Goal: Information Seeking & Learning: Learn about a topic

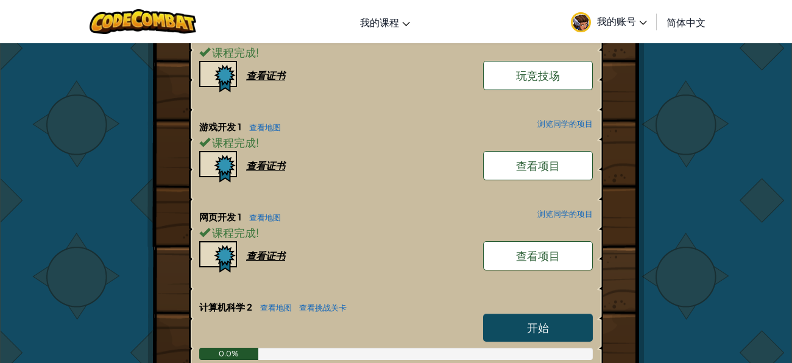
scroll to position [333, 0]
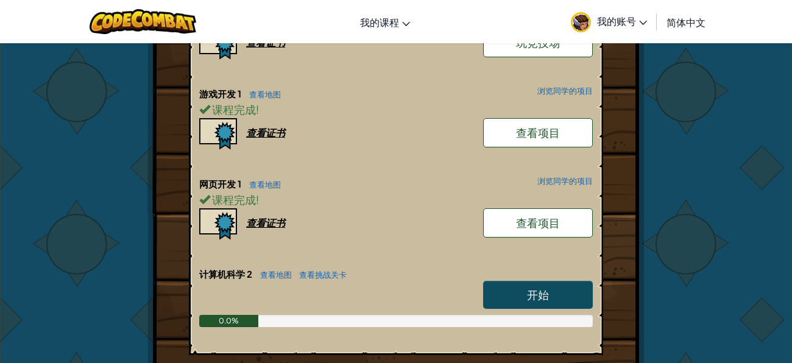
click at [576, 286] on link "开始" at bounding box center [538, 295] width 110 height 28
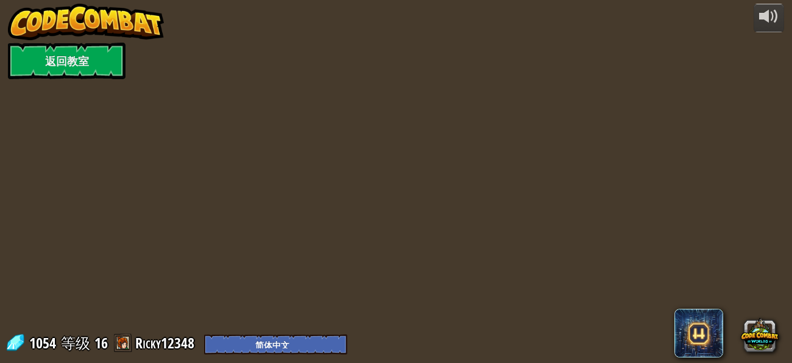
select select "zh-HANS"
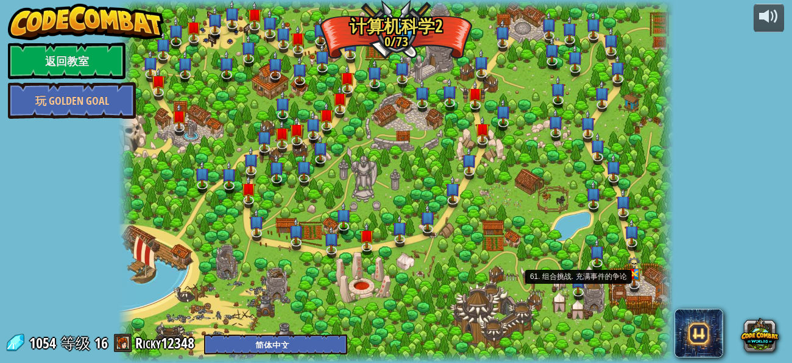
select select "zh-HANS"
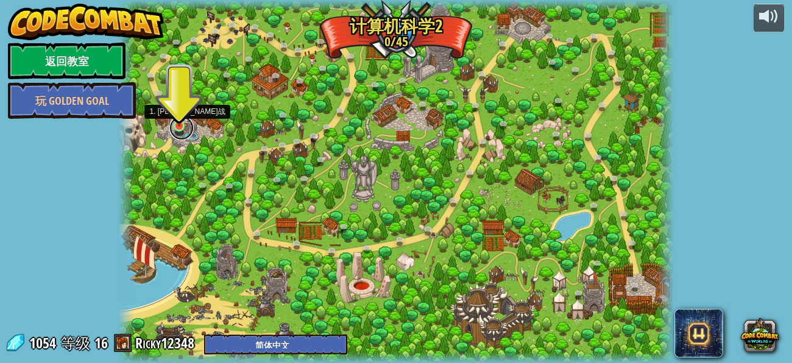
click at [175, 130] on link at bounding box center [181, 128] width 24 height 24
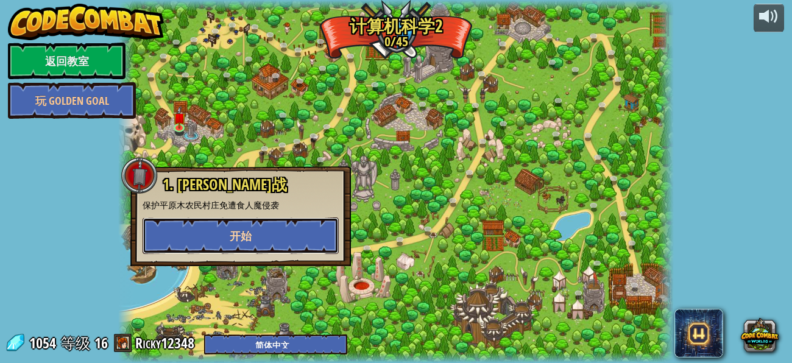
click at [249, 221] on button "开始" at bounding box center [241, 236] width 196 height 37
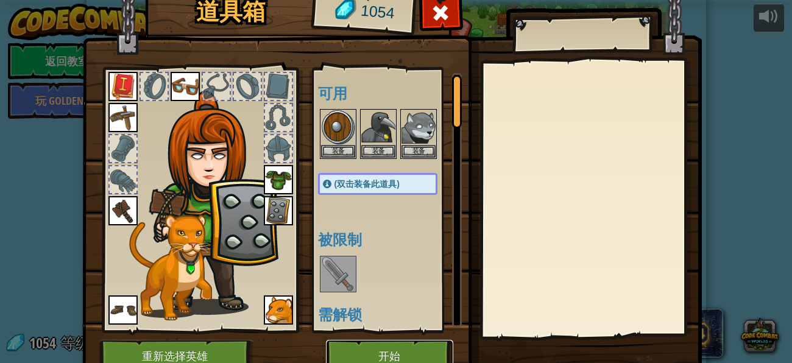
click at [374, 347] on button "开始" at bounding box center [389, 357] width 127 height 34
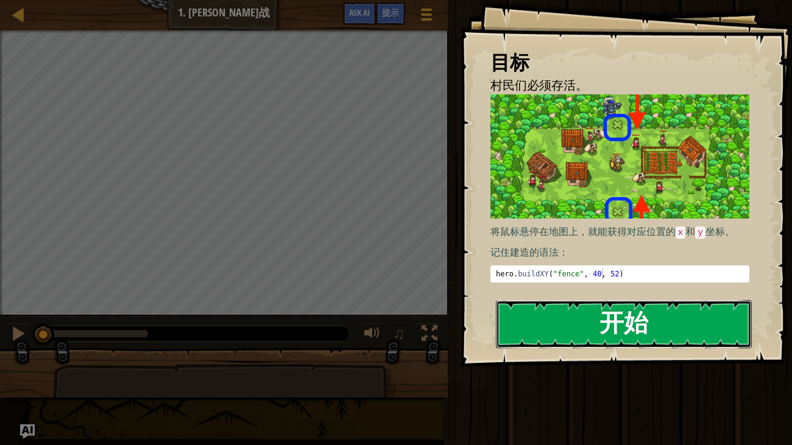
click at [522, 308] on button "开始" at bounding box center [624, 324] width 257 height 48
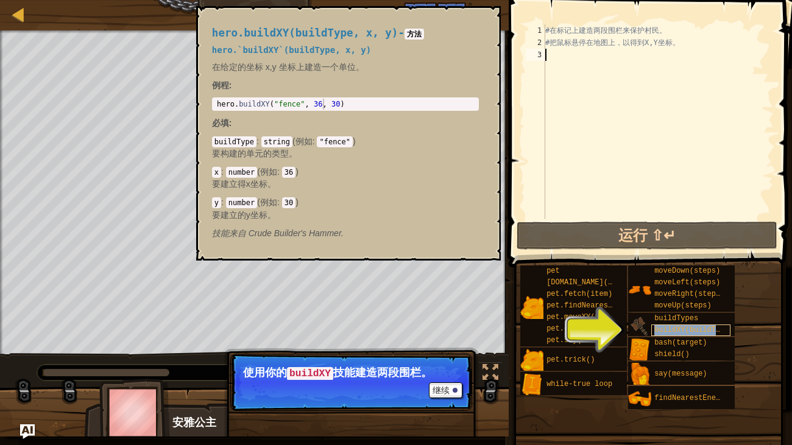
click at [661, 328] on span "buildXY(buildType, x, y)" at bounding box center [707, 330] width 105 height 9
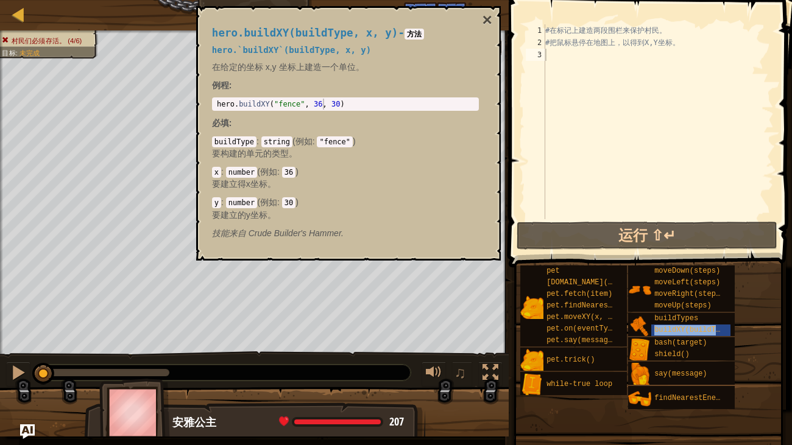
click at [574, 64] on div "# 在 标 记 上 建 造 两 段 围 栏 来 保 护 村 民 。 # 把 鼠 标 悬 停 在 地 图 上 ， 以 得 到 X,Y 坐 标 。" at bounding box center [658, 133] width 231 height 219
type textarea "b"
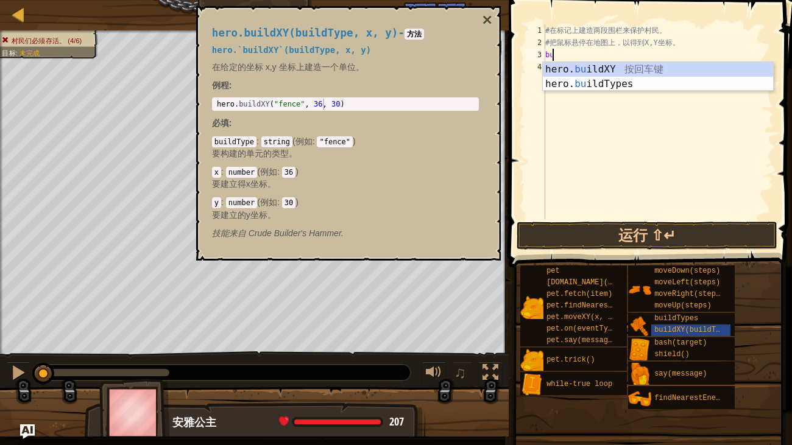
scroll to position [5, 0]
type textarea "b"
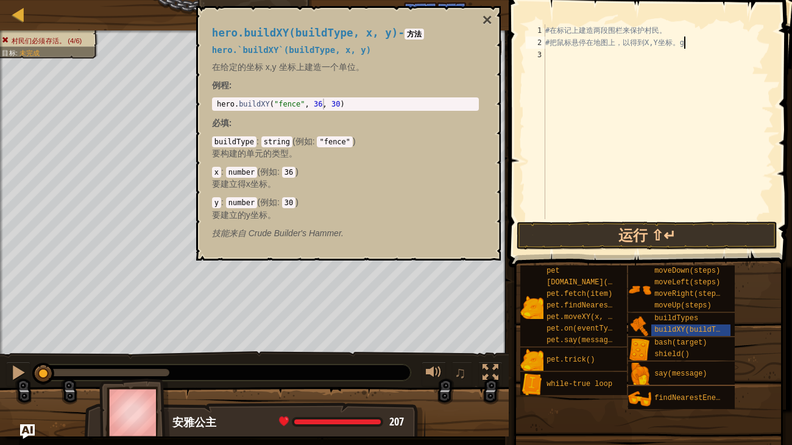
scroll to position [5, 10]
type textarea "# 把鼠标悬停在地图上，以得到X,Y坐标。"
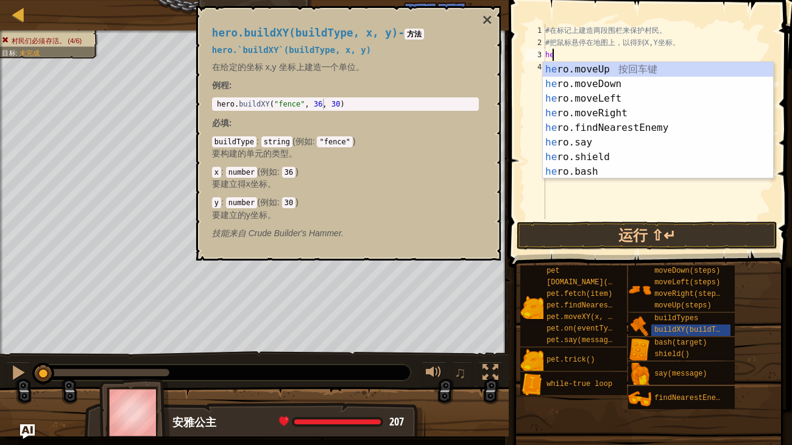
scroll to position [5, 0]
type textarea "h"
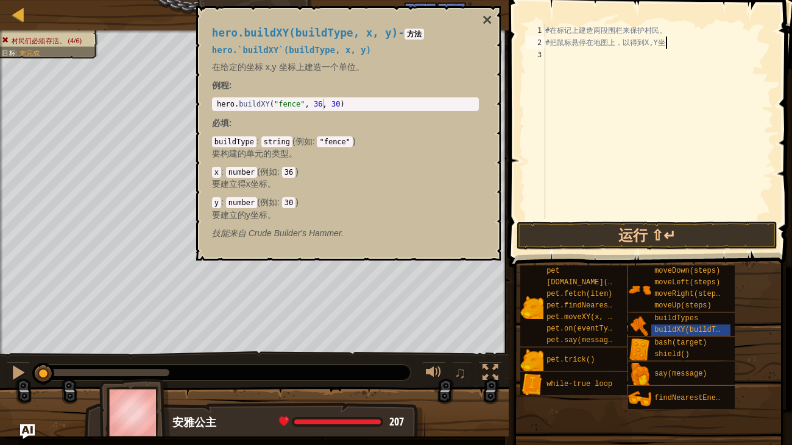
type textarea "# 把鼠标悬停在地图上，以得到X,Y"
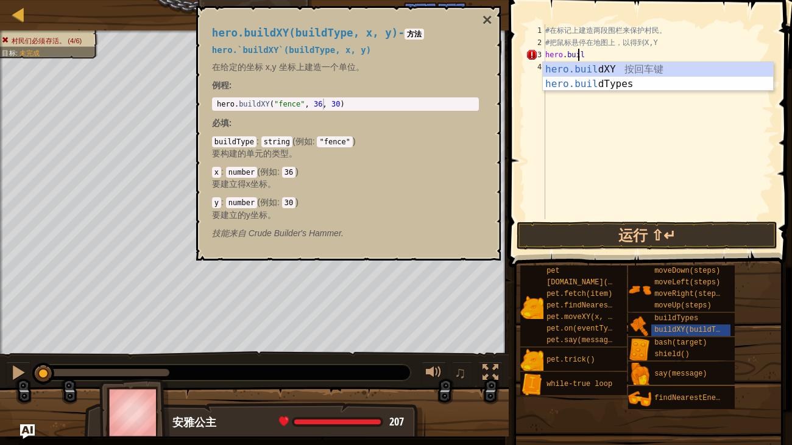
scroll to position [5, 2]
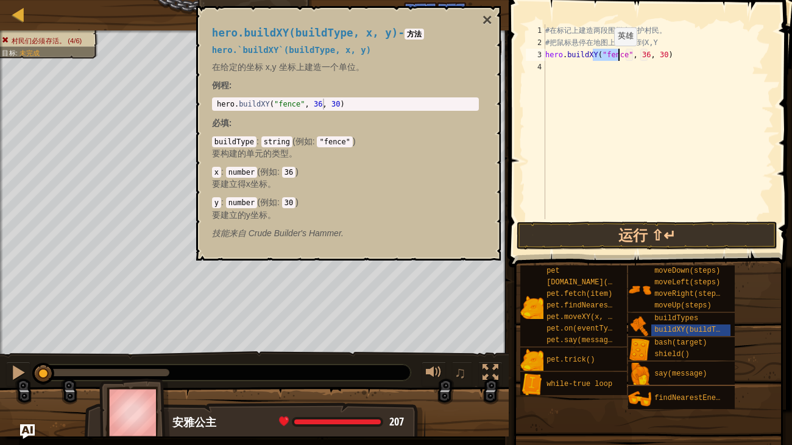
click at [603, 57] on div "# 在 标 记 上 建 造 两 段 围 栏 来 保 护 村 民 。 # 把 鼠 标 悬 停 在 地 图 上 ， 以 得 到 X,Y hero . buildX…" at bounding box center [658, 121] width 231 height 195
click at [603, 57] on div "# 在 标 记 上 建 造 两 段 围 栏 来 保 护 村 民 。 # 把 鼠 标 悬 停 在 地 图 上 ， 以 得 到 X,Y hero . buildX…" at bounding box center [658, 133] width 231 height 219
click at [488, 20] on button "×" at bounding box center [487, 20] width 10 height 17
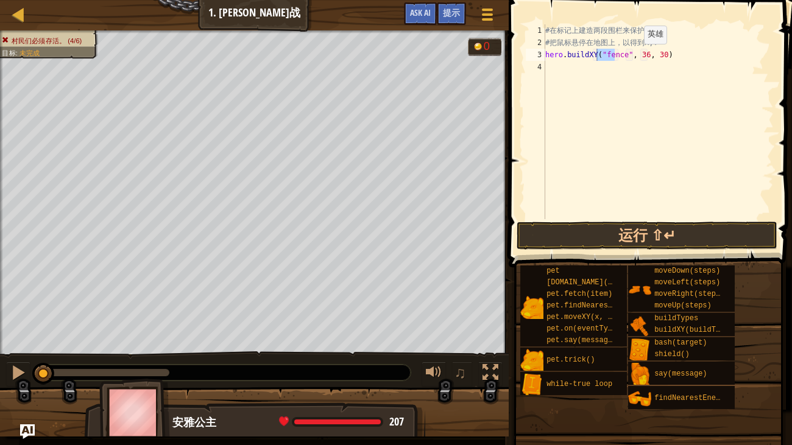
click at [633, 55] on div "# 在 标 记 上 建 造 两 段 围 栏 来 保 护 村 民 。 # 把 鼠 标 悬 停 在 地 图 上 ， 以 得 到 X,Y hero . buildX…" at bounding box center [658, 133] width 231 height 219
click at [645, 55] on div "# 在 标 记 上 建 造 两 段 围 栏 来 保 护 村 民 。 # 把 鼠 标 悬 停 在 地 图 上 ， 以 得 到 X,Y hero . buildX…" at bounding box center [658, 133] width 231 height 219
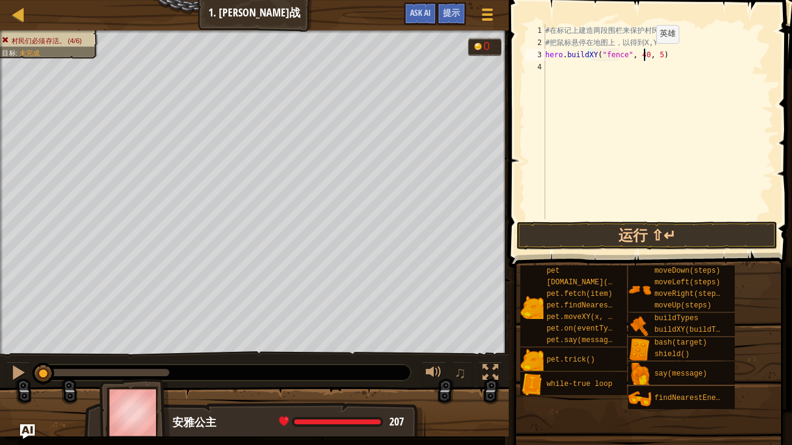
scroll to position [5, 8]
click at [576, 54] on div "# 在 标 记 上 建 造 两 段 围 栏 来 保 护 村 民 。 # 把 鼠 标 悬 停 在 地 图 上 ， 以 得 到 X,Y hero . buildX…" at bounding box center [658, 133] width 231 height 219
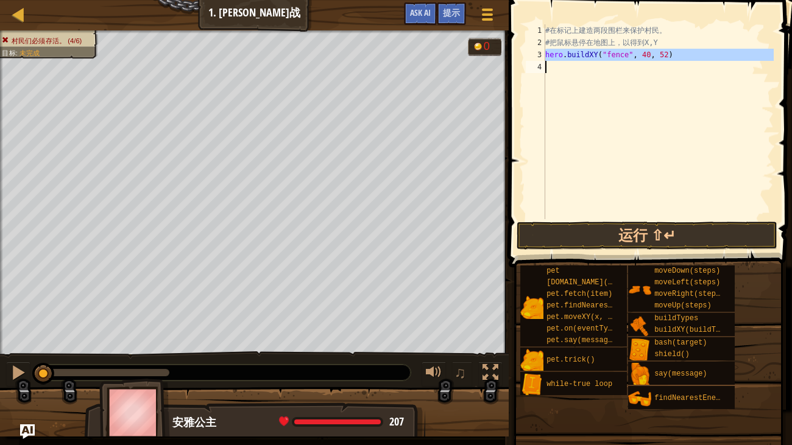
type textarea "hero.buildXY("fence", 40, 52)"
click at [569, 68] on div "# 在 标 记 上 建 造 两 段 围 栏 来 保 护 村 民 。 # 把 鼠 标 悬 停 在 地 图 上 ， 以 得 到 X,Y hero . buildX…" at bounding box center [658, 121] width 231 height 195
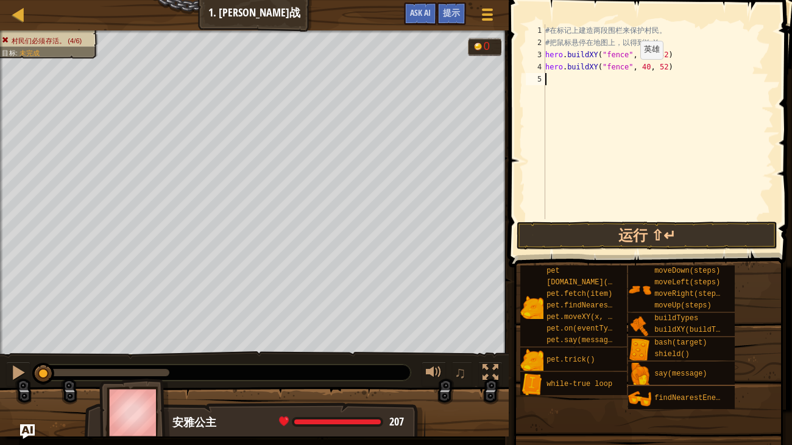
click at [629, 71] on div "# 在 标 记 上 建 造 两 段 围 栏 来 保 护 村 民 。 # 把 鼠 标 悬 停 在 地 图 上 ， 以 得 到 X,Y hero . buildX…" at bounding box center [658, 133] width 231 height 219
click at [644, 72] on div "# 在 标 记 上 建 造 两 段 围 栏 来 保 护 村 民 。 # 把 鼠 标 悬 停 在 地 图 上 ， 以 得 到 X,Y hero . buildX…" at bounding box center [658, 133] width 231 height 219
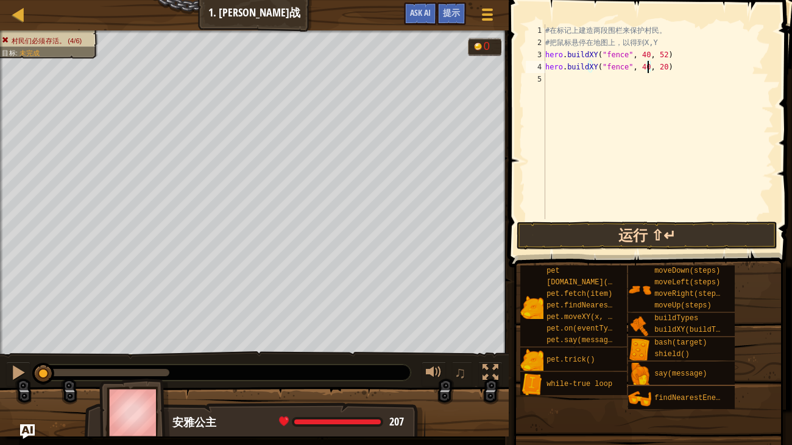
type textarea "hero.buildXY("fence", 40, 20)"
click at [539, 225] on button "运行 ⇧↵" at bounding box center [647, 236] width 261 height 28
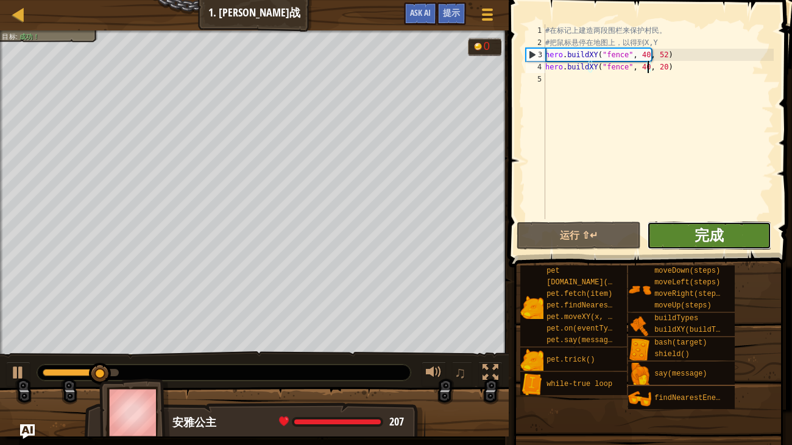
click at [708, 242] on span "完成" at bounding box center [709, 235] width 29 height 20
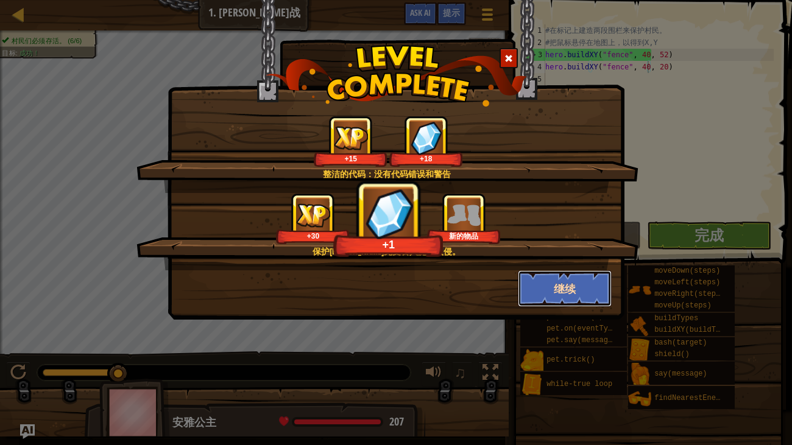
click at [586, 283] on button "继续" at bounding box center [565, 289] width 94 height 37
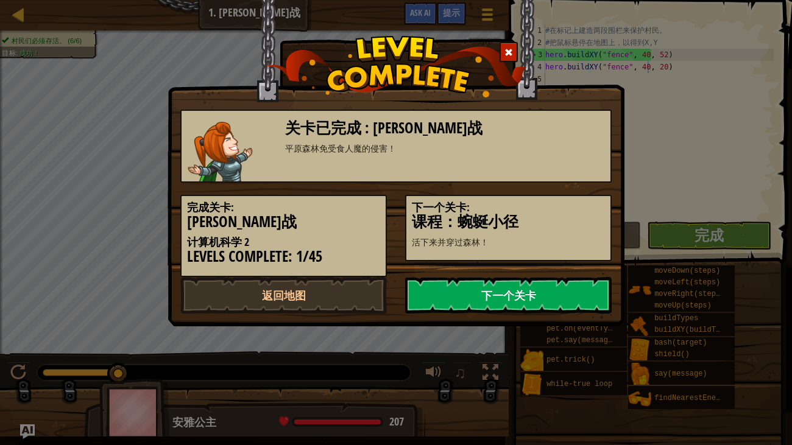
click at [586, 283] on link "下一个关卡" at bounding box center [508, 295] width 207 height 37
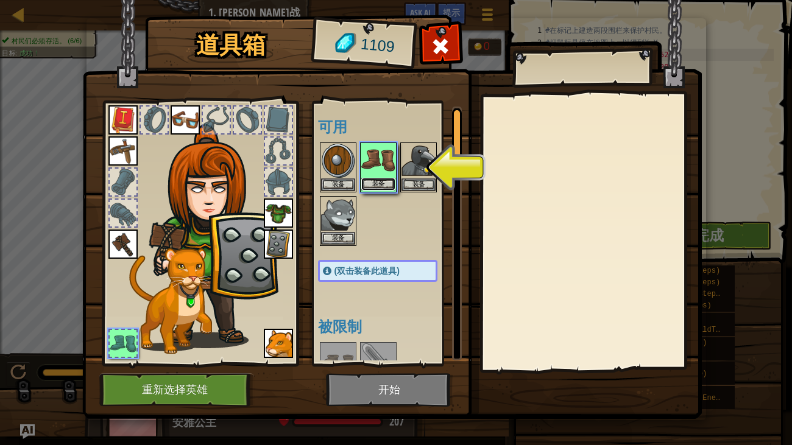
click at [373, 185] on button "装备" at bounding box center [378, 184] width 34 height 13
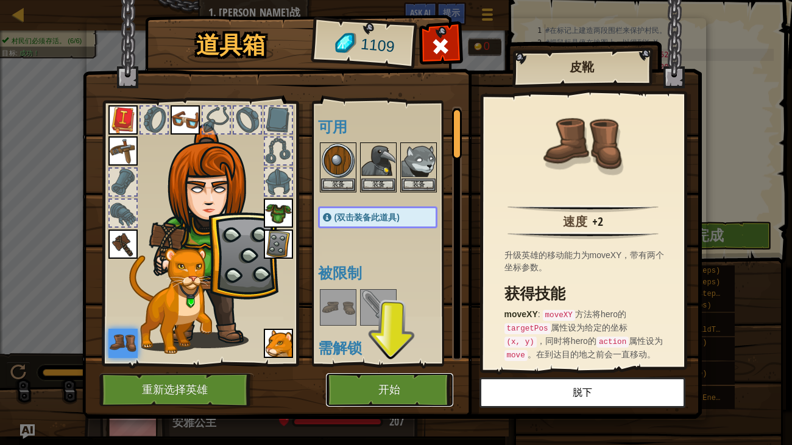
click at [361, 363] on button "开始" at bounding box center [389, 391] width 127 height 34
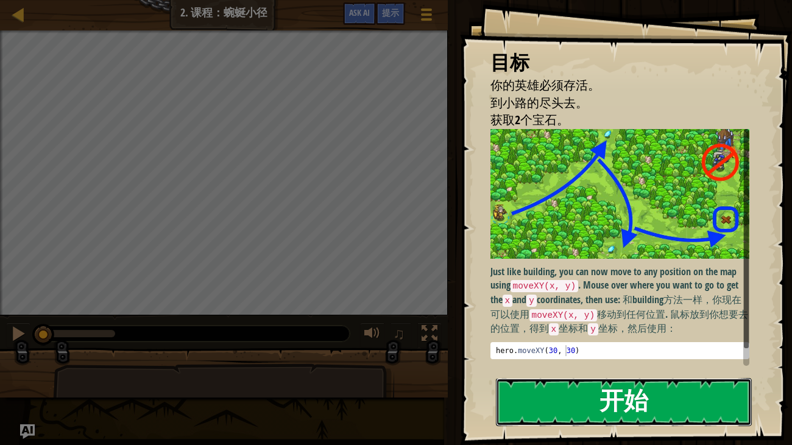
click at [536, 363] on button "开始" at bounding box center [624, 402] width 257 height 48
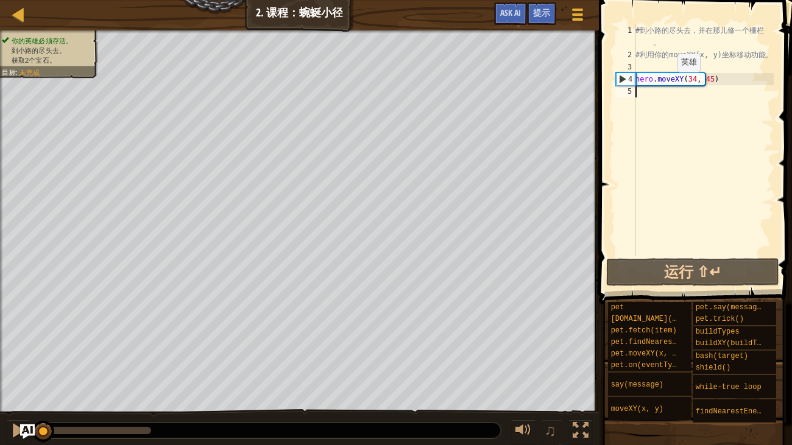
click at [666, 83] on div "# 到 小 路 的 尽 头 去 ， 并 在 那 儿 修 一 个 栅 栏 。 # 利 用 你 的 moveXY(x, y) 坐 标 移 动 功 能 。 hero…" at bounding box center [703, 158] width 141 height 268
click at [666, 83] on div "# 到 小 路 的 尽 头 去 ， 并 在 那 儿 修 一 个 栅 栏 。 # 利 用 你 的 moveXY(x, y) 坐 标 移 动 功 能 。 hero…" at bounding box center [703, 140] width 141 height 232
click at [666, 83] on div "# 到 小 路 的 尽 头 去 ， 并 在 那 儿 修 一 个 栅 栏 。 # 利 用 你 的 moveXY(x, y) 坐 标 移 动 功 能 。 hero…" at bounding box center [703, 158] width 141 height 268
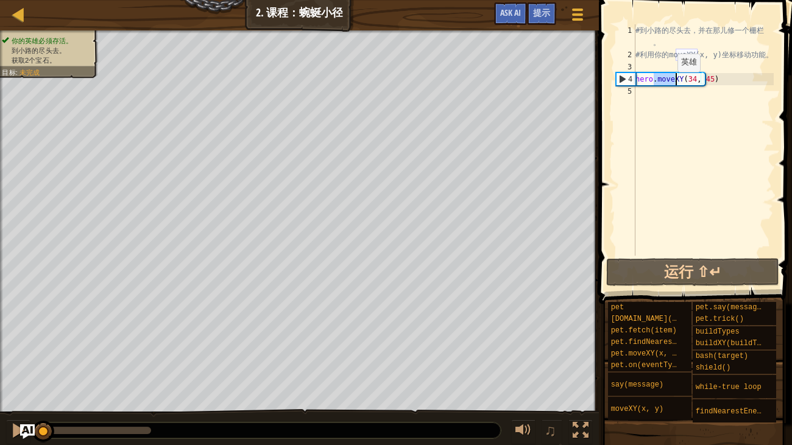
type textarea "hero.moveXY(34, 45)"
click at [669, 104] on div "# 到 小 路 的 尽 头 去 ， 并 在 那 儿 修 一 个 栅 栏 。 # 利 用 你 的 moveXY(x, y) 坐 标 移 动 功 能 。 hero…" at bounding box center [703, 140] width 141 height 232
paste textarea "hero.moveXY(34, 45)"
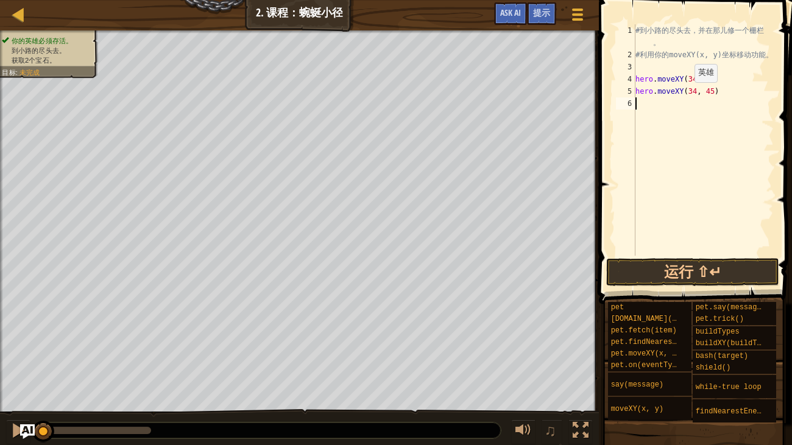
click at [683, 94] on div "# 到 小 路 的 尽 头 去 ， 并 在 那 儿 修 一 个 栅 栏 。 # 利 用 你 的 moveXY(x, y) 坐 标 移 动 功 能 。 hero…" at bounding box center [703, 158] width 141 height 268
click at [697, 91] on div "# 到 小 路 的 尽 头 去 ， 并 在 那 儿 修 一 个 栅 栏 。 # 利 用 你 的 moveXY(x, y) 坐 标 移 动 功 能 。 hero…" at bounding box center [703, 158] width 141 height 268
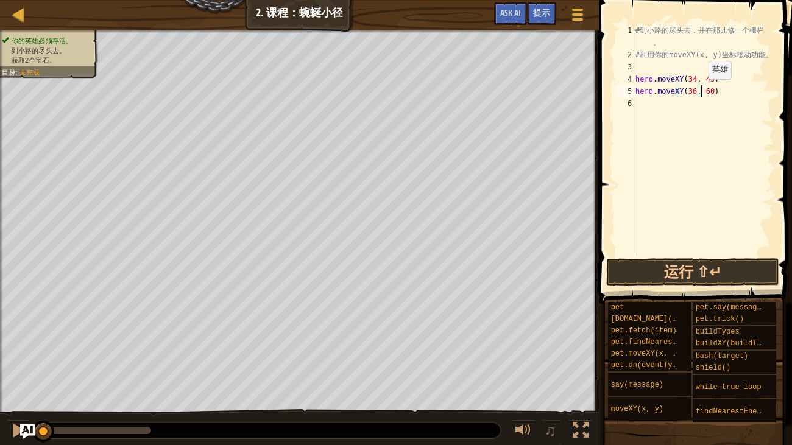
scroll to position [5, 5]
click at [656, 79] on div "# 到 小 路 的 尽 头 去 ， 并 在 那 儿 修 一 个 栅 栏 。 # 利 用 你 的 moveXY(x, y) 坐 标 移 动 功 能 。 hero…" at bounding box center [703, 158] width 141 height 268
click at [656, 79] on div "# 到 小 路 的 尽 头 去 ， 并 在 那 儿 修 一 个 栅 栏 。 # 利 用 你 的 moveXY(x, y) 坐 标 移 动 功 能 。 hero…" at bounding box center [703, 140] width 141 height 232
click at [656, 79] on div "# 到 小 路 的 尽 头 去 ， 并 在 那 儿 修 一 个 栅 栏 。 # 利 用 你 的 moveXY(x, y) 坐 标 移 动 功 能 。 hero…" at bounding box center [703, 158] width 141 height 268
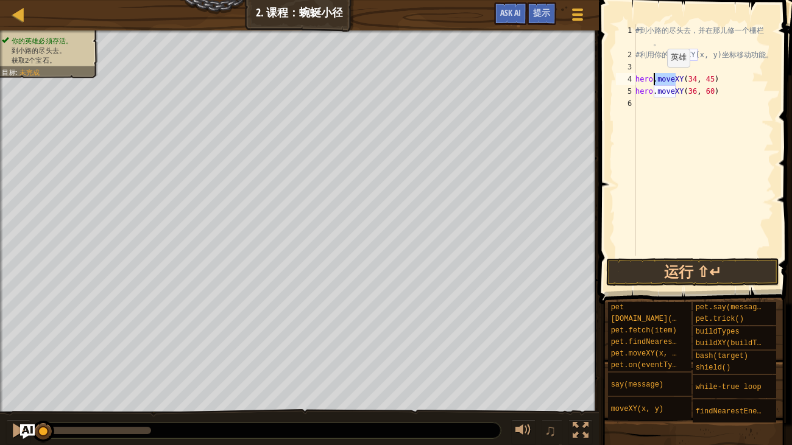
click at [656, 79] on div "# 到 小 路 的 尽 头 去 ， 并 在 那 儿 修 一 个 栅 栏 。 # 利 用 你 的 moveXY(x, y) 坐 标 移 动 功 能 。 hero…" at bounding box center [703, 158] width 141 height 268
type textarea "hero.moveXY(34, 45) hero.moveXY(36, 60)"
click at [663, 102] on div "# 到 小 路 的 尽 头 去 ， 并 在 那 儿 修 一 个 栅 栏 。 # 利 用 你 的 moveXY(x, y) 坐 标 移 动 功 能 。 hero…" at bounding box center [703, 158] width 141 height 268
click at [683, 117] on div "# 到 小 路 的 尽 头 去 ， 并 在 那 儿 修 一 个 栅 栏 。 # 利 用 你 的 moveXY(x, y) 坐 标 移 动 功 能 。 hero…" at bounding box center [703, 158] width 141 height 268
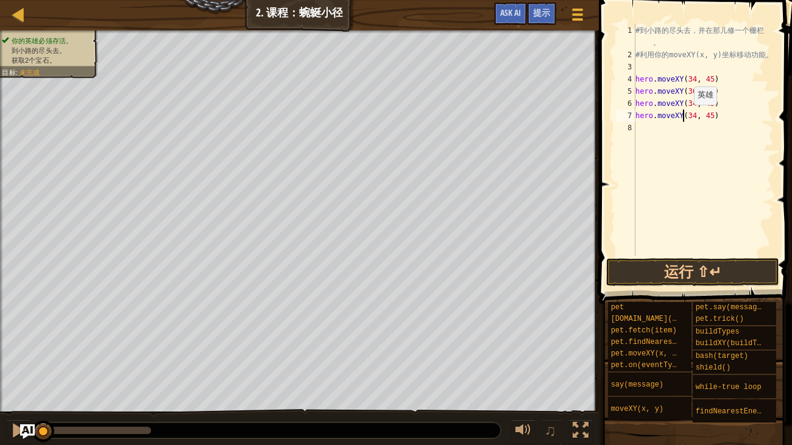
click at [683, 117] on div "# 到 小 路 的 尽 头 去 ， 并 在 那 儿 修 一 个 栅 栏 。 # 利 用 你 的 moveXY(x, y) 坐 标 移 动 功 能 。 hero…" at bounding box center [703, 158] width 141 height 268
click at [701, 118] on div "# 到 小 路 的 尽 头 去 ， 并 在 那 儿 修 一 个 栅 栏 。 # 利 用 你 的 moveXY(x, y) 坐 标 移 动 功 能 。 hero…" at bounding box center [703, 158] width 141 height 268
click at [701, 118] on div "# 到 小 路 的 尽 头 去 ， 并 在 那 儿 修 一 个 栅 栏 。 # 利 用 你 的 moveXY(x, y) 坐 标 移 动 功 能 。 hero…" at bounding box center [703, 140] width 141 height 232
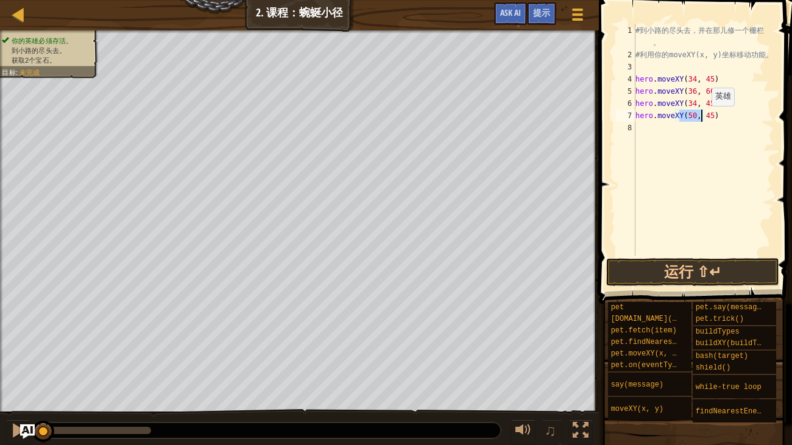
click at [701, 118] on div "# 到 小 路 的 尽 头 去 ， 并 在 那 儿 修 一 个 栅 栏 。 # 利 用 你 的 moveXY(x, y) 坐 标 移 动 功 能 。 hero…" at bounding box center [703, 158] width 141 height 268
click at [699, 118] on div "# 到 小 路 的 尽 头 去 ， 并 在 那 儿 修 一 个 栅 栏 。 # 利 用 你 的 moveXY(x, y) 坐 标 移 动 功 能 。 hero…" at bounding box center [703, 140] width 141 height 232
click at [699, 118] on div "# 到 小 路 的 尽 头 去 ， 并 在 那 儿 修 一 个 栅 栏 。 # 利 用 你 的 moveXY(x, y) 坐 标 移 动 功 能 。 hero…" at bounding box center [703, 158] width 141 height 268
type textarea "hero.moveXY(50, 20)"
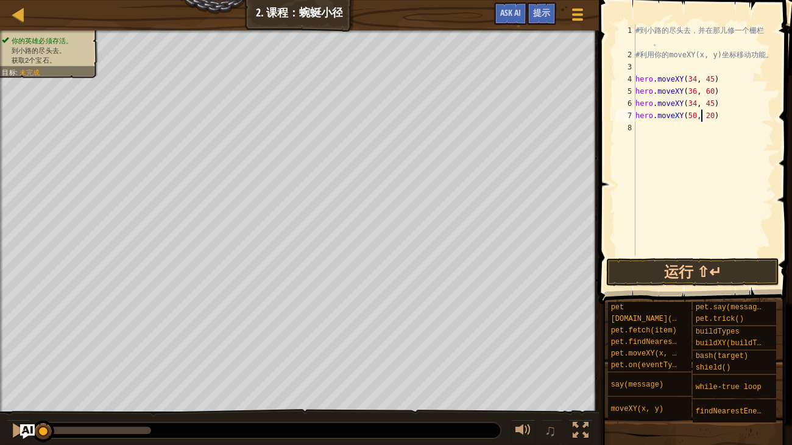
click at [672, 126] on div "# 到 小 路 的 尽 头 去 ， 并 在 那 儿 修 一 个 栅 栏 。 # 利 用 你 的 moveXY(x, y) 坐 标 移 动 功 能 。 hero…" at bounding box center [703, 158] width 141 height 268
click at [684, 130] on div "# 到 小 路 的 尽 头 去 ， 并 在 那 儿 修 一 个 栅 栏 。 # 利 用 你 的 moveXY(x, y) 坐 标 移 动 功 能 。 hero…" at bounding box center [703, 158] width 141 height 268
click at [656, 119] on div "# 到 小 路 的 尽 头 去 ， 并 在 那 儿 修 一 个 栅 栏 。 # 利 用 你 的 moveXY(x, y) 坐 标 移 动 功 能 。 hero…" at bounding box center [703, 158] width 141 height 268
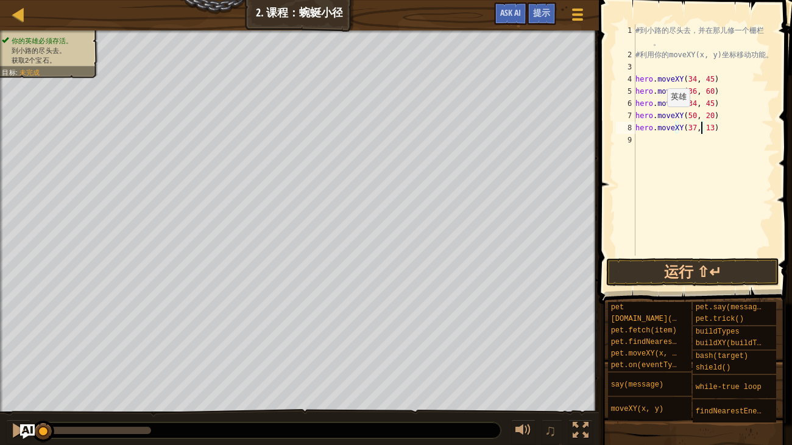
click at [656, 119] on div "# 到 小 路 的 尽 头 去 ， 并 在 那 儿 修 一 个 栅 栏 。 # 利 用 你 的 moveXY(x, y) 坐 标 移 动 功 能 。 hero…" at bounding box center [703, 158] width 141 height 268
click at [656, 119] on div "# 到 小 路 的 尽 头 去 ， 并 在 那 儿 修 一 个 栅 栏 。 # 利 用 你 的 moveXY(x, y) 坐 标 移 动 功 能 。 hero…" at bounding box center [703, 140] width 141 height 232
click at [656, 119] on div "# 到 小 路 的 尽 头 去 ， 并 在 那 儿 修 一 个 栅 栏 。 # 利 用 你 的 moveXY(x, y) 坐 标 移 动 功 能 。 hero…" at bounding box center [703, 158] width 141 height 268
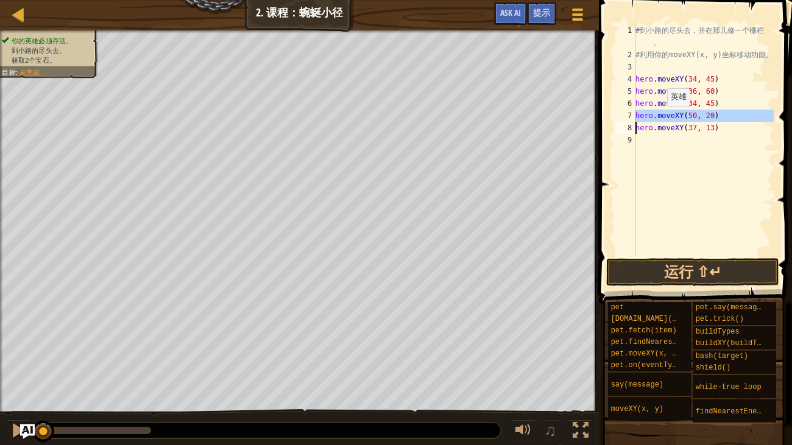
click at [656, 119] on div "# 到 小 路 的 尽 头 去 ， 并 在 那 儿 修 一 个 栅 栏 。 # 利 用 你 的 moveXY(x, y) 坐 标 移 动 功 能 。 hero…" at bounding box center [703, 140] width 141 height 232
click at [656, 119] on div "# 到 小 路 的 尽 头 去 ， 并 在 那 儿 修 一 个 栅 栏 。 # 利 用 你 的 moveXY(x, y) 坐 标 移 动 功 能 。 hero…" at bounding box center [703, 158] width 141 height 268
type textarea "hero.moveXY(50, 20) hero.moveXY(37, 13)"
click at [652, 141] on div "# 到 小 路 的 尽 头 去 ， 并 在 那 儿 修 一 个 栅 栏 。 # 利 用 你 的 moveXY(x, y) 坐 标 移 动 功 能 。 hero…" at bounding box center [703, 158] width 141 height 268
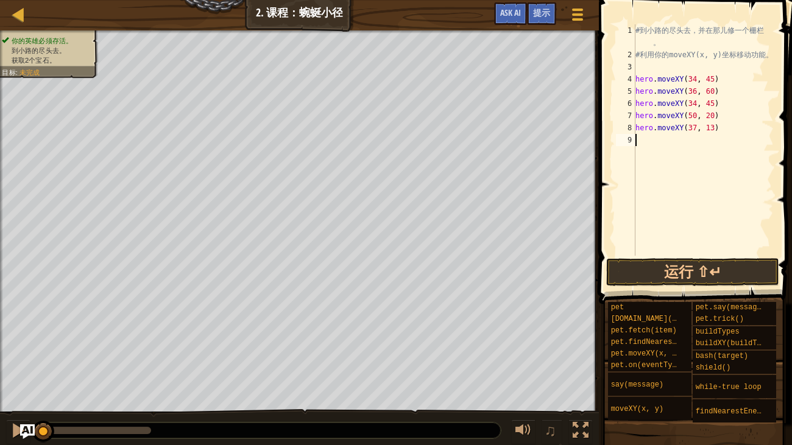
scroll to position [5, 0]
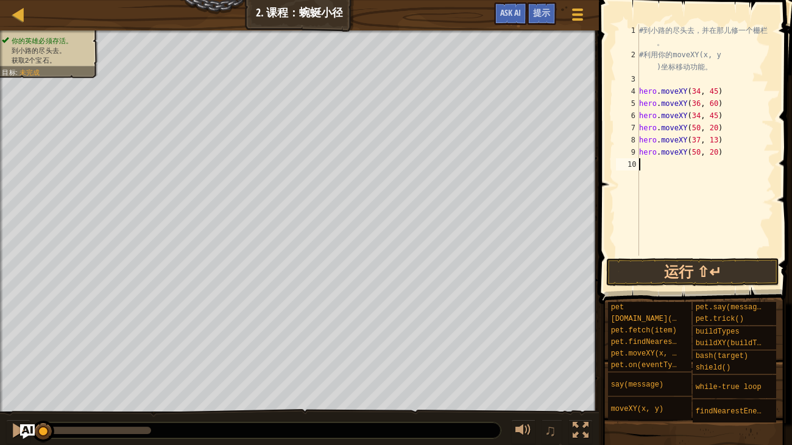
paste textarea "hero.moveXY(50, 20)"
click at [683, 171] on div "# 到 小 路 的 尽 头 去 ， 并 在 那 儿 修 一 个 栅 栏 。 # 利 用 你 的 moveXY(x, y ) 坐 标 移 动 功 能 。 her…" at bounding box center [705, 158] width 137 height 268
click at [687, 168] on div "# 到 小 路 的 尽 头 去 ， 并 在 那 儿 修 一 个 栅 栏 。 # 利 用 你 的 moveXY(x, y ) 坐 标 移 动 功 能 。 her…" at bounding box center [705, 158] width 137 height 268
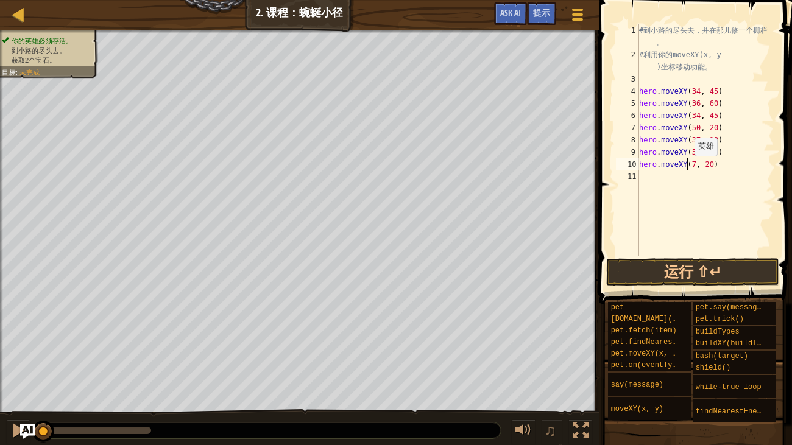
scroll to position [5, 4]
click at [700, 168] on div "# 到 小 路 的 尽 头 去 ， 并 在 那 儿 修 一 个 栅 栏 。 # 利 用 你 的 moveXY(x, y ) 坐 标 移 动 功 能 。 her…" at bounding box center [705, 158] width 137 height 268
type textarea "hero.moveXY(72, 18)"
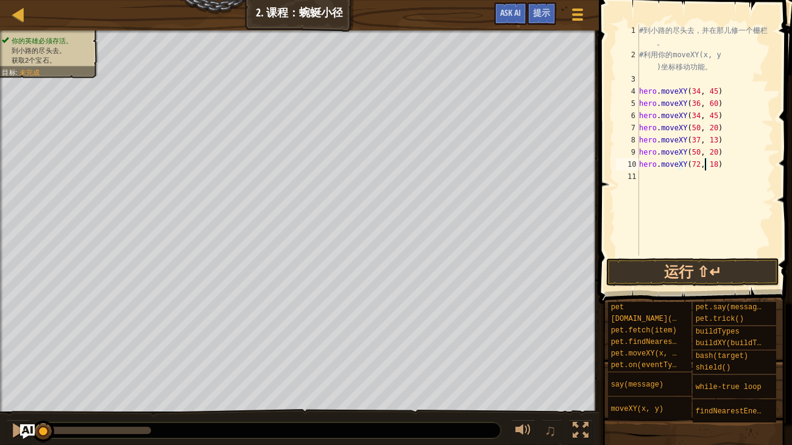
click at [662, 188] on div "# 到 小 路 的 尽 头 去 ， 并 在 那 儿 修 一 个 栅 栏 。 # 利 用 你 的 moveXY(x, y ) 坐 标 移 动 功 能 。 her…" at bounding box center [705, 158] width 137 height 268
click at [723, 181] on div "# 到 小 路 的 尽 头 去 ， 并 在 那 儿 修 一 个 栅 栏 。 # 利 用 你 的 moveXY(x, y ) 坐 标 移 动 功 能 。 her…" at bounding box center [705, 158] width 137 height 268
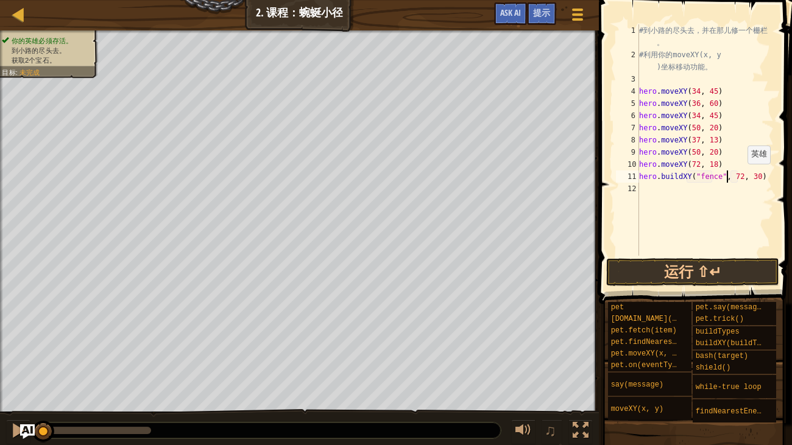
click at [740, 176] on div "# 到 小 路 的 尽 头 去 ， 并 在 那 儿 修 一 个 栅 栏 。 # 利 用 你 的 moveXY(x, y ) 坐 标 移 动 功 能 。 her…" at bounding box center [705, 158] width 137 height 268
click at [740, 176] on div "# 到 小 路 的 尽 头 去 ， 并 在 那 儿 修 一 个 栅 栏 。 # 利 用 你 的 moveXY(x, y ) 坐 标 移 动 功 能 。 her…" at bounding box center [705, 140] width 137 height 232
click at [740, 176] on div "# 到 小 路 的 尽 头 去 ， 并 在 那 儿 修 一 个 栅 栏 。 # 利 用 你 的 moveXY(x, y ) 坐 标 移 动 功 能 。 her…" at bounding box center [705, 158] width 137 height 268
click at [737, 176] on div "# 到 小 路 的 尽 头 去 ， 并 在 那 儿 修 一 个 栅 栏 。 # 利 用 你 的 moveXY(x, y ) 坐 标 移 动 功 能 。 her…" at bounding box center [705, 140] width 137 height 232
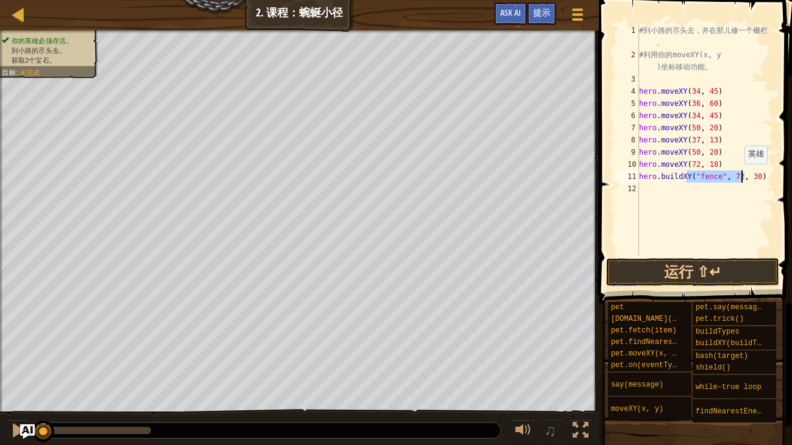
click at [737, 176] on div "# 到 小 路 的 尽 头 去 ， 并 在 那 儿 修 一 个 栅 栏 。 # 利 用 你 的 moveXY(x, y ) 坐 标 移 动 功 能 。 her…" at bounding box center [705, 158] width 137 height 268
type textarea "hero.buildXY("fence", 72, 25)"
click at [703, 277] on button "运行 ⇧↵" at bounding box center [692, 272] width 173 height 28
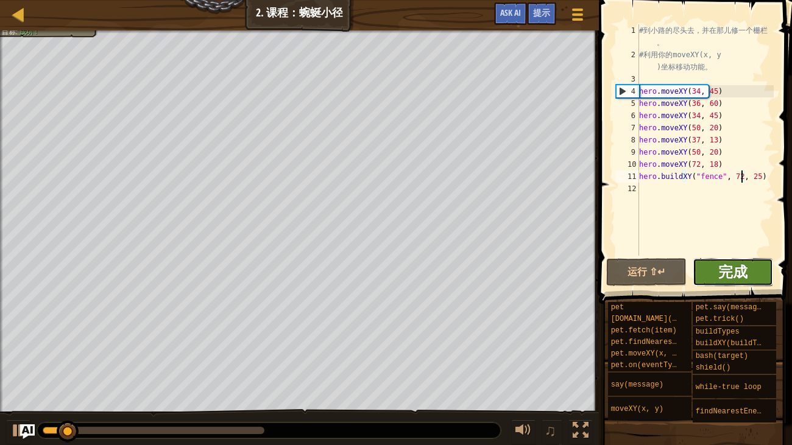
click at [719, 273] on span "完成" at bounding box center [733, 272] width 29 height 20
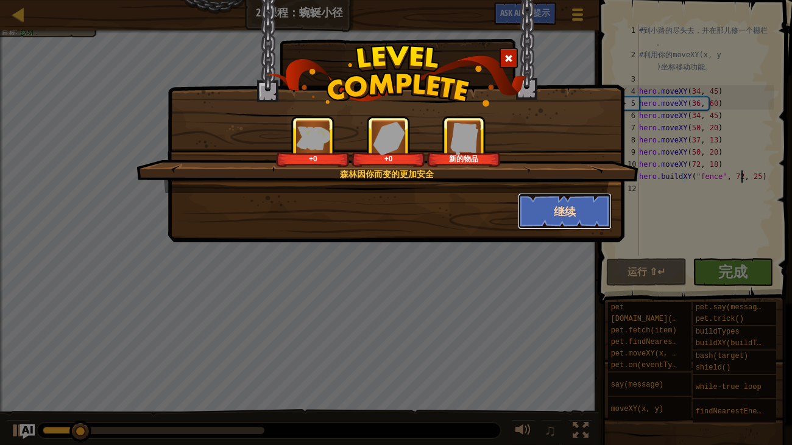
click at [578, 215] on button "继续" at bounding box center [565, 211] width 94 height 37
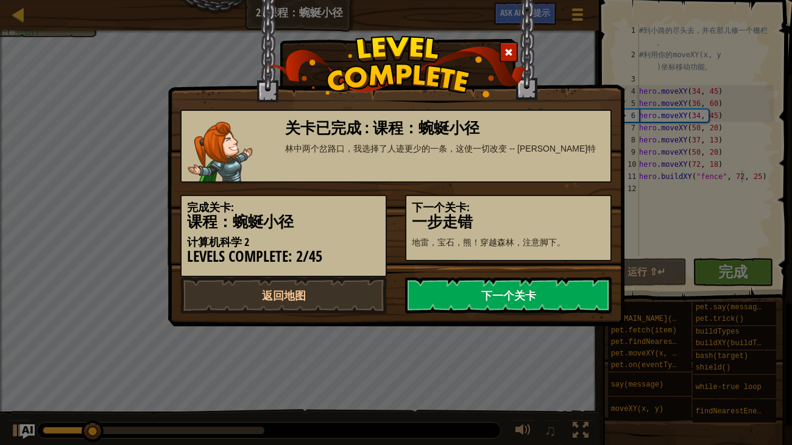
click at [525, 290] on link "下一个关卡" at bounding box center [508, 295] width 207 height 37
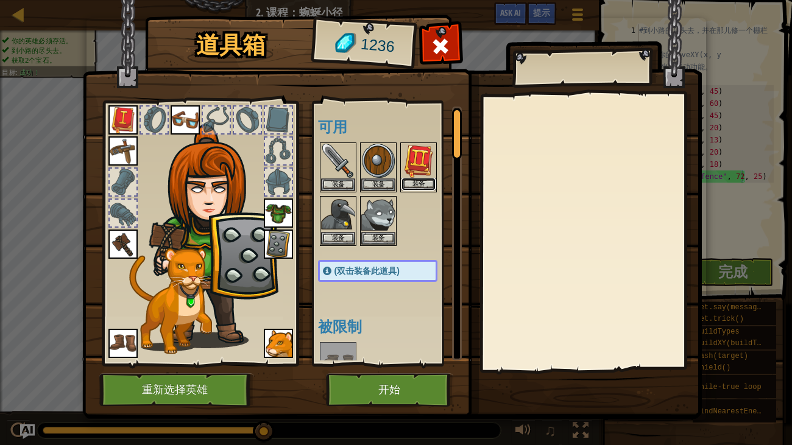
click at [417, 179] on button "装备" at bounding box center [419, 184] width 34 height 13
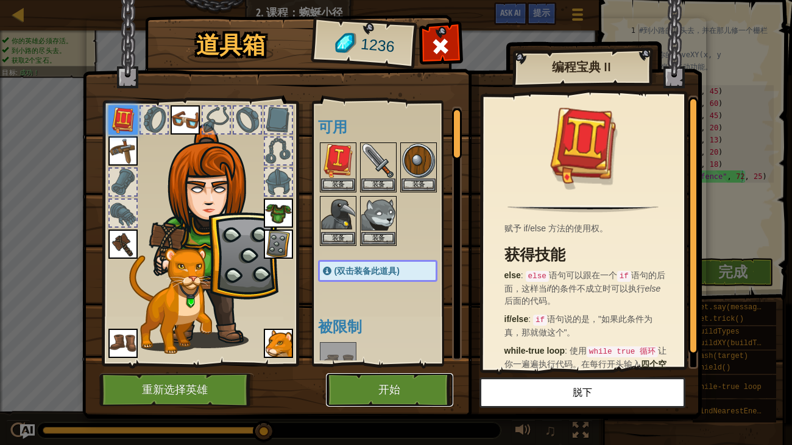
click at [436, 363] on button "开始" at bounding box center [389, 391] width 127 height 34
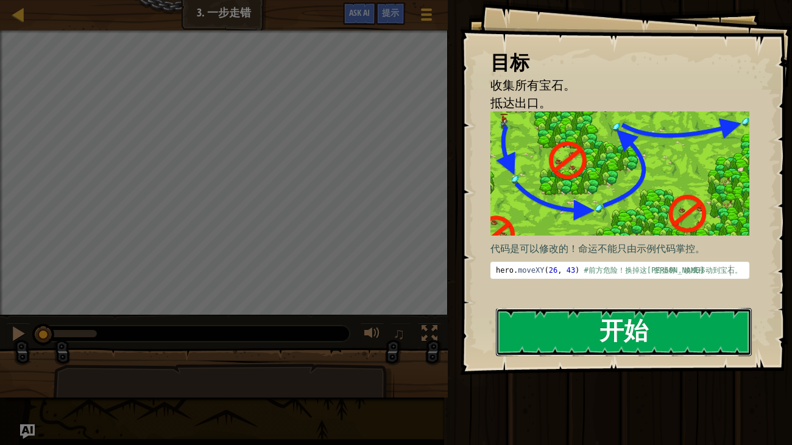
click at [553, 327] on button "开始" at bounding box center [624, 332] width 257 height 48
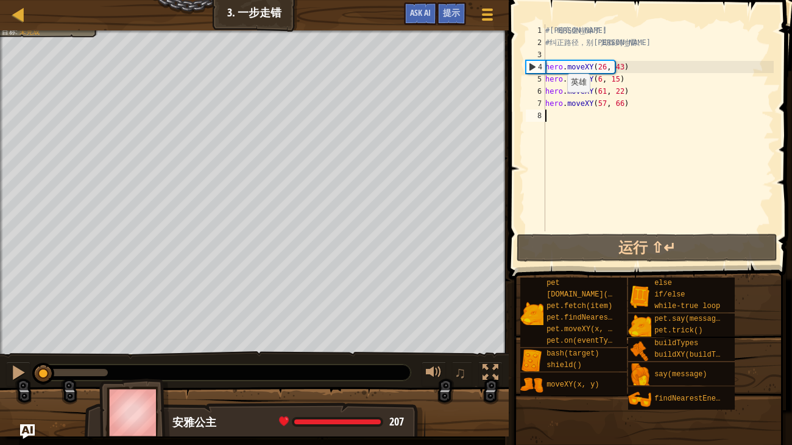
click at [556, 104] on div "# 英 雄 完 全 糊 涂 了 ！ # 纠 正 路 径 ， 别 让 其 踩 到 地 雷 。 hero . moveXY ( 26 , 43 ) hero . …" at bounding box center [658, 140] width 231 height 232
type textarea "hero.moveXY(57, 66)"
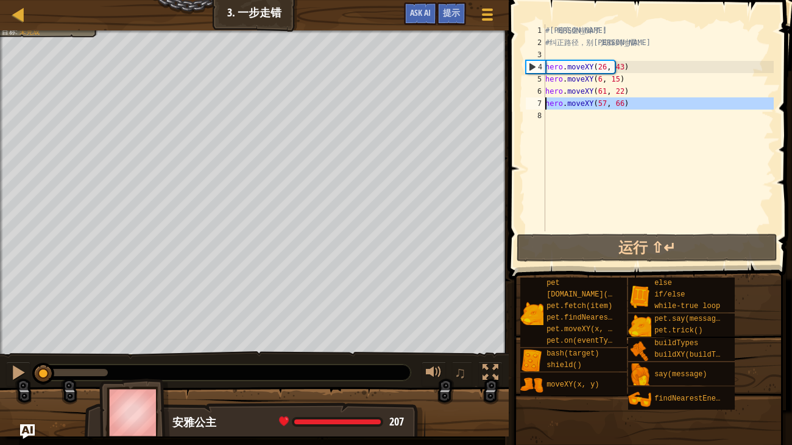
click at [572, 121] on div "# 英 雄 完 全 糊 涂 了 ！ # 纠 正 路 径 ， 别 让 其 踩 到 地 雷 。 hero . moveXY ( 26 , 43 ) hero . …" at bounding box center [658, 127] width 231 height 207
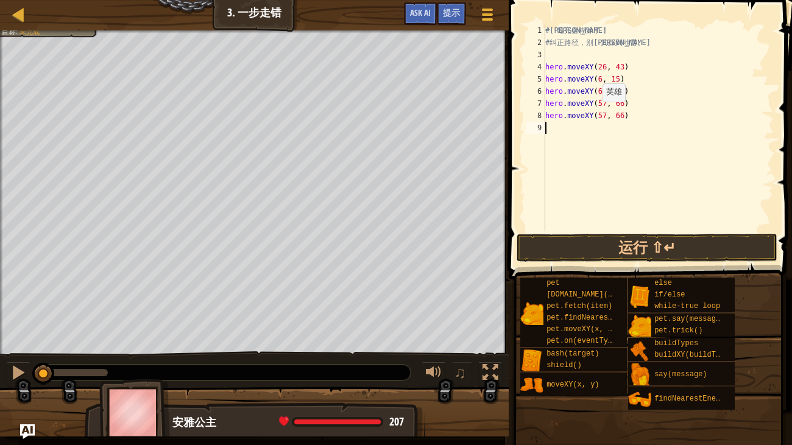
click at [592, 114] on div "# 英 雄 完 全 糊 涂 了 ！ # 纠 正 路 径 ， 别 让 其 踩 到 地 雷 。 hero . moveXY ( 26 , 43 ) hero . …" at bounding box center [658, 140] width 231 height 232
click at [608, 120] on div "# 英 雄 完 全 糊 涂 了 ！ # 纠 正 路 径 ， 别 让 其 踩 到 地 雷 。 hero . moveXY ( 26 , 43 ) hero . …" at bounding box center [658, 140] width 231 height 232
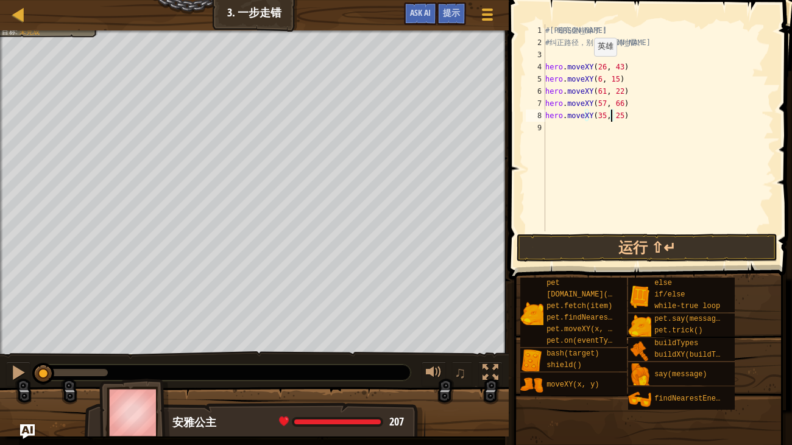
click at [583, 68] on div "# 英 雄 完 全 糊 涂 了 ！ # 纠 正 路 径 ， 别 让 其 踩 到 地 雷 。 hero . moveXY ( 26 , 43 ) hero . …" at bounding box center [658, 140] width 231 height 232
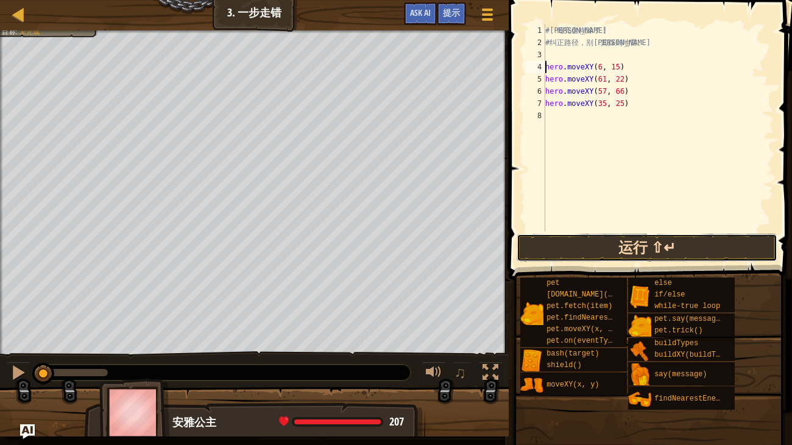
click at [541, 258] on button "运行 ⇧↵" at bounding box center [647, 248] width 261 height 28
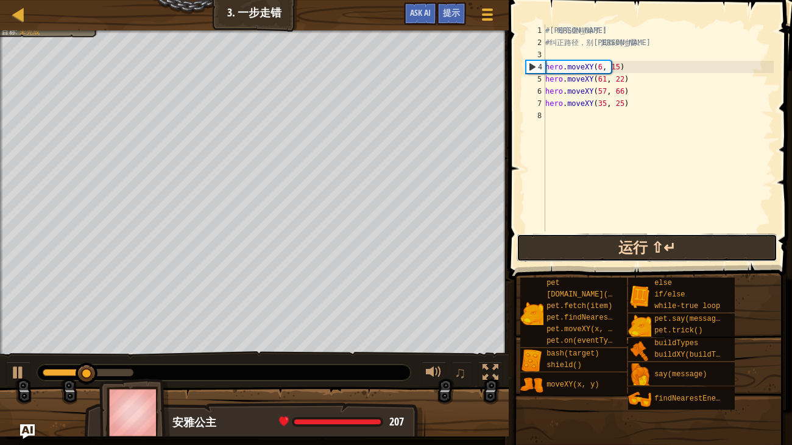
click at [541, 258] on button "运行 ⇧↵" at bounding box center [647, 248] width 261 height 28
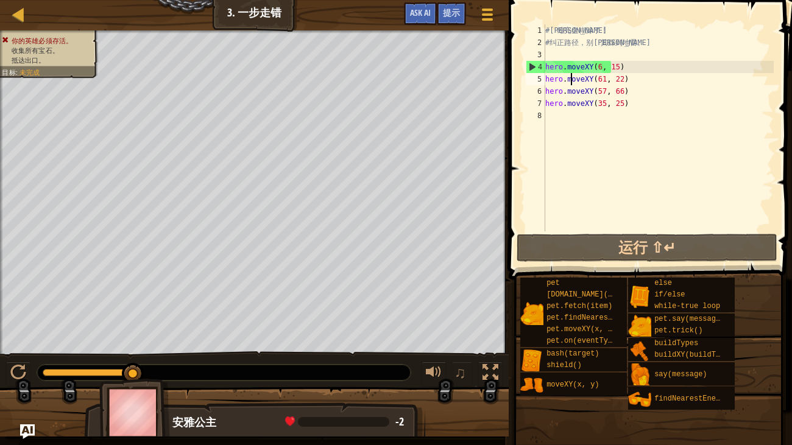
type textarea "hero.moveXY(6, 15)"
type textarea "# 纠正路径，别让其踩到地雷。"
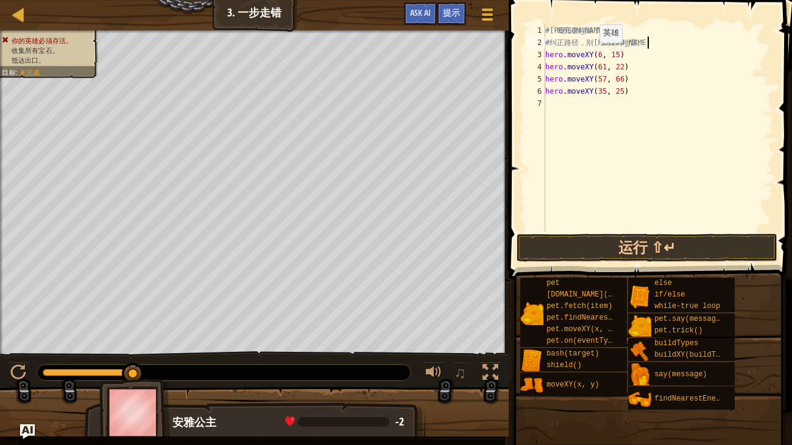
click at [588, 55] on div "# 英 雄 完 全 糊 涂 了 ！ # 纠 正 路 径 ， 别 让 其 踩 到 地 雷 。 hero . moveXY ( 6 , 15 ) hero . m…" at bounding box center [658, 140] width 231 height 232
click at [588, 55] on div "# 英 雄 完 全 糊 涂 了 ！ # 纠 正 路 径 ， 别 让 其 踩 到 地 雷 。 hero . moveXY ( 6 , 15 ) hero . m…" at bounding box center [658, 127] width 231 height 207
click at [588, 55] on div "# 英 雄 完 全 糊 涂 了 ！ # 纠 正 路 径 ， 别 让 其 踩 到 地 雷 。 hero . moveXY ( 6 , 15 ) hero . m…" at bounding box center [658, 140] width 231 height 232
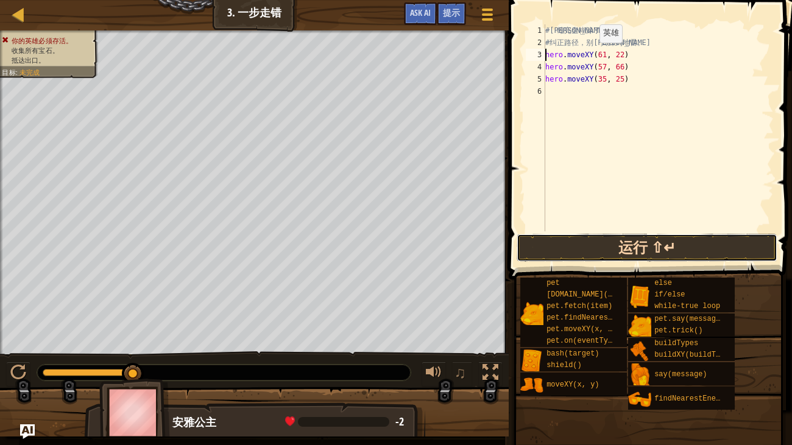
click at [573, 253] on button "运行 ⇧↵" at bounding box center [647, 248] width 261 height 28
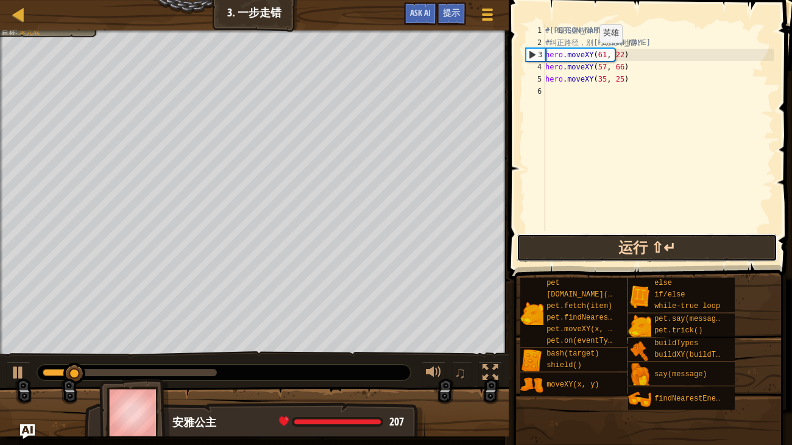
click at [573, 253] on button "运行 ⇧↵" at bounding box center [647, 248] width 261 height 28
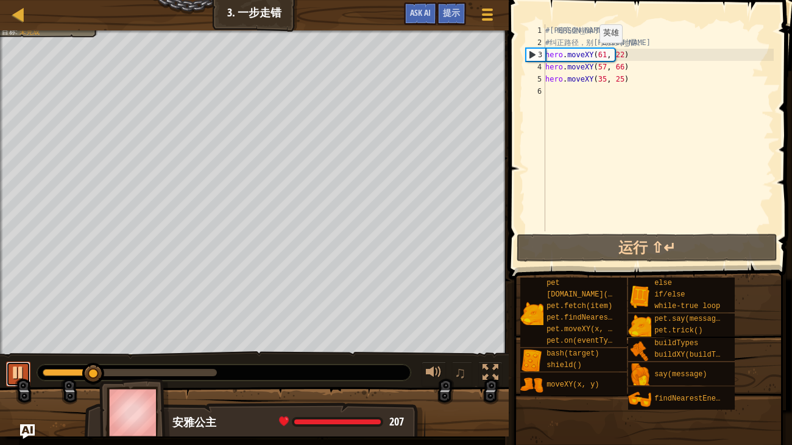
click at [20, 363] on div at bounding box center [18, 373] width 16 height 16
click at [593, 59] on div "# 英 雄 完 全 糊 涂 了 ！ # 纠 正 路 径 ， 别 让 其 踩 到 地 雷 。 hero . moveXY ( 61 , 22 ) hero . …" at bounding box center [658, 140] width 231 height 232
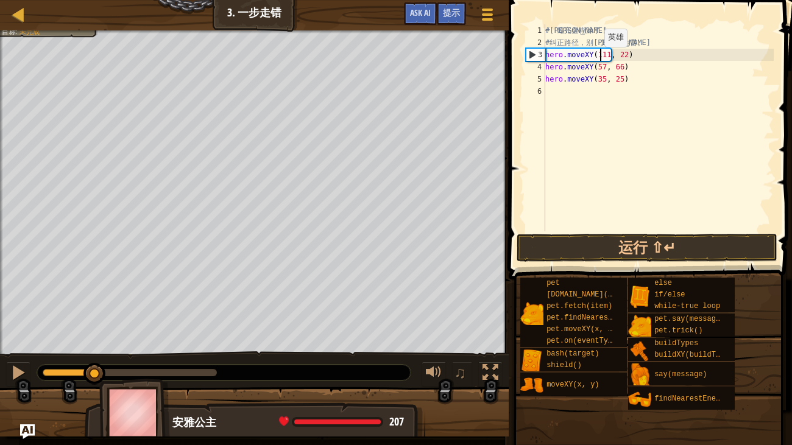
scroll to position [5, 4]
click at [612, 55] on div "# 英 雄 完 全 糊 涂 了 ！ # 纠 正 路 径 ， 别 让 其 踩 到 地 雷 。 hero . moveXY ( 111 , 22 ) hero .…" at bounding box center [658, 140] width 231 height 232
click at [597, 58] on div "# 英 雄 完 全 糊 涂 了 ！ # 纠 正 路 径 ， 别 让 其 踩 到 地 雷 。 hero . moveXY ( 111 , 36 ) hero .…" at bounding box center [658, 140] width 231 height 232
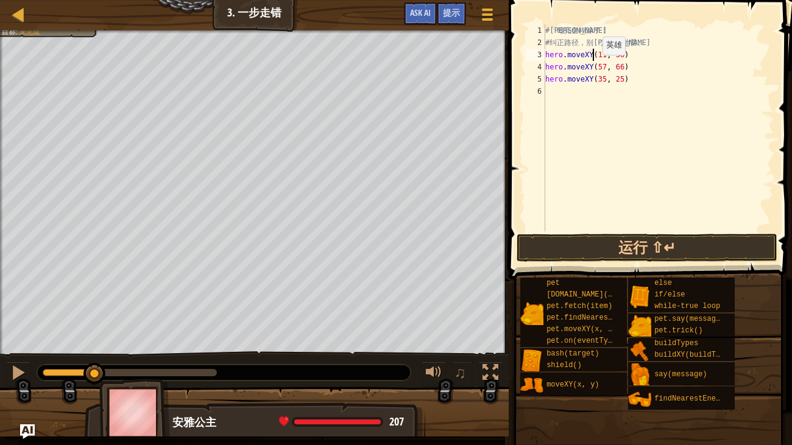
click at [591, 67] on div "# 英 雄 完 全 糊 涂 了 ！ # 纠 正 路 径 ， 别 让 其 踩 到 地 雷 。 hero . moveXY ( 11 , 36 ) hero . …" at bounding box center [658, 140] width 231 height 232
click at [575, 63] on div "# 英 雄 完 全 糊 涂 了 ！ # 纠 正 路 径 ， 别 让 其 踩 到 地 雷 。 hero . moveXY ( 11 , 36 ) hero . …" at bounding box center [658, 140] width 231 height 232
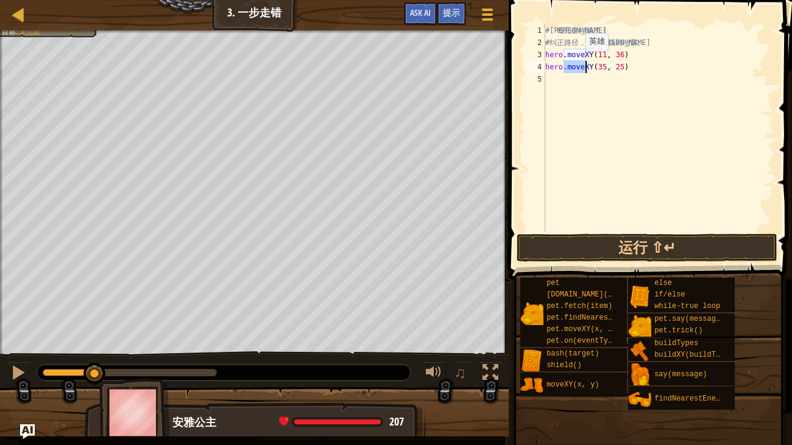
click at [575, 63] on div "# 英 雄 完 全 糊 涂 了 ！ # 纠 正 路 径 ， 别 让 其 踩 到 地 雷 。 hero . moveXY ( 11 , 36 ) hero . …" at bounding box center [658, 127] width 231 height 207
click at [575, 63] on div "# 英 雄 完 全 糊 涂 了 ！ # 纠 正 路 径 ， 别 让 其 踩 到 地 雷 。 hero . moveXY ( 11 , 36 ) hero . …" at bounding box center [658, 140] width 231 height 232
type textarea "hero.moveXY(35, 25)"
click at [570, 82] on div "# 英 雄 完 全 糊 涂 了 ！ # 纠 正 路 径 ， 别 让 其 踩 到 地 雷 。 hero . moveXY ( 11 , 36 ) hero . …" at bounding box center [658, 127] width 231 height 207
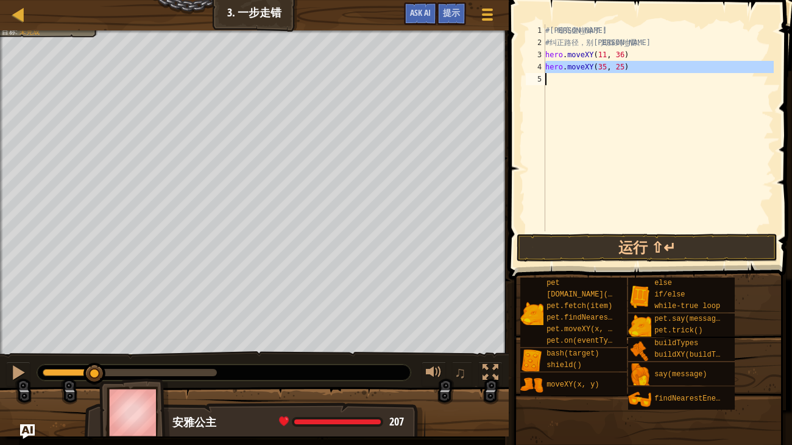
scroll to position [5, 0]
click at [591, 79] on div "# 英 雄 完 全 糊 涂 了 ！ # 纠 正 路 径 ， 别 让 其 踩 到 地 雷 。 hero . moveXY ( 11 , 36 ) hero . …" at bounding box center [658, 140] width 231 height 232
click at [591, 79] on div "# 英 雄 完 全 糊 涂 了 ！ # 纠 正 路 径 ， 别 让 其 踩 到 地 雷 。 hero . moveXY ( 11 , 36 ) hero . …" at bounding box center [658, 127] width 231 height 207
click at [591, 79] on div "# 英 雄 完 全 糊 涂 了 ！ # 纠 正 路 径 ， 别 让 其 踩 到 地 雷 。 hero . moveXY ( 11 , 36 ) hero . …" at bounding box center [658, 140] width 231 height 232
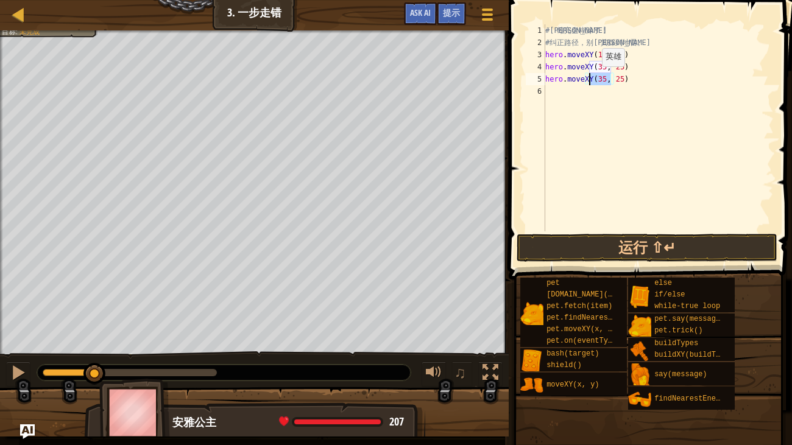
click at [591, 79] on div "# 英 雄 完 全 糊 涂 了 ！ # 纠 正 路 径 ， 别 让 其 踩 到 地 雷 。 hero . moveXY ( 11 , 36 ) hero . …" at bounding box center [658, 127] width 231 height 207
click at [592, 80] on div "# 英 雄 完 全 糊 涂 了 ！ # 纠 正 路 径 ， 别 让 其 踩 到 地 雷 。 hero . moveXY ( 11 , 36 ) hero . …" at bounding box center [658, 140] width 231 height 232
click at [608, 80] on div "# 英 雄 完 全 糊 涂 了 ！ # 纠 正 路 径 ， 别 让 其 踩 到 地 雷 。 hero . moveXY ( 11 , 36 ) hero . …" at bounding box center [658, 140] width 231 height 232
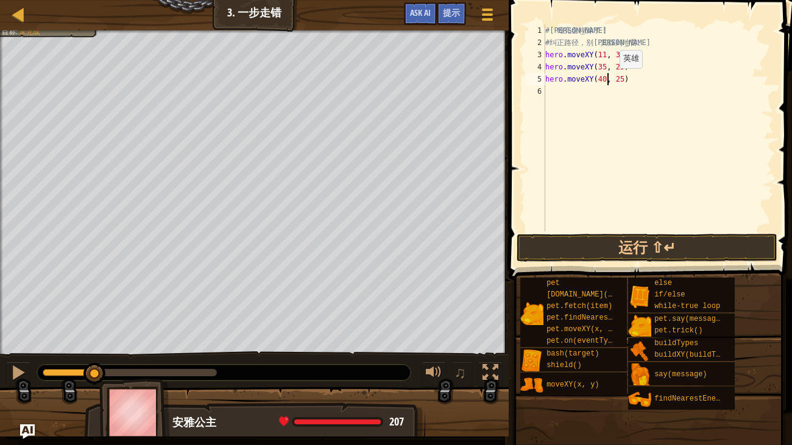
click at [608, 80] on div "# 英 雄 完 全 糊 涂 了 ！ # 纠 正 路 径 ， 别 让 其 踩 到 地 雷 。 hero . moveXY ( 11 , 36 ) hero . …" at bounding box center [658, 140] width 231 height 232
type textarea "hero.moveXY(40, 56)"
click at [612, 99] on div "# 英 雄 完 全 糊 涂 了 ！ # 纠 正 路 径 ， 别 让 其 踩 到 地 雷 。 hero . moveXY ( 11 , 36 ) hero . …" at bounding box center [658, 140] width 231 height 232
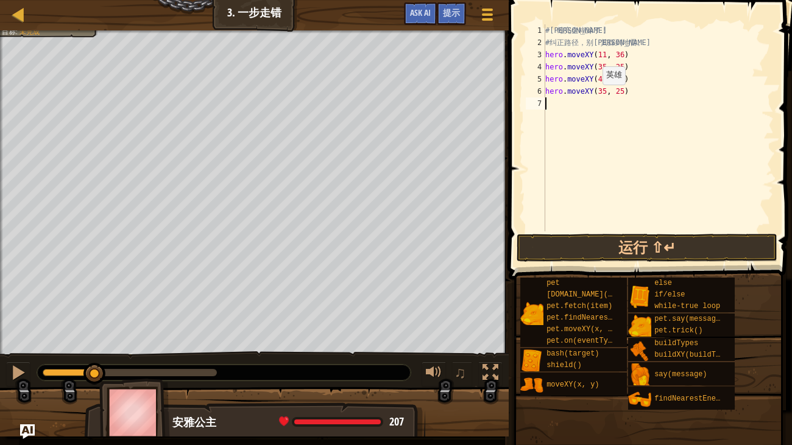
click at [591, 96] on div "# 英 雄 完 全 糊 涂 了 ！ # 纠 正 路 径 ， 别 让 其 踩 到 地 雷 。 hero . moveXY ( 11 , 36 ) hero . …" at bounding box center [658, 140] width 231 height 232
click at [606, 94] on div "# 英 雄 完 全 糊 涂 了 ！ # 纠 正 路 径 ， 别 让 其 踩 到 地 雷 。 hero . moveXY ( 11 , 36 ) hero . …" at bounding box center [658, 140] width 231 height 232
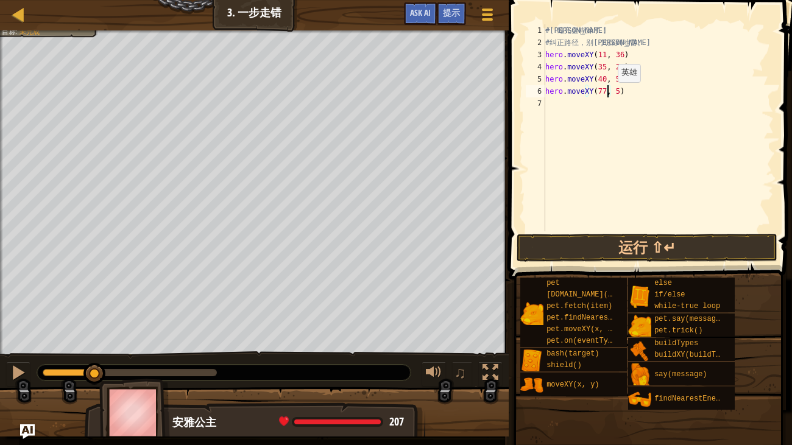
type textarea "hero.moveXY(77, 58)"
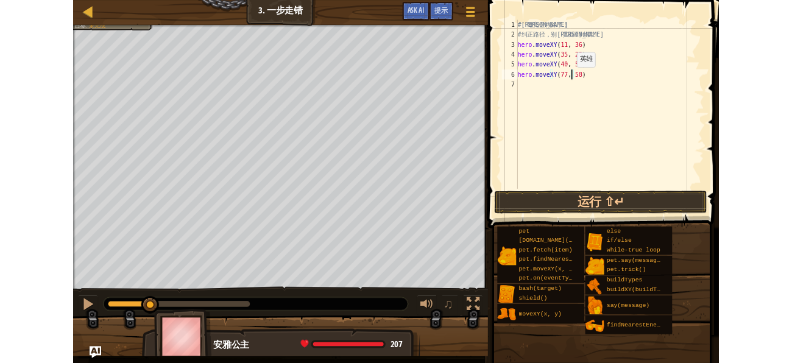
scroll to position [5, 0]
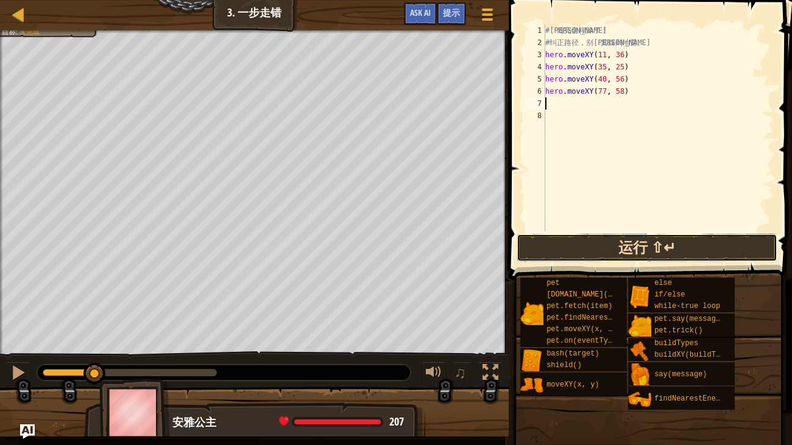
click at [561, 248] on button "运行 ⇧↵" at bounding box center [647, 248] width 261 height 28
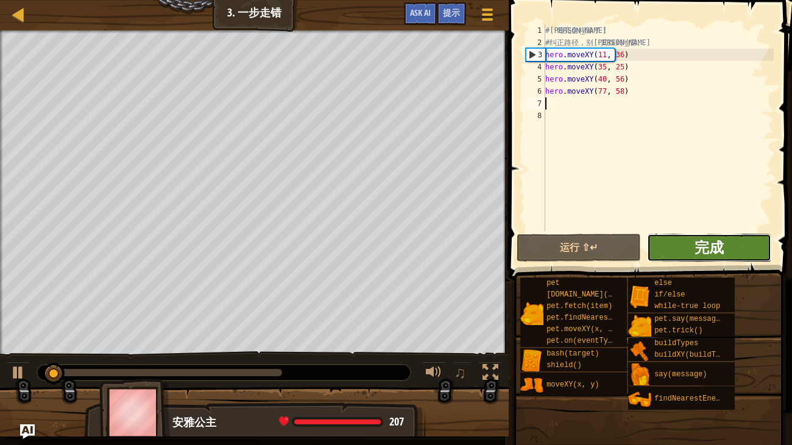
click at [708, 255] on span "完成" at bounding box center [709, 248] width 29 height 20
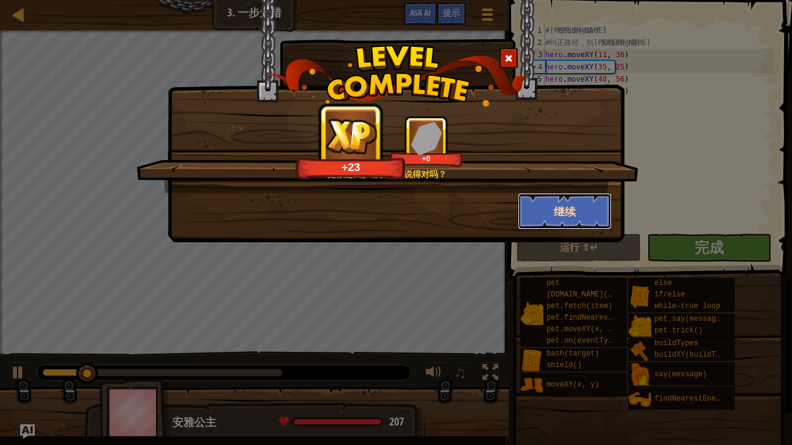
click at [592, 211] on button "继续" at bounding box center [565, 211] width 94 height 37
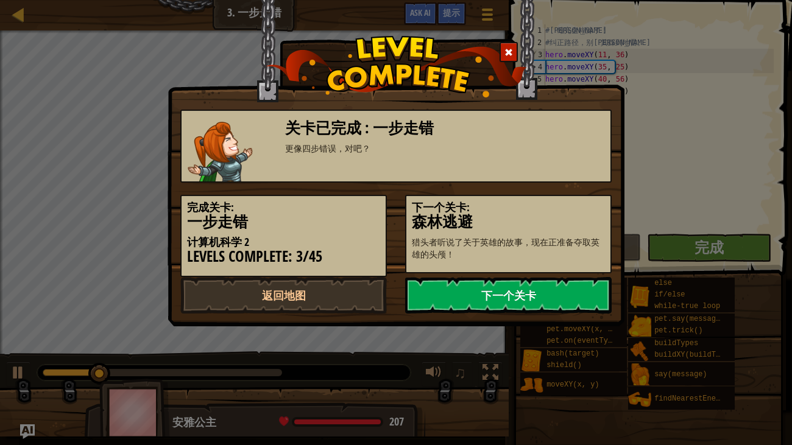
click at [488, 291] on link "下一个关卡" at bounding box center [508, 295] width 207 height 37
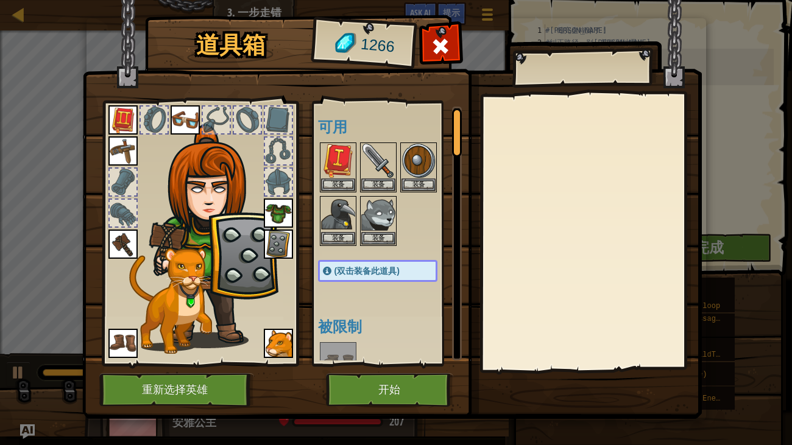
click at [291, 352] on img at bounding box center [278, 343] width 29 height 29
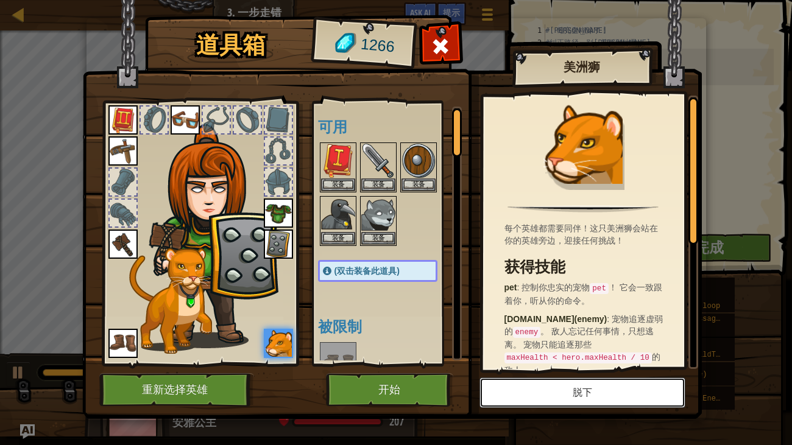
click at [612, 363] on button "脱下" at bounding box center [583, 393] width 206 height 30
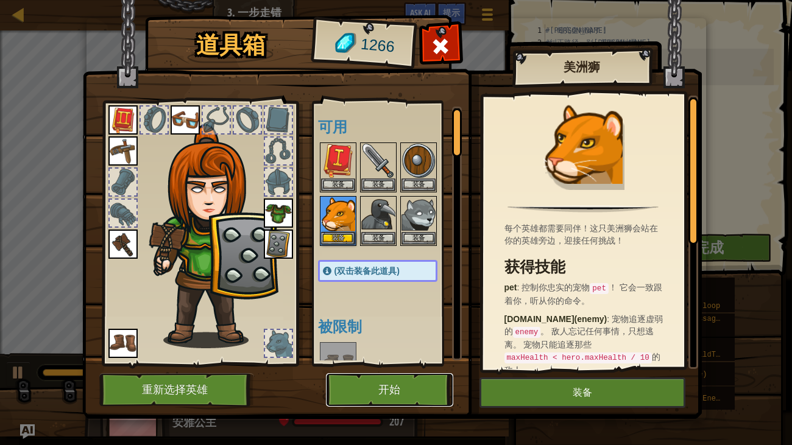
click at [433, 363] on button "开始" at bounding box center [389, 391] width 127 height 34
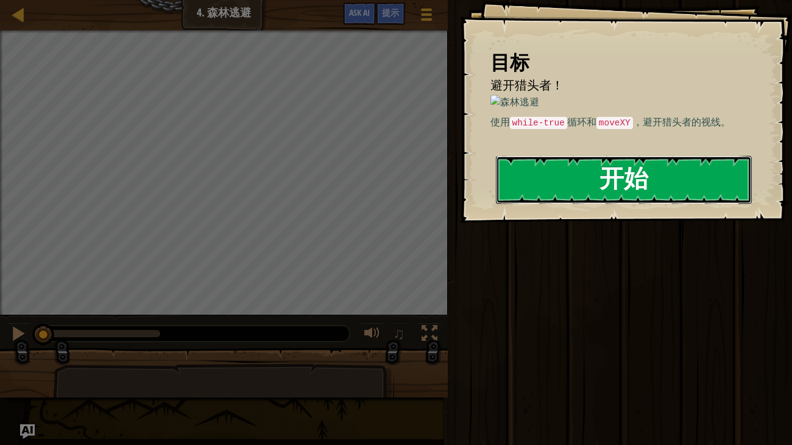
click at [555, 191] on button "开始" at bounding box center [624, 180] width 257 height 48
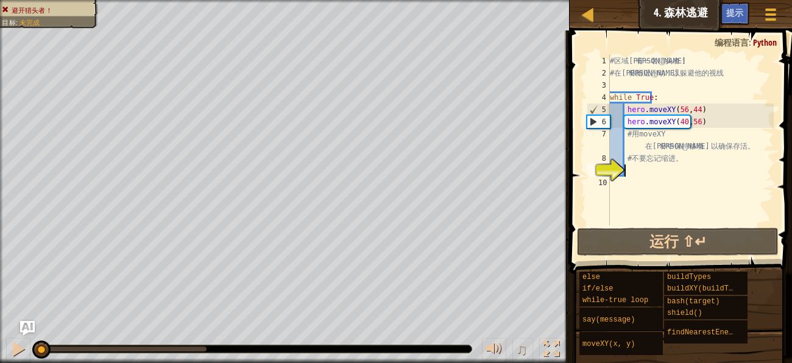
click at [610, 169] on div "9" at bounding box center [598, 171] width 23 height 12
click at [692, 136] on div "# 区 域 内 有 一 名 猎 头 者 ！ # 在 森 林 附 近 跑 动 ， 以 躲 避 他 的 视 线 while True : hero . moveX…" at bounding box center [691, 152] width 166 height 195
click at [722, 119] on div "# 区 域 内 有 一 名 猎 头 者 ！ # 在 森 林 附 近 跑 动 ， 以 躲 避 他 的 视 线 while True : hero . moveX…" at bounding box center [691, 152] width 166 height 195
type textarea "hero.moveXY(40,56)"
click at [703, 127] on div "# 区 域 内 有 一 名 猎 头 者 ！ # 在 森 林 附 近 跑 动 ， 以 躲 避 他 的 视 线 while True : hero . moveX…" at bounding box center [691, 152] width 166 height 195
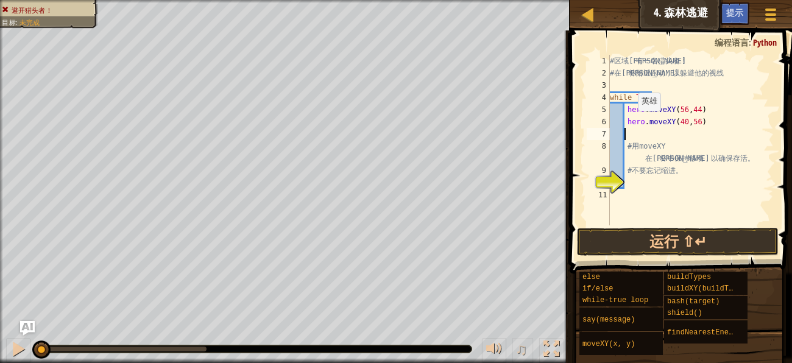
click at [631, 122] on div "# 区 域 内 有 一 名 猎 头 者 ！ # 在 森 林 附 近 跑 动 ， 以 躲 避 他 的 视 线 while True : hero . moveX…" at bounding box center [691, 152] width 166 height 195
type textarea "hero.moveXY(40,56)"
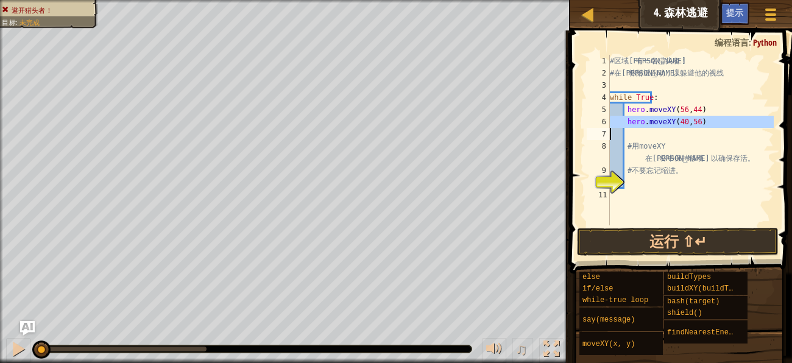
click at [637, 130] on div "# 区 域 内 有 一 名 猎 头 者 ！ # 在 森 林 附 近 跑 动 ， 以 躲 避 他 的 视 线 while True : hero . moveX…" at bounding box center [691, 152] width 166 height 195
paste textarea
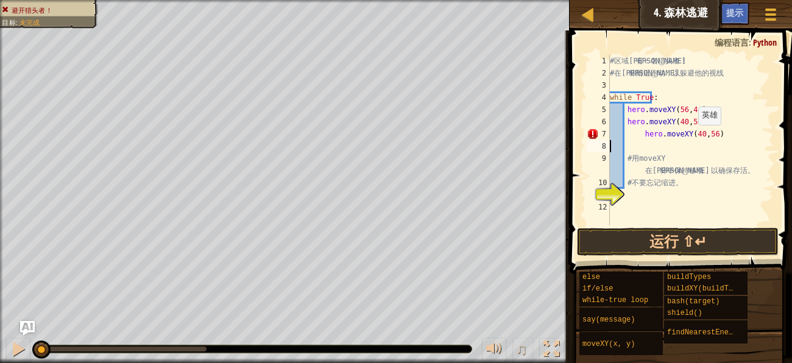
click at [690, 136] on div "# 区 域 内 有 一 名 猎 头 者 ！ # 在 森 林 附 近 跑 动 ， 以 躲 避 他 的 视 线 while True : hero . moveX…" at bounding box center [691, 152] width 166 height 195
click at [697, 135] on div "# 区 域 内 有 一 名 猎 头 者 ！ # 在 森 林 附 近 跑 动 ， 以 躲 避 他 的 视 线 while True : hero . moveX…" at bounding box center [691, 152] width 166 height 195
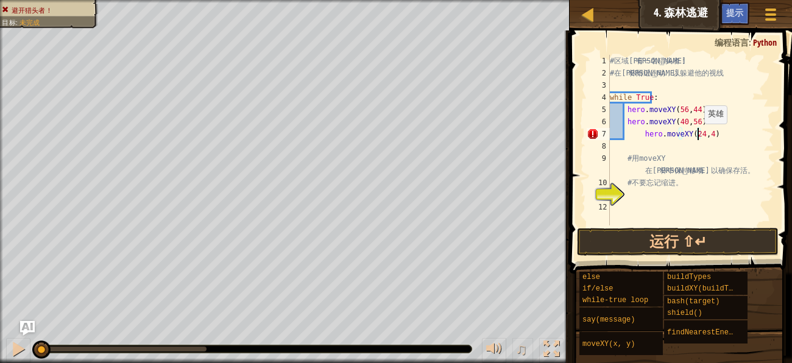
scroll to position [5, 7]
click at [700, 246] on button "运行 ⇧↵" at bounding box center [678, 242] width 202 height 28
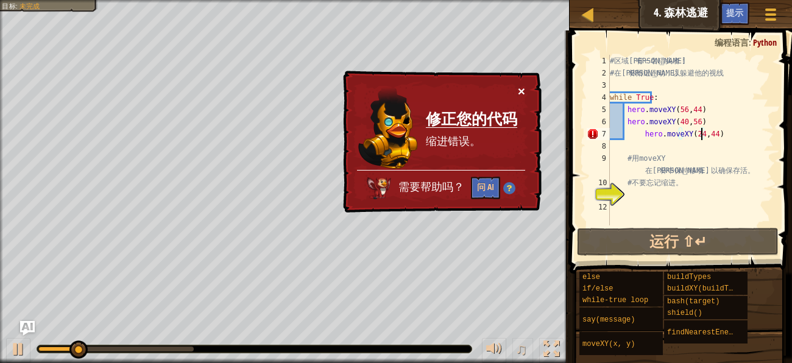
click at [522, 94] on button "×" at bounding box center [521, 91] width 7 height 13
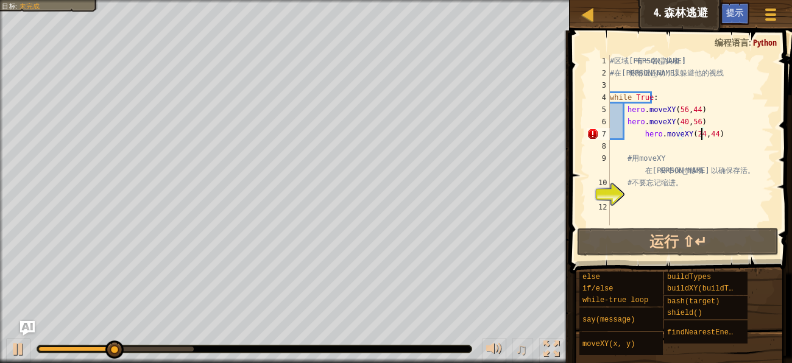
click at [641, 137] on div "# 区 域 内 有 一 名 猎 头 者 ！ # 在 森 林 附 近 跑 动 ， 以 躲 避 他 的 视 线 while True : hero . moveX…" at bounding box center [691, 152] width 166 height 195
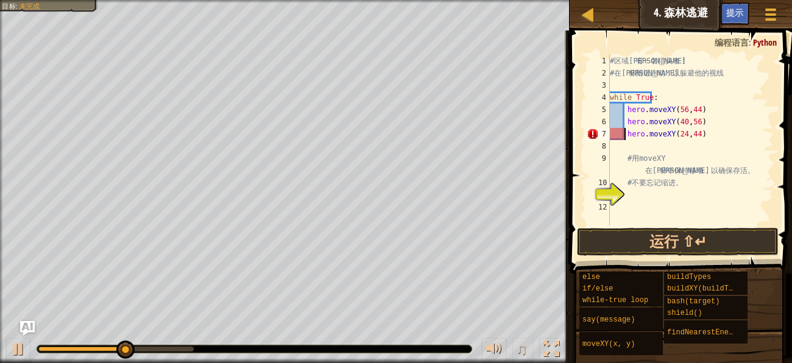
scroll to position [5, 6]
click at [610, 225] on span at bounding box center [682, 134] width 232 height 279
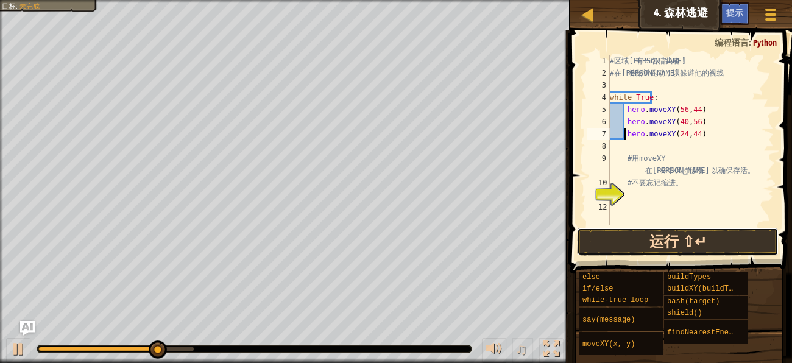
click at [608, 235] on button "运行 ⇧↵" at bounding box center [678, 242] width 202 height 28
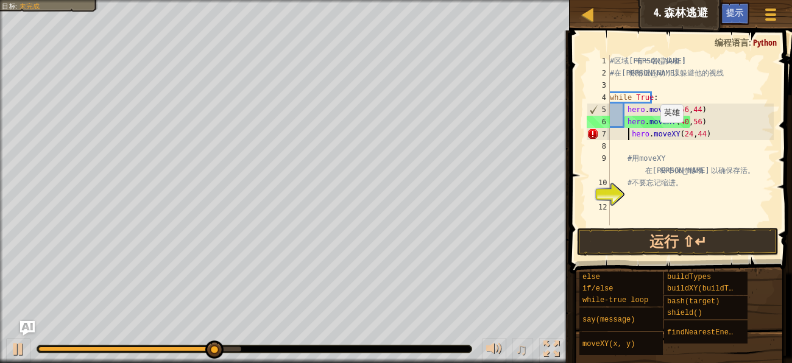
type textarea "hero.moveXY(24,44)"
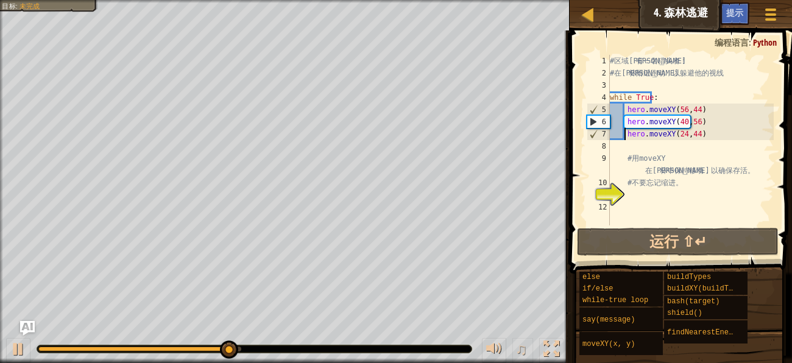
click at [695, 133] on div "# 区 域 内 有 一 名 猎 头 者 ！ # 在 森 林 附 近 跑 动 ， 以 躲 避 他 的 视 线 while True : hero . moveX…" at bounding box center [691, 152] width 166 height 195
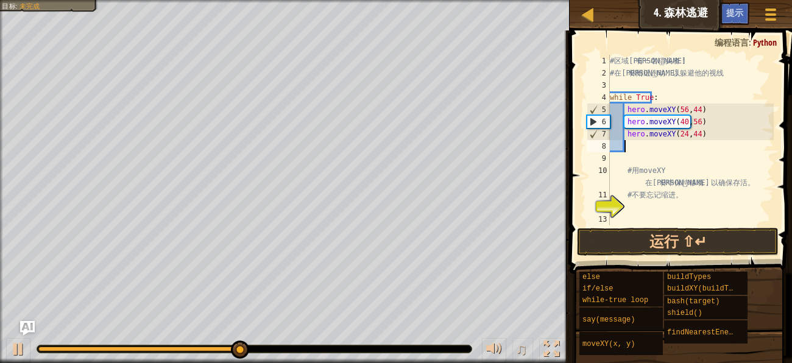
scroll to position [5, 0]
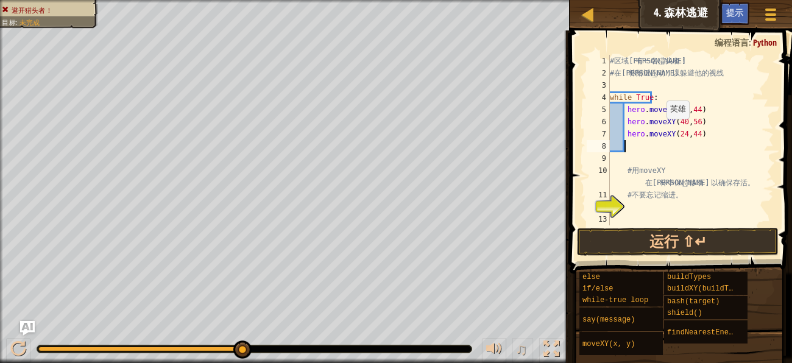
click at [659, 131] on div "# 区 域 内 有 一 名 猎 头 者 ！ # 在 森 林 附 近 跑 动 ， 以 躲 避 他 的 视 线 while True : hero . moveX…" at bounding box center [691, 152] width 166 height 195
type textarea "hero.moveXY(24,44)"
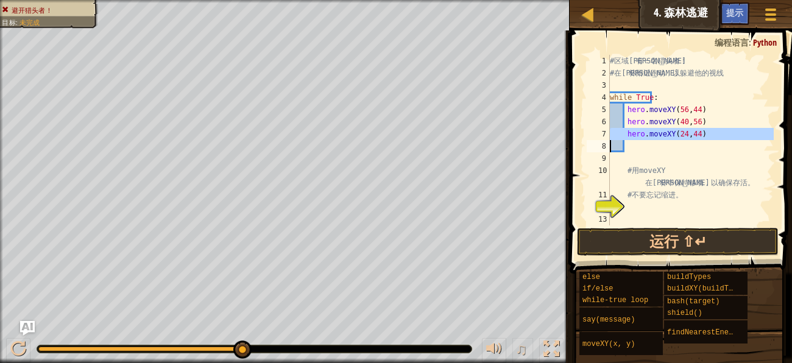
click at [637, 151] on div "# 区 域 内 有 一 名 猎 头 者 ！ # 在 森 林 附 近 跑 动 ， 以 躲 避 他 的 视 线 while True : hero . moveX…" at bounding box center [691, 152] width 166 height 195
paste textarea
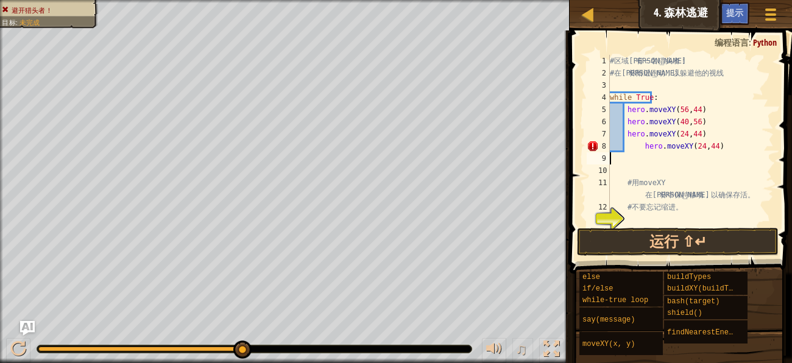
click at [637, 145] on div "# 区 域 内 有 一 名 猎 头 者 ！ # 在 森 林 附 近 跑 动 ， 以 躲 避 他 的 视 线 while True : hero . moveX…" at bounding box center [691, 152] width 166 height 195
click at [683, 147] on div "# 区 域 内 有 一 名 猎 头 者 ！ # 在 森 林 附 近 跑 动 ， 以 躲 避 他 的 视 线 while True : hero . moveX…" at bounding box center [691, 152] width 166 height 195
type textarea "hero.moveXY(24,24)"
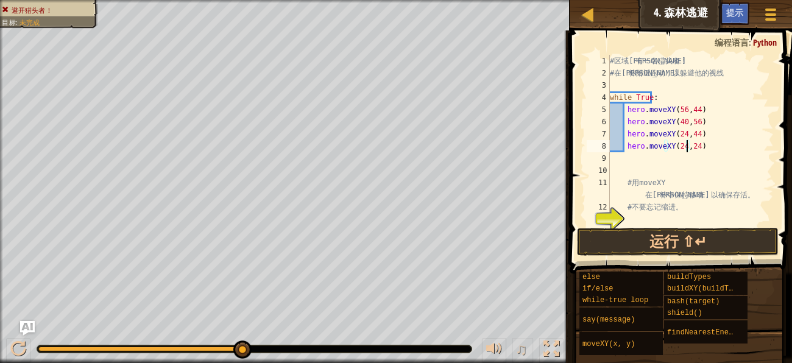
click at [717, 145] on div "# 区 域 内 有 一 名 猎 头 者 ！ # 在 森 林 附 近 跑 动 ， 以 躲 避 他 的 视 线 while True : hero . moveX…" at bounding box center [691, 152] width 166 height 195
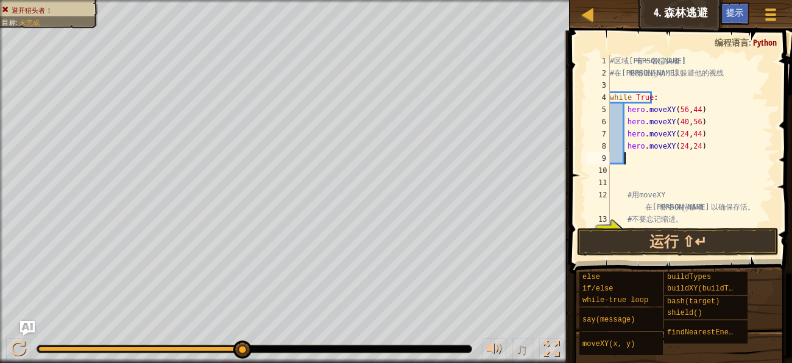
paste textarea
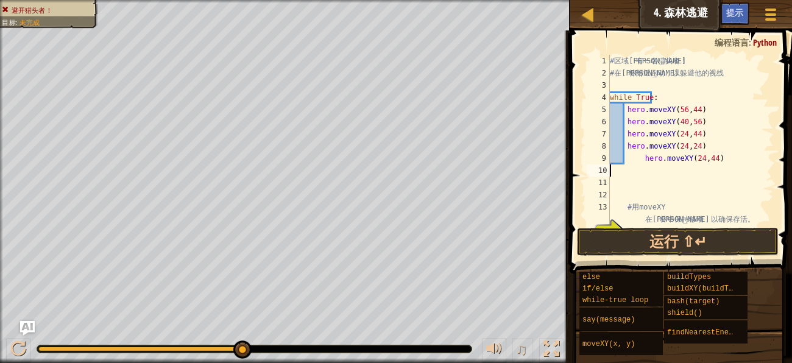
scroll to position [5, 0]
click at [639, 161] on div "# 区 域 内 有 一 名 猎 头 者 ！ # 在 森 林 附 近 跑 动 ， 以 躲 避 他 的 视 线 while True : hero . moveX…" at bounding box center [691, 152] width 166 height 195
click at [669, 163] on div "# 区 域 内 有 一 名 猎 头 者 ！ # 在 森 林 附 近 跑 动 ， 以 躲 避 他 的 视 线 while True : hero . moveX…" at bounding box center [691, 152] width 166 height 195
click at [673, 161] on div "# 区 域 内 有 一 名 猎 头 者 ！ # 在 森 林 附 近 跑 动 ， 以 躲 避 他 的 视 线 while True : hero . moveX…" at bounding box center [691, 140] width 166 height 171
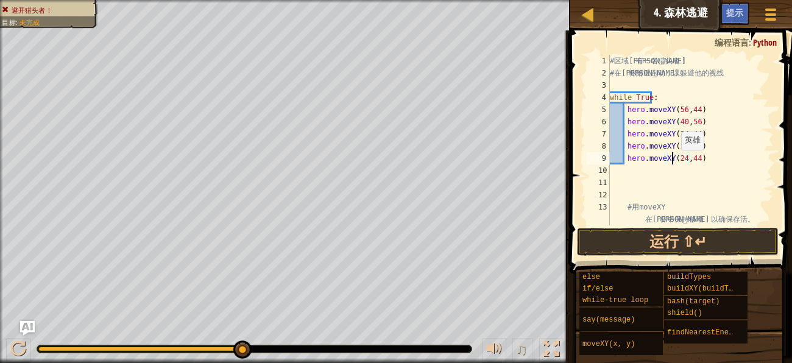
click at [673, 161] on div "# 区 域 内 有 一 名 猎 头 者 ！ # 在 森 林 附 近 跑 动 ， 以 躲 避 他 的 视 线 while True : hero . moveX…" at bounding box center [691, 152] width 166 height 195
click at [686, 160] on div "# 区 域 内 有 一 名 猎 头 者 ！ # 在 森 林 附 近 跑 动 ， 以 躲 避 他 的 视 线 while True : hero . moveX…" at bounding box center [691, 152] width 166 height 195
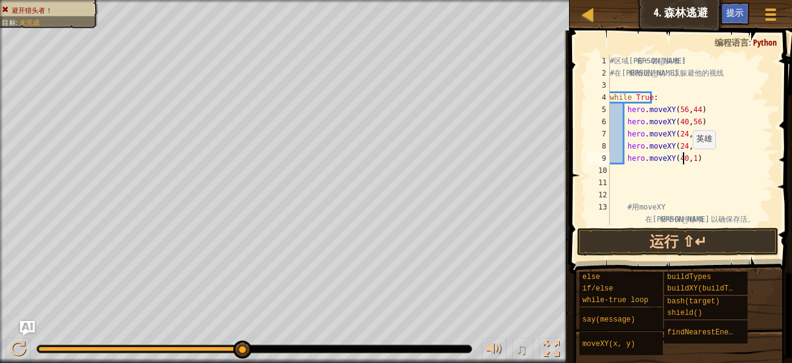
type textarea "hero.moveXY(40,12)"
click at [677, 175] on div "# 区 域 内 有 一 名 猎 头 者 ！ # 在 森 林 附 近 跑 动 ， 以 躲 避 他 的 视 线 while True : hero . moveX…" at bounding box center [691, 152] width 166 height 195
click at [699, 164] on div "# 区 域 内 有 一 名 猎 头 者 ！ # 在 森 林 附 近 跑 动 ， 以 躲 避 他 的 视 线 while True : hero . moveX…" at bounding box center [691, 152] width 166 height 195
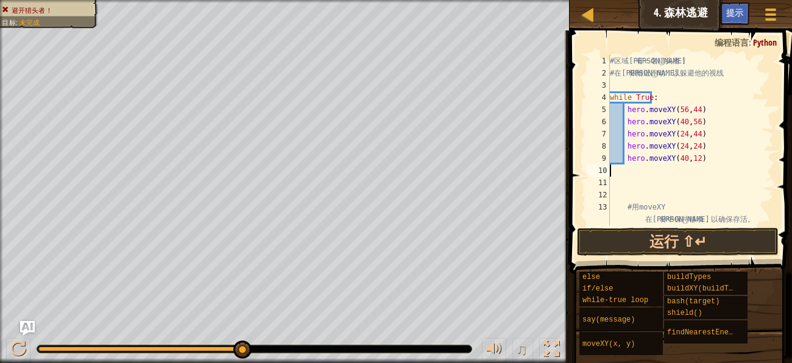
type textarea "hero.moveXY(40,12)"
type textarea "5"
paste textarea
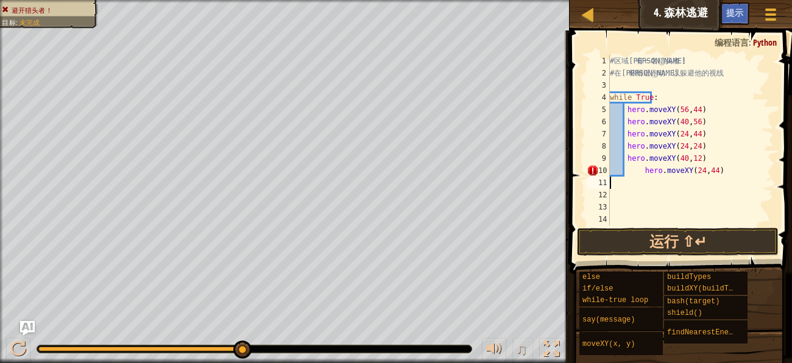
click at [639, 168] on div "# 区 域 内 有 一 名 猎 头 者 ！ # 在 森 林 附 近 跑 动 ， 以 躲 避 他 的 视 线 while True : hero . moveX…" at bounding box center [691, 158] width 166 height 207
click at [675, 174] on div "# 区 域 内 有 一 名 猎 头 者 ！ # 在 森 林 附 近 跑 动 ， 以 躲 避 他 的 视 线 while True : hero . moveX…" at bounding box center [691, 158] width 166 height 207
click at [683, 171] on div "# 区 域 内 有 一 名 猎 头 者 ！ # 在 森 林 附 近 跑 动 ， 以 躲 避 他 的 视 线 while True : hero . moveX…" at bounding box center [691, 158] width 166 height 207
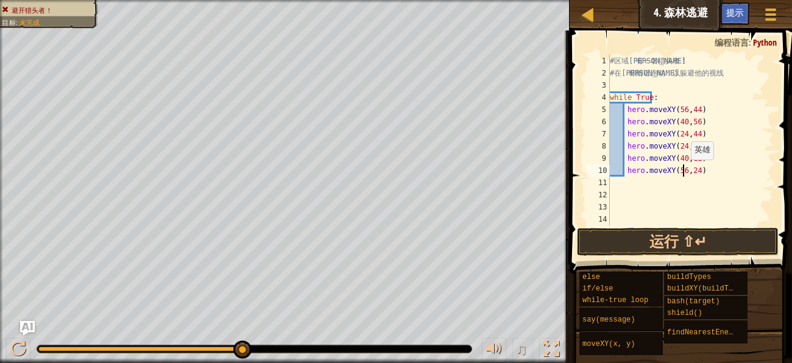
scroll to position [5, 5]
type textarea "hero.moveXY(56,24)"
click at [609, 236] on button "运行 ⇧↵" at bounding box center [678, 242] width 202 height 28
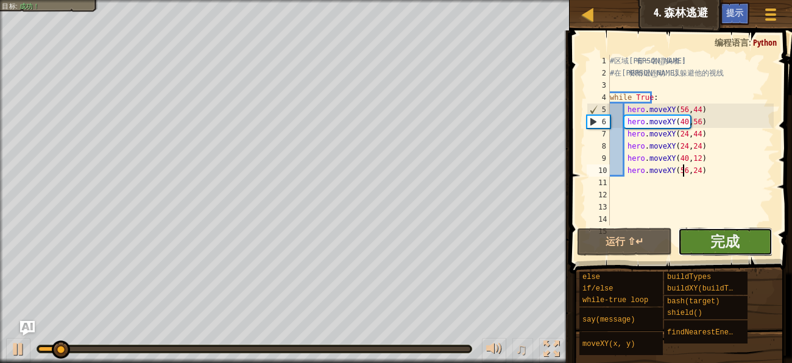
click at [748, 242] on button "完成" at bounding box center [725, 242] width 94 height 28
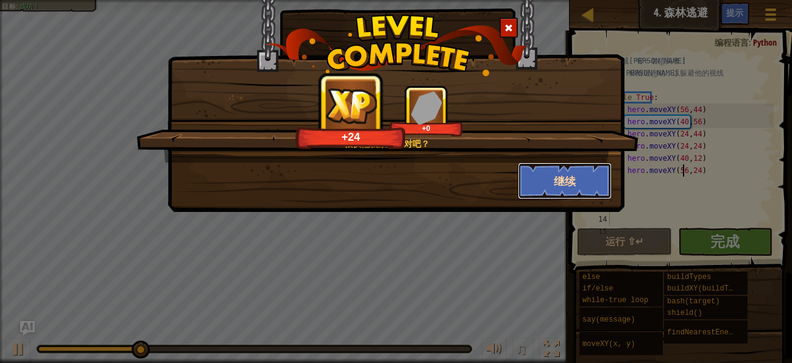
click at [586, 176] on button "继续" at bounding box center [565, 181] width 94 height 37
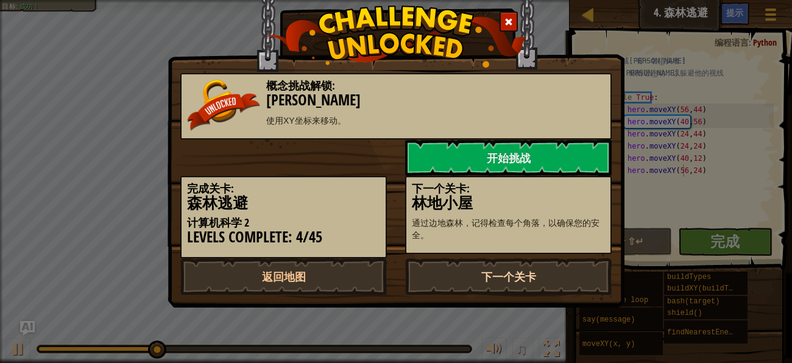
click at [511, 287] on link "下一个关卡" at bounding box center [508, 276] width 207 height 37
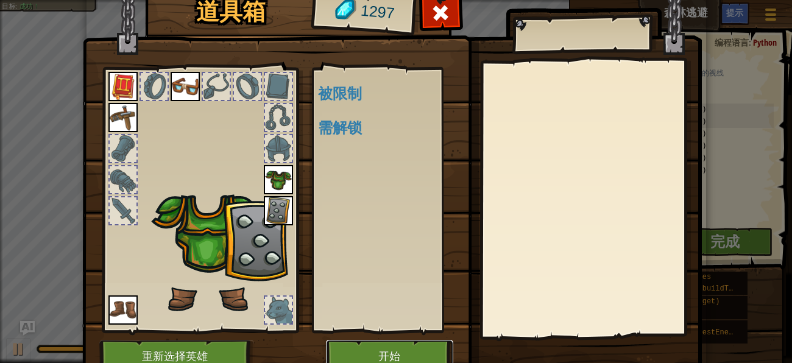
click at [401, 358] on button "开始" at bounding box center [389, 357] width 127 height 34
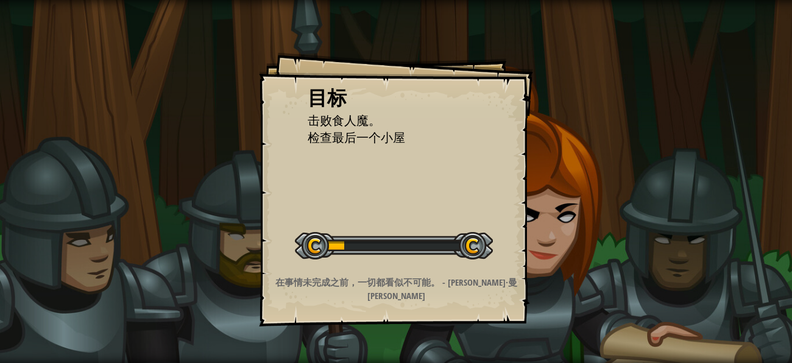
click at [410, 297] on strong "在事情未完成之前，一切都看似不可能。 - 纳尔逊·曼德拉" at bounding box center [396, 289] width 242 height 26
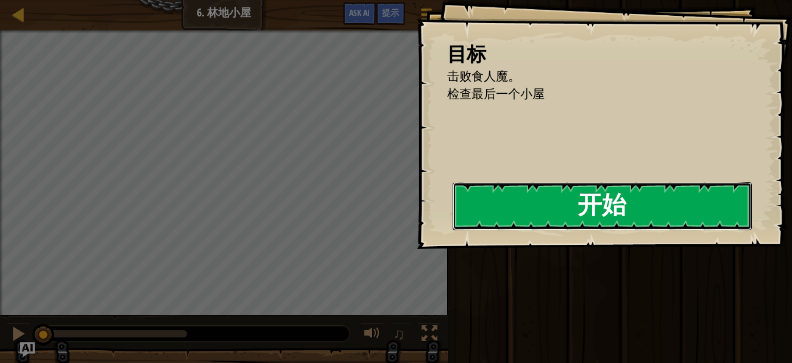
click at [561, 199] on button "开始" at bounding box center [602, 206] width 299 height 48
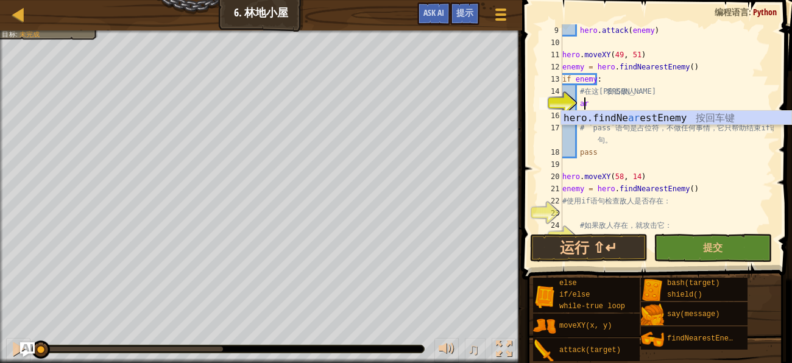
scroll to position [5, 1]
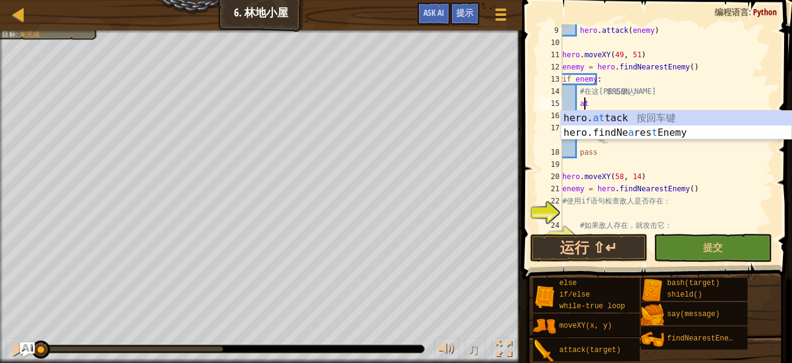
type textarea "hero.attack(enemy)"
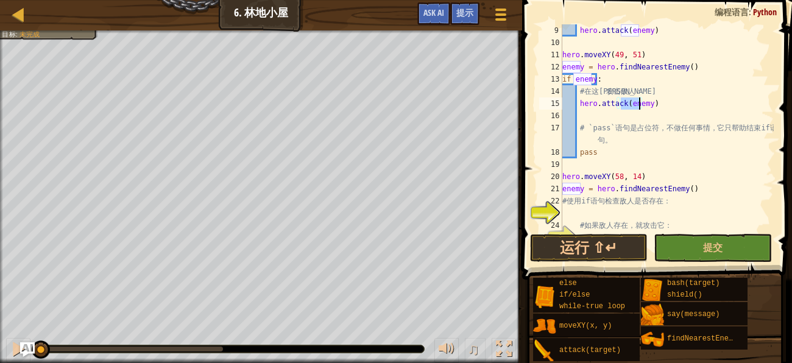
click at [633, 118] on div "hero . attack ( enemy ) hero . moveXY ( 49 , 51 ) enemy = hero . findNearestEne…" at bounding box center [667, 140] width 214 height 232
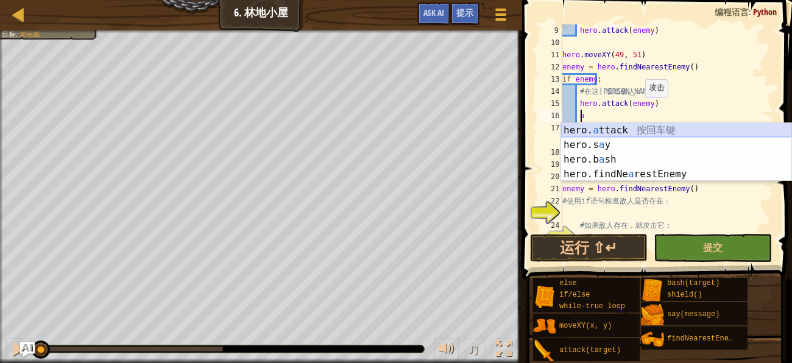
click at [617, 127] on div "hero. a ttack 按 回 车 键 hero.s a y 按 回 车 键 hero.b a sh 按 回 车 键 hero.findNe a rest…" at bounding box center [676, 167] width 230 height 88
type textarea "hero.attack(enemy)"
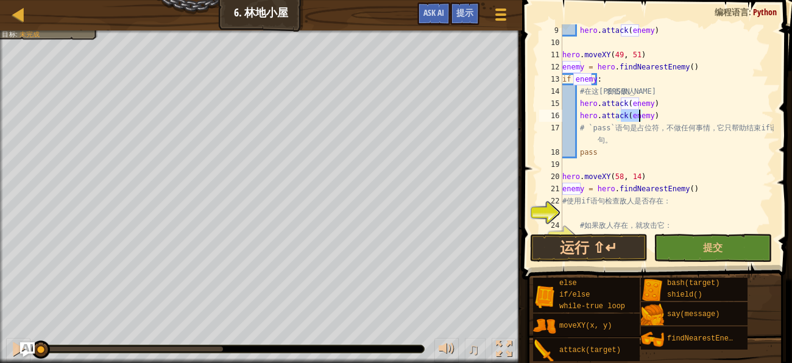
scroll to position [121, 0]
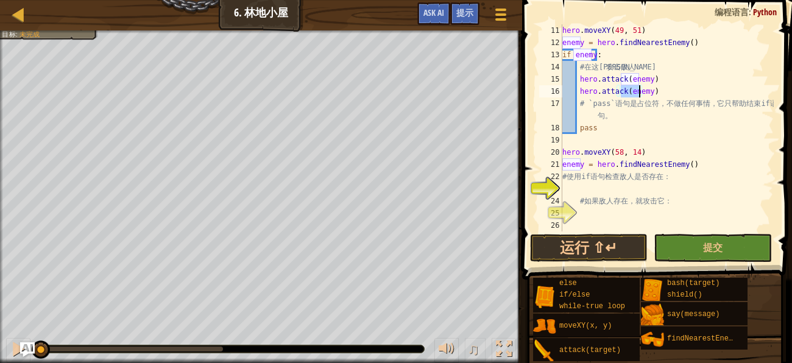
click at [597, 186] on div "hero . moveXY ( 49 , 51 ) enemy = hero . findNearestEnemy ( ) if enemy : # 在 这 …" at bounding box center [667, 140] width 214 height 232
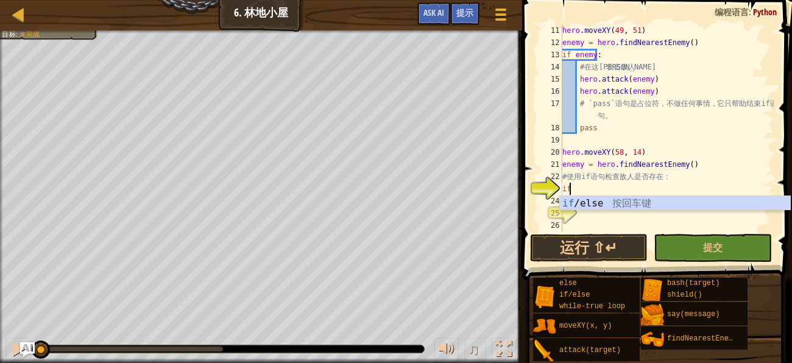
type textarea "if enemy:"
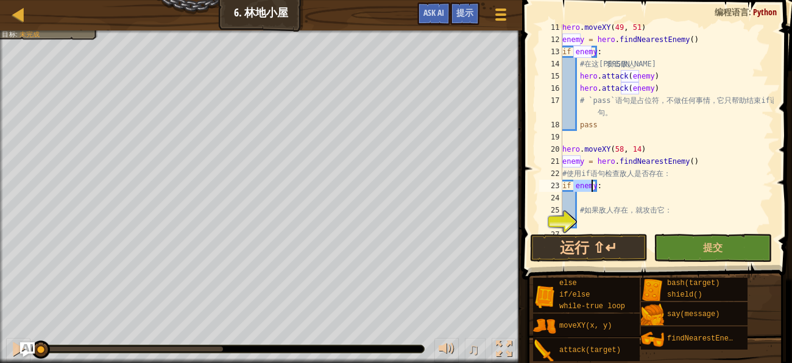
click at [610, 196] on div "hero . moveXY ( 49 , 51 ) enemy = hero . findNearestEnemy ( ) if enemy : # 在 这 …" at bounding box center [667, 137] width 214 height 232
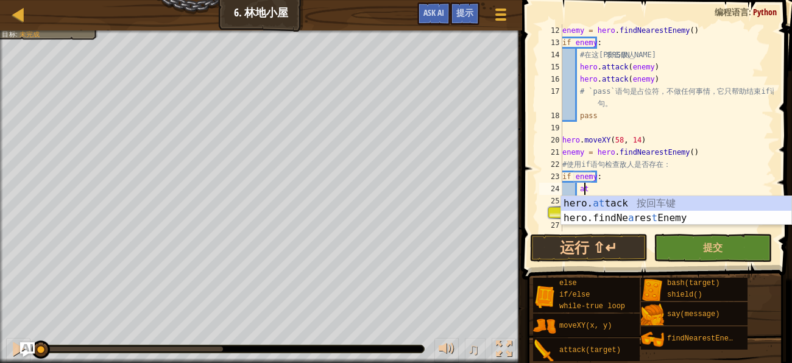
scroll to position [5, 1]
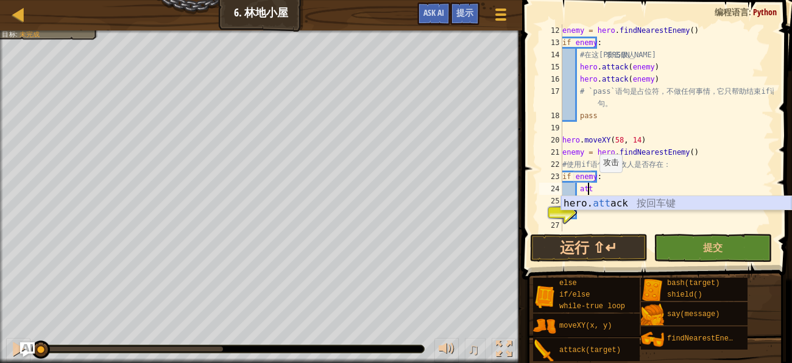
click at [623, 207] on div "hero. att ack 按 回 车 键" at bounding box center [676, 218] width 230 height 44
type textarea "hero.attack(enemy)"
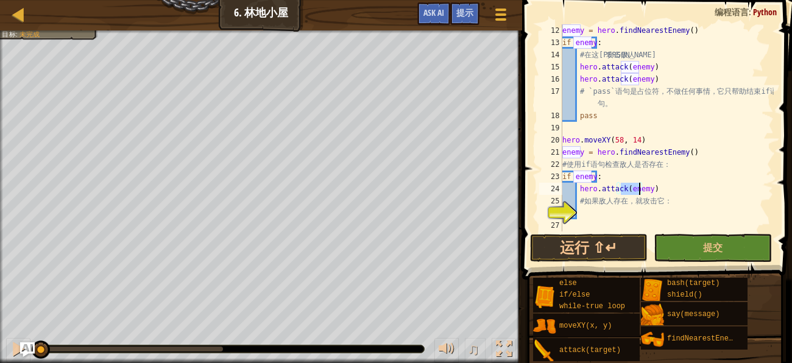
click at [629, 215] on div "enemy = hero . findNearestEnemy ( ) if enemy : # 在 这 里 攻 击 敌 人 ： hero . attack …" at bounding box center [667, 140] width 214 height 232
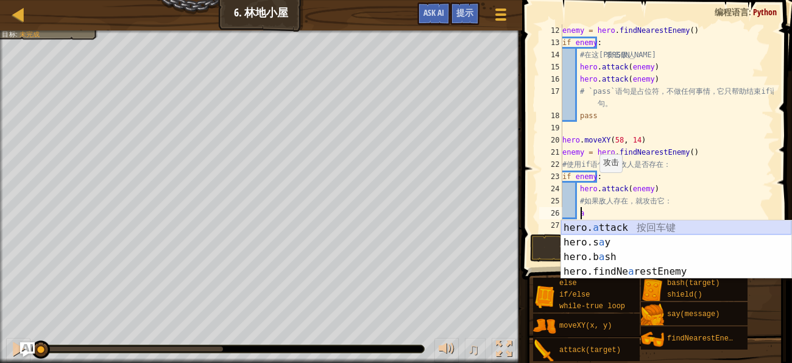
click at [636, 229] on div "hero. a ttack 按 回 车 键 hero.s a y 按 回 车 键 hero.b a sh 按 回 车 键 hero.findNe a rest…" at bounding box center [676, 265] width 230 height 88
type textarea "hero.attack(enemy)"
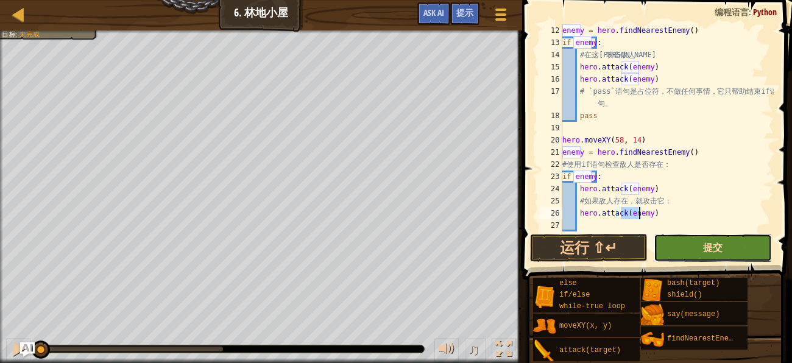
click at [718, 248] on span "提交" at bounding box center [713, 247] width 20 height 13
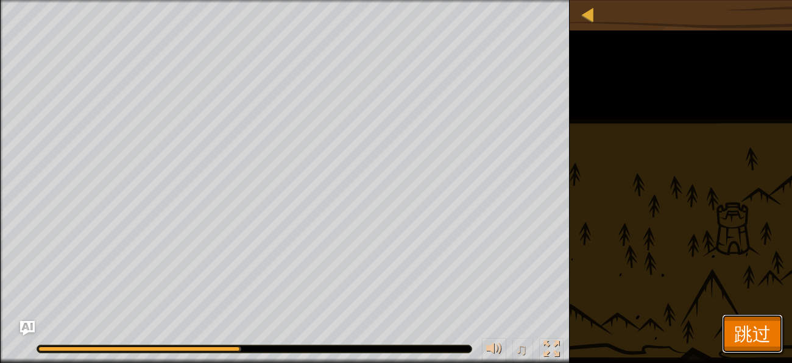
click at [748, 329] on span "跳过" at bounding box center [752, 333] width 37 height 25
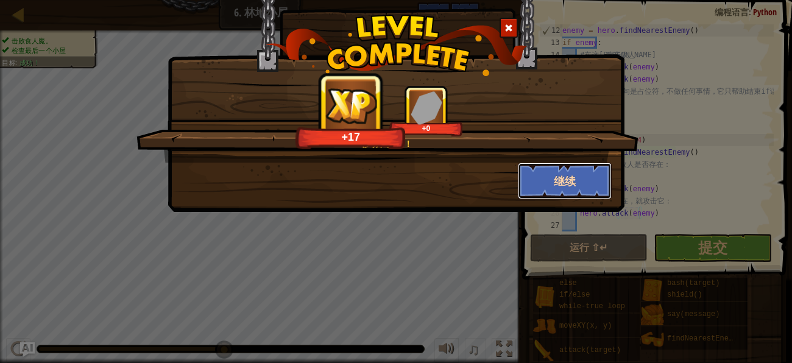
click at [543, 177] on button "继续" at bounding box center [565, 181] width 94 height 37
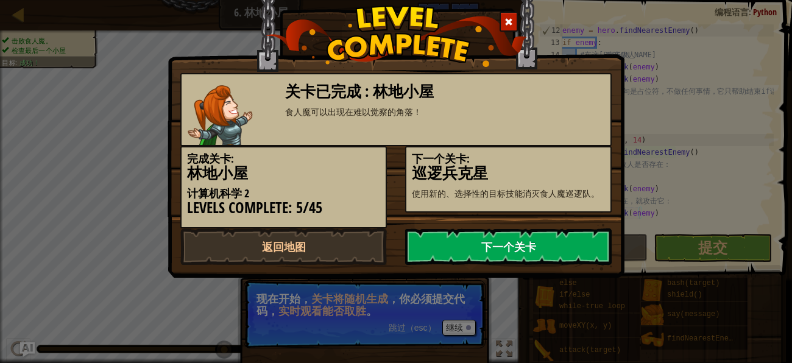
click at [501, 246] on link "下一个关卡" at bounding box center [508, 247] width 207 height 37
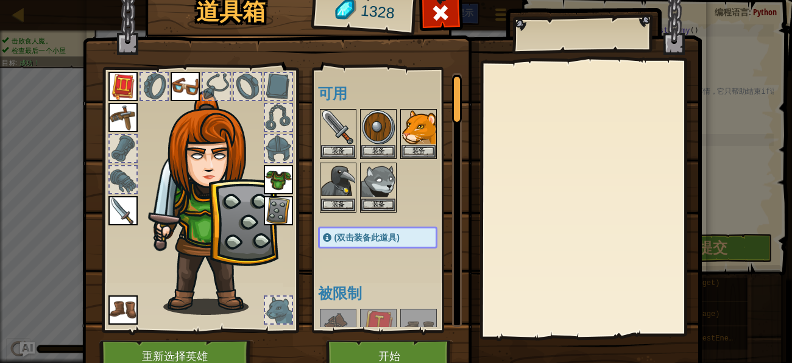
click at [128, 204] on img at bounding box center [122, 210] width 29 height 29
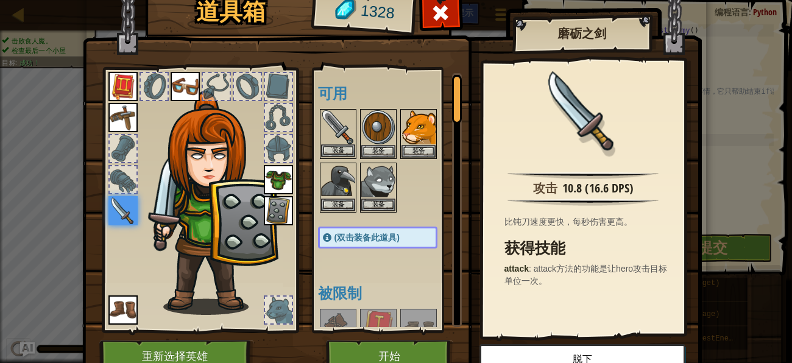
click at [337, 126] on img at bounding box center [338, 127] width 34 height 34
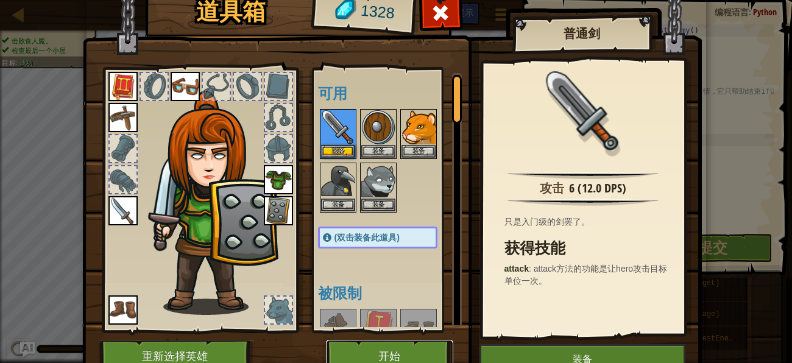
click at [350, 355] on button "开始" at bounding box center [389, 357] width 127 height 34
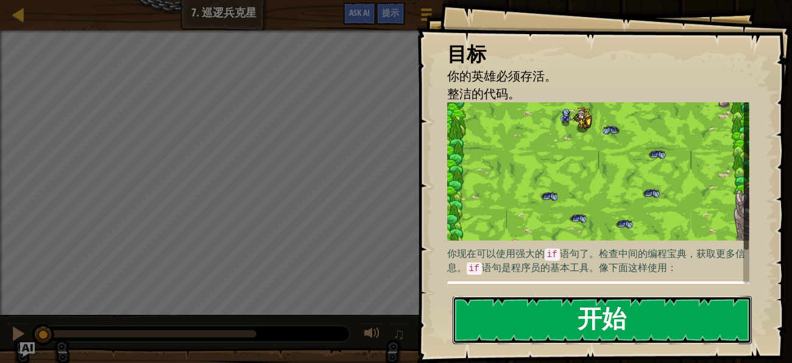
click at [531, 303] on button "开始" at bounding box center [602, 320] width 299 height 48
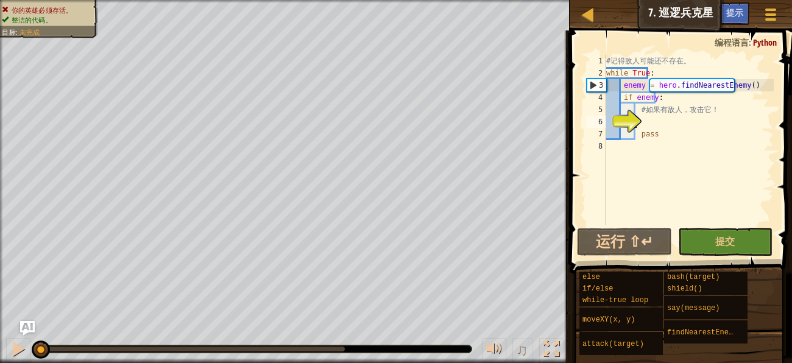
click at [659, 121] on div "# 记 得 敌 人 可 能 还 不 存 在 。 while True : enemy = hero . findNearestEnemy ( ) if ene…" at bounding box center [689, 152] width 170 height 195
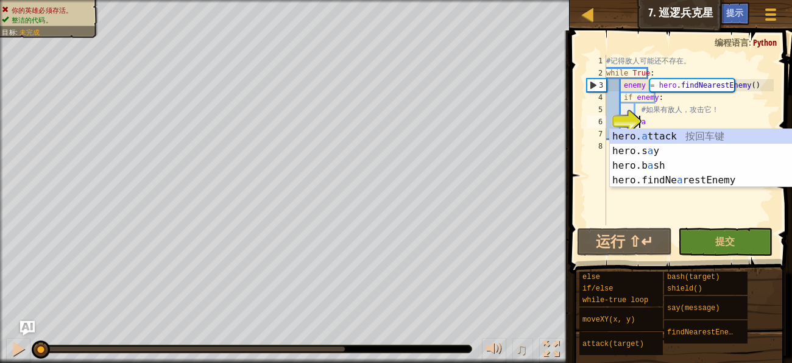
scroll to position [5, 1]
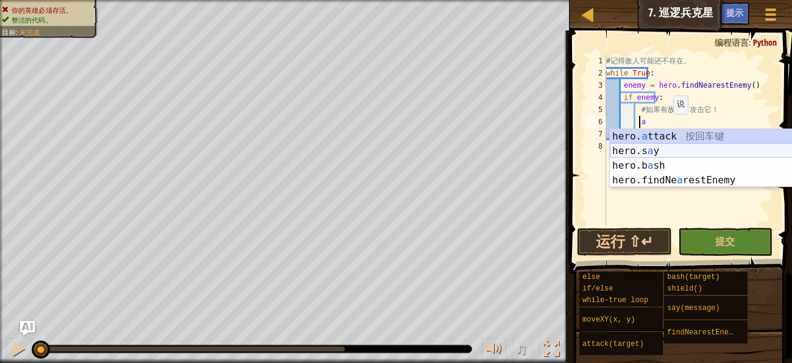
type textarea "hero.attack(enemy)"
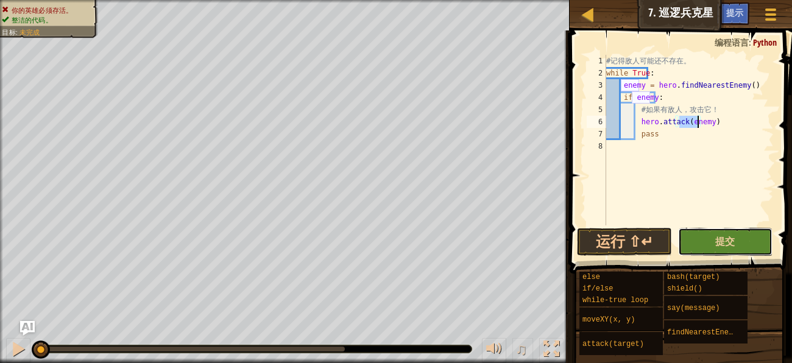
click at [708, 245] on button "提交" at bounding box center [725, 242] width 94 height 28
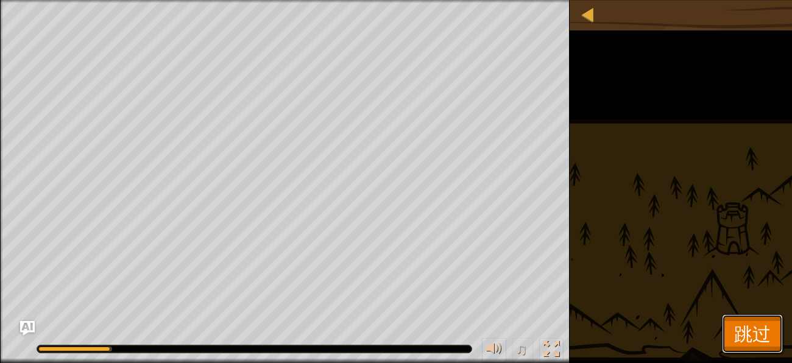
click at [737, 322] on span "跳过" at bounding box center [752, 333] width 37 height 25
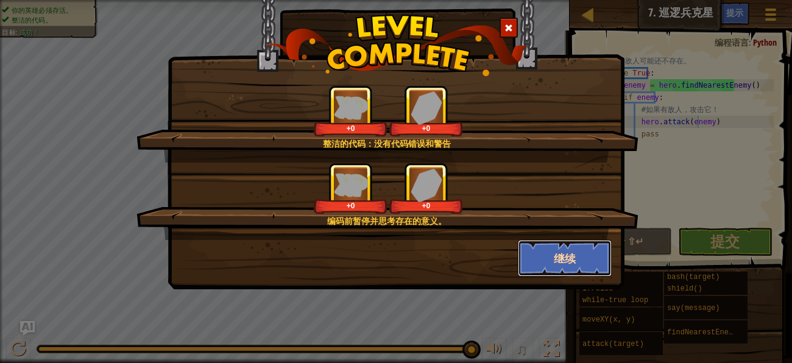
click at [541, 241] on button "继续" at bounding box center [565, 258] width 94 height 37
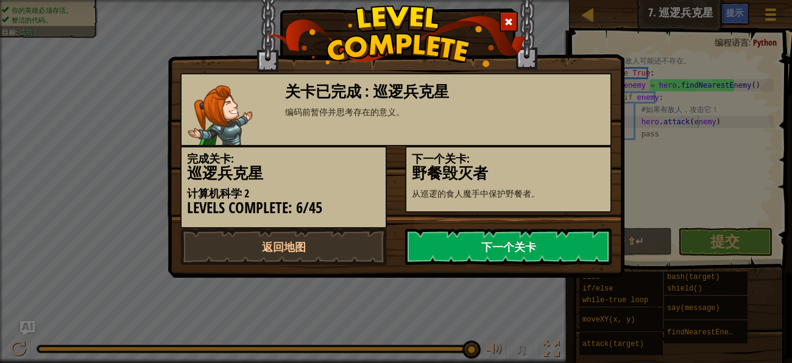
click at [525, 262] on link "下一个关卡" at bounding box center [508, 247] width 207 height 37
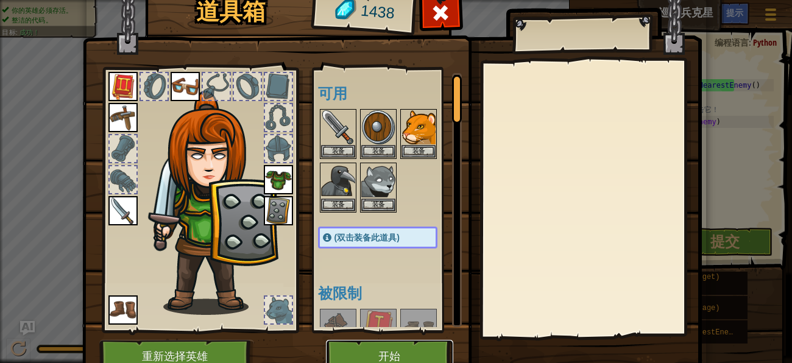
click at [339, 344] on button "开始" at bounding box center [389, 357] width 127 height 34
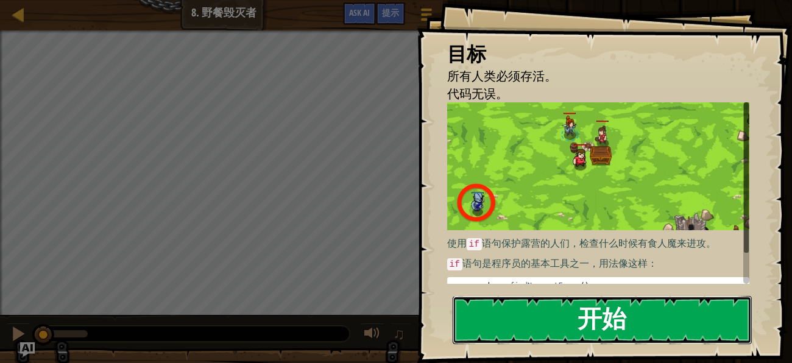
click at [484, 307] on button "开始" at bounding box center [602, 320] width 299 height 48
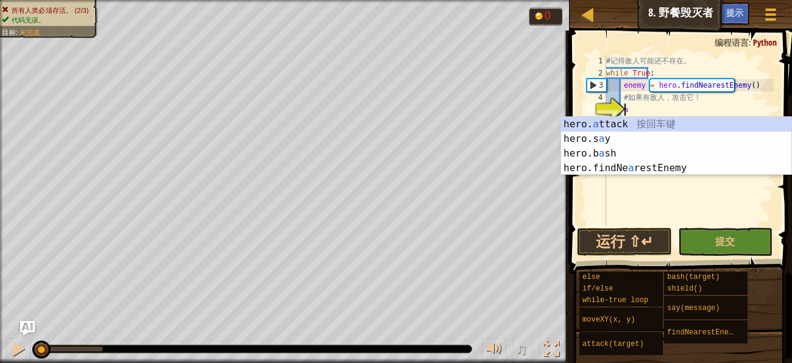
scroll to position [5, 0]
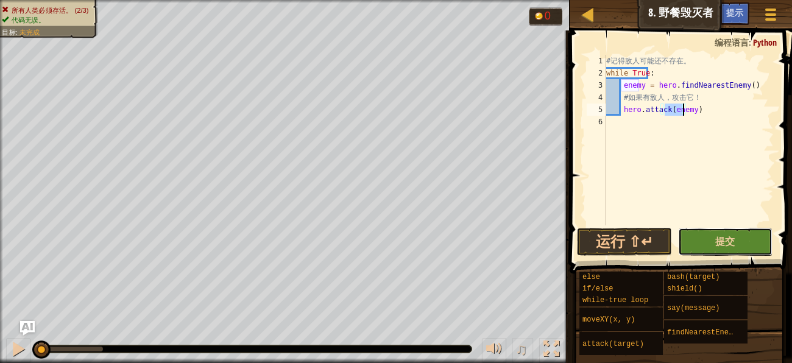
click at [700, 235] on button "提交" at bounding box center [725, 242] width 94 height 28
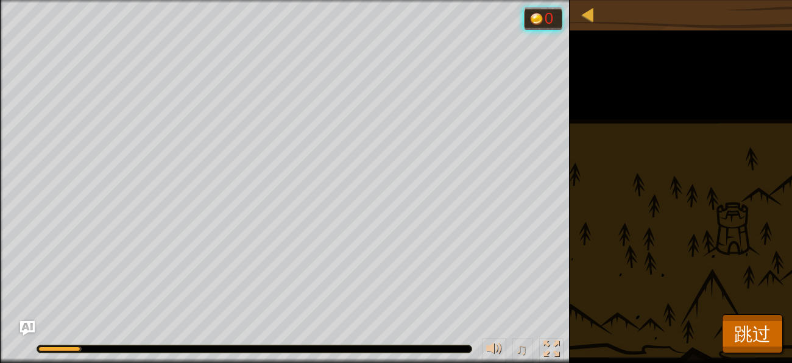
click at [707, 349] on div "所有人类必须存活。 (2/3) 代码无误。 目标 : 运行中... 0 ♫ 安雅公主 207 x: 36 y: 29 No target" at bounding box center [396, 181] width 792 height 363
click at [771, 329] on button "跳过" at bounding box center [752, 333] width 61 height 39
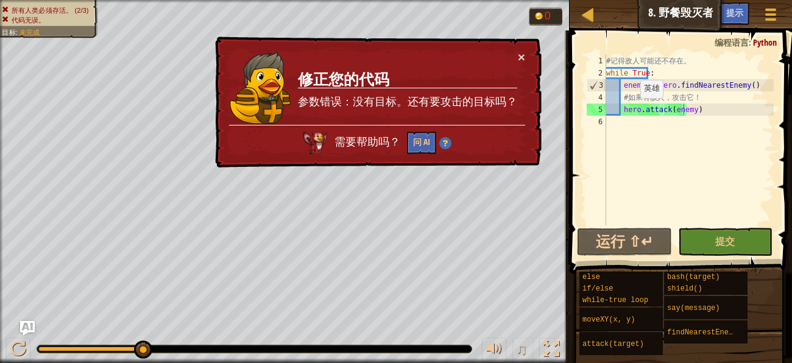
click at [630, 111] on div "# 记 得 敌 人 可 能 还 不 存 在 。 while True : enemy = hero . findNearestEnemy ( ) # 如 果 …" at bounding box center [689, 152] width 170 height 195
type textarea "hero.attack(enemy)"
click at [731, 128] on div "# 记 得 敌 人 可 能 还 不 存 在 。 while True : enemy = hero . findNearestEnemy ( ) # 如 果 …" at bounding box center [689, 140] width 170 height 171
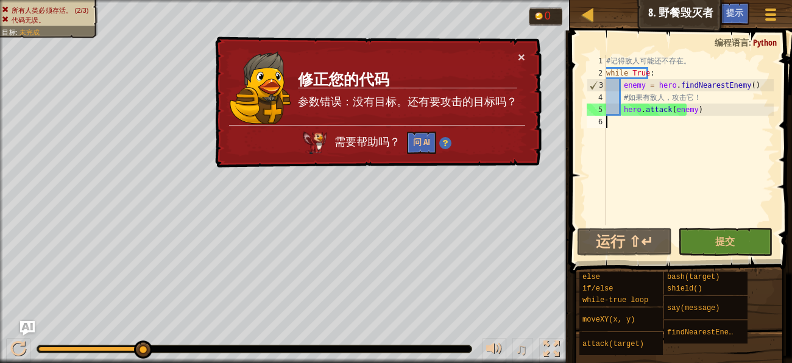
click at [700, 110] on div "# 记 得 敌 人 可 能 还 不 存 在 。 while True : enemy = hero . findNearestEnemy ( ) # 如 果 …" at bounding box center [689, 152] width 170 height 195
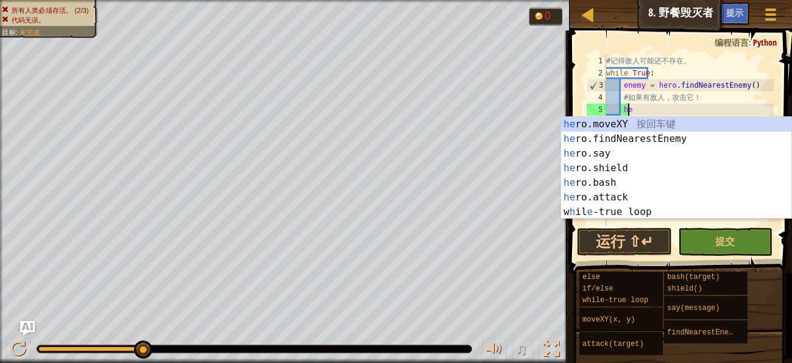
type textarea "h"
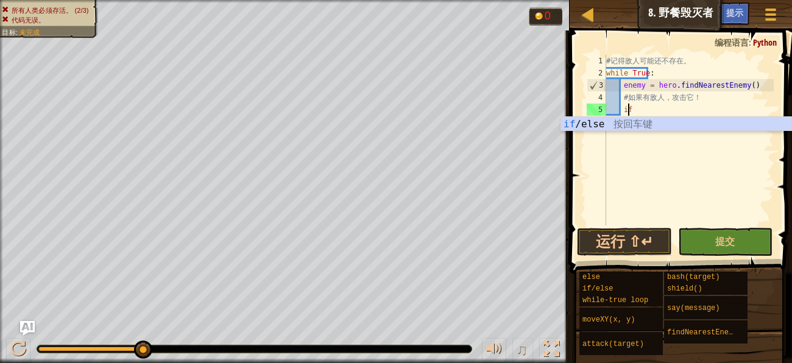
scroll to position [5, 1]
type textarea "if enemy:"
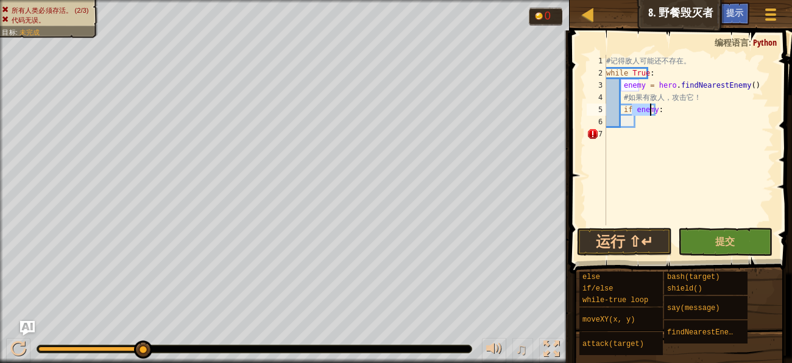
click at [672, 127] on div "# 记 得 敌 人 可 能 还 不 存 在 。 while True : enemy = hero . findNearestEnemy ( ) # 如 果 …" at bounding box center [689, 152] width 170 height 195
type textarea "t"
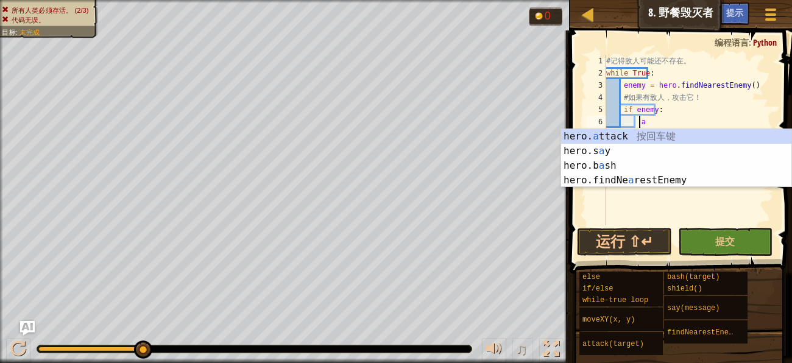
type textarea "hero.attack(enemy)"
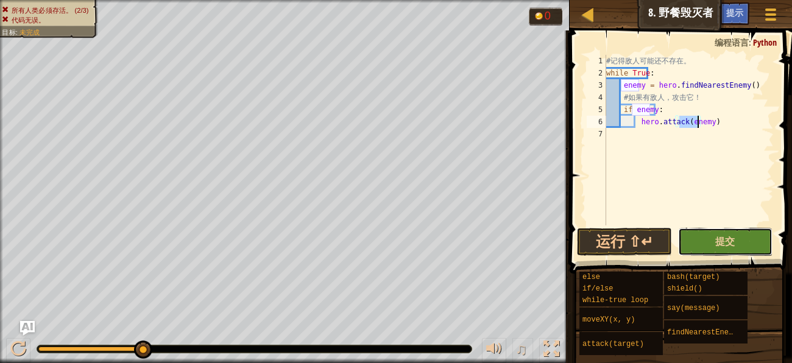
click at [690, 237] on button "提交" at bounding box center [725, 242] width 94 height 28
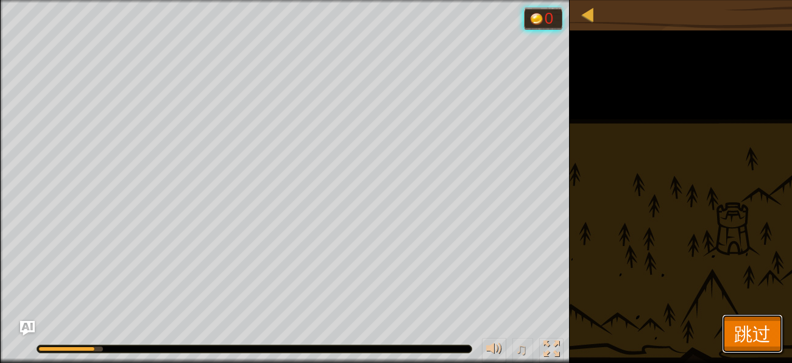
click at [774, 325] on button "跳过" at bounding box center [752, 333] width 61 height 39
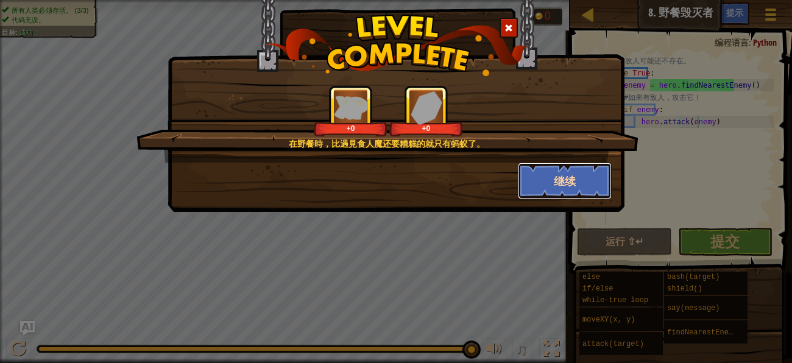
click at [534, 194] on button "继续" at bounding box center [565, 181] width 94 height 37
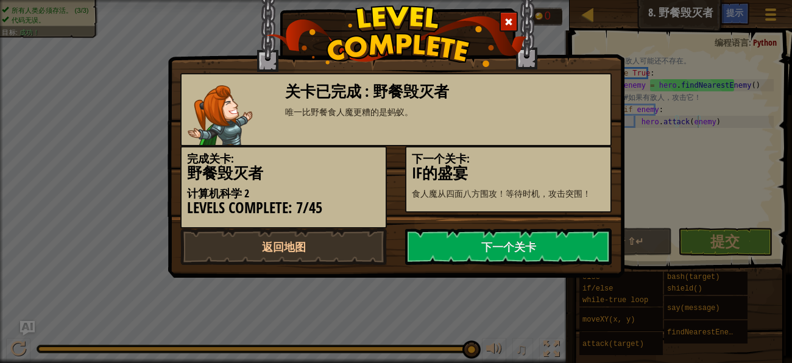
click at [556, 130] on div "关卡已完成 : 野餐毁灭者 唯一比野餐食人魔更糟的是蚂蚁。" at bounding box center [395, 109] width 431 height 73
click at [503, 247] on link "下一个关卡" at bounding box center [508, 247] width 207 height 37
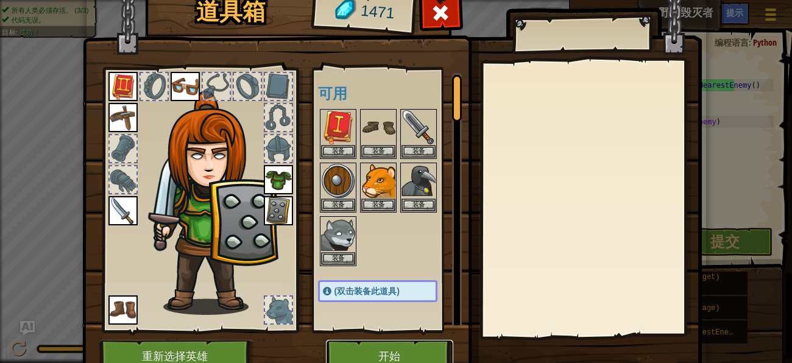
click at [386, 357] on button "开始" at bounding box center [389, 357] width 127 height 34
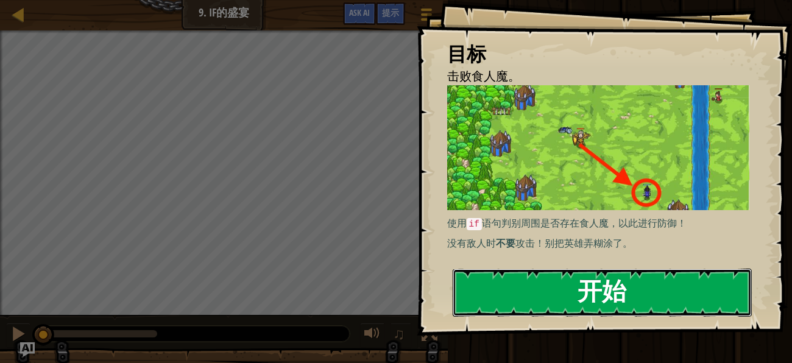
click at [522, 282] on button "开始" at bounding box center [602, 293] width 299 height 48
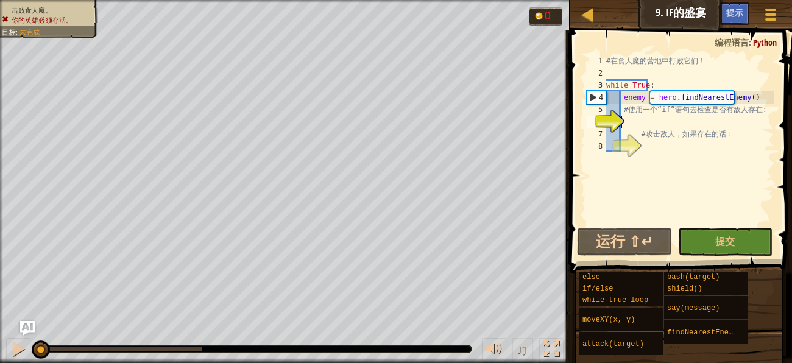
click at [661, 122] on div "# 在 食 人 魔 的 营 地 中 打 败 它 们 ！ while True : enemy = hero . findNearestEnemy ( ) # …" at bounding box center [689, 152] width 170 height 195
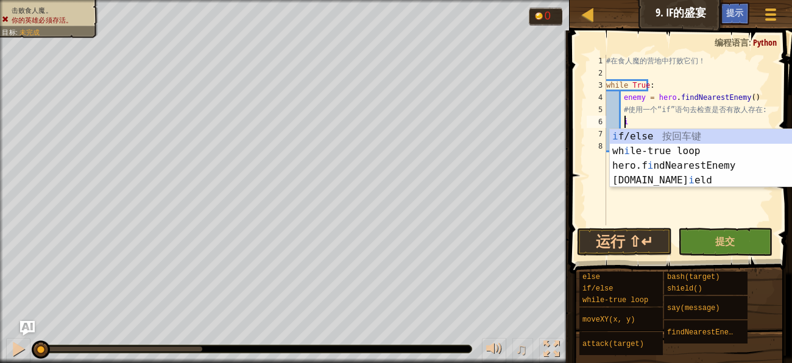
type textarea "if enemy:"
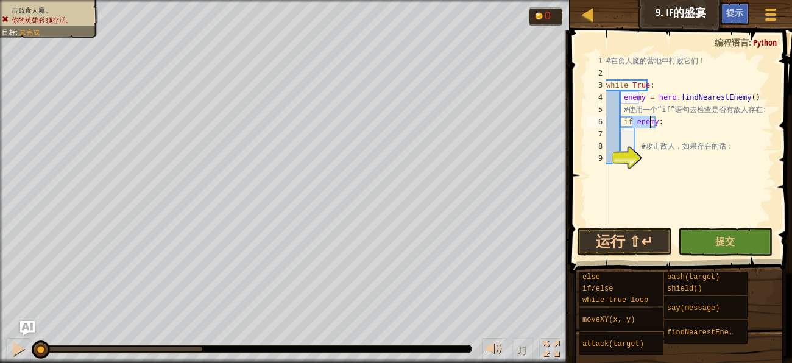
click at [659, 136] on div "# 在 食 人 魔 的 营 地 中 打 败 它 们 ！ while True : enemy = hero . findNearestEnemy ( ) # …" at bounding box center [689, 152] width 170 height 195
type textarea "hero.attack(enemy)"
click at [700, 250] on button "提交" at bounding box center [725, 242] width 94 height 28
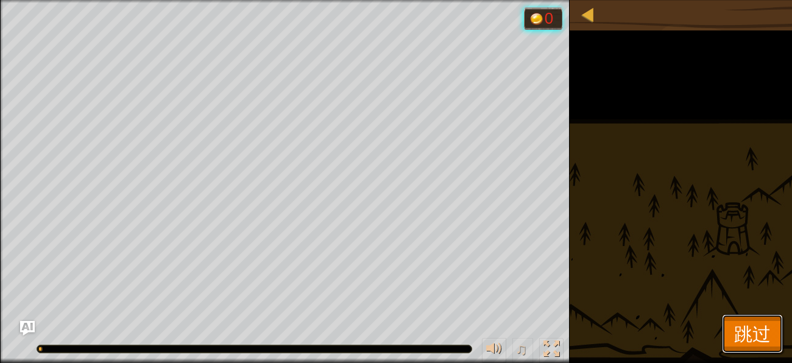
click at [750, 322] on span "跳过" at bounding box center [752, 333] width 37 height 25
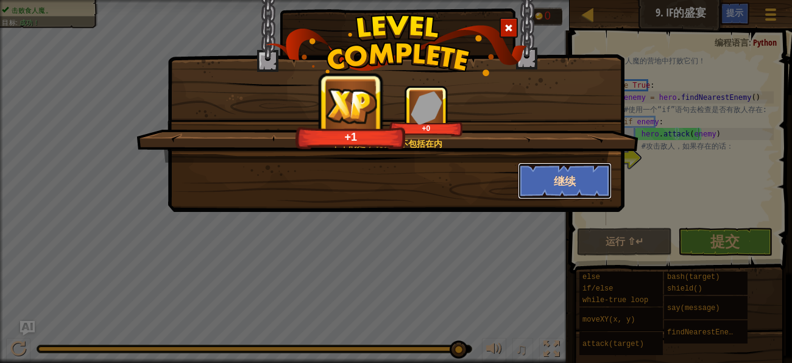
click at [552, 172] on button "继续" at bounding box center [565, 181] width 94 height 37
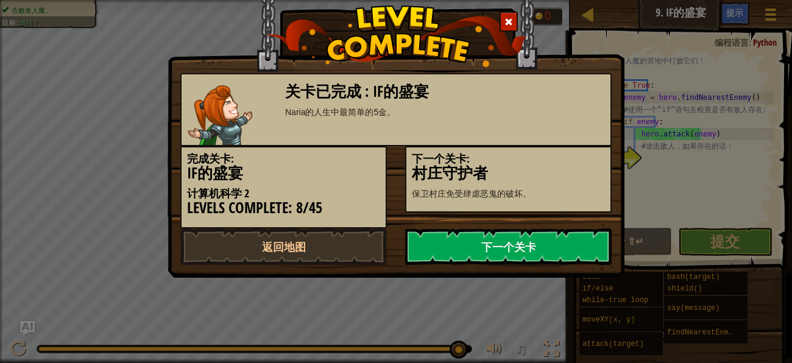
click at [489, 245] on link "下一个关卡" at bounding box center [508, 247] width 207 height 37
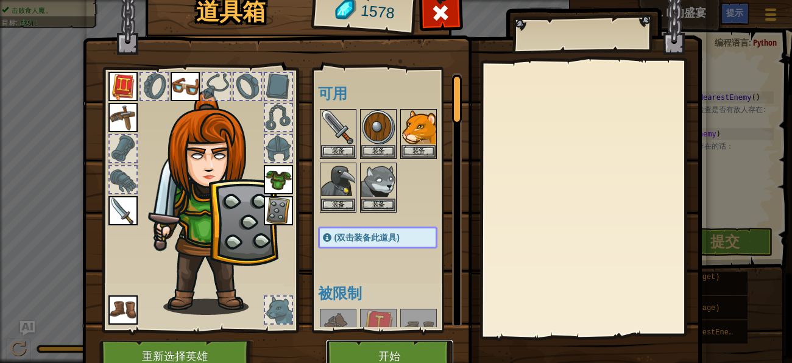
click at [353, 344] on button "开始" at bounding box center [389, 357] width 127 height 34
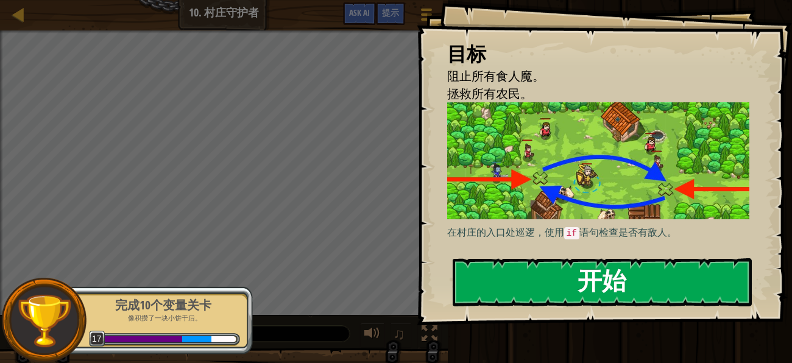
click at [530, 276] on button "开始" at bounding box center [602, 282] width 299 height 48
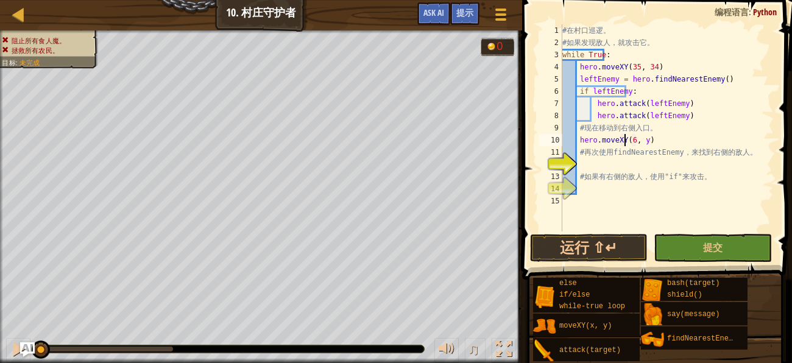
scroll to position [5, 5]
type textarea "hero.moveXY(60, 31)"
click at [638, 159] on div "# 在 村 口 巡 逻 。 # 如 果 发 现 敌 人 ， 就 攻 击 它 。 while True : hero . moveXY ( 35 , 34 ) …" at bounding box center [667, 140] width 214 height 232
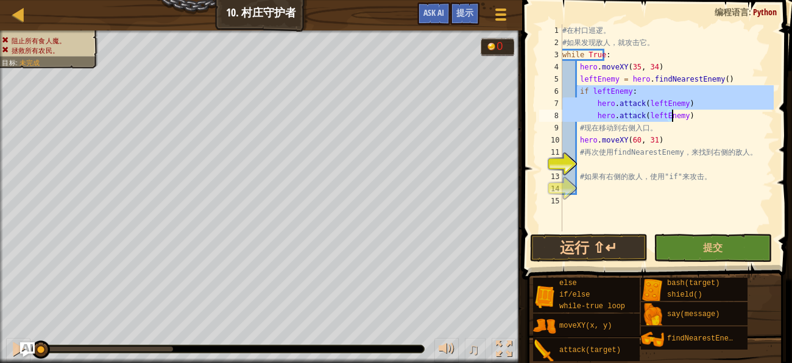
drag, startPoint x: 575, startPoint y: 90, endPoint x: 680, endPoint y: 116, distance: 107.9
click at [680, 116] on div "# 在 村 口 巡 逻 。 # 如 果 发 现 敌 人 ， 就 攻 击 它 。 while True : hero . moveXY ( 35 , 34 ) …" at bounding box center [667, 140] width 214 height 232
type textarea "hero.attack(leftEnemy) hero.attack(leftEnemy)"
click at [636, 165] on div "# 在 村 口 巡 逻 。 # 如 果 发 现 敌 人 ， 就 攻 击 它 。 while True : hero . moveXY ( 35 , 34 ) …" at bounding box center [667, 140] width 214 height 232
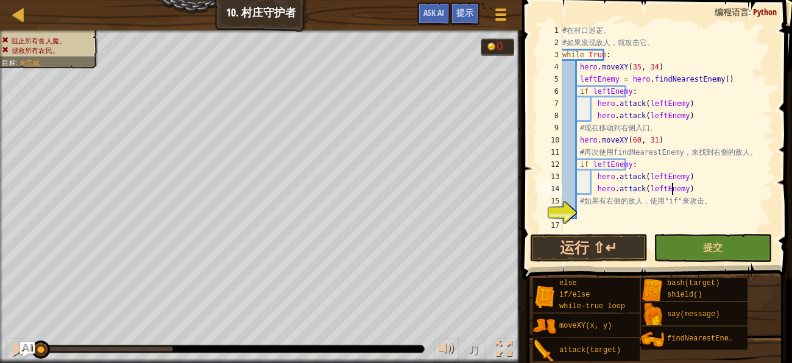
click at [595, 166] on div "# 在 村 口 巡 逻 。 # 如 果 发 现 敌 人 ， 就 攻 击 它 。 while True : hero . moveXY ( 35 , 34 ) …" at bounding box center [667, 140] width 214 height 232
click at [689, 169] on div "# 在 村 口 巡 逻 。 # 如 果 发 现 敌 人 ， 就 攻 击 它 。 while True : hero . moveXY ( 35 , 34 ) …" at bounding box center [667, 140] width 214 height 232
click at [602, 164] on div "# 在 村 口 巡 逻 。 # 如 果 发 现 敌 人 ， 就 攻 击 它 。 while True : hero . moveXY ( 35 , 34 ) …" at bounding box center [667, 140] width 214 height 232
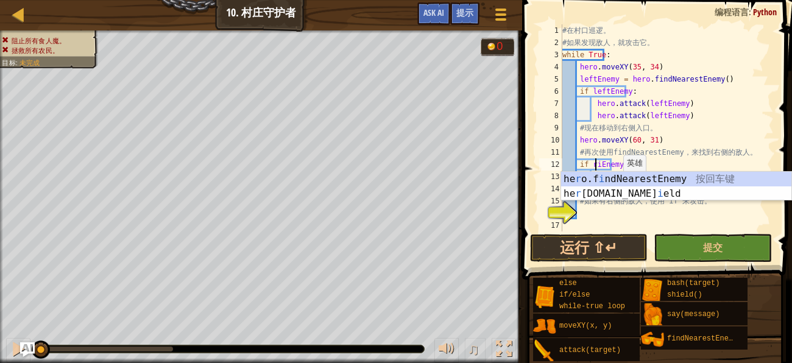
scroll to position [5, 3]
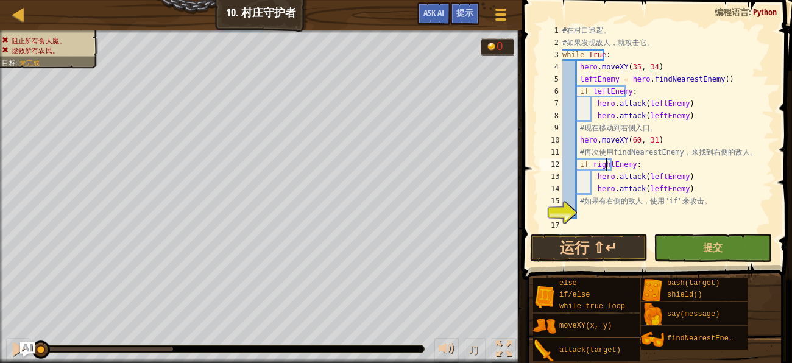
click at [648, 177] on div "# 在 村 口 巡 逻 。 # 如 果 发 现 敌 人 ， 就 攻 击 它 。 while True : hero . moveXY ( 35 , 34 ) …" at bounding box center [667, 140] width 214 height 232
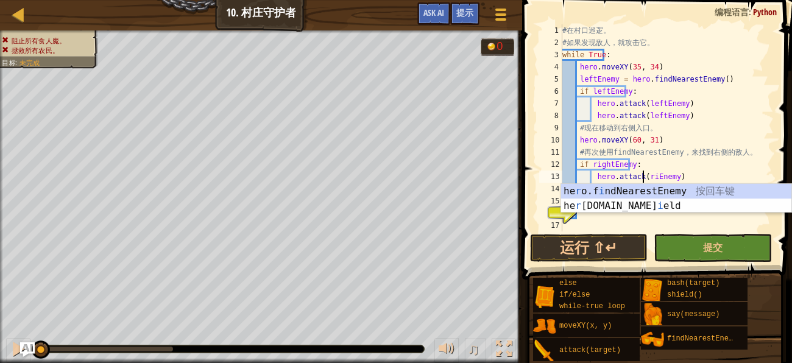
scroll to position [5, 7]
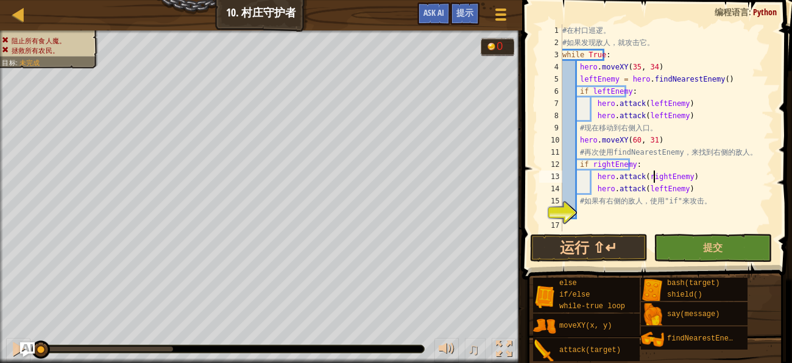
click at [648, 194] on div "# 在 村 口 巡 逻 。 # 如 果 发 现 敌 人 ， 就 攻 击 它 。 while True : hero . moveXY ( 35 , 34 ) …" at bounding box center [667, 140] width 214 height 232
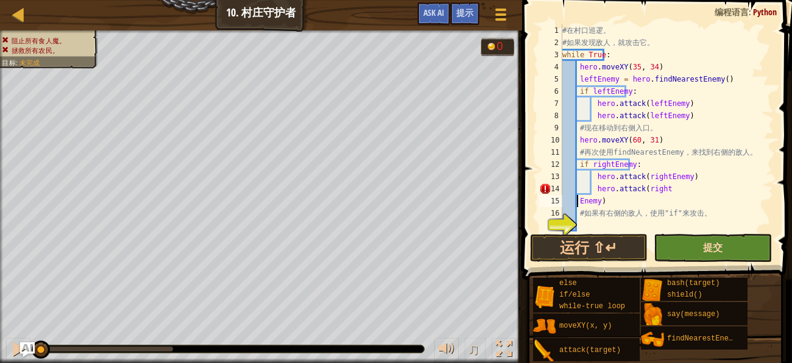
scroll to position [5, 1]
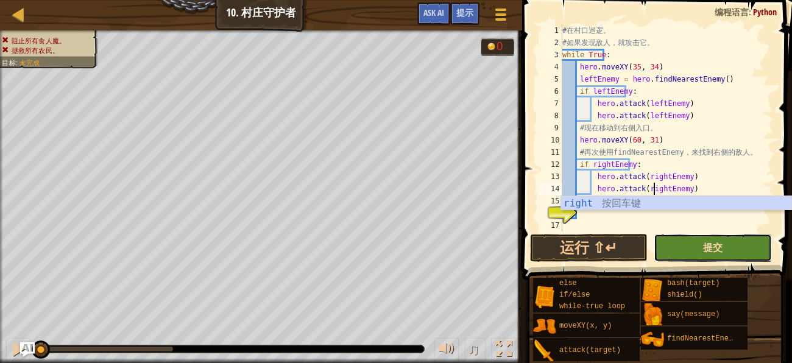
click at [706, 246] on span "提交" at bounding box center [713, 247] width 20 height 13
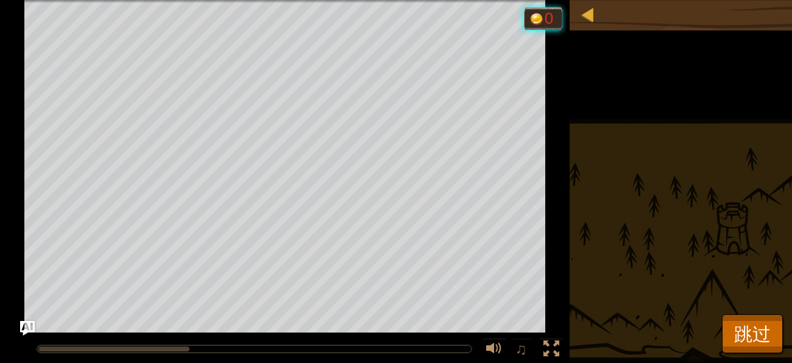
click at [706, 246] on div "阻止所有食人魔。 拯救所有农民。 目标 : 运行中... 0 ♫ 安雅公主 207 x: 43 y: 33 x: 35 y: 34" at bounding box center [396, 181] width 792 height 363
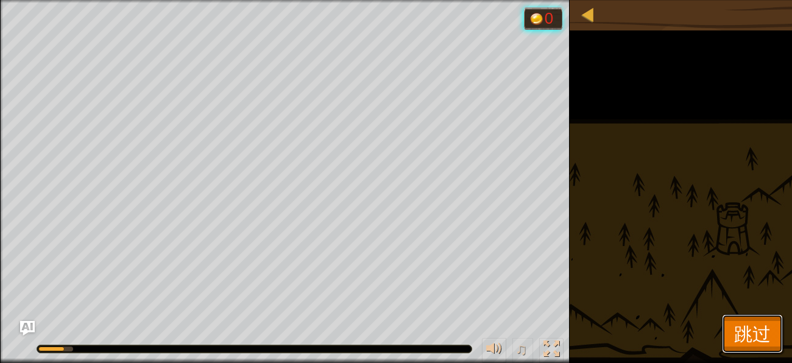
click at [748, 316] on button "跳过" at bounding box center [752, 333] width 61 height 39
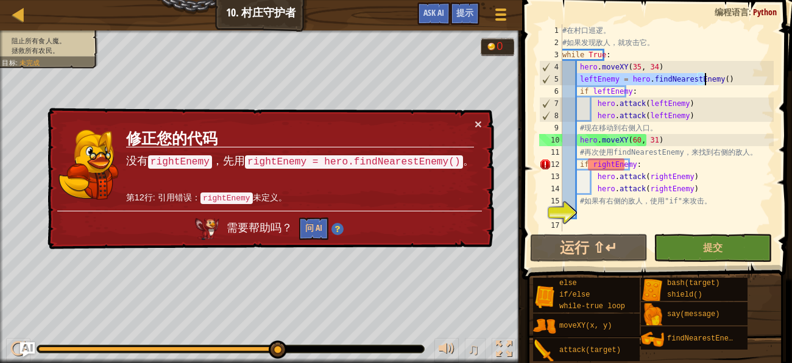
drag, startPoint x: 578, startPoint y: 80, endPoint x: 704, endPoint y: 82, distance: 125.6
click at [704, 82] on div "# 在 村 口 巡 逻 。 # 如 果 发 现 敌 人 ， 就 攻 击 它 。 while True : hero . moveXY ( 35 , 34 ) …" at bounding box center [667, 140] width 214 height 232
click at [748, 154] on div "# 在 村 口 巡 逻 。 # 如 果 发 现 敌 人 ， 就 攻 击 它 。 while True : hero . moveXY ( 35 , 34 ) …" at bounding box center [667, 140] width 214 height 232
type textarea "# 再次使用findNearestEnemy，来找到右侧的敌人。"
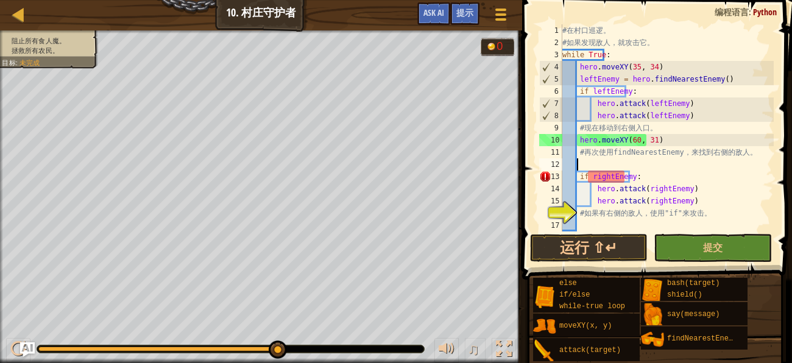
paste textarea "leftEnemy = hero.findNearestEnemy()"
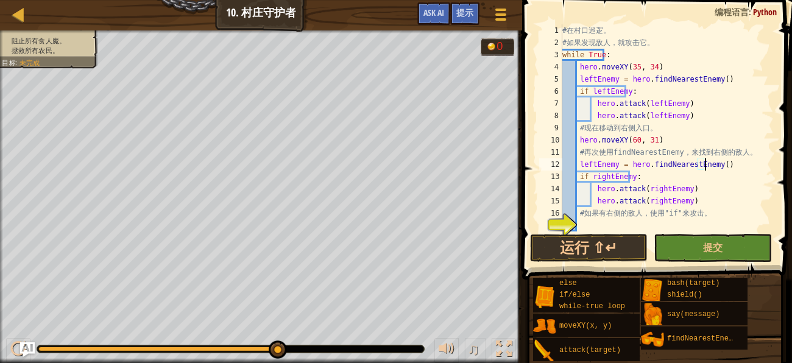
click at [591, 161] on div "# 在 村 口 巡 逻 。 # 如 果 发 现 敌 人 ， 就 攻 击 它 。 while True : hero . moveXY ( 35 , 34 ) …" at bounding box center [667, 140] width 214 height 232
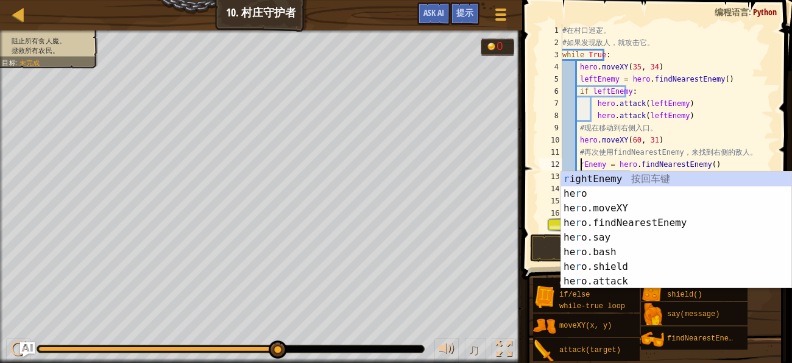
scroll to position [5, 1]
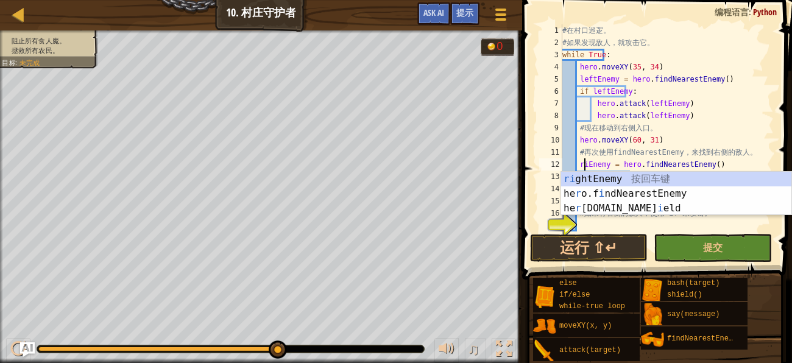
type textarea "rightEnemy = hero.findNearestEnemy()"
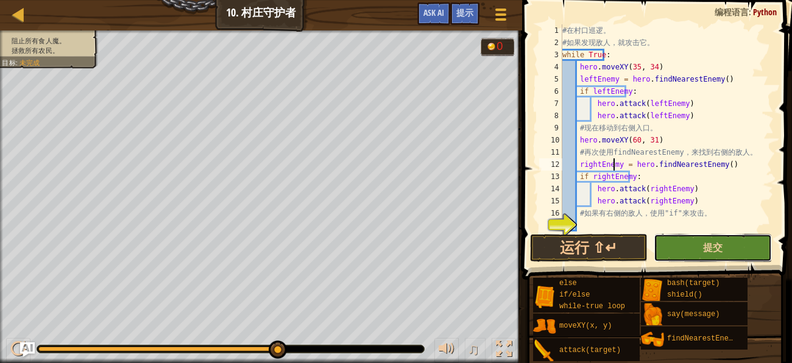
click at [674, 249] on button "提交" at bounding box center [713, 248] width 118 height 28
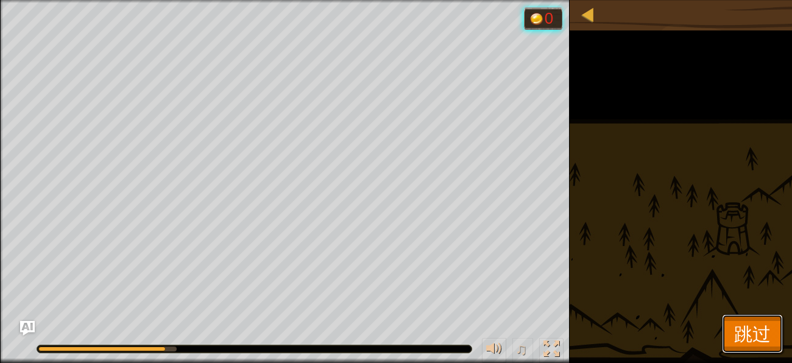
click at [748, 334] on span "跳过" at bounding box center [752, 333] width 37 height 25
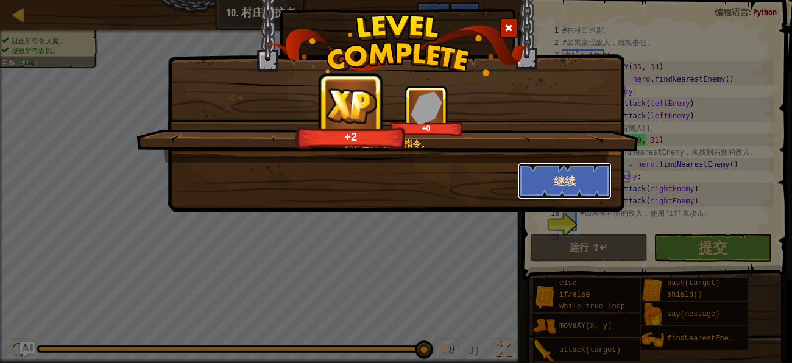
click at [541, 197] on button "继续" at bounding box center [565, 181] width 94 height 37
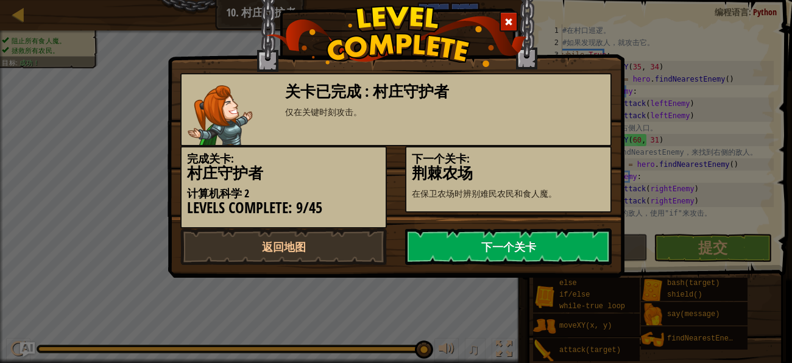
click at [520, 243] on link "下一个关卡" at bounding box center [508, 247] width 207 height 37
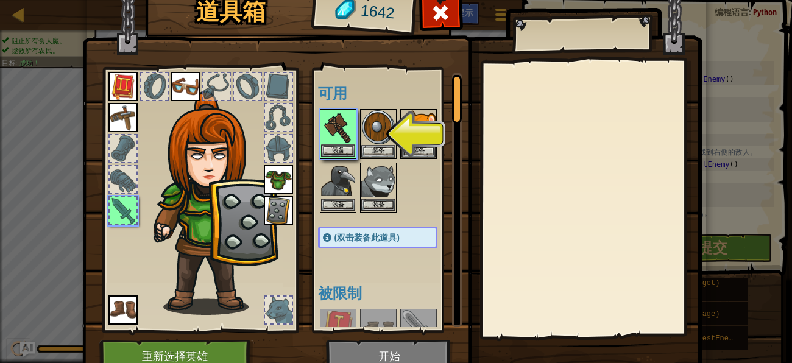
click at [335, 126] on img at bounding box center [338, 127] width 34 height 34
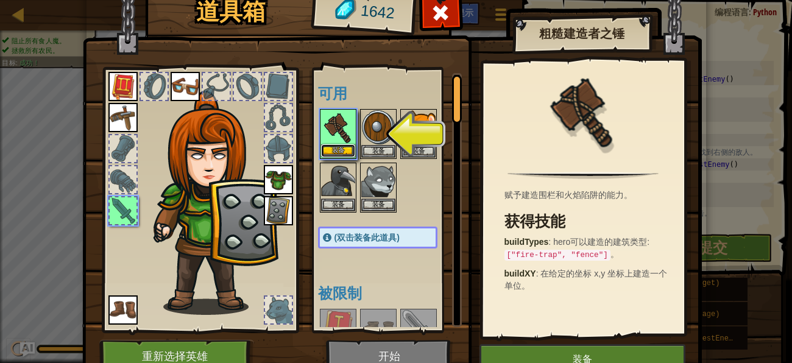
click at [341, 149] on button "装备" at bounding box center [338, 150] width 34 height 13
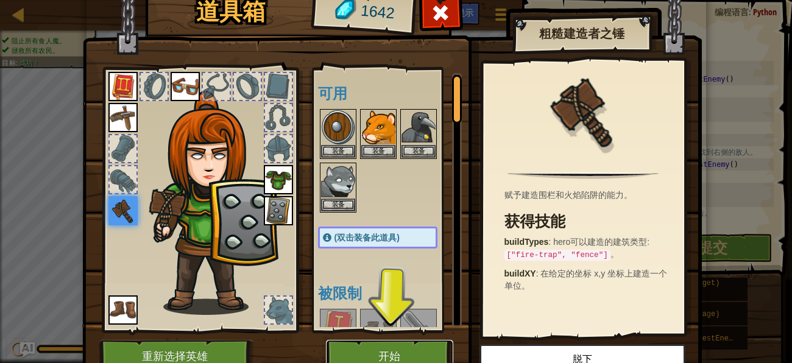
click at [384, 356] on button "开始" at bounding box center [389, 357] width 127 height 34
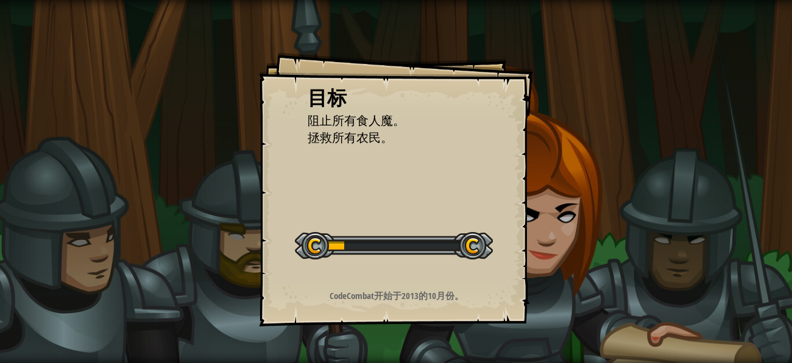
click at [463, 275] on div "目标 阻止所有食人魔。 拯救所有农民。 开始 载入失败 订阅后才可开始本关 订阅 你将需要加入一个课程来玩这个关卡 回到我的课程 请询问老师分配后续课程，或者…" at bounding box center [396, 189] width 274 height 274
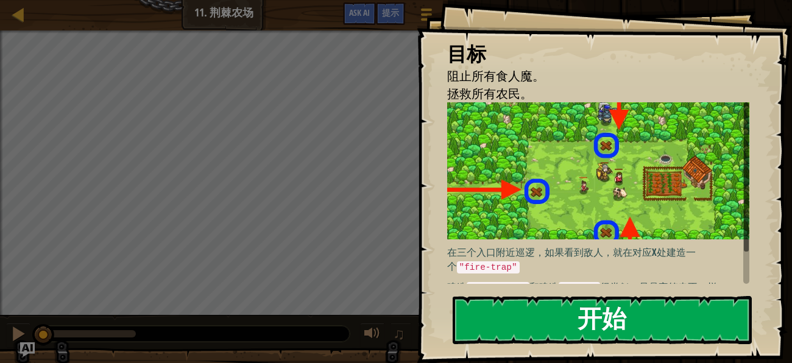
click at [559, 201] on img at bounding box center [598, 170] width 302 height 137
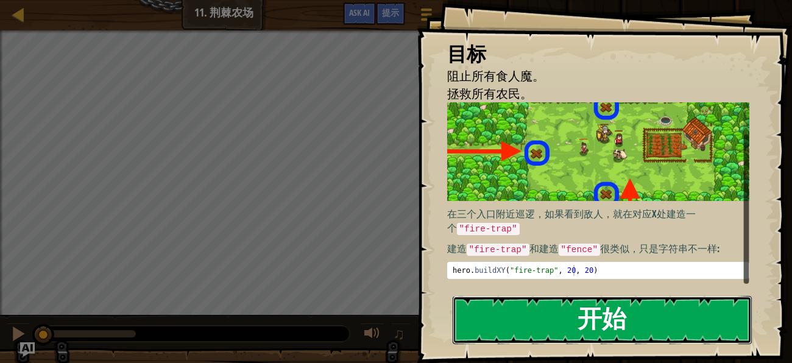
click at [585, 314] on button "开始" at bounding box center [602, 320] width 299 height 48
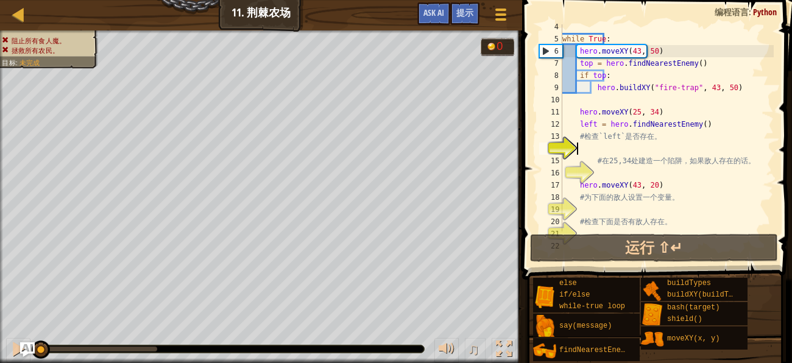
scroll to position [5, 1]
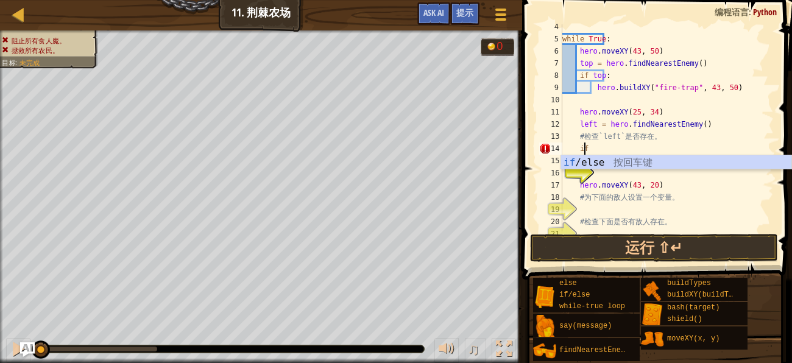
type textarea "i"
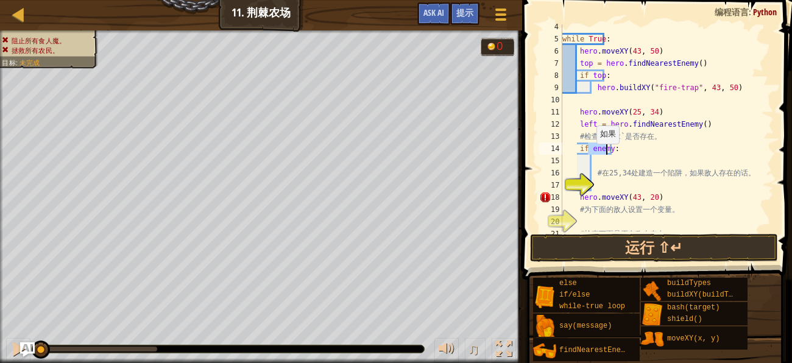
click at [589, 152] on div "while True : hero . moveXY ( 43 , 50 ) top = hero . findNearestEnemy ( ) if top…" at bounding box center [667, 127] width 214 height 207
click at [594, 167] on div "while True : hero . moveXY ( 43 , 50 ) top = hero . findNearestEnemy ( ) if top…" at bounding box center [667, 137] width 214 height 232
type textarea "# 在25,34处建造一个陷阱，如果敌人存在的话。"
click at [597, 161] on div "while True : hero . moveXY ( 43 , 50 ) top = hero . findNearestEnemy ( ) if top…" at bounding box center [667, 137] width 214 height 232
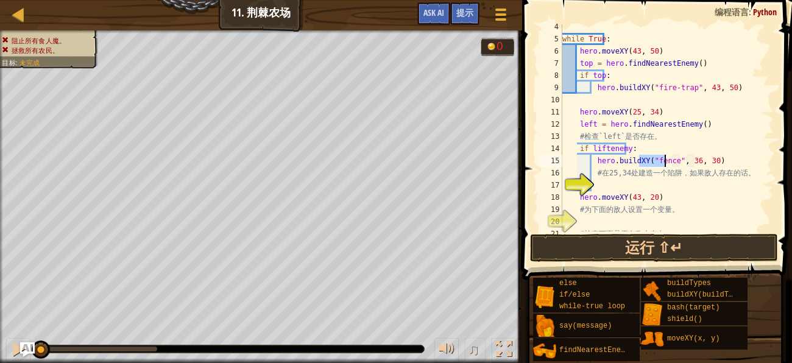
scroll to position [85, 0]
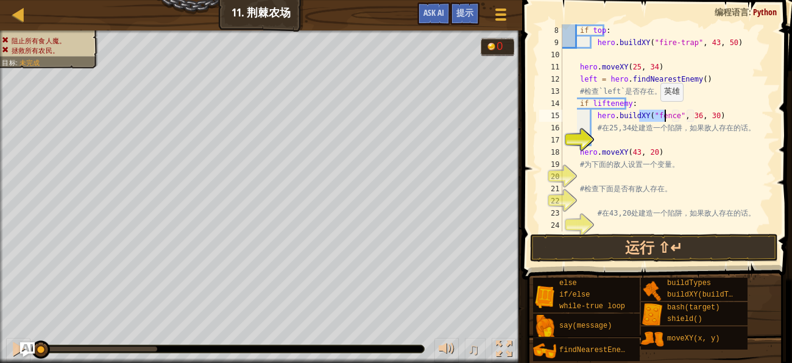
click at [653, 113] on div "if top : hero . buildXY ( "fire-trap" , 43 , 50 ) hero . moveXY ( 25 , 34 ) lef…" at bounding box center [667, 127] width 214 height 207
click at [653, 113] on div "if top : hero . buildXY ( "fire-trap" , 43 , 50 ) hero . moveXY ( 25 , 34 ) lef…" at bounding box center [667, 140] width 214 height 232
type textarea "hero.buildXY("trap", 36, 30)"
click at [681, 136] on div "if top : hero . buildXY ( "fire-trap" , 43 , 50 ) hero . moveXY ( 25 , 34 ) lef…" at bounding box center [667, 140] width 214 height 232
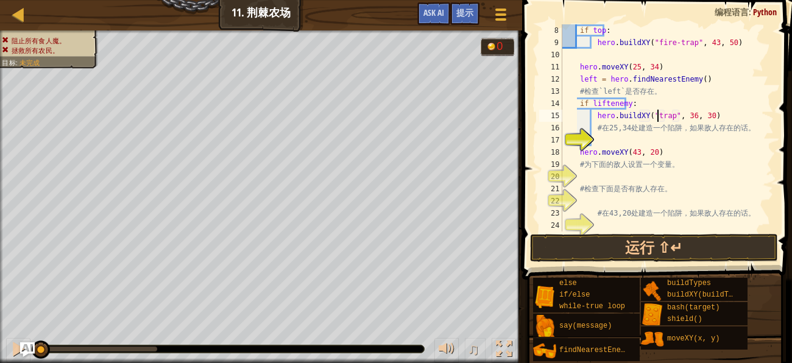
scroll to position [5, 1]
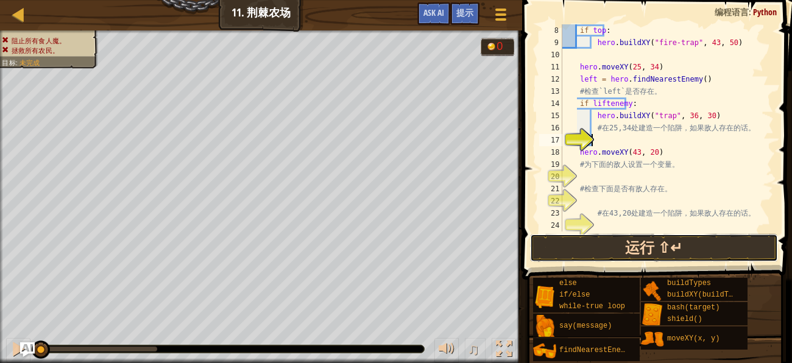
click at [621, 235] on button "运行 ⇧↵" at bounding box center [654, 248] width 248 height 28
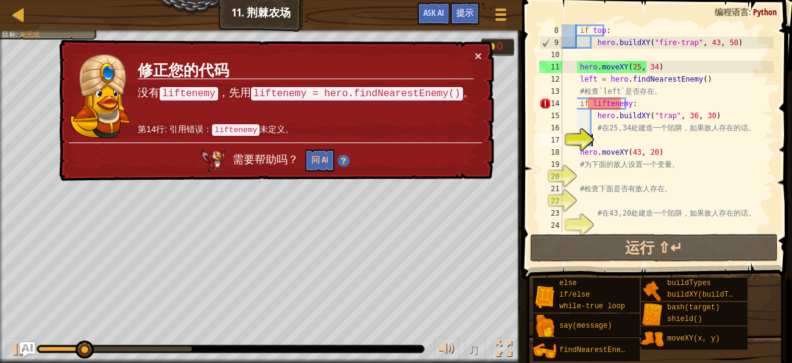
click at [620, 107] on div "if top : hero . buildXY ( "fire-trap" , 43 , 50 ) hero . moveXY ( 25 , 34 ) lef…" at bounding box center [667, 140] width 214 height 232
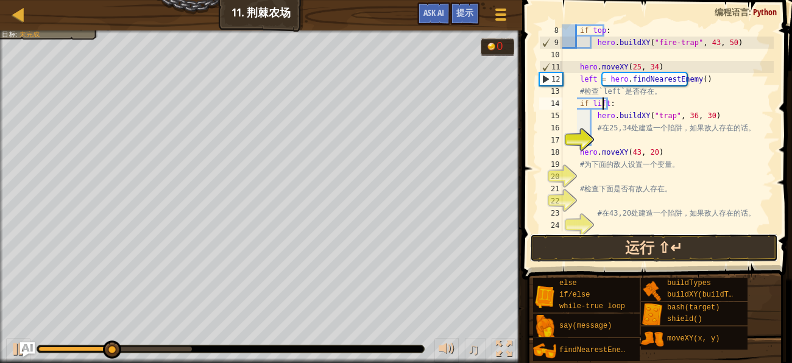
click at [620, 257] on button "运行 ⇧↵" at bounding box center [654, 248] width 248 height 28
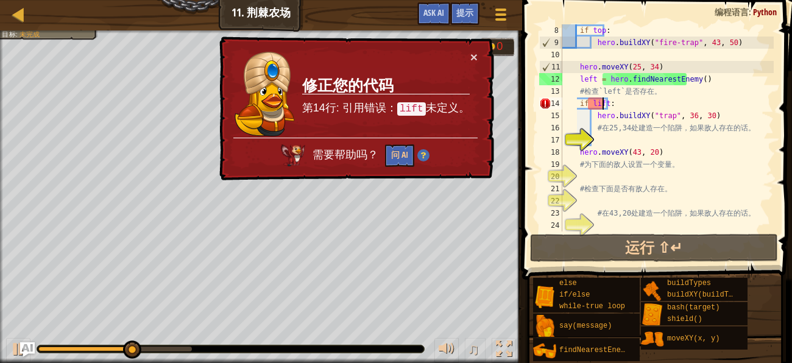
click at [481, 53] on div "× 修正您的代码 第14行: 引用错误： lift 未定义。 需要帮助吗？ 问 AI" at bounding box center [355, 109] width 277 height 144
click at [600, 102] on div "if top : hero . buildXY ( "fire-trap" , 43 , 50 ) hero . moveXY ( 25 , 34 ) lef…" at bounding box center [667, 140] width 214 height 232
click at [581, 80] on div "if top : hero . buildXY ( "fire-trap" , 43 , 50 ) hero . moveXY ( 25 , 34 ) lef…" at bounding box center [667, 140] width 214 height 232
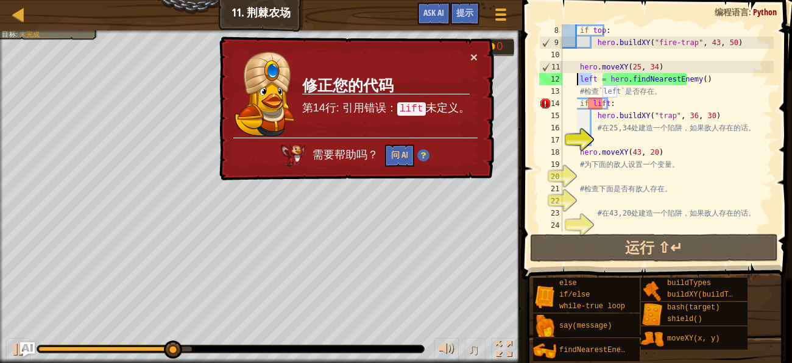
click at [594, 102] on div "if top : hero . buildXY ( "fire-trap" , 43 , 50 ) hero . moveXY ( 25 , 34 ) lef…" at bounding box center [667, 140] width 214 height 232
paste textarea "e"
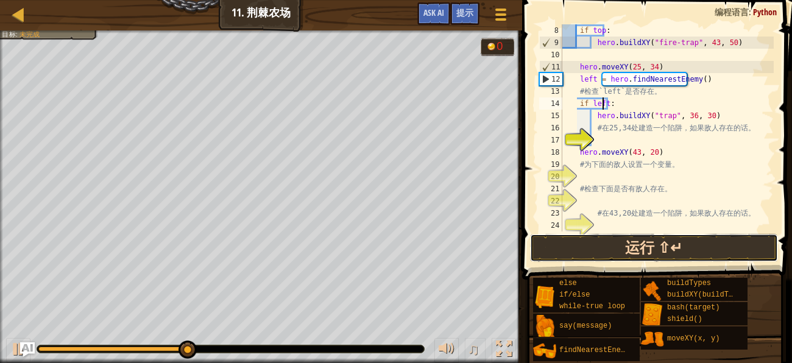
click at [589, 236] on button "运行 ⇧↵" at bounding box center [654, 248] width 248 height 28
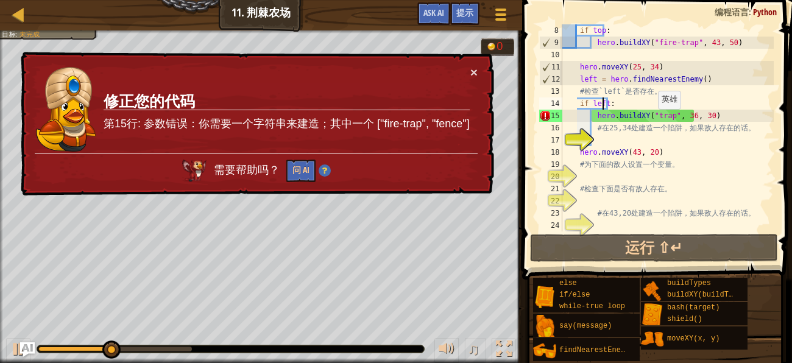
click at [650, 121] on div "if top : hero . buildXY ( "fire-trap" , 43 , 50 ) hero . moveXY ( 25 , 34 ) lef…" at bounding box center [667, 140] width 214 height 232
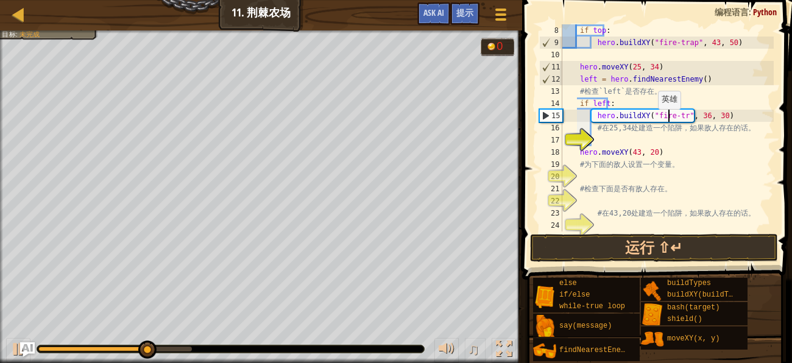
scroll to position [5, 9]
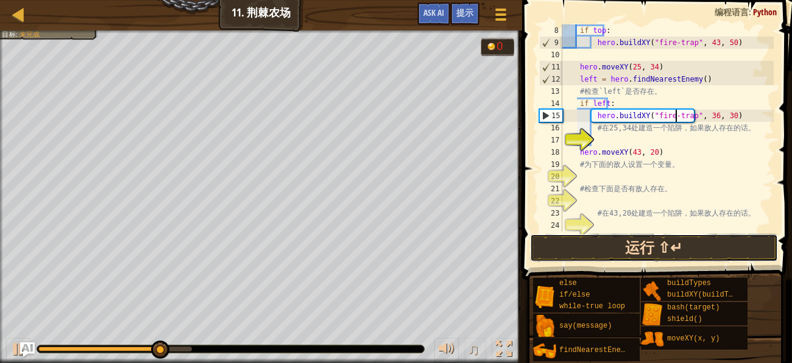
click at [589, 242] on button "运行 ⇧↵" at bounding box center [654, 248] width 248 height 28
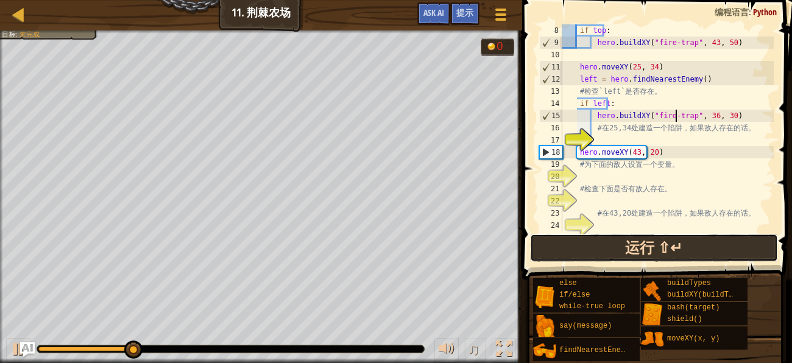
click at [586, 249] on button "运行 ⇧↵" at bounding box center [654, 248] width 248 height 28
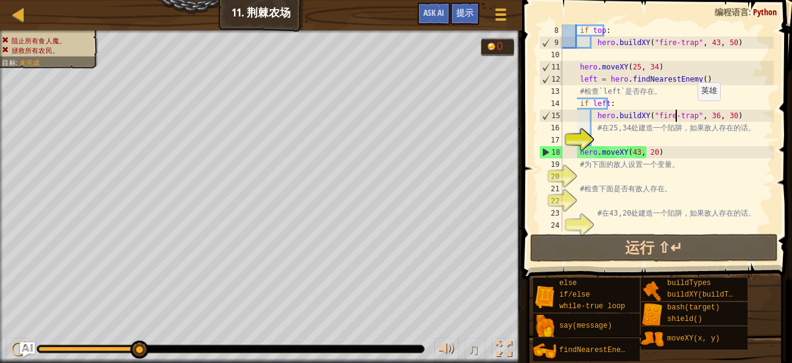
click at [690, 113] on div "if top : hero . buildXY ( "fire-trap" , 43 , 50 ) hero . moveXY ( 25 , 34 ) lef…" at bounding box center [667, 140] width 214 height 232
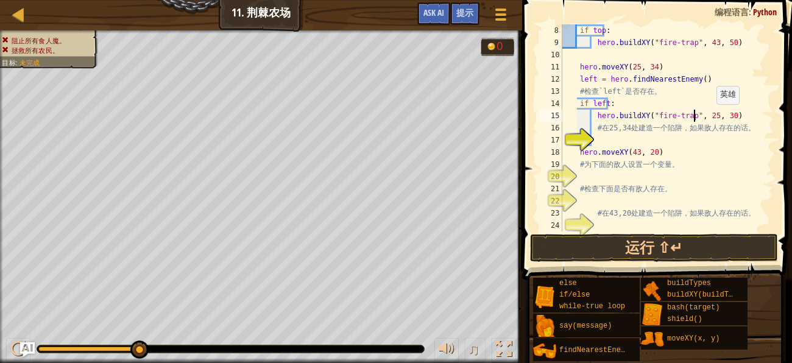
click at [708, 116] on div "if top : hero . buildXY ( "fire-trap" , 43 , 50 ) hero . moveXY ( 25 , 34 ) lef…" at bounding box center [667, 140] width 214 height 232
type textarea "hero.buildXY("fire-trap", 25, 36)"
click at [614, 177] on div "if top : hero . buildXY ( "fire-trap" , 43 , 50 ) hero . moveXY ( 25 , 34 ) lef…" at bounding box center [667, 140] width 214 height 232
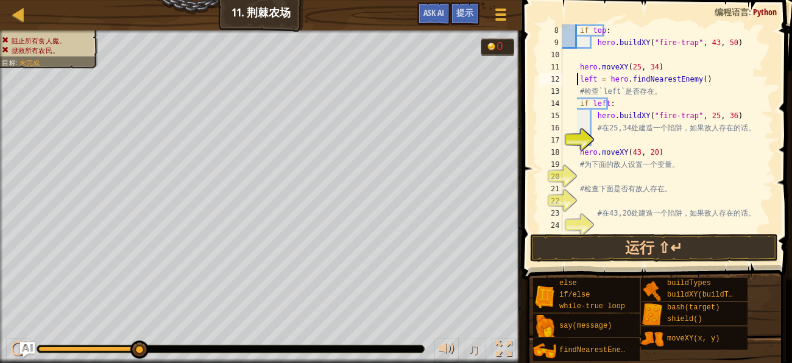
click at [578, 80] on div "if top : hero . buildXY ( "fire-trap" , 43 , 50 ) hero . moveXY ( 25 , 34 ) lef…" at bounding box center [667, 140] width 214 height 232
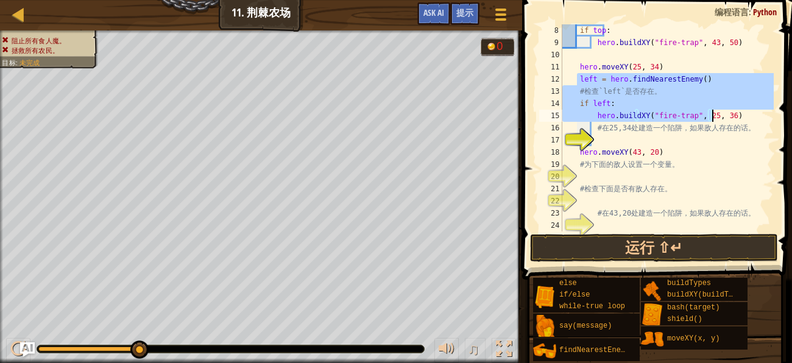
drag, startPoint x: 578, startPoint y: 80, endPoint x: 736, endPoint y: 119, distance: 162.7
click at [736, 119] on div "if top : hero . buildXY ( "fire-trap" , 43 , 50 ) hero . moveXY ( 25 , 34 ) lef…" at bounding box center [667, 140] width 214 height 232
type textarea "if left: hero.buildXY("fire-trap", 25, 36)"
click at [633, 180] on div "if top : hero . buildXY ( "fire-trap" , 43 , 50 ) hero . moveXY ( 25 , 34 ) lef…" at bounding box center [667, 140] width 214 height 232
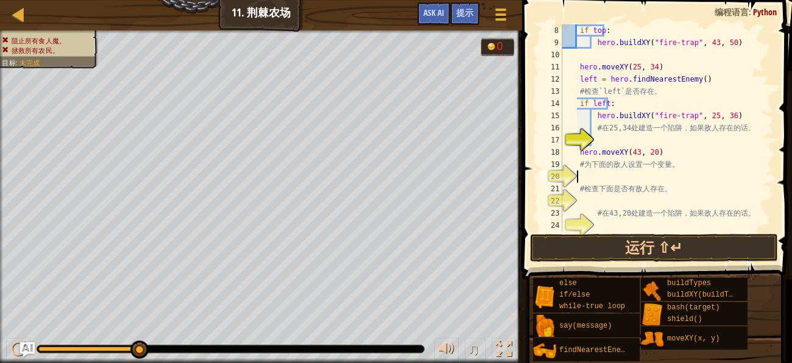
paste textarea "hero.buildXY("fire-trap", 25, 36)"
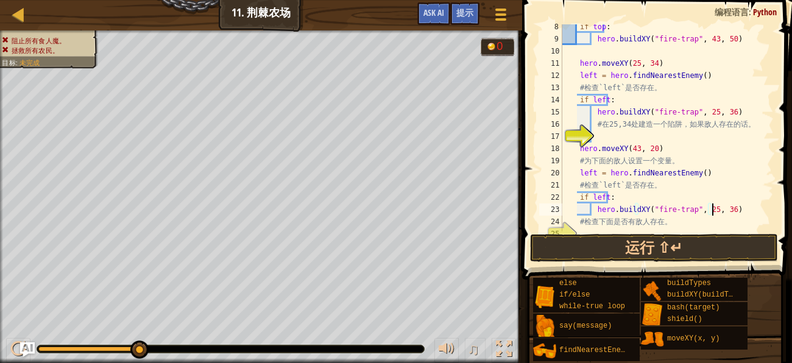
scroll to position [121, 0]
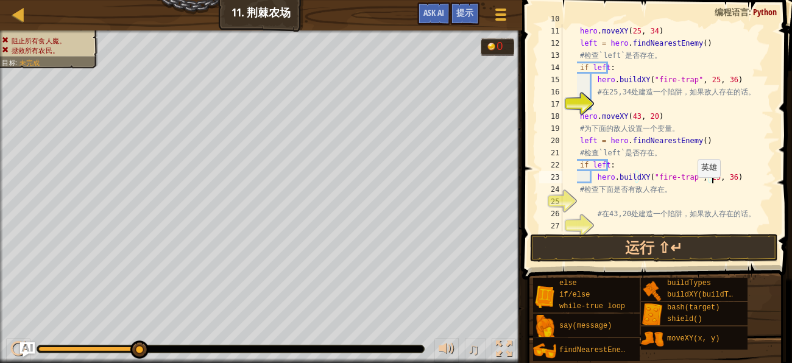
click at [690, 178] on div "hero . moveXY ( 25 , 34 ) left = hero . findNearestEnemy ( ) # 检 查 `left` 是 否 存…" at bounding box center [667, 129] width 214 height 232
click at [704, 177] on div "hero . moveXY ( 25 , 34 ) left = hero . findNearestEnemy ( ) # 检 查 `left` 是 否 存…" at bounding box center [667, 129] width 214 height 232
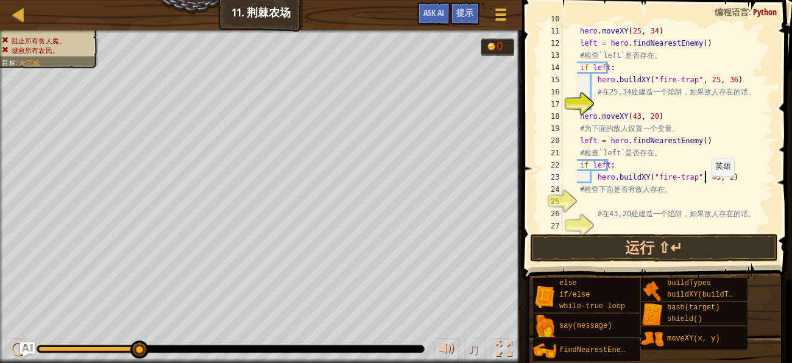
scroll to position [5, 12]
type textarea "hero.buildXY("fire-trap", 43, 20)"
click at [612, 249] on button "运行 ⇧↵" at bounding box center [654, 248] width 248 height 28
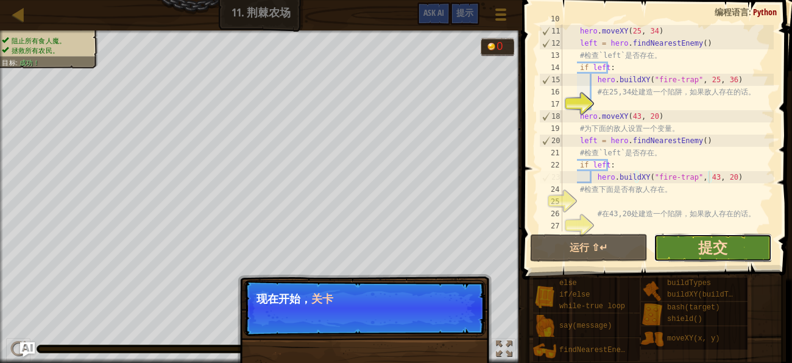
click at [717, 243] on span "提交" at bounding box center [712, 248] width 29 height 20
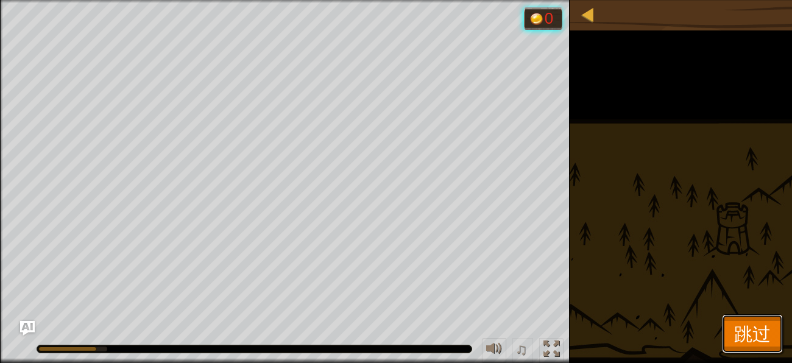
click at [751, 327] on span "跳过" at bounding box center [752, 333] width 37 height 25
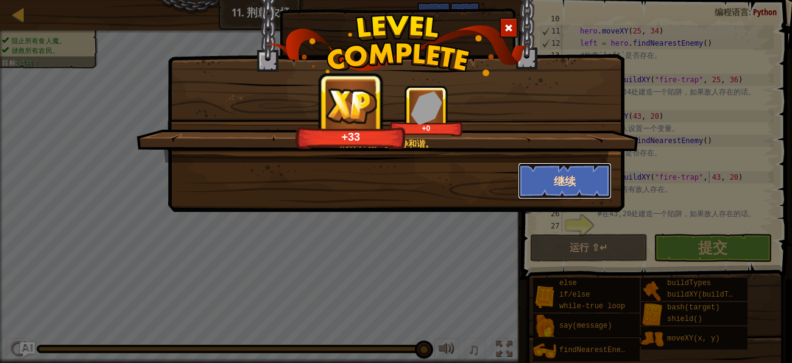
click at [551, 179] on button "继续" at bounding box center [565, 181] width 94 height 37
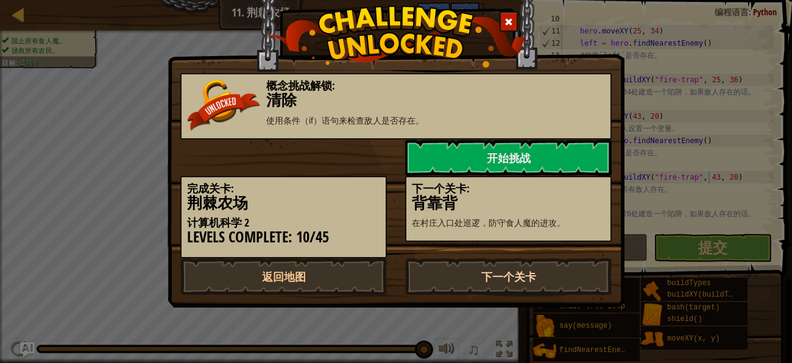
click at [493, 269] on link "下一个关卡" at bounding box center [508, 276] width 207 height 37
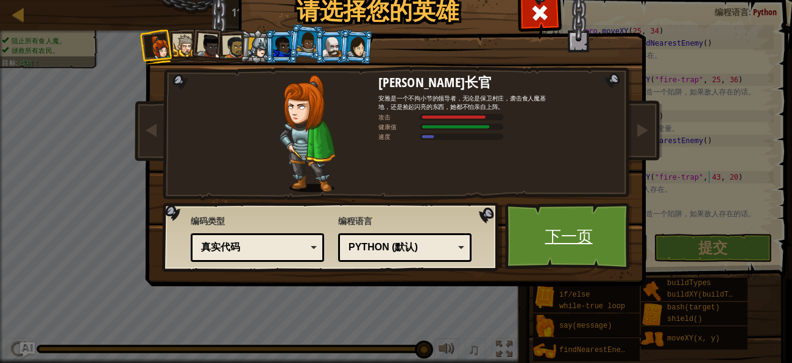
click at [541, 256] on link "下一页" at bounding box center [568, 236] width 127 height 67
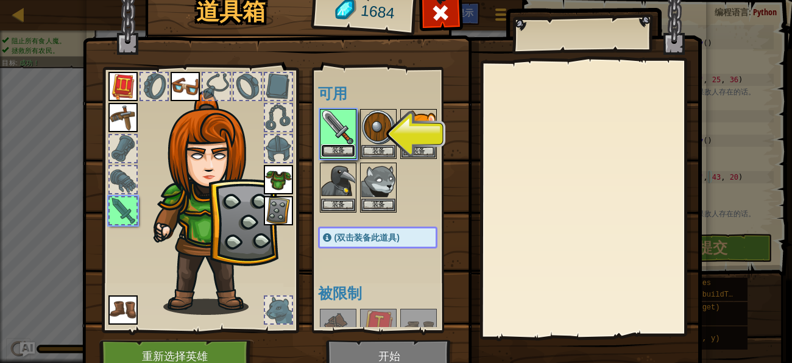
click at [347, 147] on button "装备" at bounding box center [338, 150] width 34 height 13
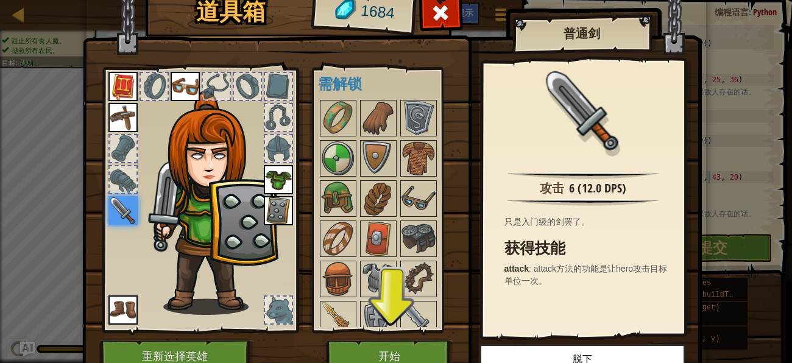
scroll to position [321, 0]
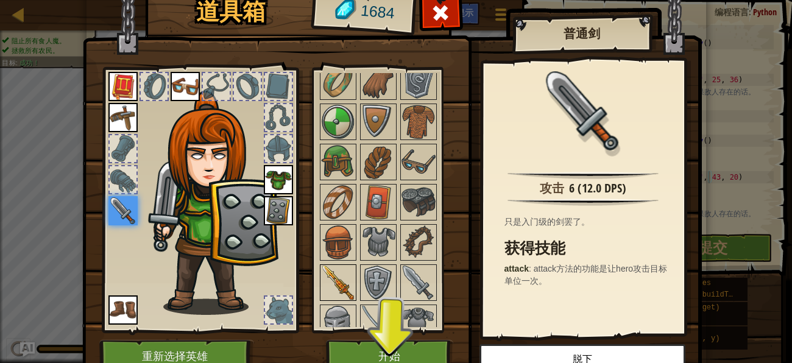
click at [338, 273] on img at bounding box center [338, 283] width 34 height 34
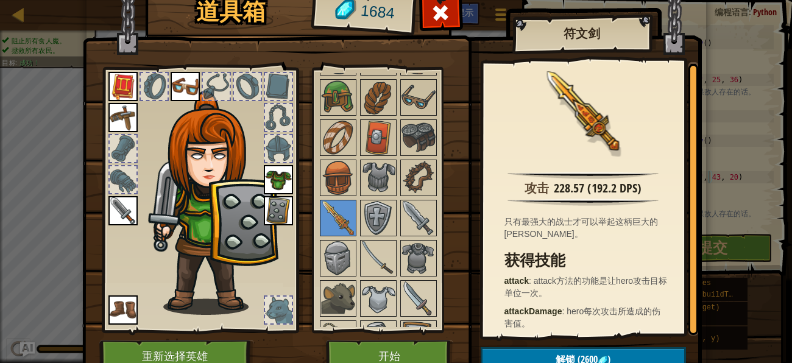
scroll to position [5, 0]
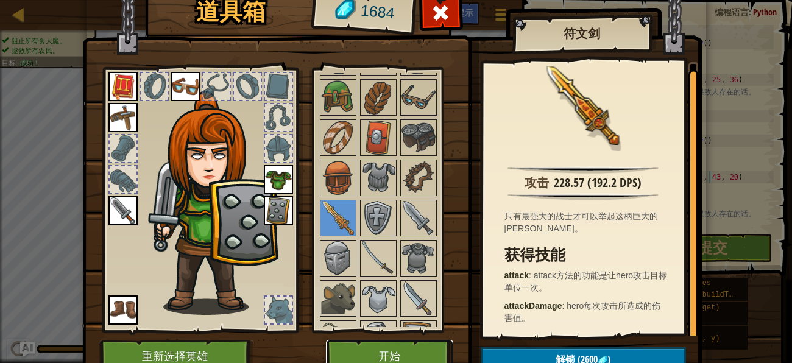
click at [392, 358] on button "开始" at bounding box center [389, 357] width 127 height 34
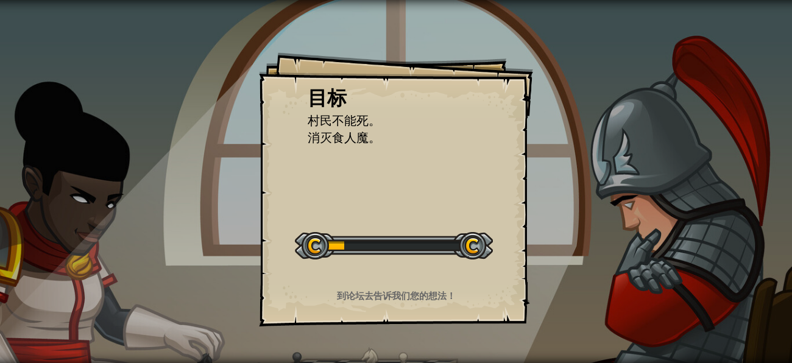
click at [462, 174] on div "目标 村民不能死。 消灭食人魔。 开始 载入失败 订阅后才可开始本关 订阅 你将需要加入一个课程来玩这个关卡 回到我的课程 请询问老师分配后续课程，或者联系客…" at bounding box center [396, 189] width 274 height 274
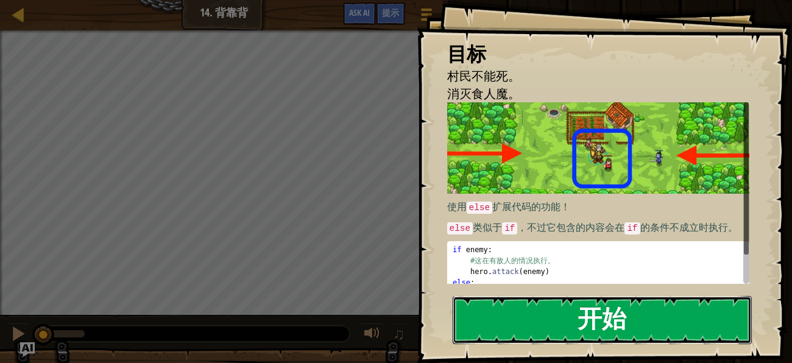
click at [545, 296] on button "开始" at bounding box center [602, 320] width 299 height 48
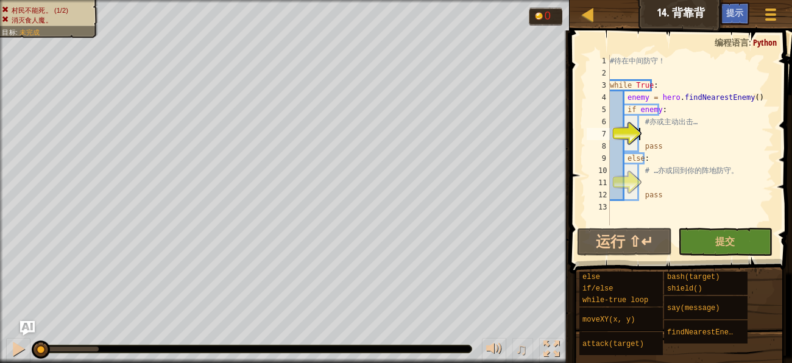
click at [610, 189] on div "11" at bounding box center [598, 183] width 23 height 12
click at [662, 141] on div "# 待 在 中 间 防 守 ！ while True : enemy = hero . findNearestEnemy ( ) if enemy : # 亦…" at bounding box center [691, 152] width 166 height 195
type textarea "pass"
click at [662, 141] on div "# 待 在 中 间 防 守 ！ while True : enemy = hero . findNearestEnemy ( ) if enemy : # 亦…" at bounding box center [691, 152] width 166 height 195
click at [587, 13] on div at bounding box center [587, 14] width 15 height 15
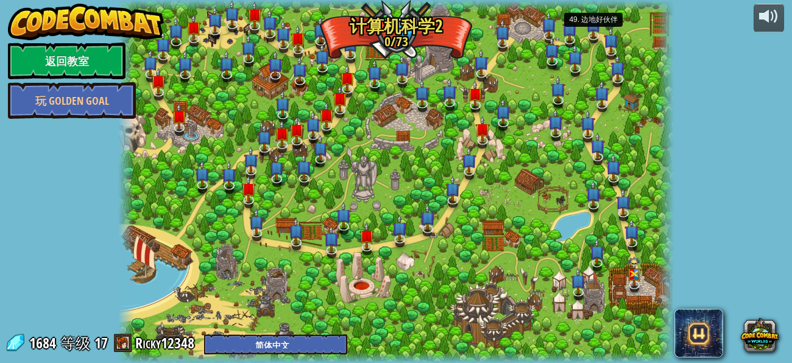
select select "zh-HANS"
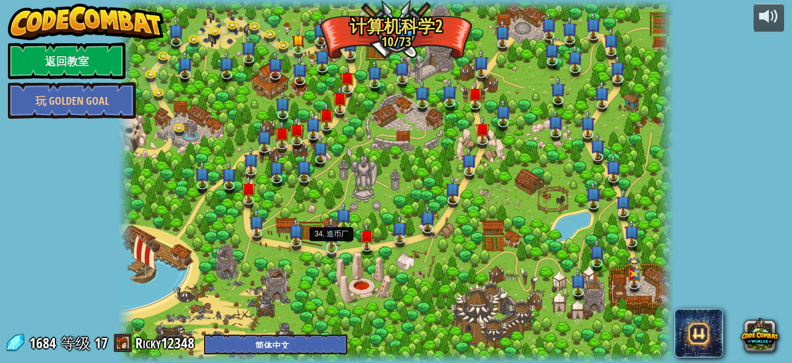
select select "zh-HANS"
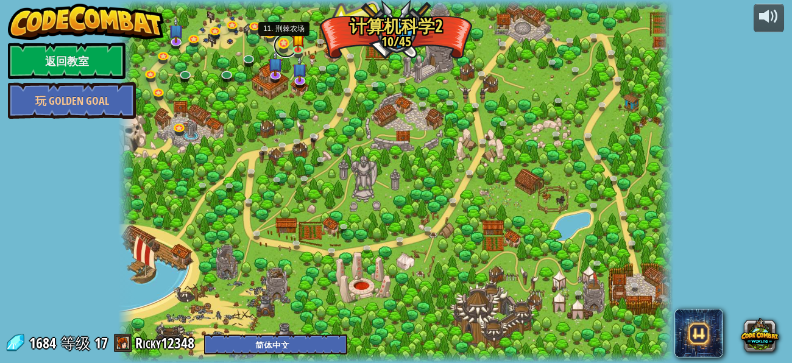
click at [283, 44] on link at bounding box center [286, 46] width 24 height 24
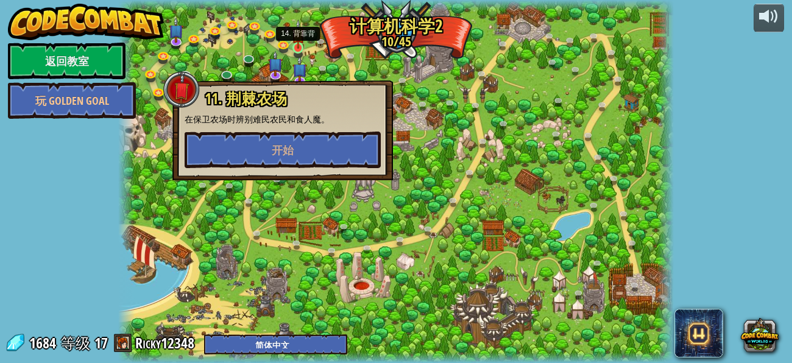
click at [300, 46] on img at bounding box center [298, 34] width 13 height 29
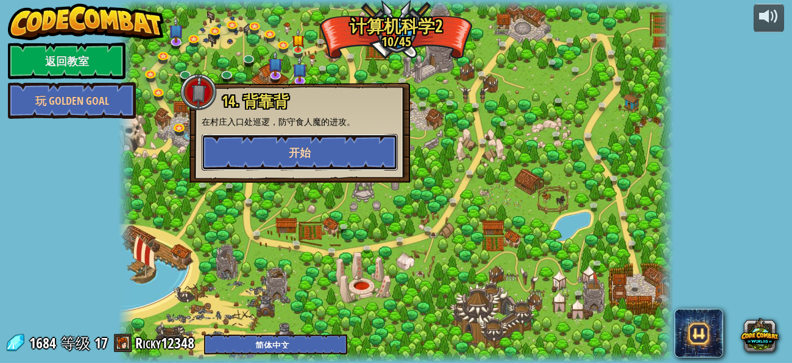
click at [271, 158] on button "开始" at bounding box center [300, 152] width 196 height 37
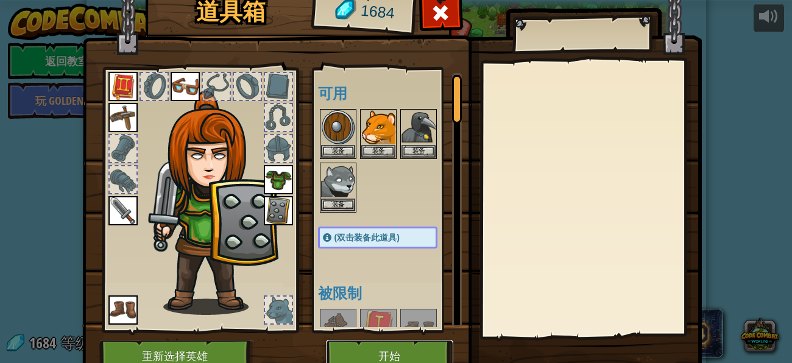
click at [425, 343] on button "开始" at bounding box center [389, 357] width 127 height 34
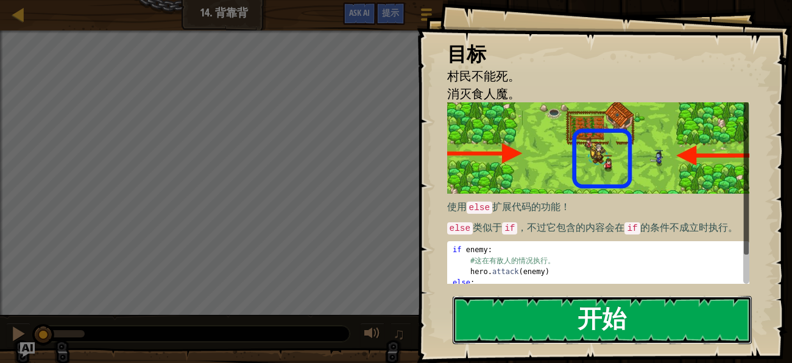
click at [486, 323] on button "开始" at bounding box center [602, 320] width 299 height 48
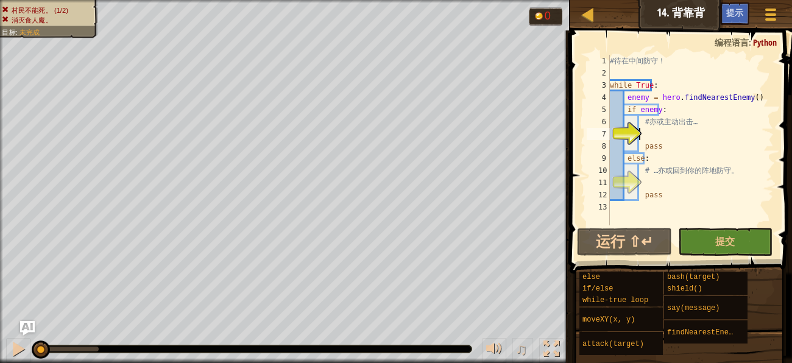
click at [654, 127] on div "# 待 在 中 间 防 守 ！ while True : enemy = hero . findNearestEnemy ( ) if enemy : # 亦…" at bounding box center [691, 152] width 166 height 195
type textarea "# 亦或主动出击…"
click at [651, 135] on div "# 待 在 中 间 防 守 ！ while True : enemy = hero . findNearestEnemy ( ) if enemy : # 亦…" at bounding box center [691, 152] width 166 height 195
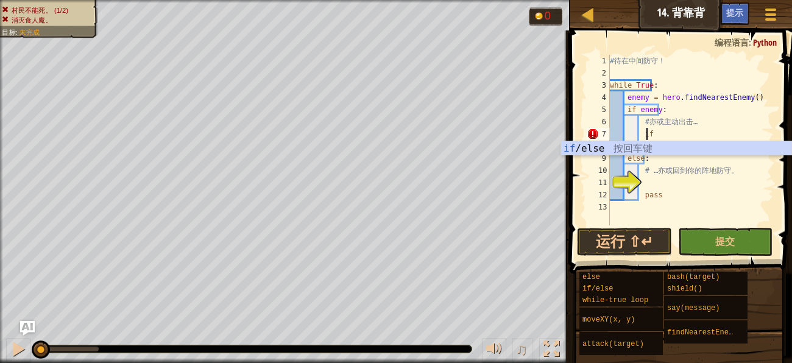
type textarea "i"
type textarea "hero.attack(enemy)"
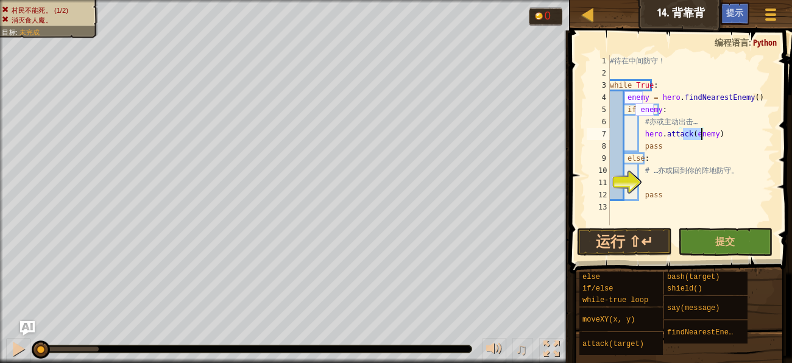
click at [650, 182] on div "# 待 在 中 间 防 守 ！ while True : enemy = hero . findNearestEnemy ( ) if enemy : # 亦…" at bounding box center [691, 152] width 166 height 195
click at [701, 179] on div "# 待 在 中 间 防 守 ！ while True : enemy = hero . findNearestEnemy ( ) if enemy : # 亦…" at bounding box center [691, 152] width 166 height 195
type textarea "hero.moveXY(40, 34)"
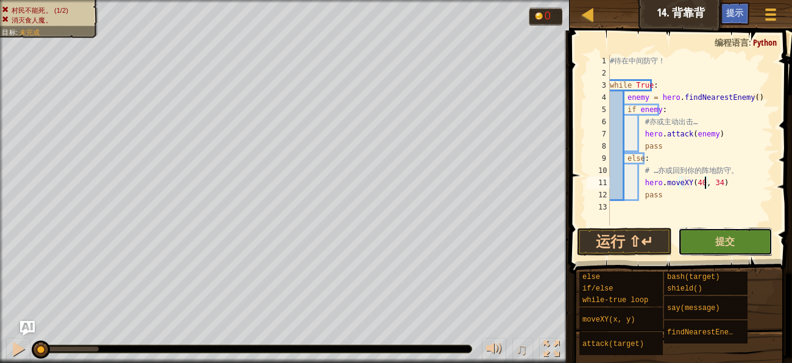
click at [753, 241] on button "提交" at bounding box center [725, 242] width 94 height 28
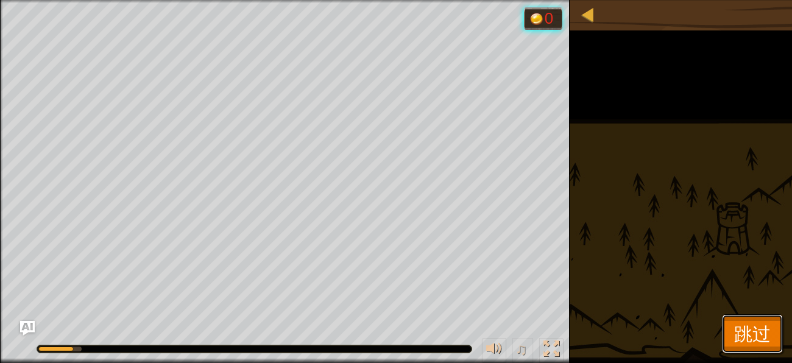
click at [755, 343] on span "跳过" at bounding box center [752, 333] width 37 height 25
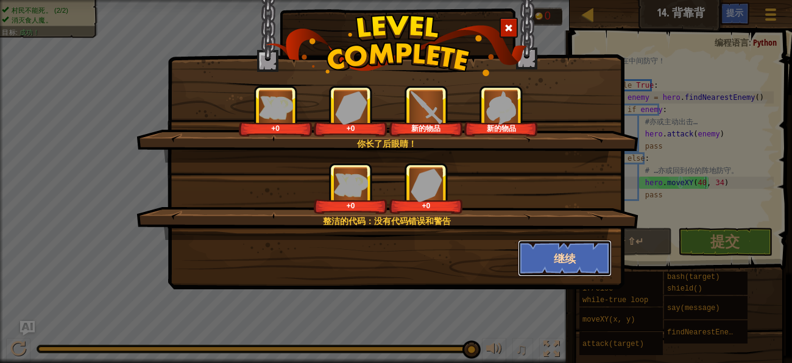
click at [572, 255] on button "继续" at bounding box center [565, 258] width 94 height 37
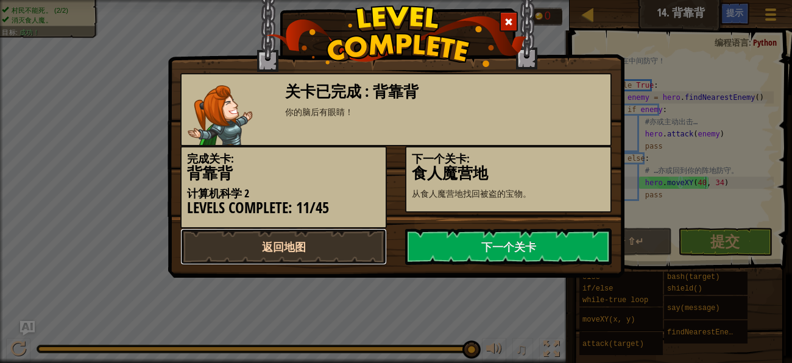
click at [295, 242] on link "返回地图" at bounding box center [283, 247] width 207 height 37
select select "zh-HANS"
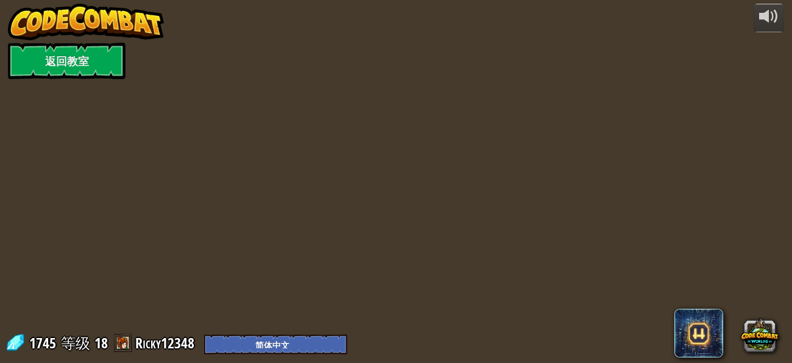
select select "zh-HANS"
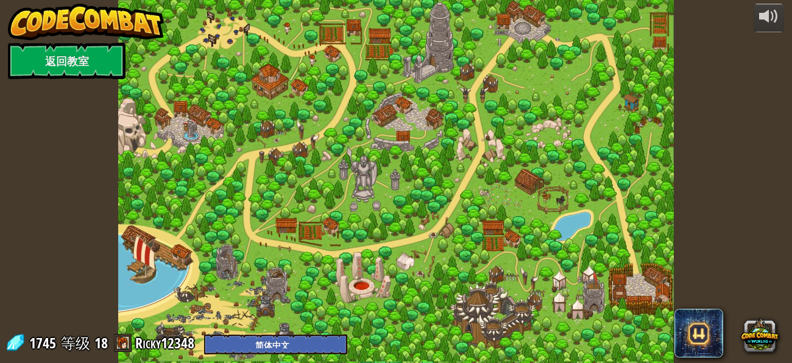
select select "zh-HANS"
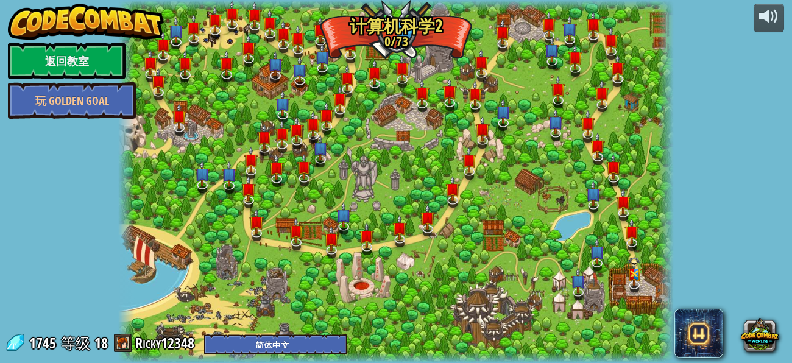
select select "zh-HANS"
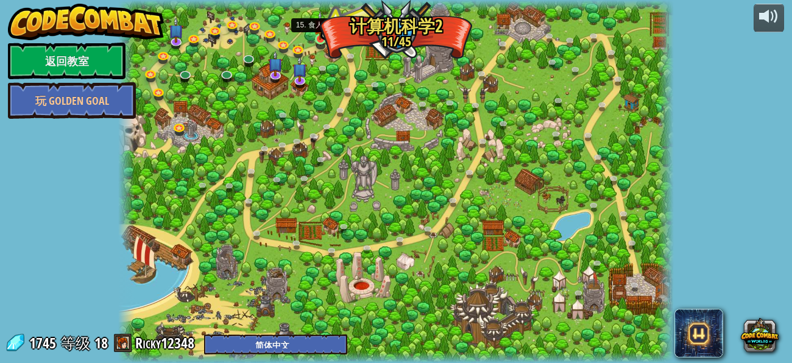
click at [322, 37] on img at bounding box center [320, 25] width 13 height 29
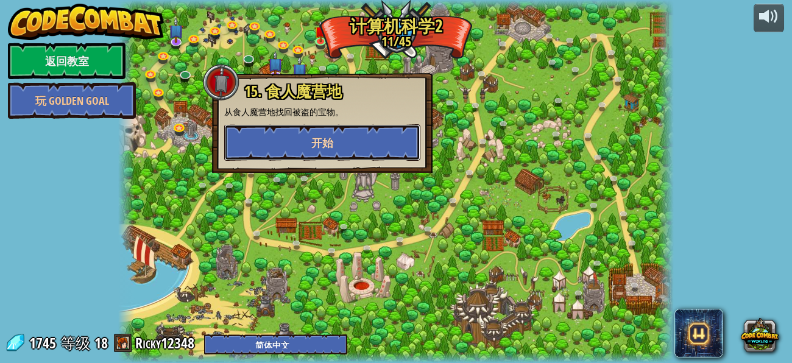
click at [330, 127] on button "开始" at bounding box center [322, 142] width 196 height 37
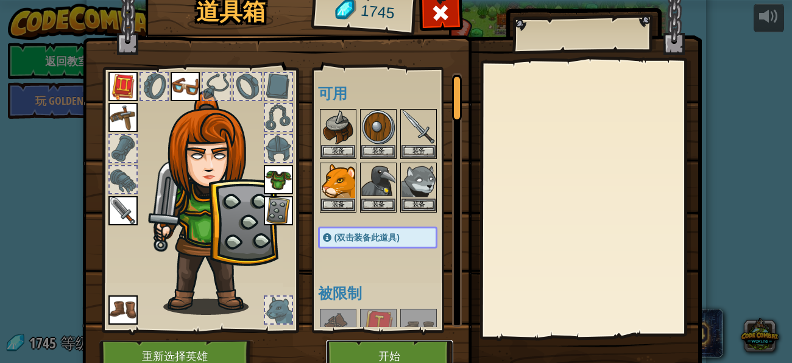
click at [369, 357] on button "开始" at bounding box center [389, 357] width 127 height 34
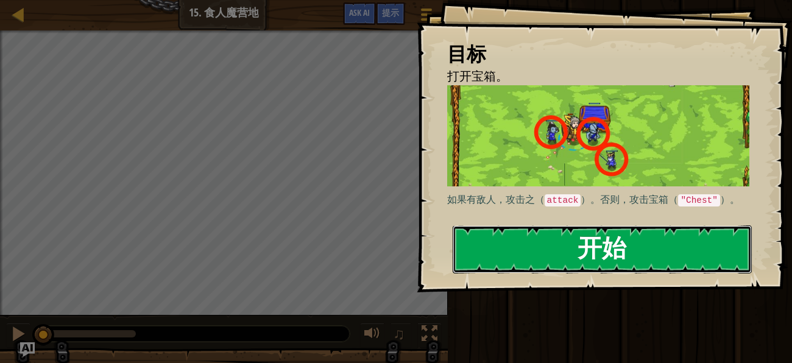
click at [506, 235] on button "开始" at bounding box center [602, 249] width 299 height 48
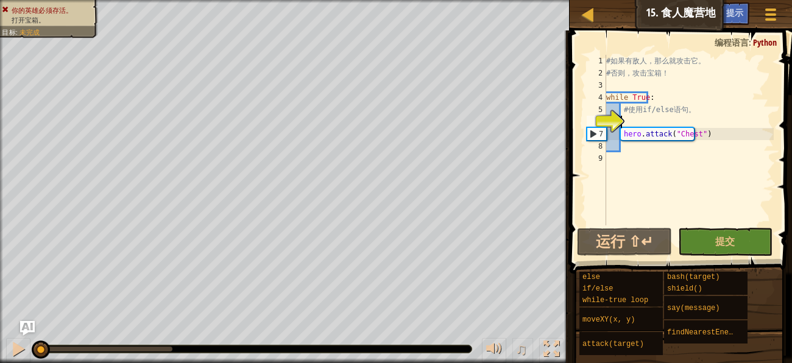
click at [642, 118] on div "# 如 果 有 敌 人 ， 那 么 就 攻 击 它 。 # 否 则 ， 攻 击 宝 箱 ！ while True : # 使 用 if/else 语 句 。 …" at bounding box center [689, 152] width 170 height 195
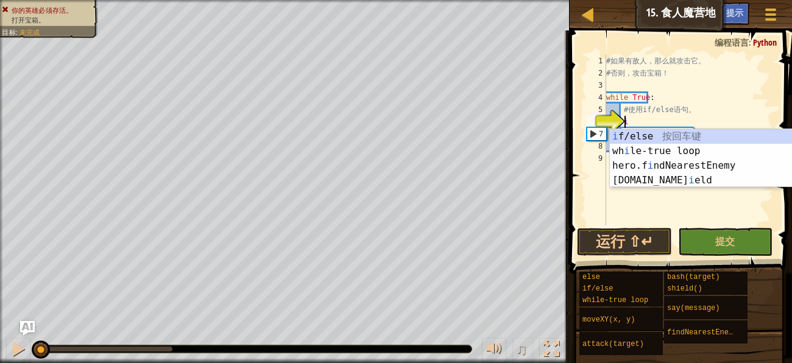
scroll to position [5, 1]
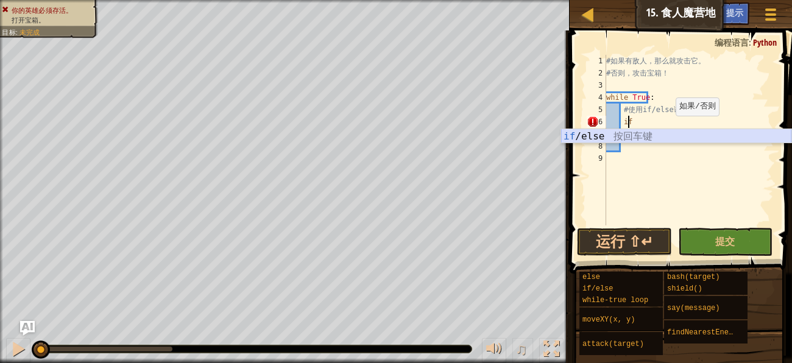
type textarea "if enemy:"
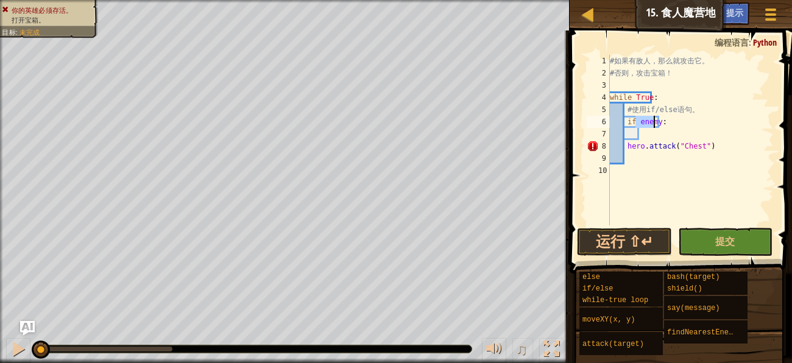
click at [642, 137] on div "# 如 果 有 敌 人 ， 那 么 就 攻 击 它 。 # 否 则 ， 攻 击 宝 箱 ！ while True : # 使 用 if/else 语 句 。 …" at bounding box center [691, 152] width 166 height 195
click at [631, 160] on div "# 如 果 有 敌 人 ， 那 么 就 攻 击 它 。 # 否 则 ， 攻 击 宝 箱 ！ while True : # 使 用 if/else 语 句 。 …" at bounding box center [691, 152] width 166 height 195
type textarea "e"
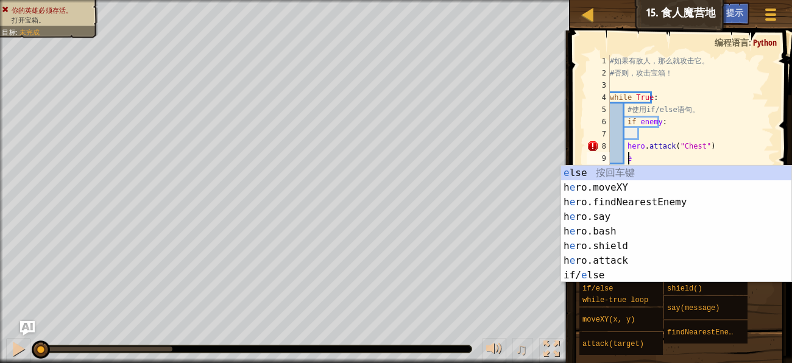
scroll to position [5, 1]
click at [613, 177] on div "e lse 按 回 车 键 h e ro.moveXY 按 回 车 键 h e ro.findNearestEnemy 按 回 车 键 h e ro.say …" at bounding box center [676, 239] width 230 height 146
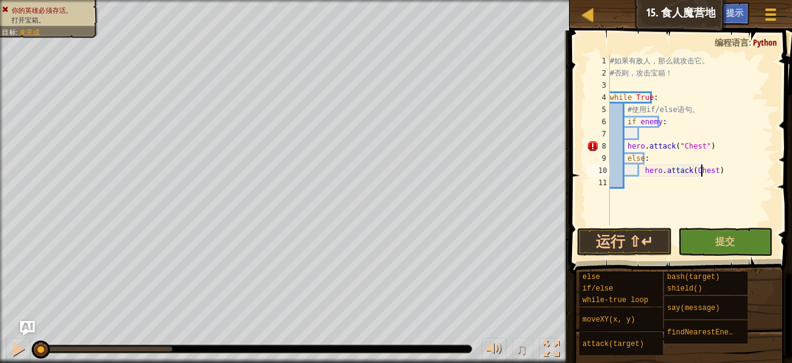
scroll to position [5, 7]
click at [747, 239] on button "提交" at bounding box center [725, 242] width 94 height 28
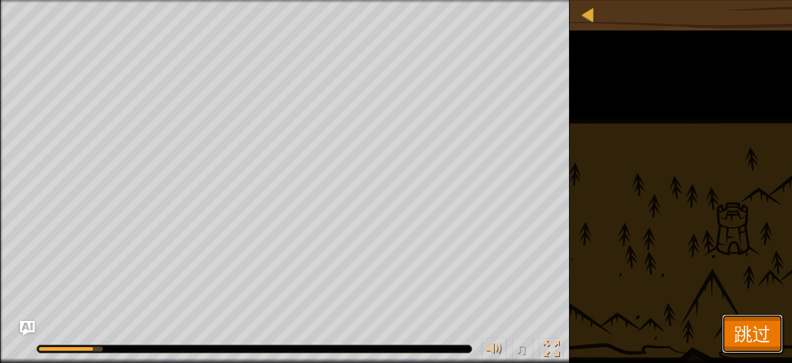
click at [768, 347] on button "跳过" at bounding box center [752, 333] width 61 height 39
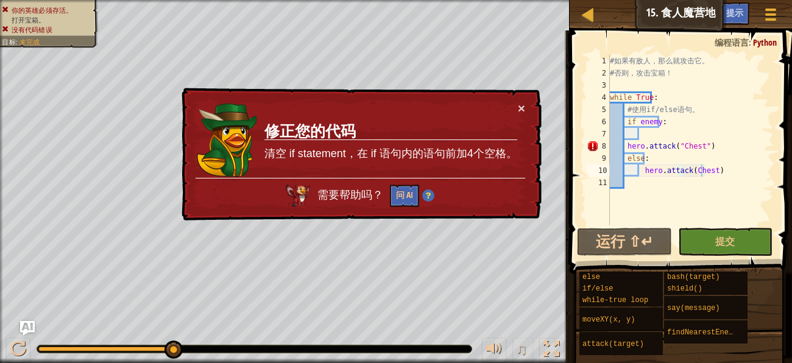
click at [626, 151] on div "# 如 果 有 敌 人 ， 那 么 就 攻 击 它 。 # 否 则 ， 攻 击 宝 箱 ！ while True : # 使 用 if/else 语 句 。 …" at bounding box center [691, 152] width 166 height 195
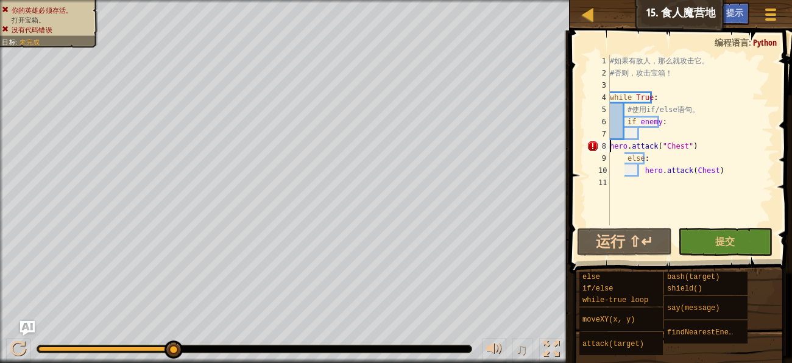
scroll to position [5, 5]
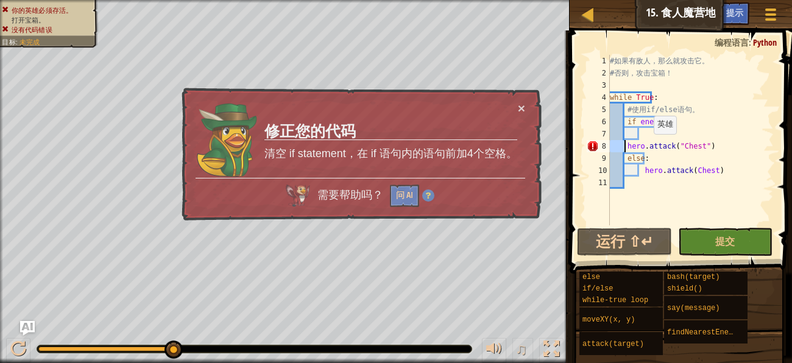
click at [647, 146] on div "# 如 果 有 敌 人 ， 那 么 就 攻 击 它 。 # 否 则 ， 攻 击 宝 箱 ！ while True : # 使 用 if/else 语 句 。 …" at bounding box center [691, 152] width 166 height 195
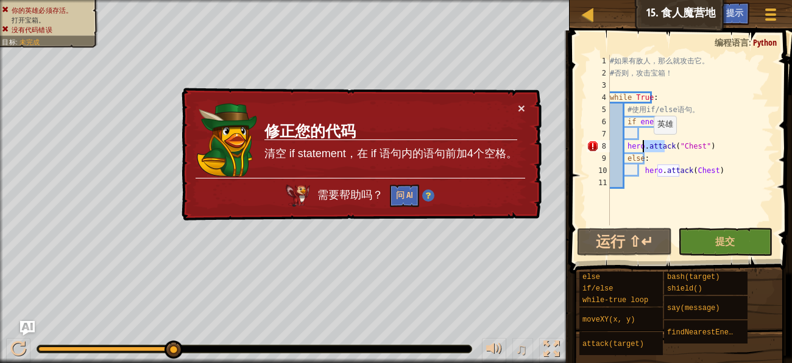
click at [647, 146] on div "# 如 果 有 敌 人 ， 那 么 就 攻 击 它 。 # 否 则 ， 攻 击 宝 箱 ！ while True : # 使 用 if/else 语 句 。 …" at bounding box center [691, 152] width 166 height 195
type textarea "else:"
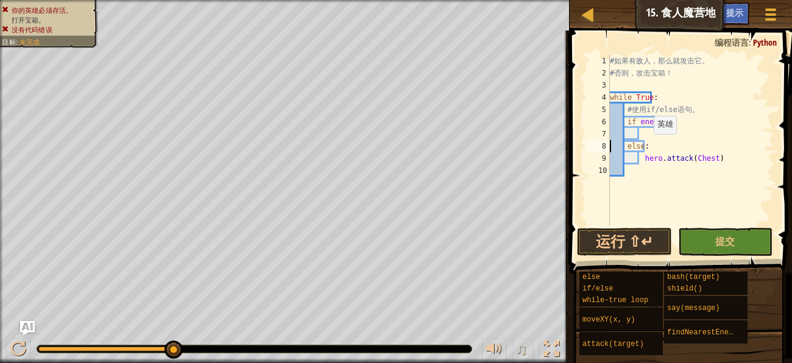
scroll to position [5, 2]
click at [651, 130] on div "# 如 果 有 敌 人 ， 那 么 就 攻 击 它 。 # 否 则 ， 攻 击 宝 箱 ！ while True : # 使 用 if/else 语 句 。 …" at bounding box center [691, 152] width 166 height 195
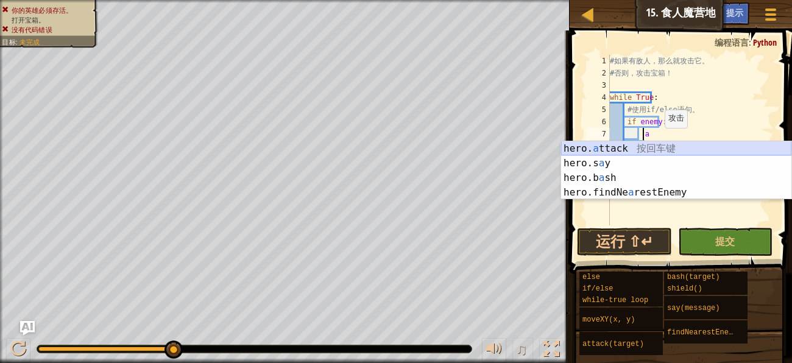
click at [645, 151] on div "hero. a ttack 按 回 车 键 hero.s a y 按 回 车 键 hero.b a sh 按 回 车 键 hero.findNe a rest…" at bounding box center [676, 185] width 230 height 88
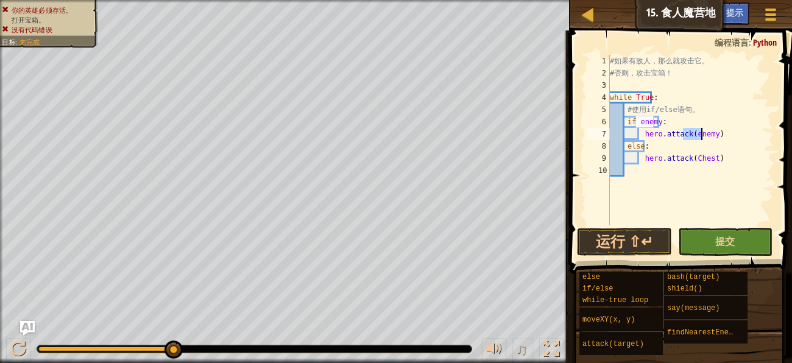
type textarea "hero.attack(enemy)"
click at [736, 235] on button "提交" at bounding box center [725, 242] width 94 height 28
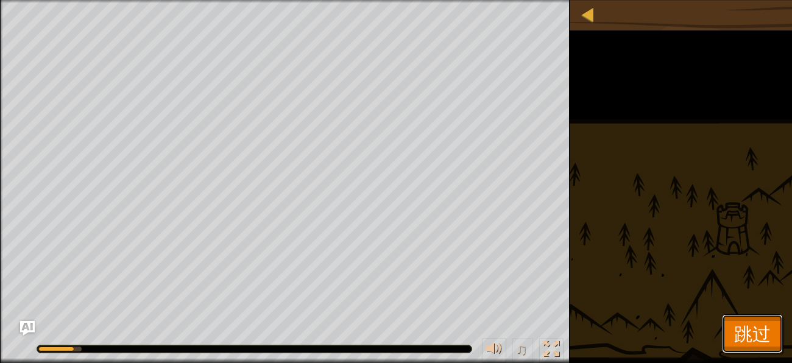
click at [755, 337] on span "跳过" at bounding box center [752, 333] width 37 height 25
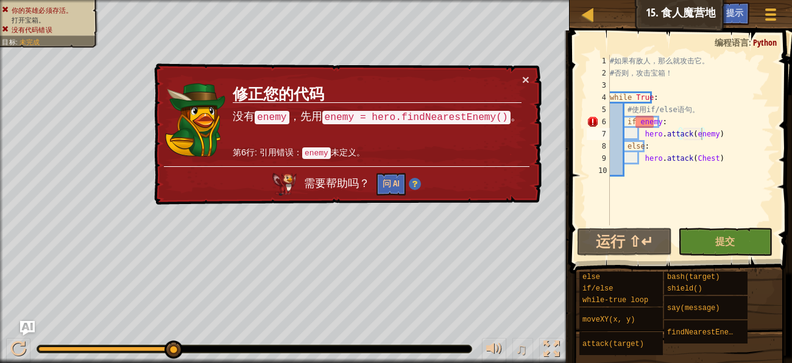
click at [654, 172] on div "# 如 果 有 敌 人 ， 那 么 就 攻 击 它 。 # 否 则 ， 攻 击 宝 箱 ！ while True : # 使 用 if/else 语 句 。 …" at bounding box center [691, 152] width 166 height 195
click at [708, 112] on div "# 如 果 有 敌 人 ， 那 么 就 攻 击 它 。 # 否 则 ， 攻 击 宝 箱 ！ while True : # 使 用 if/else 语 句 。 …" at bounding box center [691, 152] width 166 height 195
type textarea "# 使用if/else语句。"
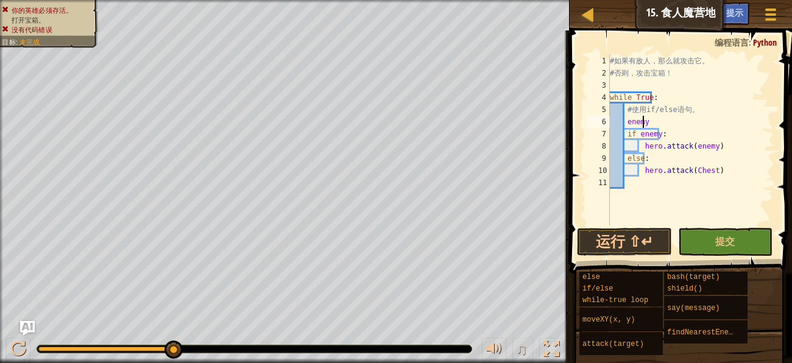
scroll to position [5, 2]
click at [693, 114] on div "# 如 果 有 敌 人 ， 那 么 就 攻 击 它 。 # 否 则 ， 攻 击 宝 箱 ！ while True : # 使 用 if/else 语 句 。 …" at bounding box center [691, 152] width 166 height 195
click at [689, 125] on div "# 如 果 有 敌 人 ， 那 么 就 攻 击 它 。 # 否 则 ， 攻 击 宝 箱 ！ while True : # 使 用 if/else 语 句 。 …" at bounding box center [691, 152] width 166 height 195
type textarea "enemy = f"
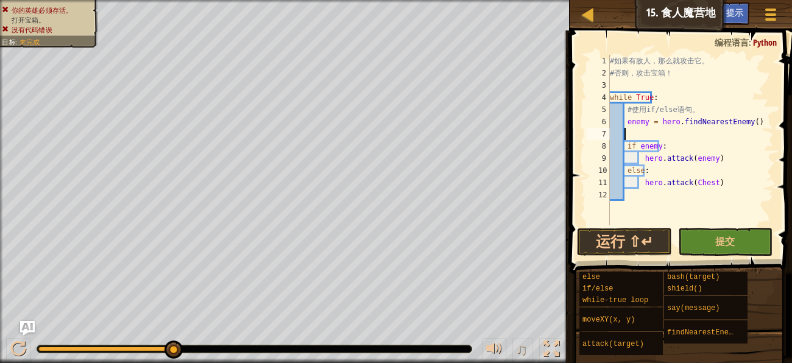
scroll to position [5, 0]
click at [709, 239] on button "提交" at bounding box center [725, 242] width 94 height 28
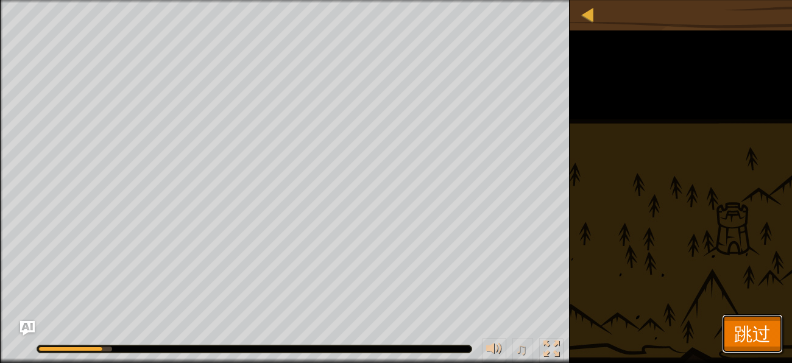
click at [737, 321] on button "跳过" at bounding box center [752, 333] width 61 height 39
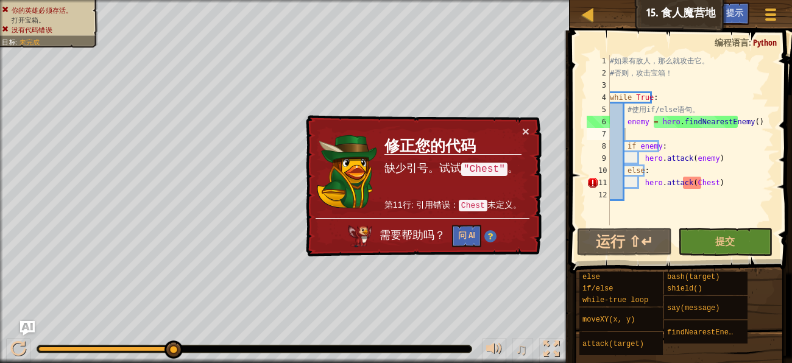
click at [685, 181] on div "# 如 果 有 敌 人 ， 那 么 就 攻 击 它 。 # 否 则 ， 攻 击 宝 箱 ！ while True : # 使 用 if/else 语 句 。 …" at bounding box center [691, 152] width 166 height 195
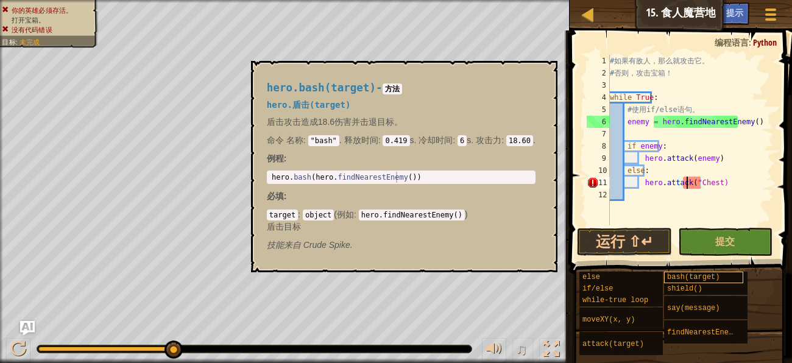
scroll to position [5, 5]
type textarea "hero.attack("Chest")"
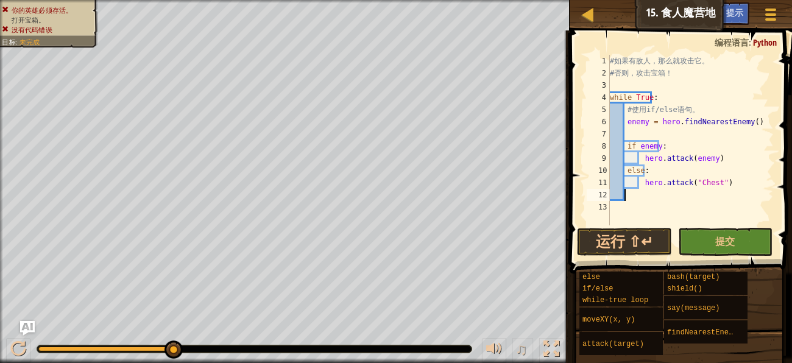
scroll to position [5, 0]
click at [724, 245] on span "提交" at bounding box center [725, 241] width 20 height 13
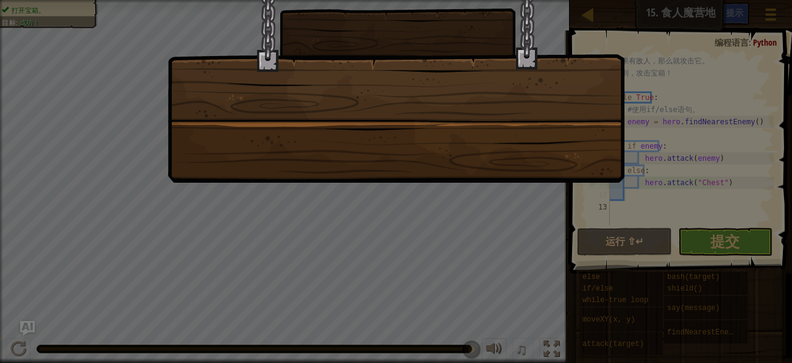
click at [717, 249] on div at bounding box center [396, 181] width 792 height 363
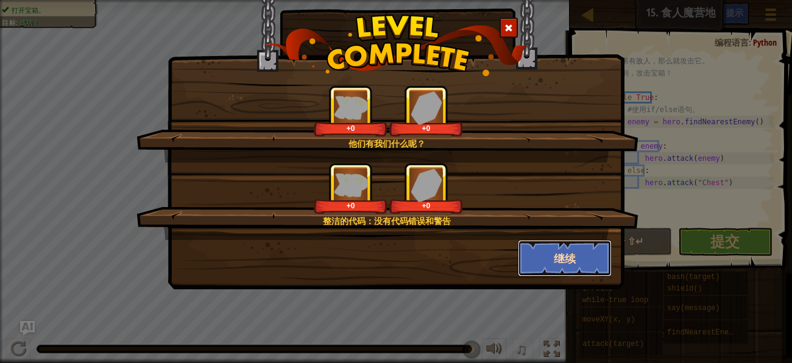
click at [586, 263] on button "继续" at bounding box center [565, 258] width 94 height 37
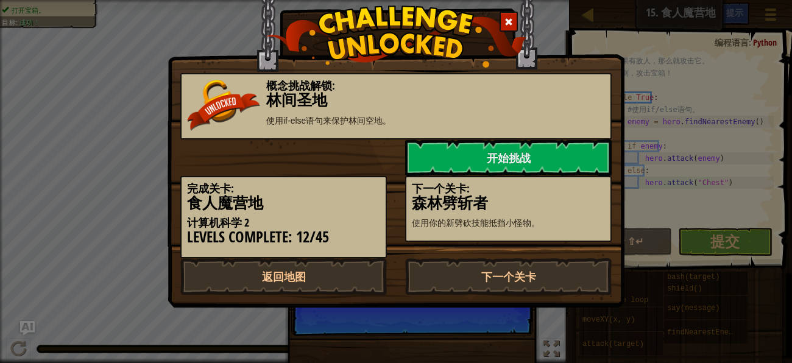
click at [589, 249] on div "完成关卡: 食人魔营地 计算机科学 2 Levels Complete: 12/45 下一个关卡: 森林劈斩者 使用你的新劈砍技能抵挡小怪物。" at bounding box center [396, 217] width 450 height 82
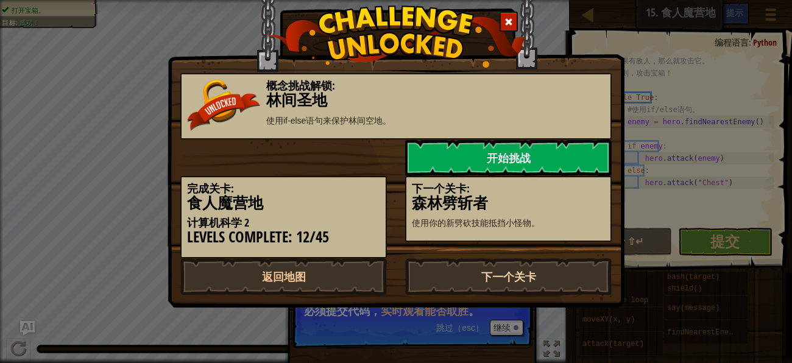
click at [498, 283] on link "下一个关卡" at bounding box center [508, 276] width 207 height 37
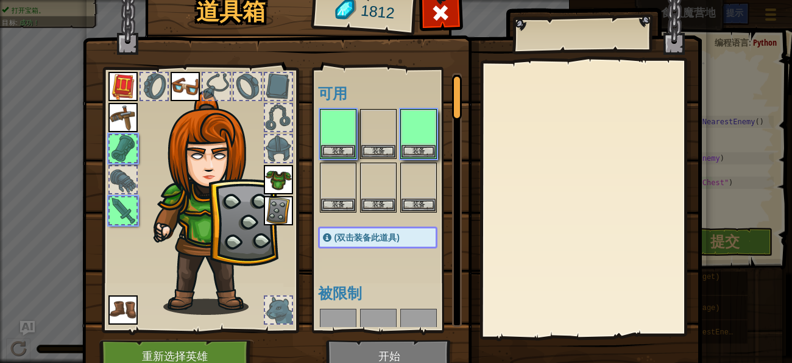
click at [539, 274] on div at bounding box center [590, 199] width 215 height 274
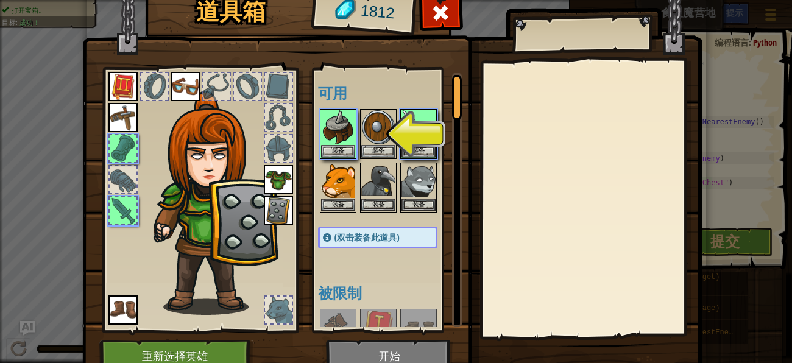
click at [383, 351] on img at bounding box center [392, 164] width 620 height 442
click at [328, 154] on button "装备" at bounding box center [338, 150] width 34 height 13
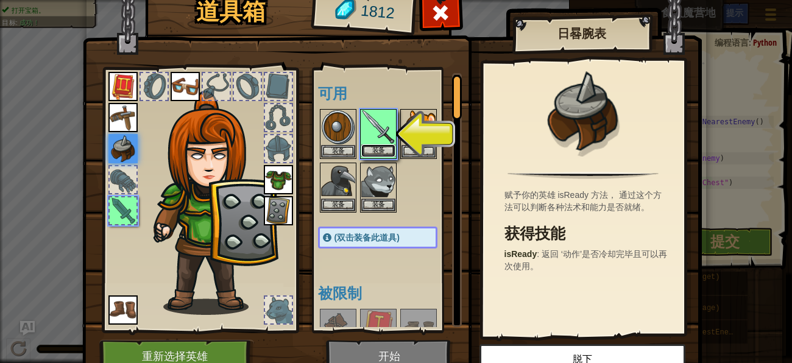
click at [373, 145] on button "装备" at bounding box center [378, 150] width 34 height 13
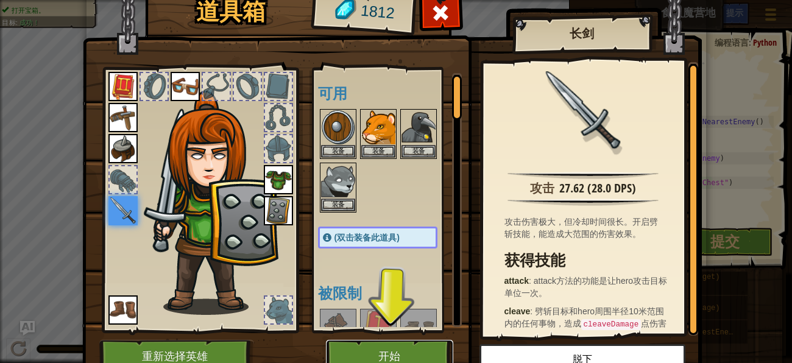
click at [396, 353] on button "开始" at bounding box center [389, 357] width 127 height 34
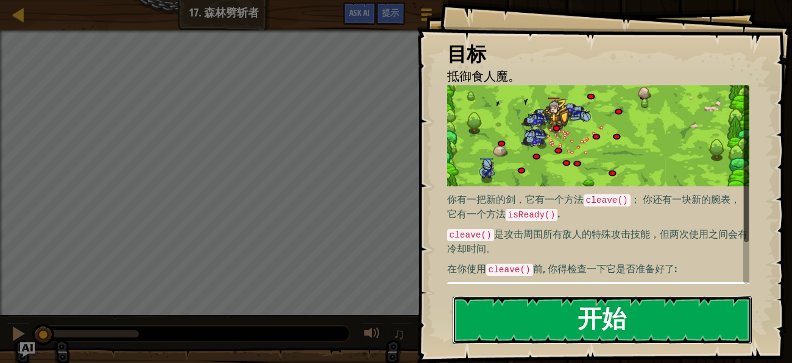
click at [489, 318] on button "开始" at bounding box center [602, 320] width 299 height 48
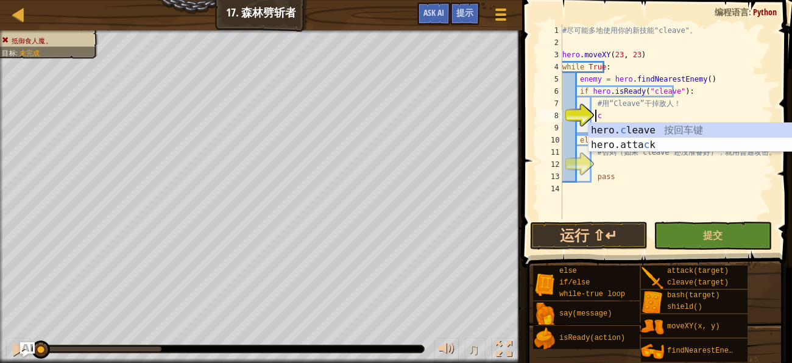
scroll to position [5, 1]
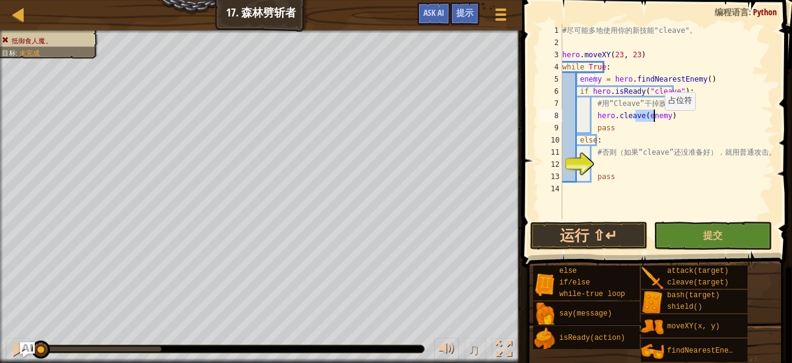
click at [658, 122] on div "# 尽 可 能 多 地 使 用 你 的 新 技 能 "cleave" 。 hero . moveXY ( 23 , 23 ) while True : ene…" at bounding box center [667, 133] width 214 height 219
type textarea "pass"
click at [613, 165] on div "# 尽 可 能 多 地 使 用 你 的 新 技 能 "cleave" 。 hero . moveXY ( 23 , 23 ) while True : ene…" at bounding box center [667, 133] width 214 height 219
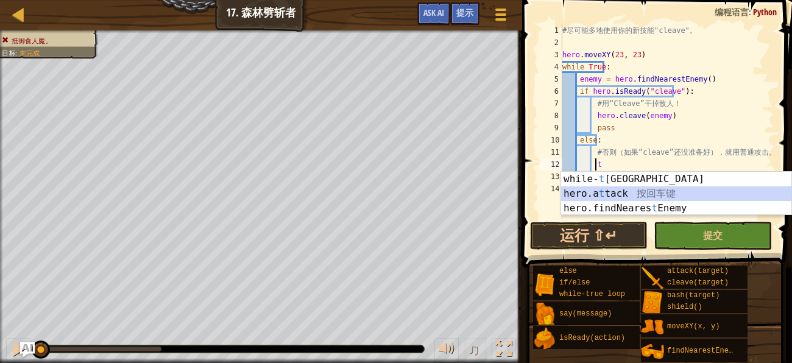
type textarea "hero.attack(enemy)"
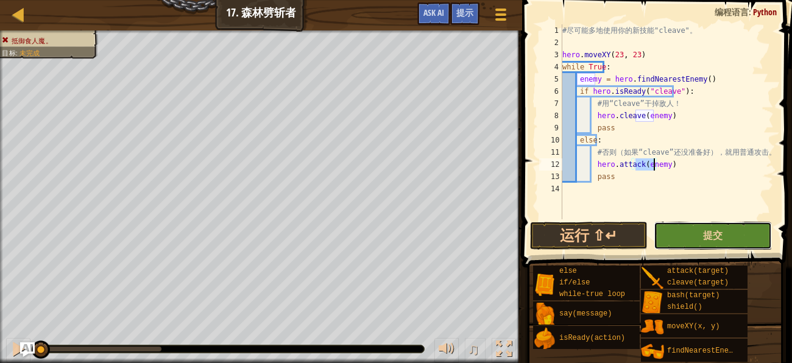
click at [675, 240] on button "提交" at bounding box center [713, 236] width 118 height 28
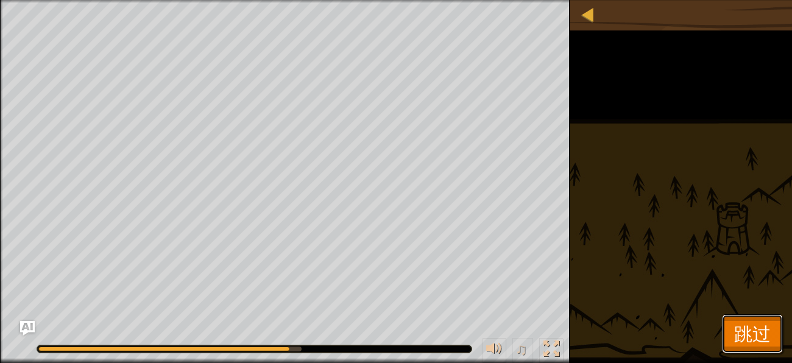
click at [763, 324] on span "跳过" at bounding box center [752, 333] width 37 height 25
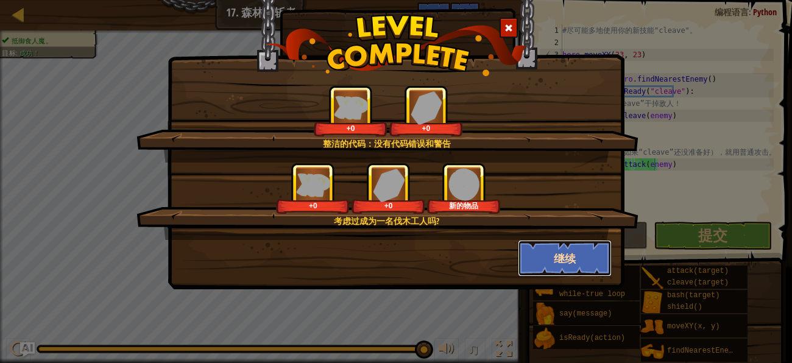
click at [544, 254] on button "继续" at bounding box center [565, 258] width 94 height 37
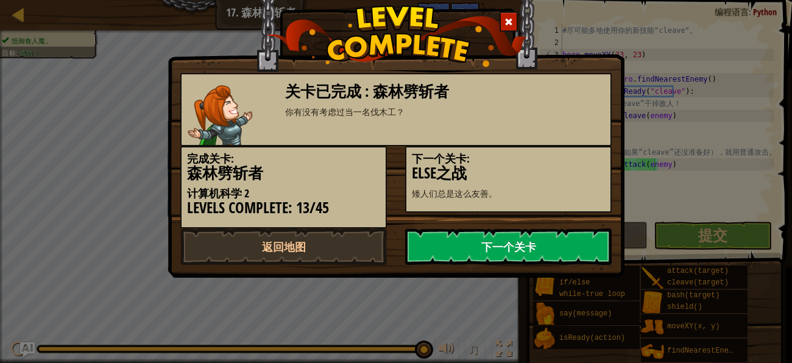
click at [542, 250] on link "下一个关卡" at bounding box center [508, 247] width 207 height 37
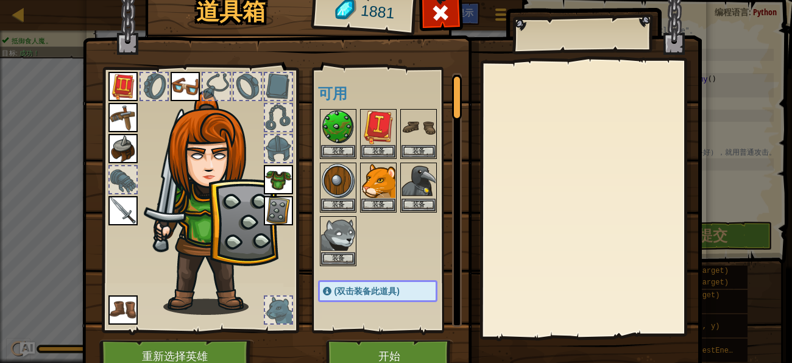
click at [287, 213] on img at bounding box center [278, 210] width 29 height 29
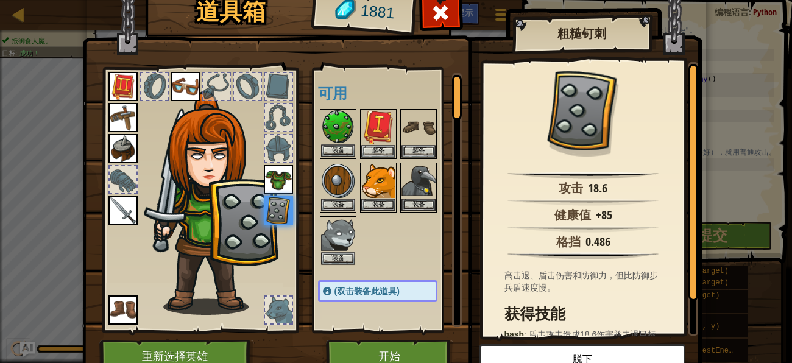
click at [322, 138] on img at bounding box center [338, 127] width 34 height 34
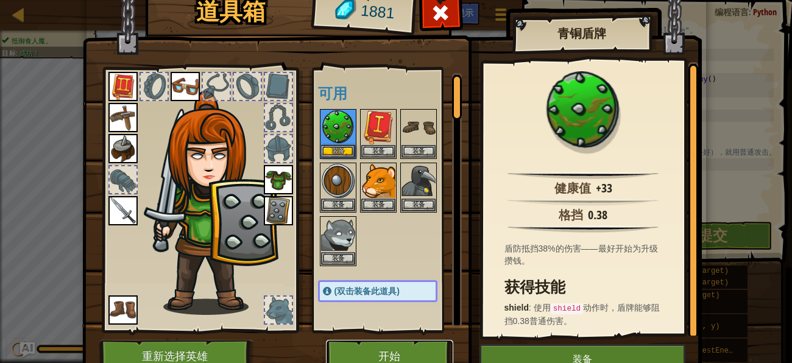
click at [360, 343] on button "开始" at bounding box center [389, 357] width 127 height 34
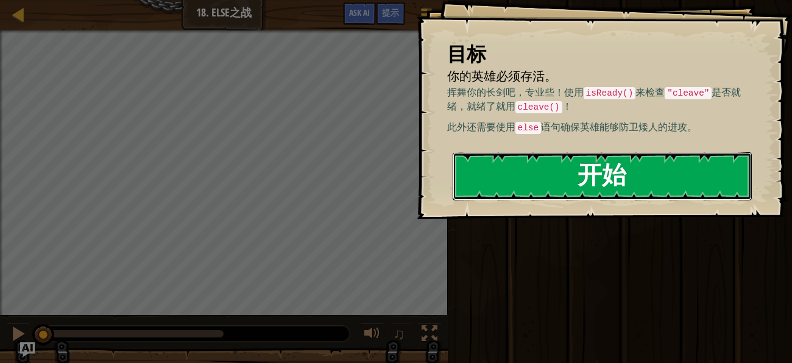
click at [547, 174] on button "开始" at bounding box center [602, 176] width 299 height 48
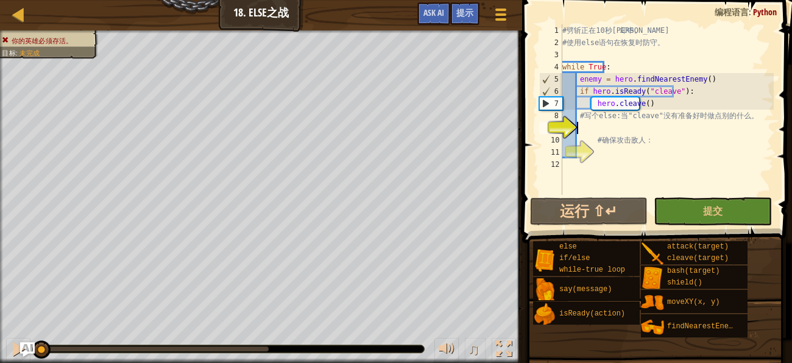
type textarea "e"
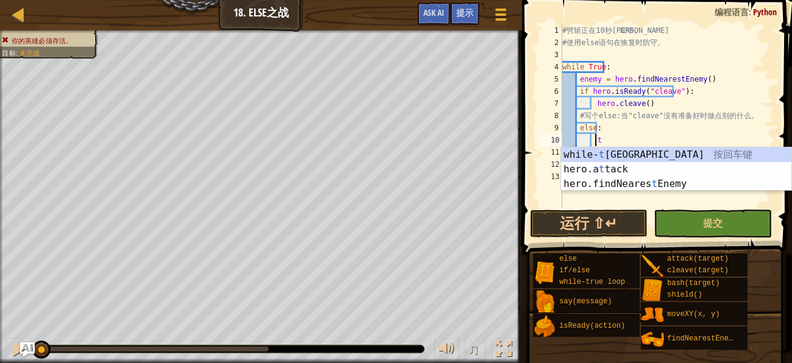
scroll to position [5, 1]
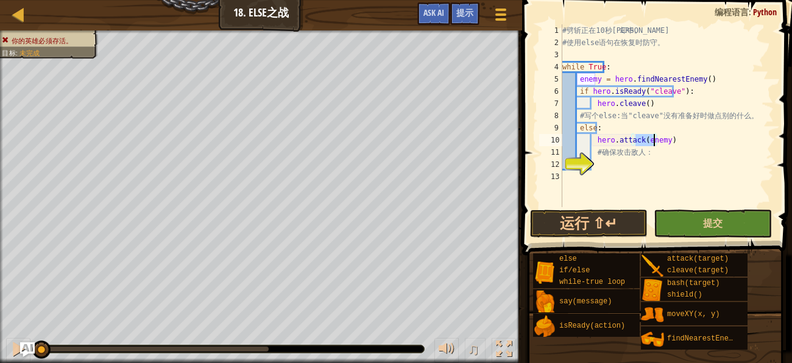
type textarea "hero.attack(enemy)"
click at [697, 219] on button "提交" at bounding box center [713, 224] width 118 height 28
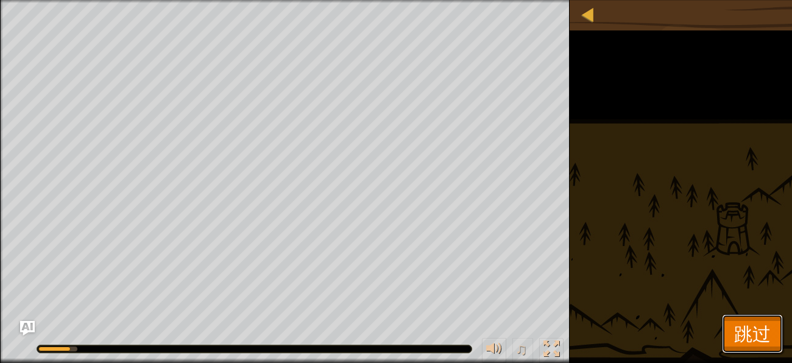
click at [773, 343] on button "跳过" at bounding box center [752, 333] width 61 height 39
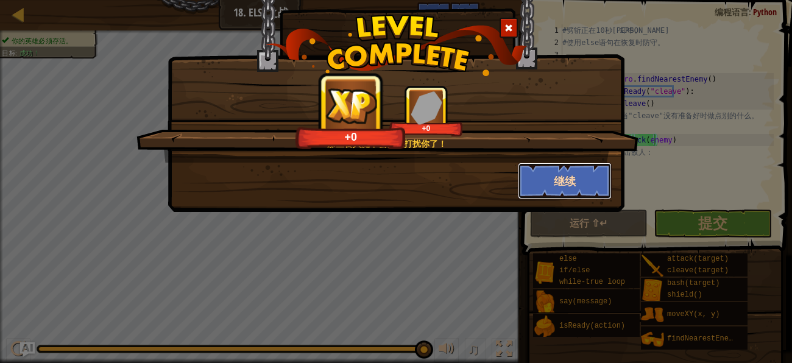
click at [529, 188] on button "继续" at bounding box center [565, 181] width 94 height 37
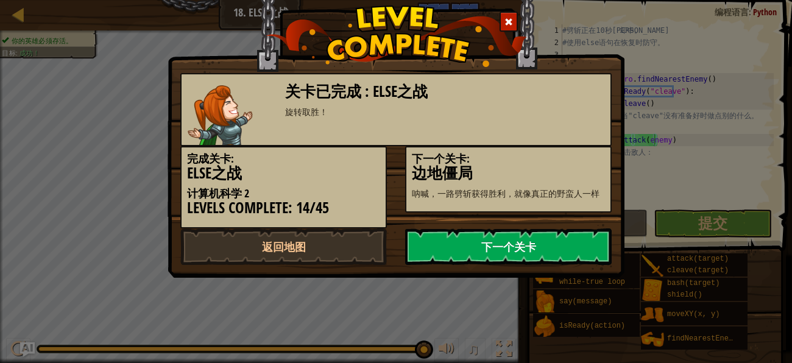
click at [533, 247] on link "下一个关卡" at bounding box center [508, 247] width 207 height 37
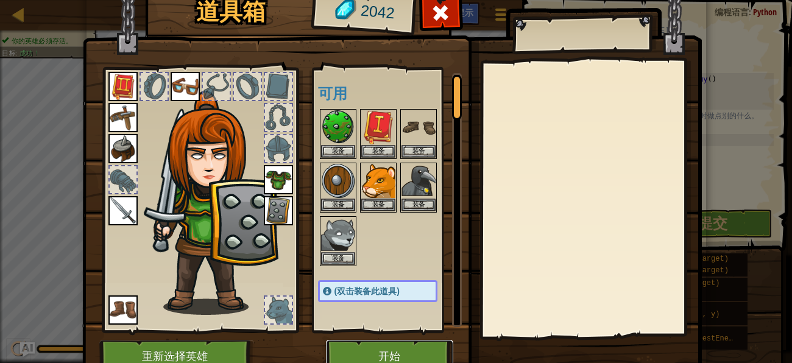
click at [391, 357] on button "开始" at bounding box center [389, 357] width 127 height 34
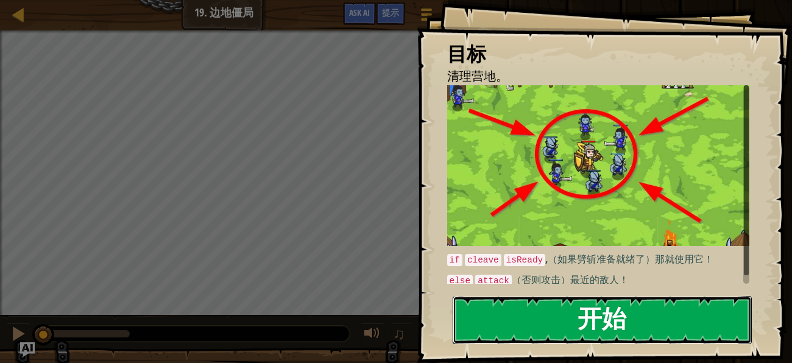
click at [523, 296] on button "开始" at bounding box center [602, 320] width 299 height 48
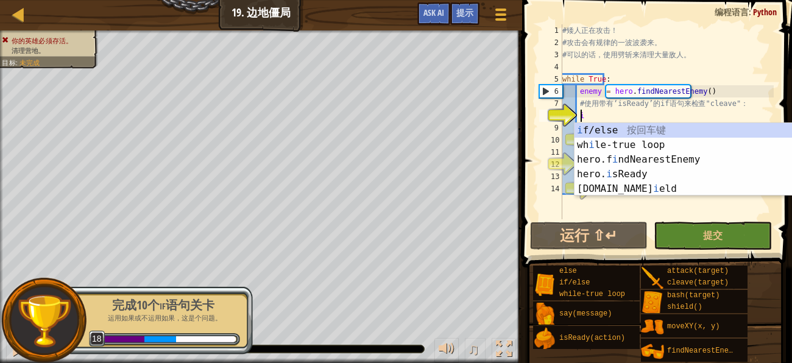
scroll to position [5, 1]
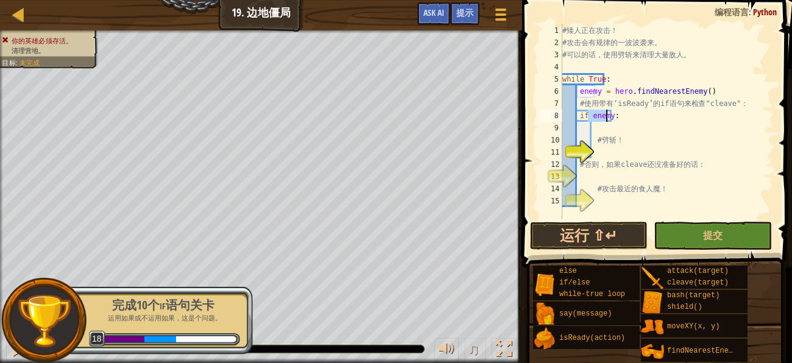
click at [639, 121] on div "# 矮 人 正 在 攻 击 ！ # 攻 击 会 有 规 律 的 一 波 波 袭 来 。 # 可 以 的 话 ， 使 用 劈 斩 来 清 理 大 量 敌 人 。…" at bounding box center [667, 133] width 214 height 219
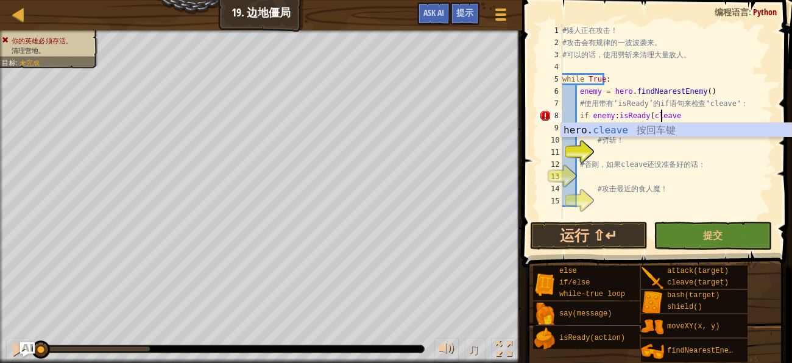
scroll to position [5, 7]
type textarea "if enemy:isReady(cleave)"
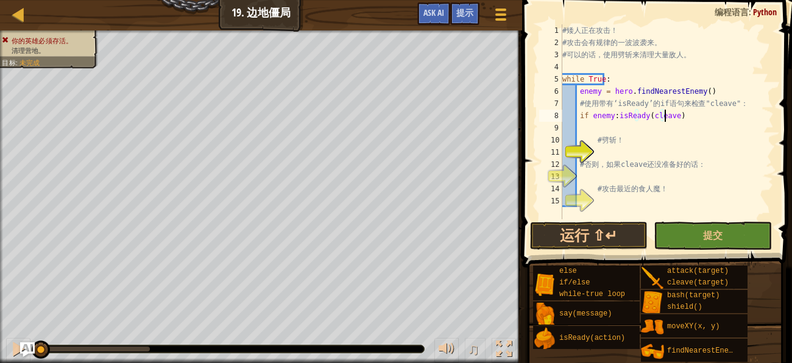
click at [614, 123] on div "# 矮 人 正 在 攻 击 ！ # 攻 击 会 有 规 律 的 一 波 波 袭 来 。 # 可 以 的 话 ， 使 用 劈 斩 来 清 理 大 量 敌 人 。…" at bounding box center [667, 133] width 214 height 219
type textarea "a"
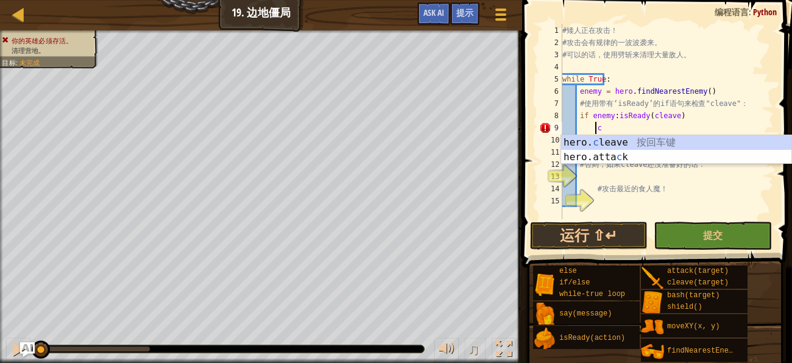
type textarea "hero.cleave(enemy)"
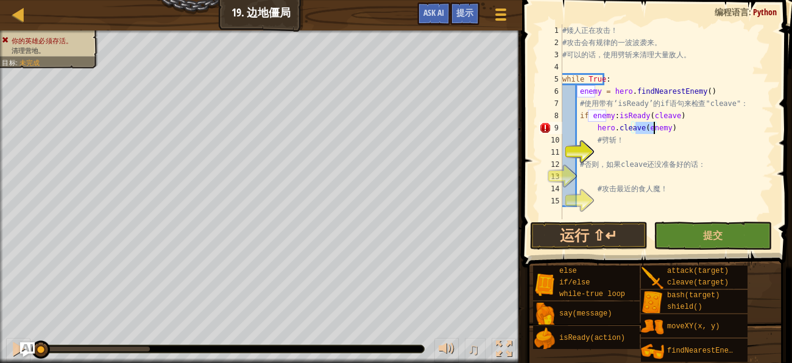
click at [622, 177] on div "# 矮 人 正 在 攻 击 ！ # 攻 击 会 有 规 律 的 一 波 波 袭 来 。 # 可 以 的 话 ， 使 用 劈 斩 来 清 理 大 量 敌 人 。…" at bounding box center [667, 133] width 214 height 219
type textarea "e"
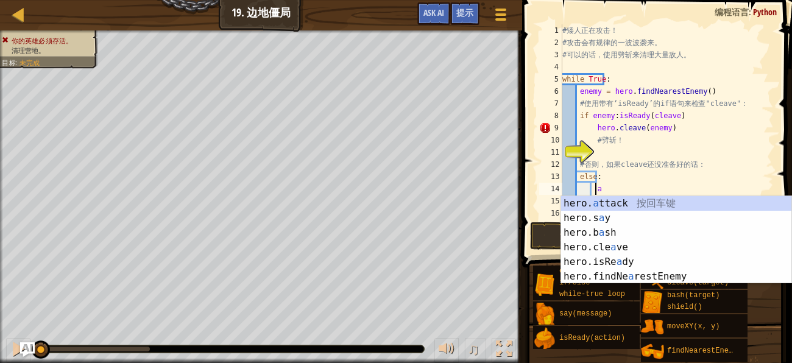
scroll to position [5, 1]
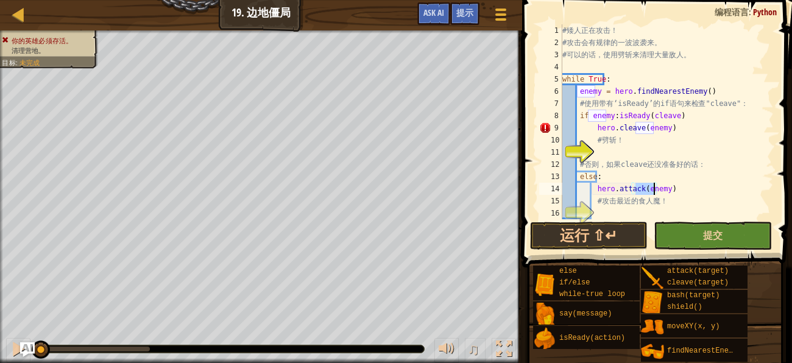
type textarea "hero.attack(enemy)"
click at [670, 236] on button "提交" at bounding box center [713, 236] width 118 height 28
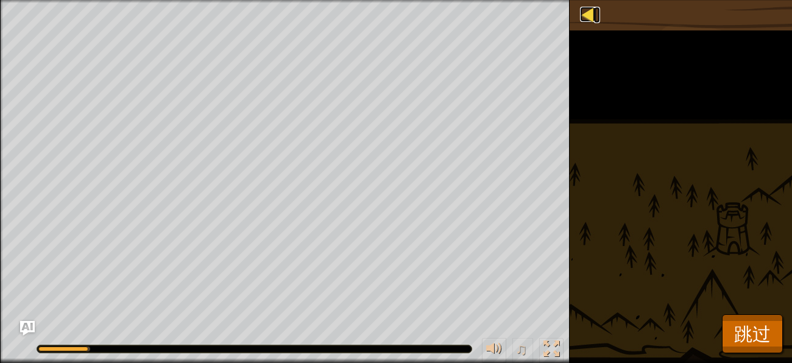
click at [587, 8] on div at bounding box center [587, 14] width 15 height 15
select select "zh-HANS"
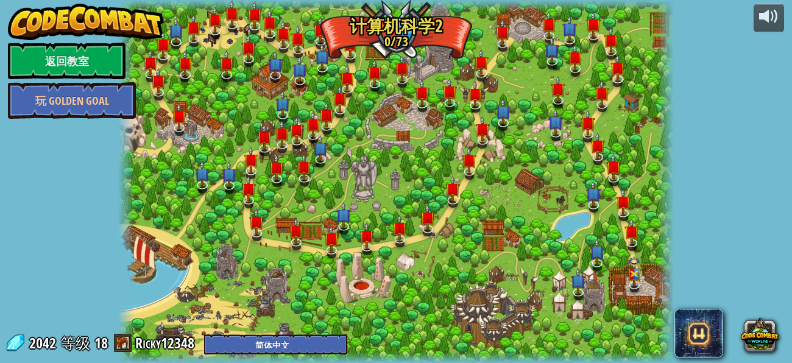
select select "zh-HANS"
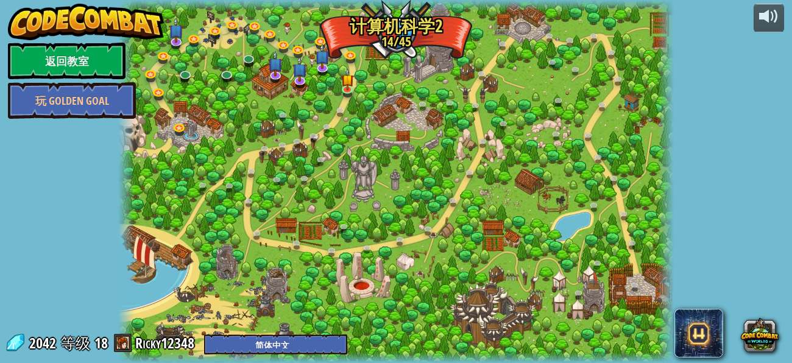
select select "zh-HANS"
click at [349, 88] on img at bounding box center [347, 74] width 13 height 29
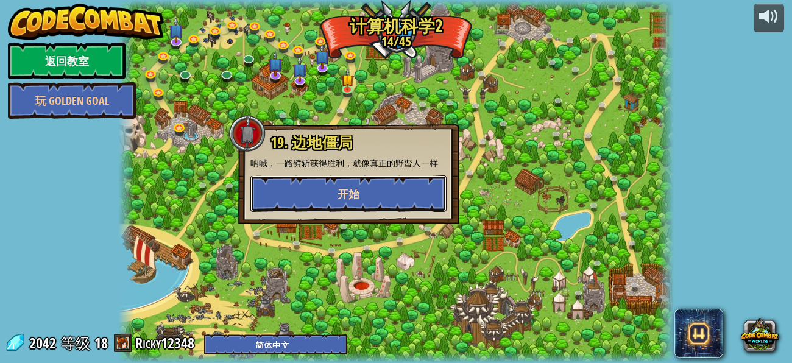
click at [329, 181] on button "开始" at bounding box center [348, 194] width 196 height 37
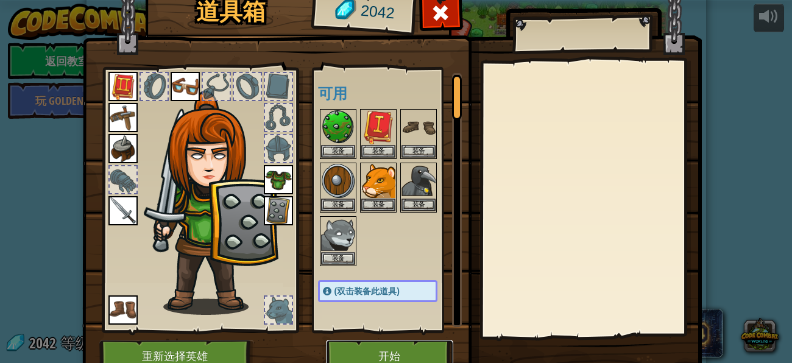
click at [388, 346] on button "开始" at bounding box center [389, 357] width 127 height 34
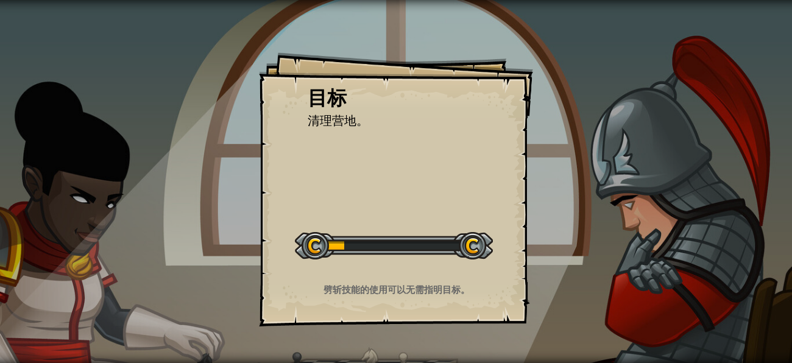
click at [388, 346] on div "目标 清理营地。 开始 载入失败 订阅后才可开始本关 订阅 你将需要加入一个课程来玩这个关卡 回到我的课程 请询问老师分配后续课程，或者联系客服购买课程或学习…" at bounding box center [396, 181] width 792 height 363
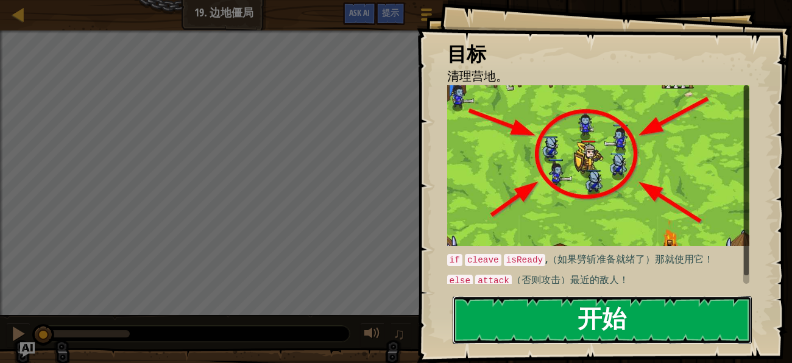
click at [536, 310] on button "开始" at bounding box center [602, 320] width 299 height 48
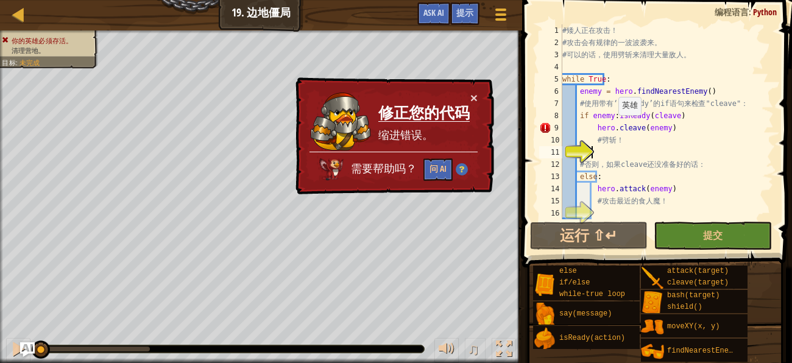
click at [611, 127] on div "# 矮 人 正 在 攻 击 ！ # 攻 击 会 有 规 律 的 一 波 波 袭 来 。 # 可 以 的 话 ， 使 用 劈 斩 来 清 理 大 量 敌 人 。…" at bounding box center [667, 133] width 214 height 219
click at [589, 124] on div "# 矮 人 正 在 攻 击 ！ # 攻 击 会 有 规 律 的 一 波 波 袭 来 。 # 可 以 的 话 ， 使 用 劈 斩 来 清 理 大 量 敌 人 。…" at bounding box center [667, 133] width 214 height 219
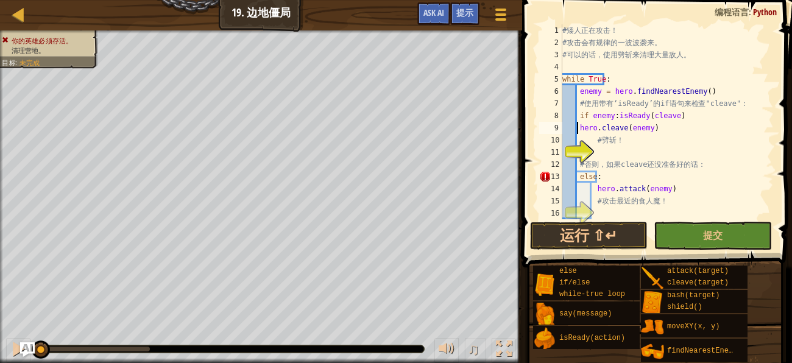
click at [791, 99] on span at bounding box center [659, 116] width 280 height 303
click at [638, 104] on div "# 矮 人 正 在 攻 击 ！ # 攻 击 会 有 规 律 的 一 波 波 袭 来 。 # 可 以 的 话 ， 使 用 劈 斩 来 清 理 大 量 敌 人 。…" at bounding box center [667, 133] width 214 height 219
drag, startPoint x: 611, startPoint y: 119, endPoint x: 665, endPoint y: 117, distance: 54.3
click at [665, 117] on div "# 矮 人 正 在 攻 击 ！ # 攻 击 会 有 规 律 的 一 波 波 袭 来 。 # 可 以 的 话 ， 使 用 劈 斩 来 清 理 大 量 敌 人 。…" at bounding box center [667, 133] width 214 height 219
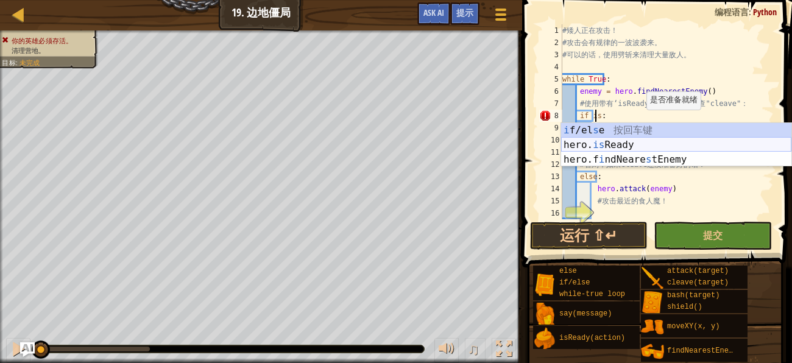
click at [656, 140] on div "i f/el s e 按 回 车 键 hero. is Ready 按 回 车 键 hero.f i ndNeare s tEnemy 按 回 车 键" at bounding box center [676, 159] width 230 height 73
type textarea "if hero.isReady("cleave"):"
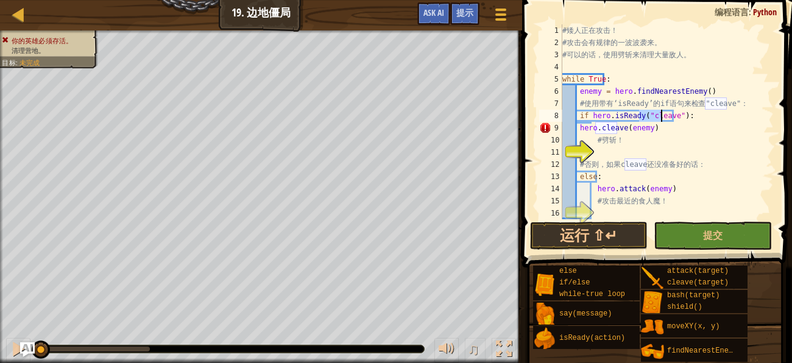
click at [669, 152] on div "# 矮 人 正 在 攻 击 ！ # 攻 击 会 有 规 律 的 一 波 波 袭 来 。 # 可 以 的 话 ， 使 用 劈 斩 来 清 理 大 量 敌 人 。…" at bounding box center [667, 133] width 214 height 219
click at [611, 155] on div "# 矮 人 正 在 攻 击 ！ # 攻 击 会 有 规 律 的 一 波 波 袭 来 。 # 可 以 的 话 ， 使 用 劈 斩 来 清 理 大 量 敌 人 。…" at bounding box center [667, 133] width 214 height 219
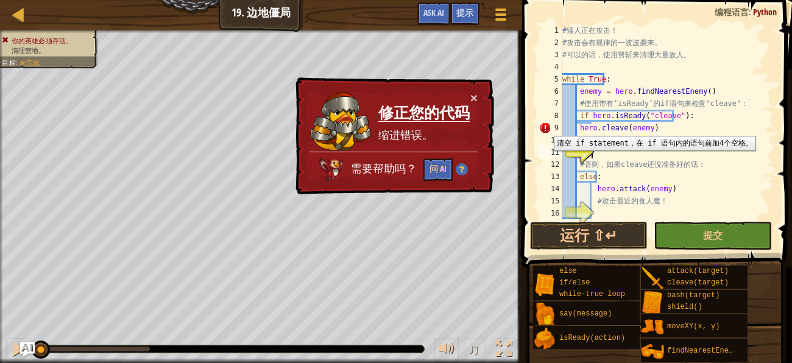
click at [545, 127] on div "9" at bounding box center [550, 128] width 23 height 12
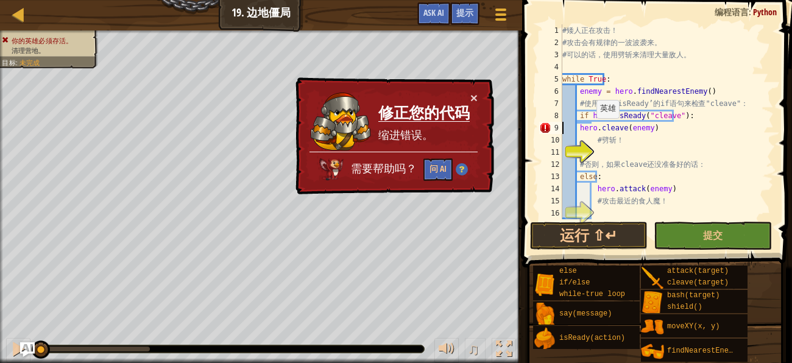
click at [589, 130] on div "# 矮 人 正 在 攻 击 ！ # 攻 击 会 有 规 律 的 一 波 波 袭 来 。 # 可 以 的 话 ， 使 用 劈 斩 来 清 理 大 量 敌 人 。…" at bounding box center [667, 133] width 214 height 219
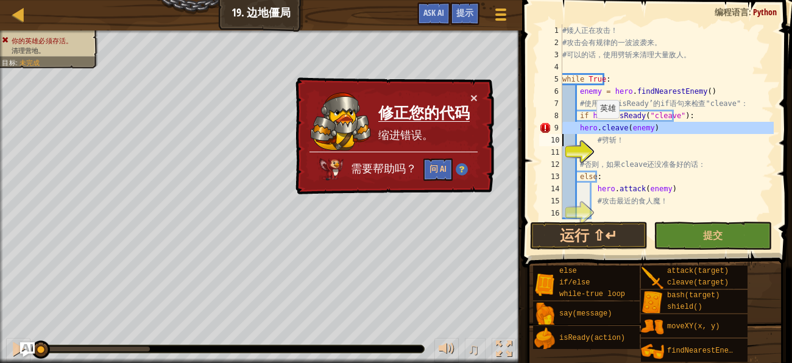
click at [589, 130] on div "# 矮 人 正 在 攻 击 ！ # 攻 击 会 有 规 律 的 一 波 波 袭 来 。 # 可 以 的 话 ， 使 用 劈 斩 来 清 理 大 量 敌 人 。…" at bounding box center [667, 121] width 214 height 195
click at [589, 130] on div "# 矮 人 正 在 攻 击 ！ # 攻 击 会 有 规 律 的 一 波 波 袭 来 。 # 可 以 的 话 ， 使 用 劈 斩 来 清 理 大 量 敌 人 。…" at bounding box center [667, 133] width 214 height 219
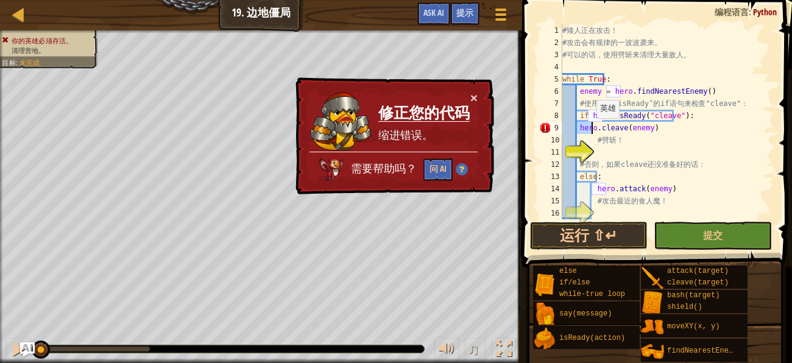
click at [589, 130] on div "# 矮 人 正 在 攻 击 ！ # 攻 击 会 有 规 律 的 一 波 波 袭 来 。 # 可 以 的 话 ， 使 用 劈 斩 来 清 理 大 量 敌 人 。…" at bounding box center [667, 133] width 214 height 219
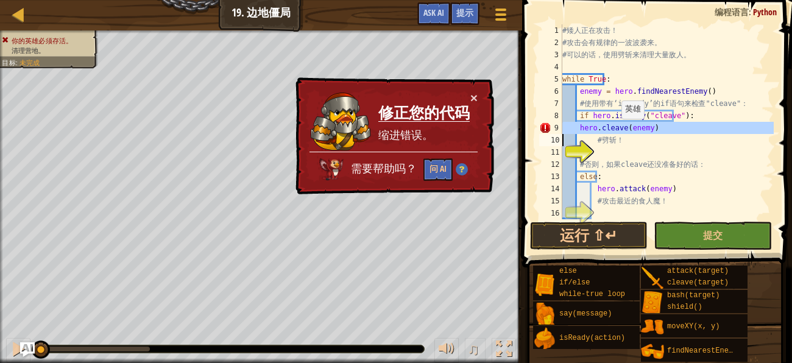
click at [614, 131] on div "# 矮 人 正 在 攻 击 ！ # 攻 击 会 有 规 律 的 一 波 波 袭 来 。 # 可 以 的 话 ， 使 用 劈 斩 来 清 理 大 量 敌 人 。…" at bounding box center [667, 121] width 214 height 195
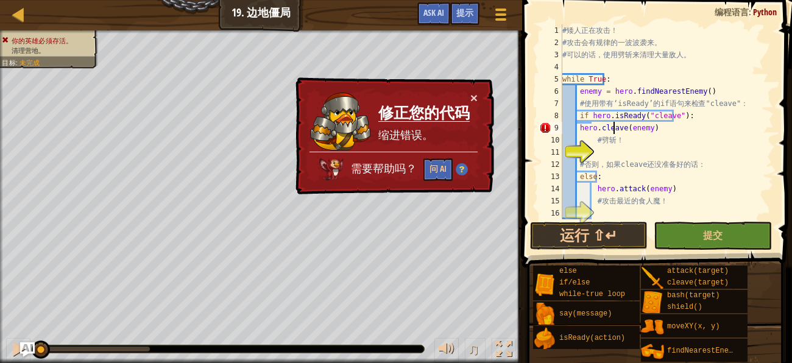
click at [646, 134] on div "# 矮 人 正 在 攻 击 ！ # 攻 击 会 有 规 律 的 一 波 波 袭 来 。 # 可 以 的 话 ， 使 用 劈 斩 来 清 理 大 量 敌 人 。…" at bounding box center [667, 133] width 214 height 219
click at [653, 132] on div "# 矮 人 正 在 攻 击 ！ # 攻 击 会 有 规 律 的 一 波 波 袭 来 。 # 可 以 的 话 ， 使 用 劈 斩 来 清 理 大 量 敌 人 。…" at bounding box center [667, 133] width 214 height 219
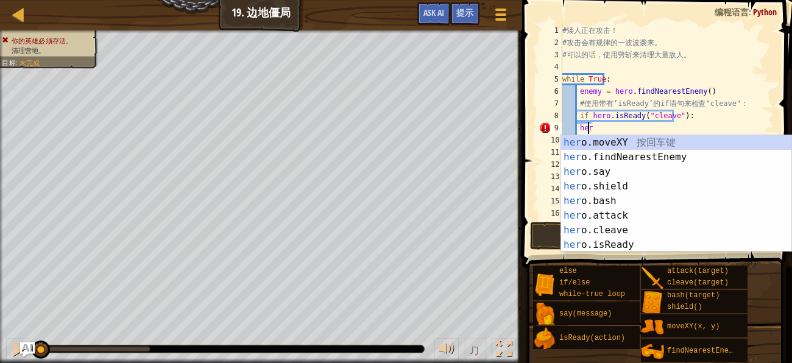
scroll to position [5, 1]
type textarea "h"
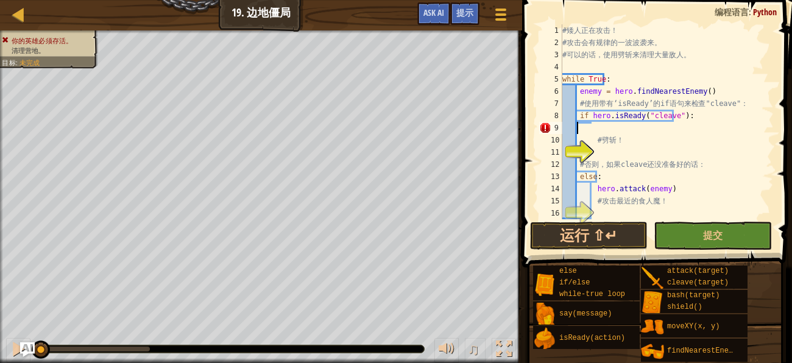
scroll to position [5, 0]
click at [653, 146] on div "# 矮 人 正 在 攻 击 ！ # 攻 击 会 有 规 律 的 一 波 波 袭 来 。 # 可 以 的 话 ， 使 用 劈 斩 来 清 理 大 量 敌 人 。…" at bounding box center [667, 133] width 214 height 219
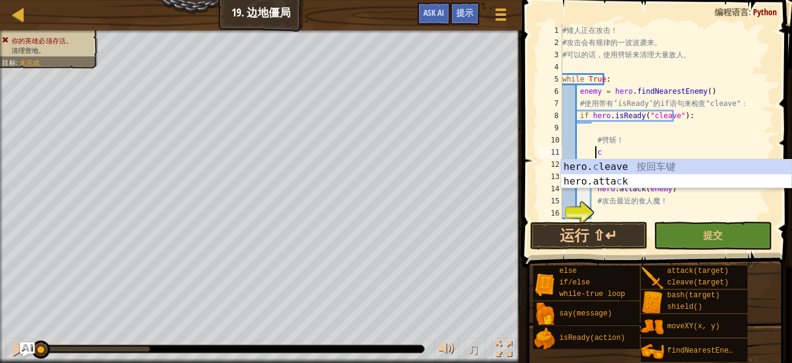
type textarea "hero.cleave(enemy)"
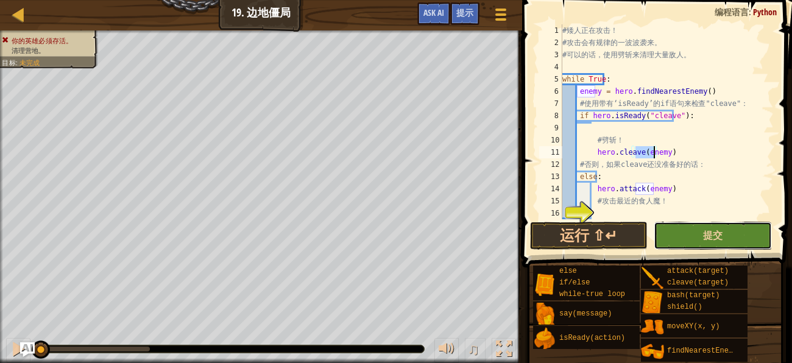
click at [696, 245] on button "提交" at bounding box center [713, 236] width 118 height 28
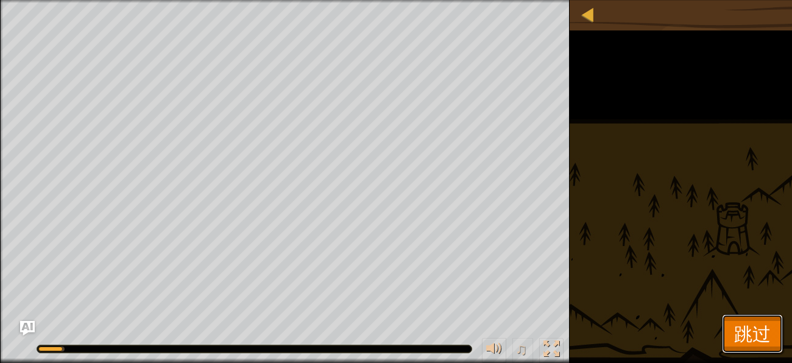
click at [754, 333] on span "跳过" at bounding box center [752, 333] width 37 height 25
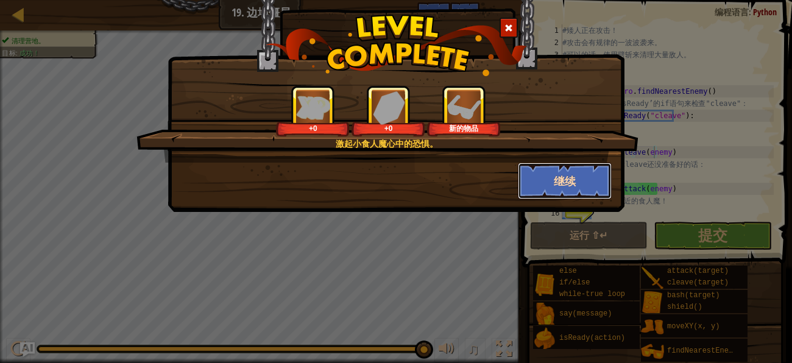
click at [538, 189] on button "继续" at bounding box center [565, 181] width 94 height 37
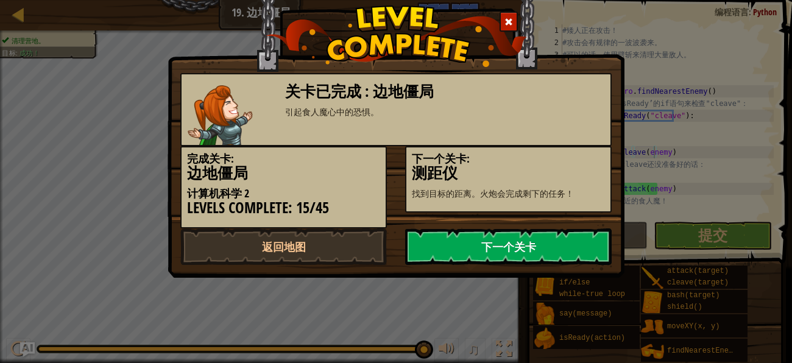
click at [474, 257] on link "下一个关卡" at bounding box center [508, 247] width 207 height 37
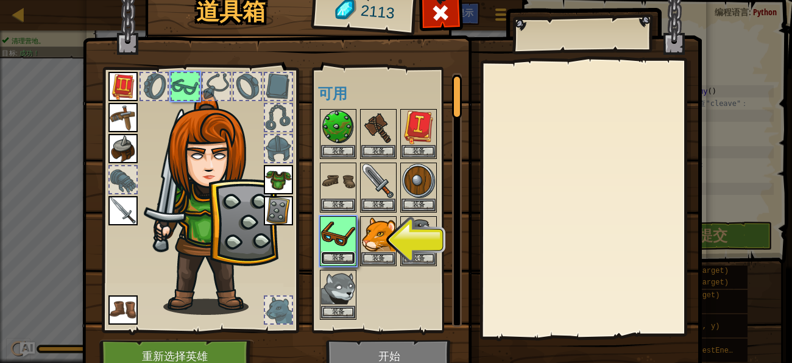
click at [338, 258] on button "装备" at bounding box center [338, 258] width 34 height 13
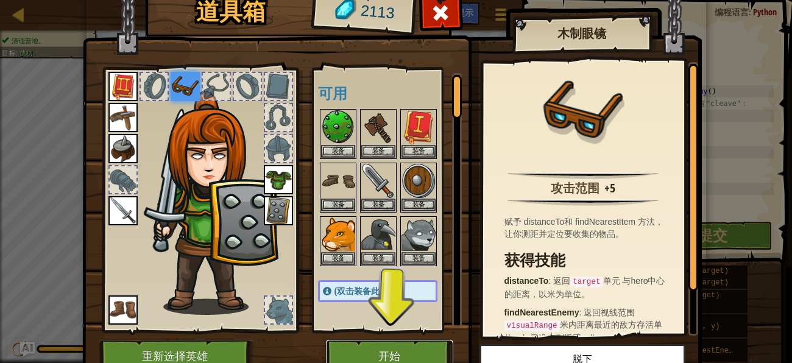
click at [392, 347] on button "开始" at bounding box center [389, 357] width 127 height 34
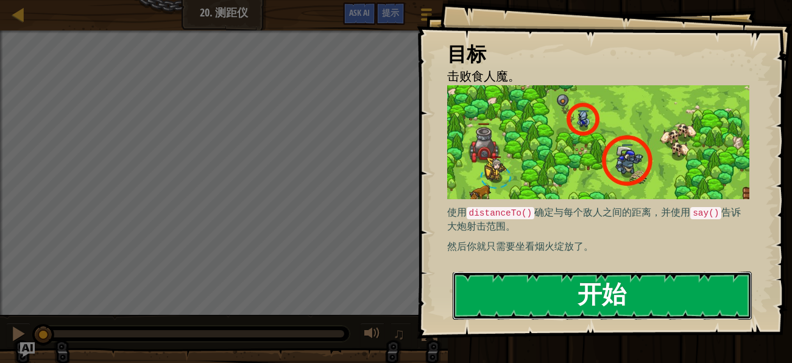
click at [552, 283] on button "开始" at bounding box center [602, 296] width 299 height 48
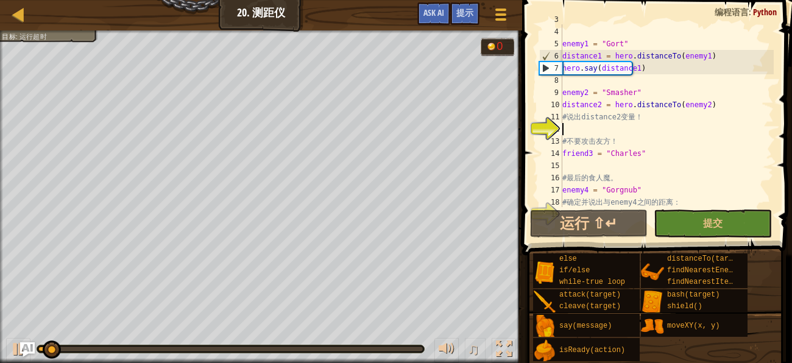
scroll to position [60, 0]
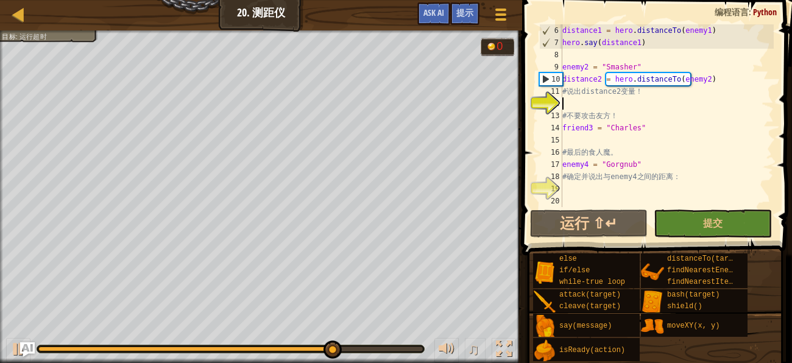
click at [634, 104] on div "distance1 = hero . distanceTo ( enemy1 ) hero . say ( distance1 ) enemy2 = "Sma…" at bounding box center [667, 127] width 214 height 207
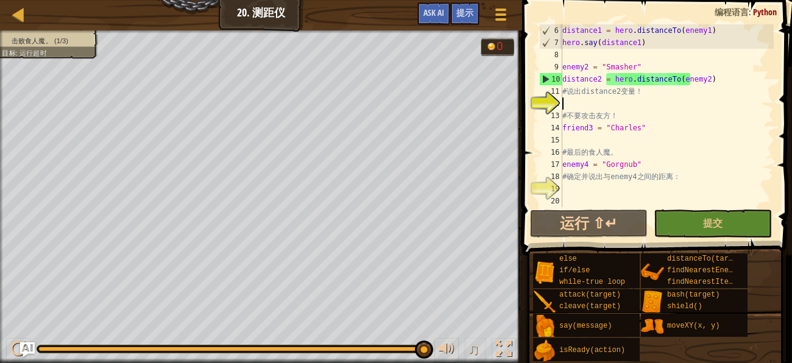
type textarea "u"
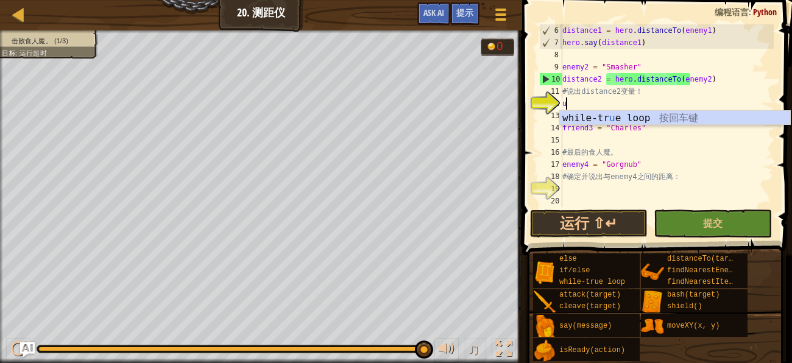
scroll to position [5, 0]
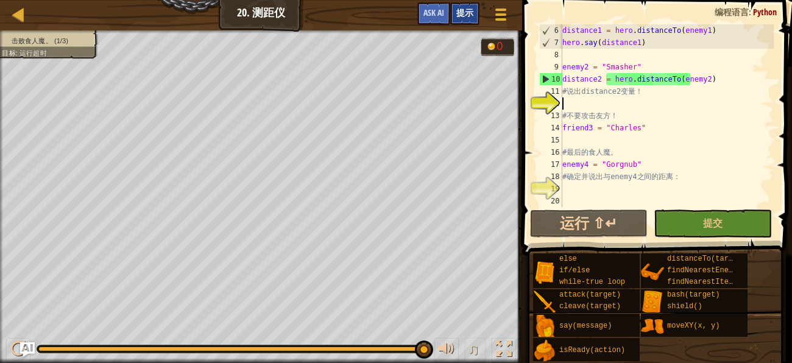
click at [475, 12] on div "提示" at bounding box center [464, 13] width 29 height 23
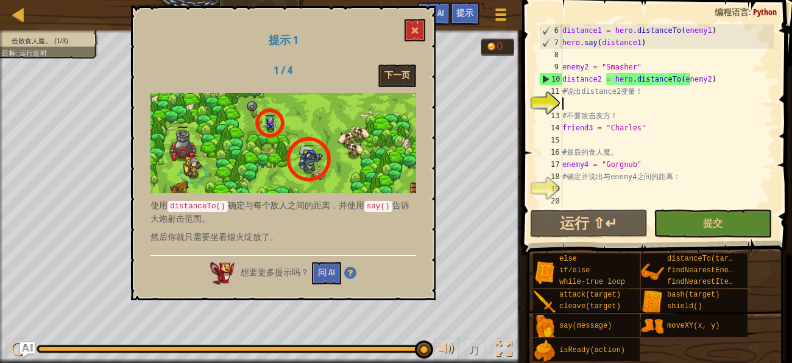
type textarea "d"
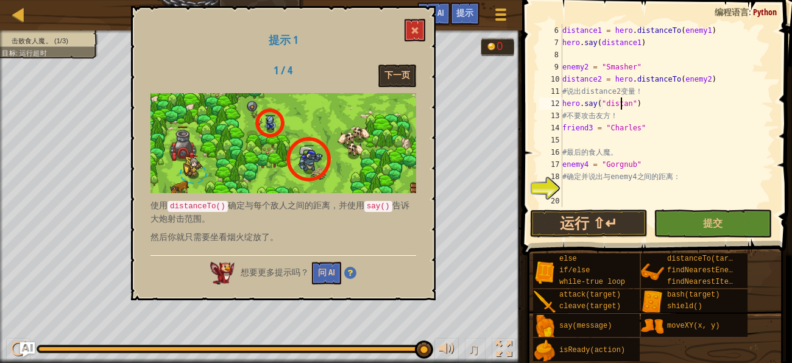
scroll to position [5, 5]
type textarea "hero.say("distance2")"
click at [593, 190] on div "distance1 = hero . distanceTo ( enemy1 ) hero . say ( distance1 ) enemy2 = "Sma…" at bounding box center [667, 127] width 214 height 207
type textarea "hero.say("Gornub")"
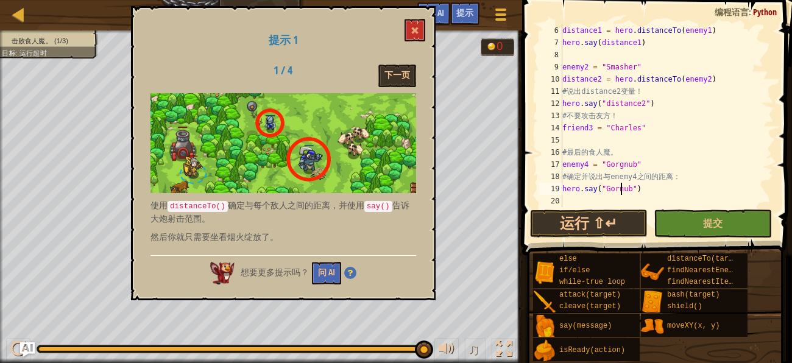
scroll to position [5, 0]
click at [719, 221] on span "提交" at bounding box center [713, 222] width 20 height 13
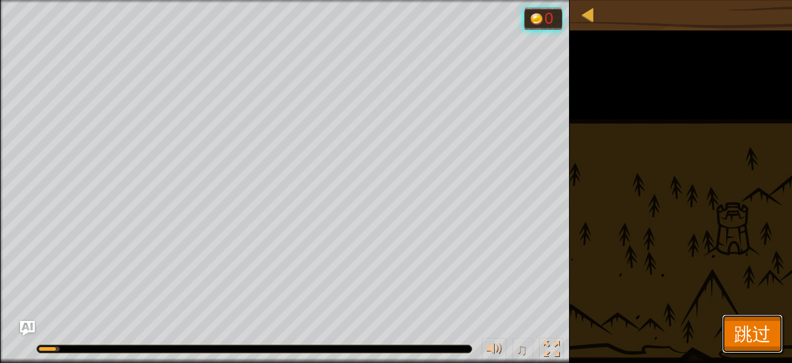
click at [750, 321] on span "跳过" at bounding box center [752, 333] width 37 height 25
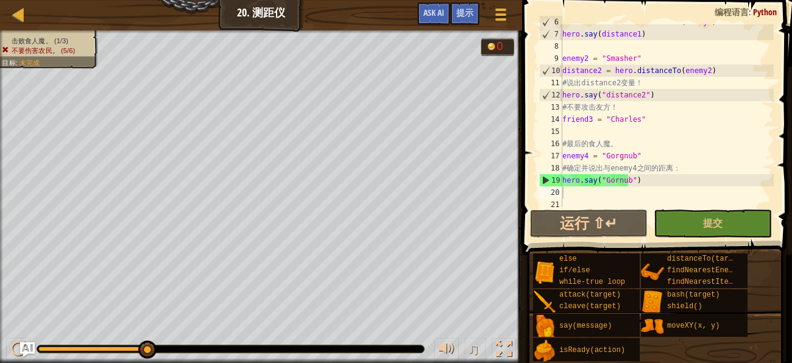
scroll to position [73, 0]
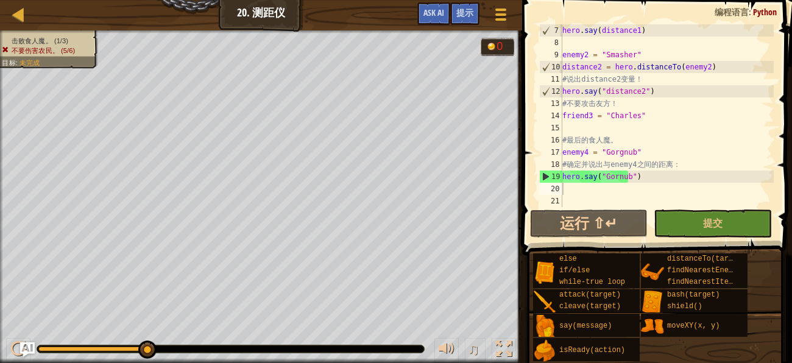
click at [594, 122] on div "hero . say ( distance1 ) enemy2 = "Smasher" distance2 = hero . distanceTo ( ene…" at bounding box center [667, 127] width 214 height 207
click at [464, 9] on span "提示" at bounding box center [464, 13] width 17 height 12
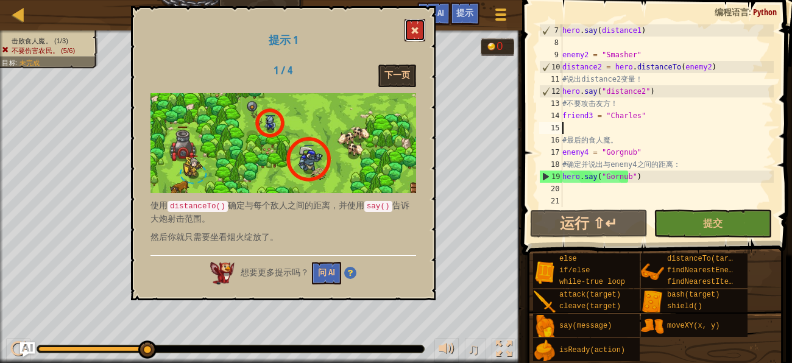
click at [413, 40] on button at bounding box center [415, 30] width 21 height 23
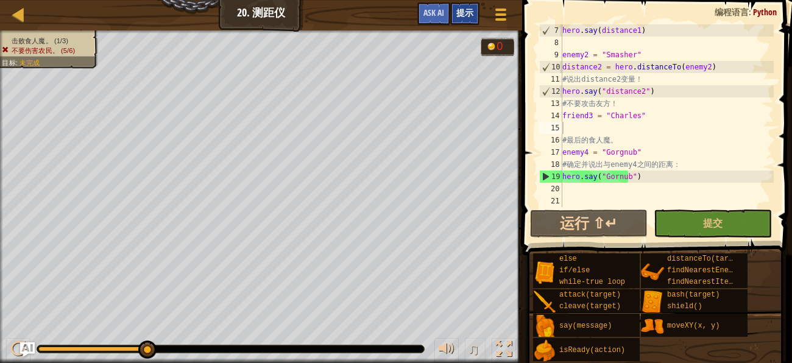
click at [466, 9] on span "提示" at bounding box center [464, 13] width 17 height 12
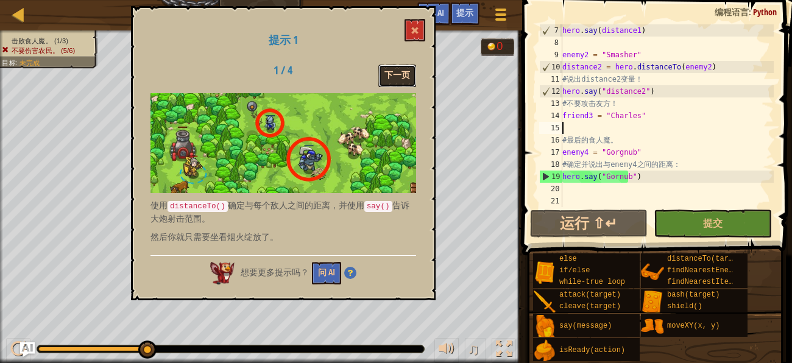
click at [410, 74] on button "下一页" at bounding box center [397, 76] width 38 height 23
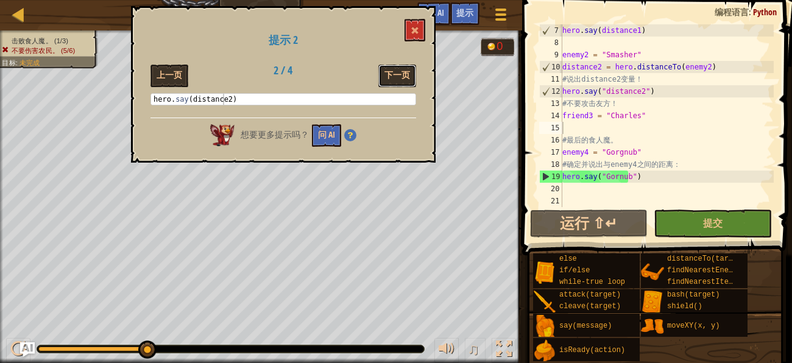
click at [410, 74] on button "下一页" at bounding box center [397, 76] width 38 height 23
click at [631, 153] on div "hero . say ( distance1 ) enemy2 = "Smasher" distance2 = hero . distanceTo ( ene…" at bounding box center [667, 127] width 214 height 207
click at [626, 177] on div "hero . say ( distance1 ) enemy2 = "Smasher" distance2 = hero . distanceTo ( ene…" at bounding box center [667, 127] width 214 height 207
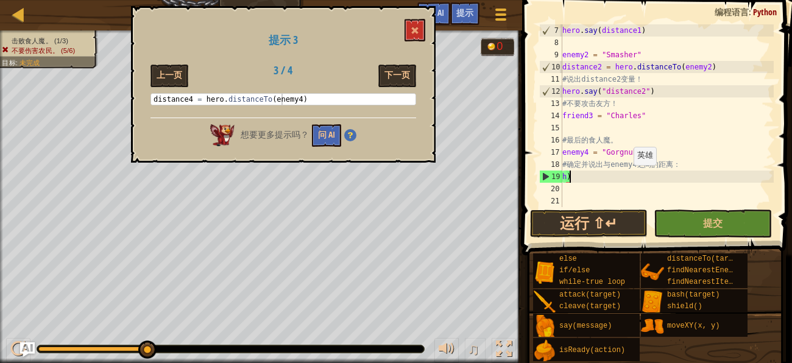
type textarea "h"
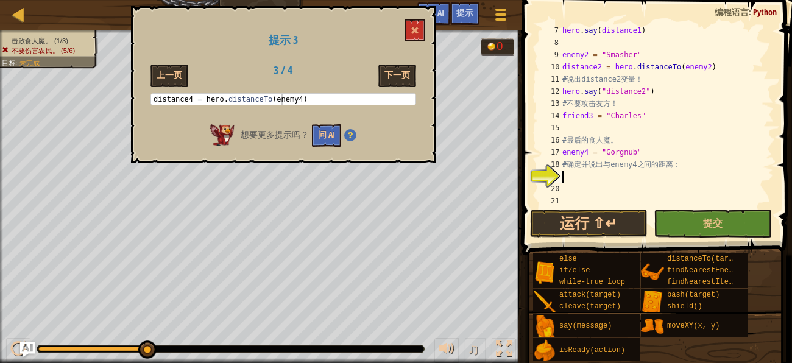
click at [277, 99] on div "distance4 = hero . distanceTo ( enemy4 )" at bounding box center [283, 110] width 265 height 33
type textarea "distance4 = hero.distanceTo(enemy4)"
click at [277, 99] on div "distance4 = hero . distanceTo ( enemy4 )" at bounding box center [283, 110] width 265 height 33
click at [595, 177] on div "hero . say ( distance1 ) enemy2 = "Smasher" distance2 = hero . distanceTo ( ene…" at bounding box center [667, 127] width 214 height 207
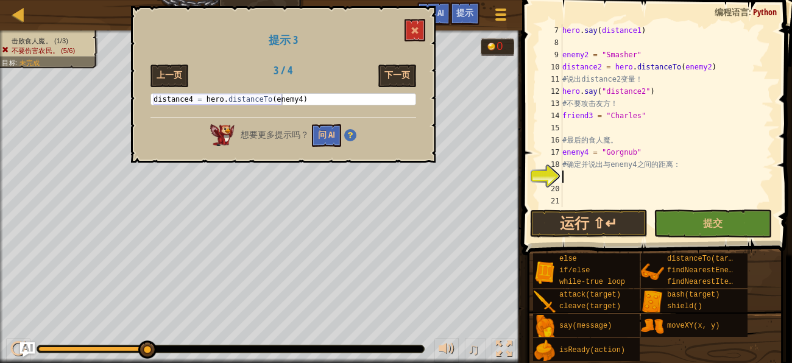
paste textarea "distance4 = hero.distanceTo(enemy4)"
type textarea "distance4 = hero.distanceTo(enemy4)"
click at [644, 187] on div "hero . say ( distance1 ) enemy2 = "Smasher" distance2 = hero . distanceTo ( ene…" at bounding box center [667, 127] width 214 height 207
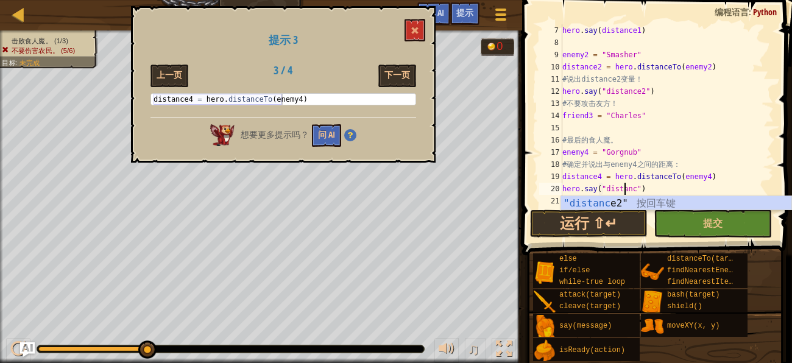
scroll to position [5, 5]
type textarea "hero.say("distance4")"
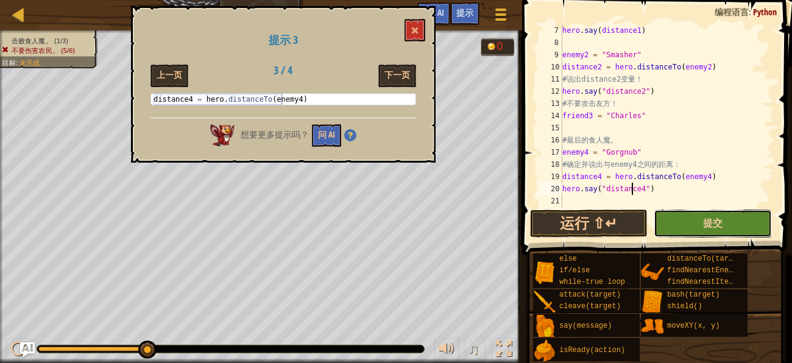
click at [733, 228] on button "提交" at bounding box center [713, 224] width 118 height 28
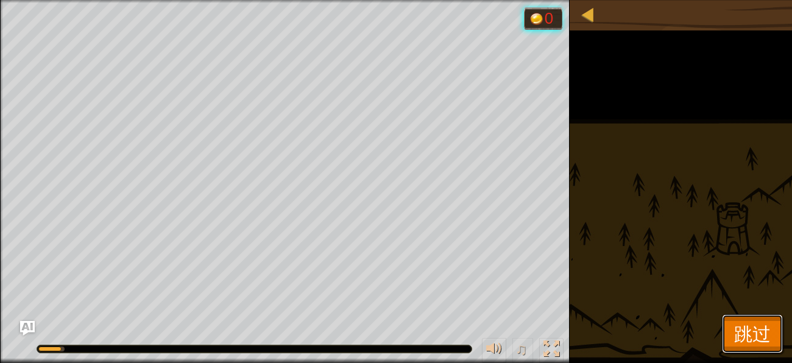
click at [761, 320] on button "跳过" at bounding box center [752, 333] width 61 height 39
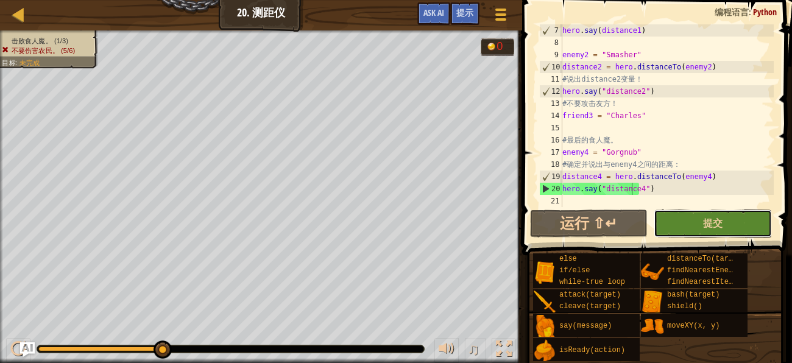
click at [733, 225] on button "提交" at bounding box center [713, 224] width 118 height 28
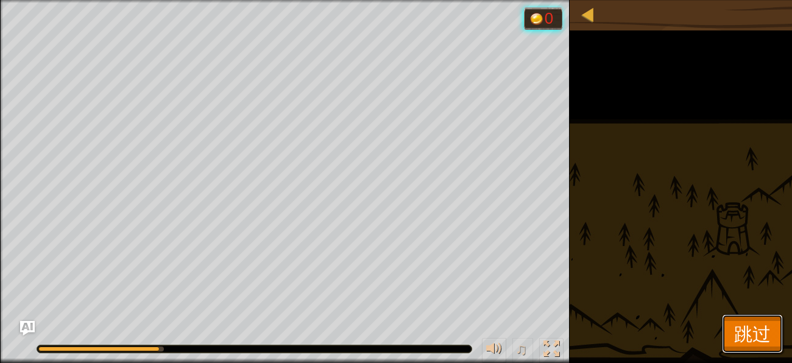
click at [773, 316] on button "跳过" at bounding box center [752, 333] width 61 height 39
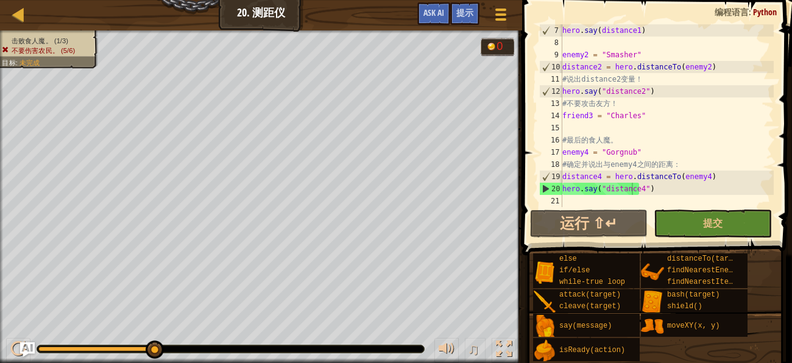
click at [610, 124] on div "hero . say ( distance1 ) enemy2 = "Smasher" distance2 = hero . distanceTo ( ene…" at bounding box center [667, 127] width 214 height 207
click at [585, 126] on div "hero . say ( distance1 ) enemy2 = "Smasher" distance2 = hero . distanceTo ( ene…" at bounding box center [667, 127] width 214 height 207
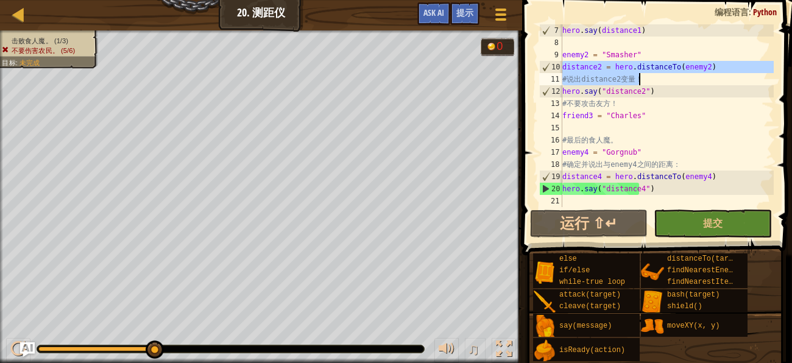
drag, startPoint x: 562, startPoint y: 68, endPoint x: 665, endPoint y: 81, distance: 104.5
click at [665, 81] on div "hero . say ( distance1 ) enemy2 = "Smasher" distance2 = hero . distanceTo ( ene…" at bounding box center [667, 127] width 214 height 207
click at [436, 13] on span "Ask AI" at bounding box center [434, 13] width 21 height 12
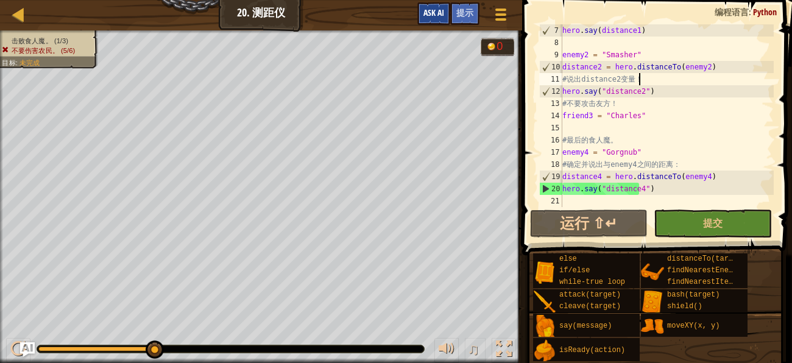
type textarea "# 说出distance2变量！"
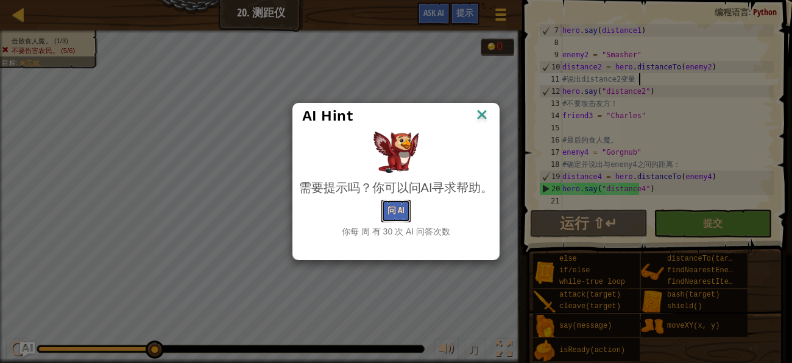
click at [396, 201] on button "问 AI" at bounding box center [395, 211] width 29 height 23
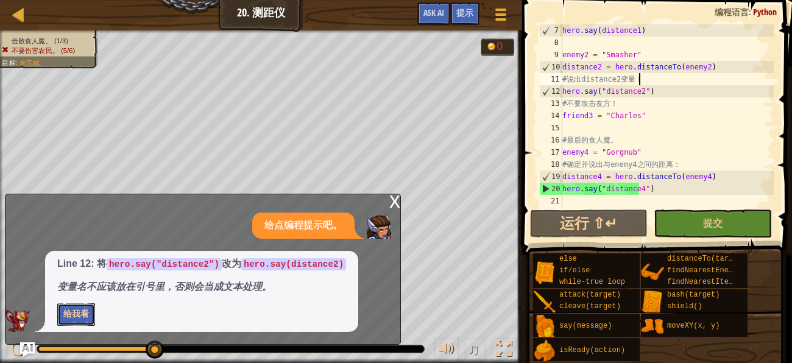
click at [89, 313] on button "给我看" at bounding box center [76, 314] width 38 height 23
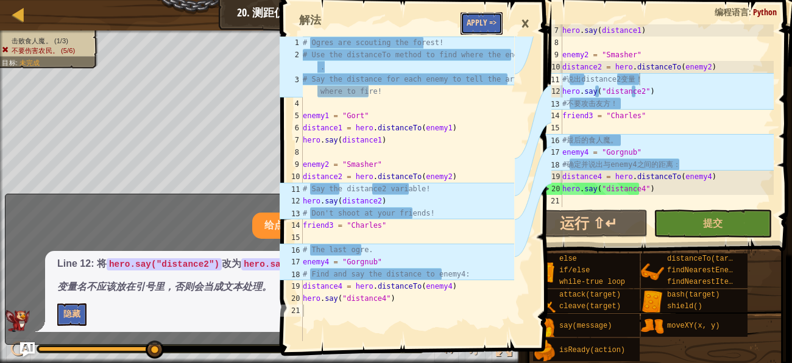
click at [484, 30] on button "Apply =>" at bounding box center [482, 23] width 42 height 23
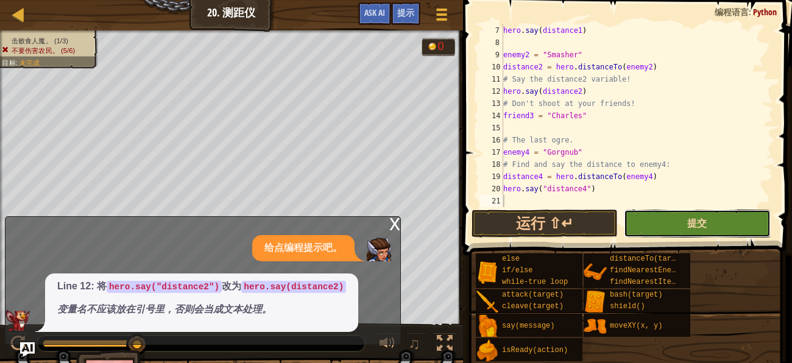
click at [706, 226] on span "提交" at bounding box center [697, 222] width 20 height 13
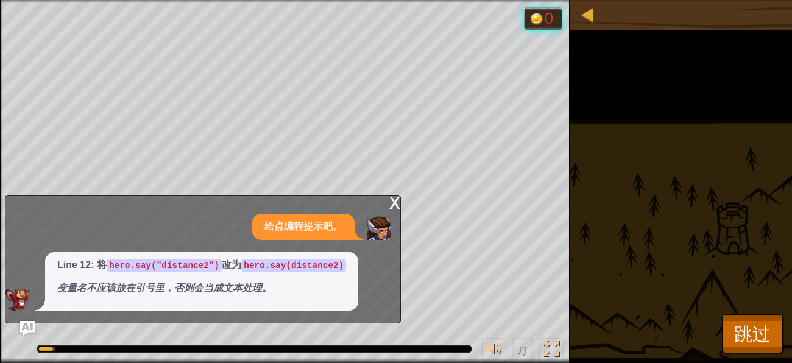
click at [397, 205] on div "x" at bounding box center [394, 202] width 11 height 12
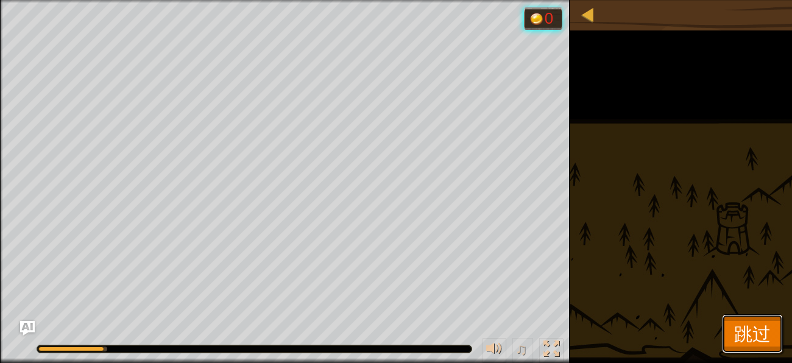
click at [763, 325] on span "跳过" at bounding box center [752, 333] width 37 height 25
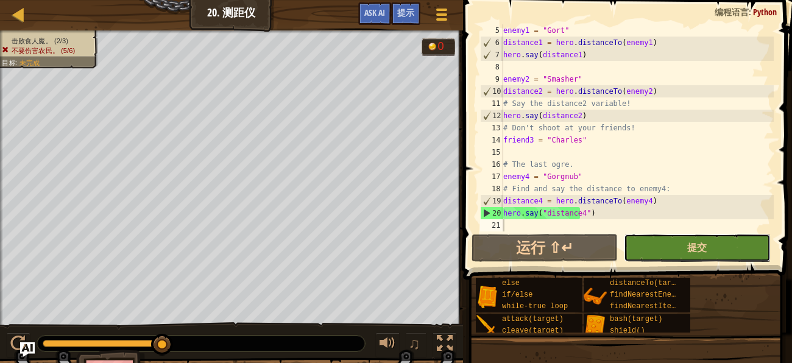
click at [653, 244] on button "提交" at bounding box center [697, 248] width 146 height 28
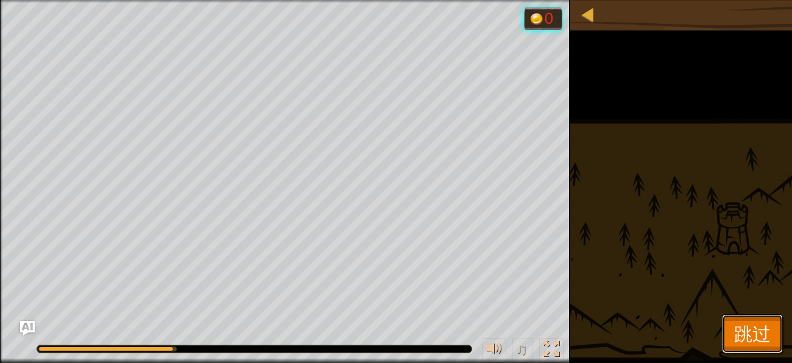
click at [742, 314] on button "跳过" at bounding box center [752, 333] width 61 height 39
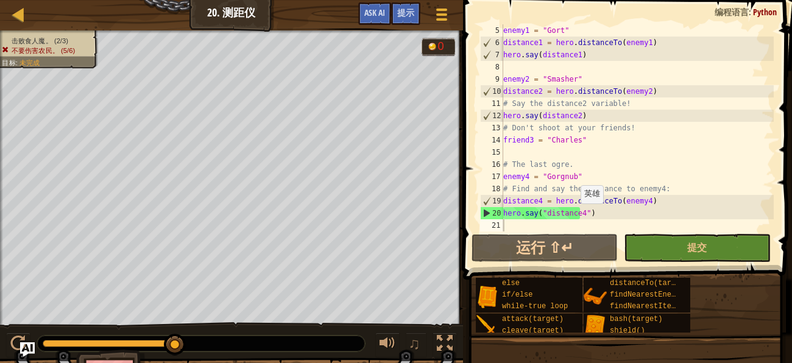
click at [573, 215] on div "enemy1 = "Gort" distance1 = hero . distanceTo ( enemy1 ) hero . say ( distance1…" at bounding box center [637, 140] width 273 height 232
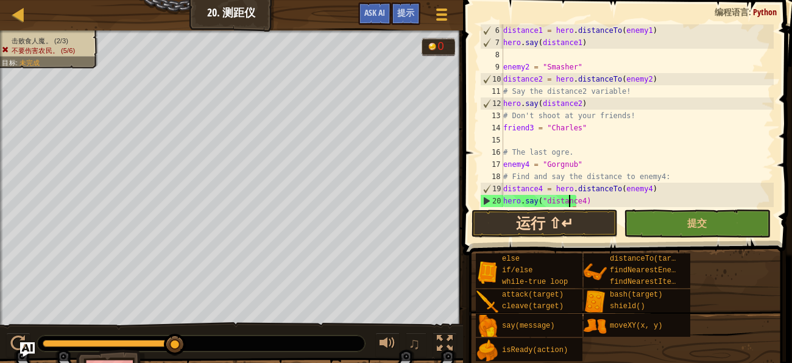
scroll to position [60, 0]
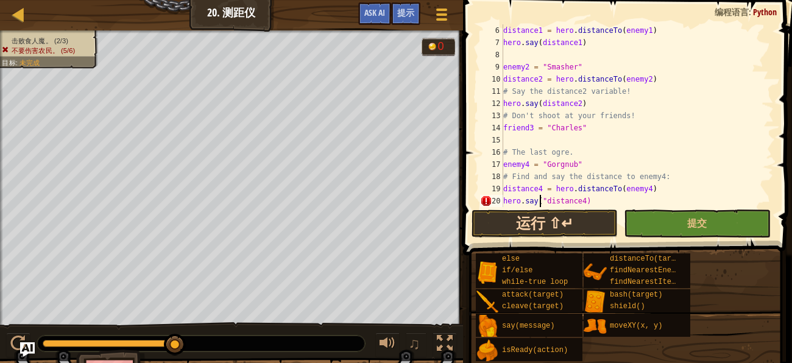
type textarea "hero.say(distance4)"
click at [727, 231] on button "提交" at bounding box center [697, 224] width 146 height 28
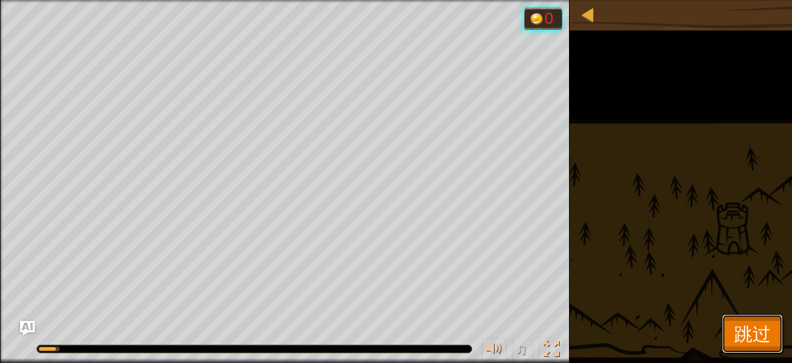
click at [744, 341] on span "跳过" at bounding box center [752, 333] width 37 height 25
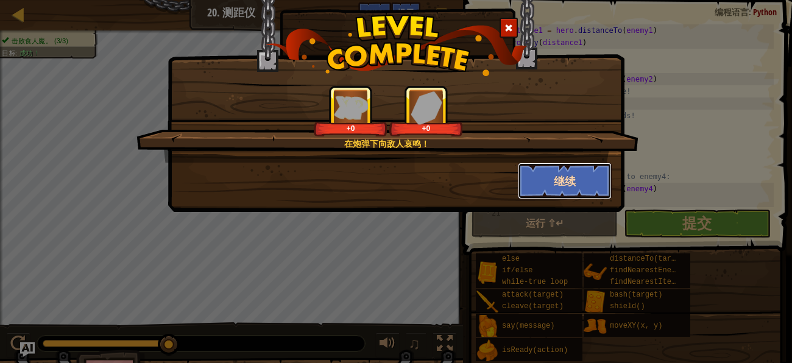
click at [573, 168] on button "继续" at bounding box center [565, 181] width 94 height 37
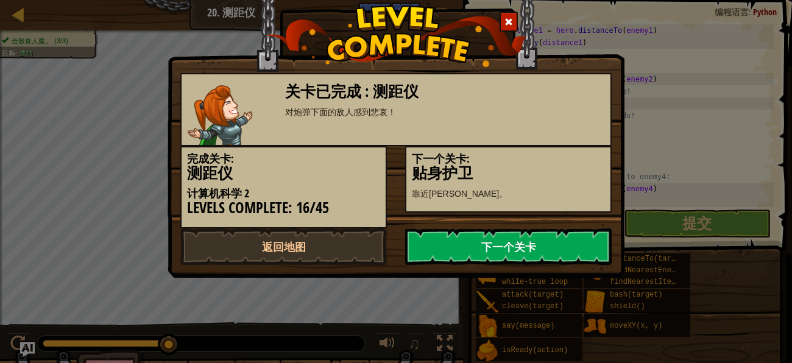
click at [516, 241] on link "下一个关卡" at bounding box center [508, 247] width 207 height 37
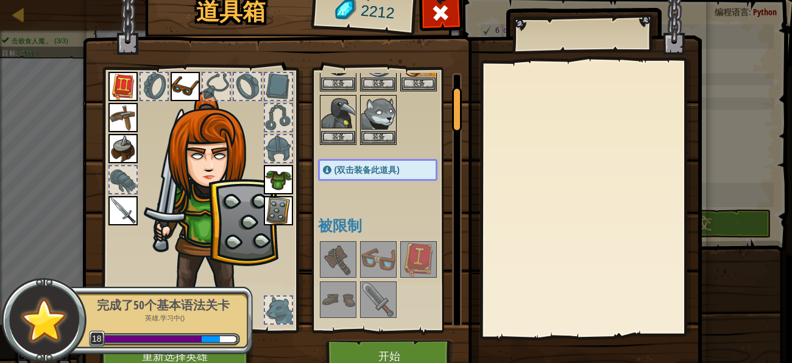
scroll to position [73, 0]
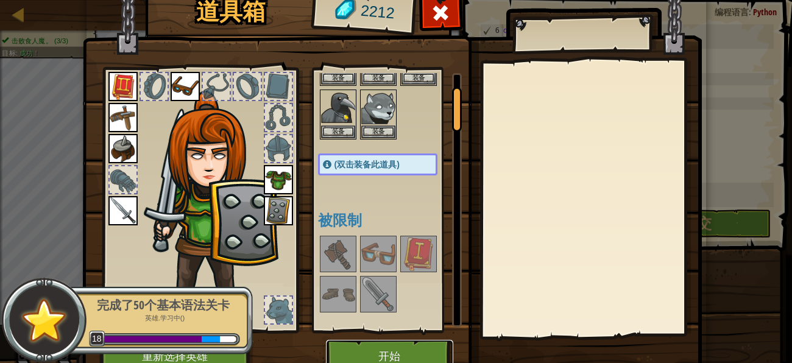
click at [383, 359] on button "开始" at bounding box center [389, 357] width 127 height 34
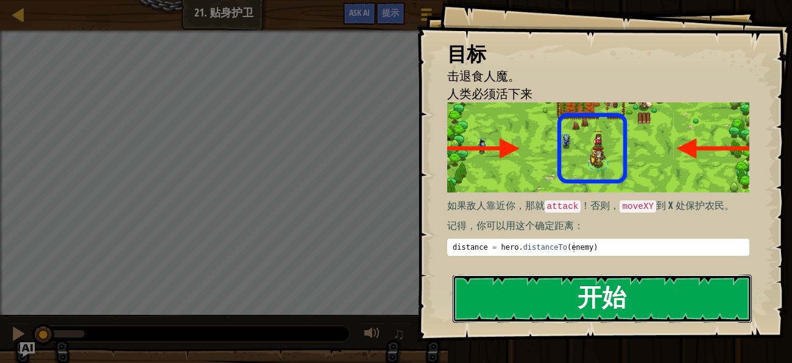
click at [508, 305] on button "开始" at bounding box center [602, 299] width 299 height 48
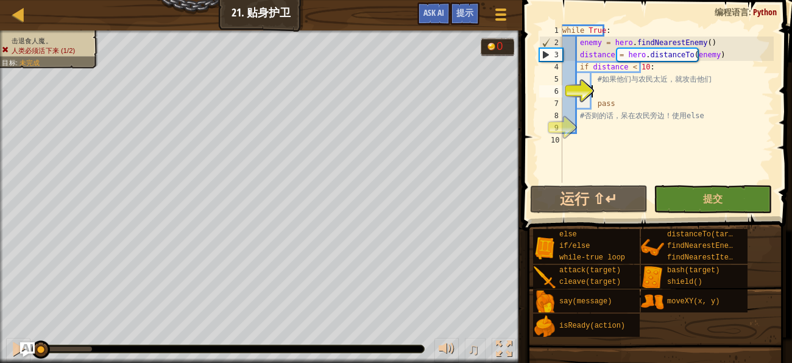
type textarea "t"
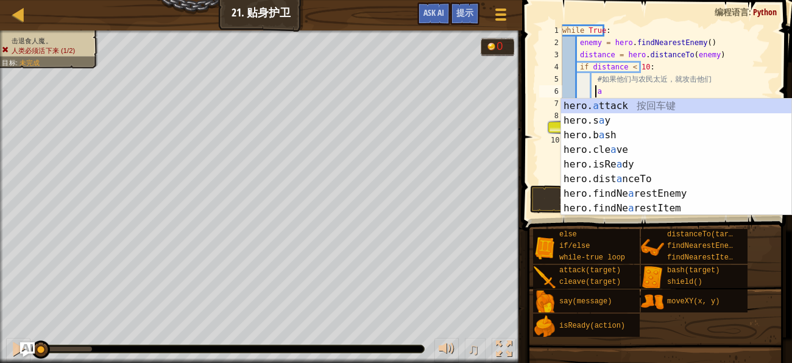
type textarea "hero.attack(enemy)"
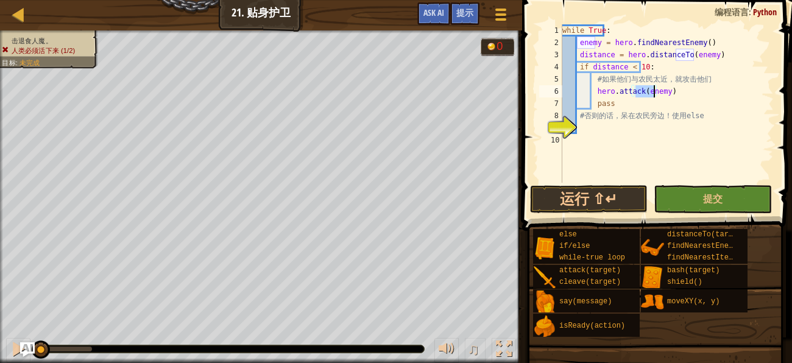
click at [628, 123] on div "while True : enemy = hero . findNearestEnemy ( ) distance = hero . distanceTo (…" at bounding box center [667, 115] width 214 height 183
type textarea "el"
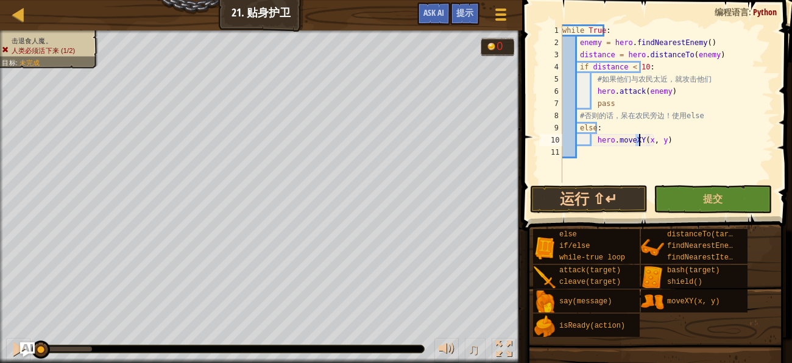
scroll to position [5, 6]
type textarea "hero.moveXY(40, 37)"
click at [690, 205] on button "提交" at bounding box center [713, 199] width 118 height 28
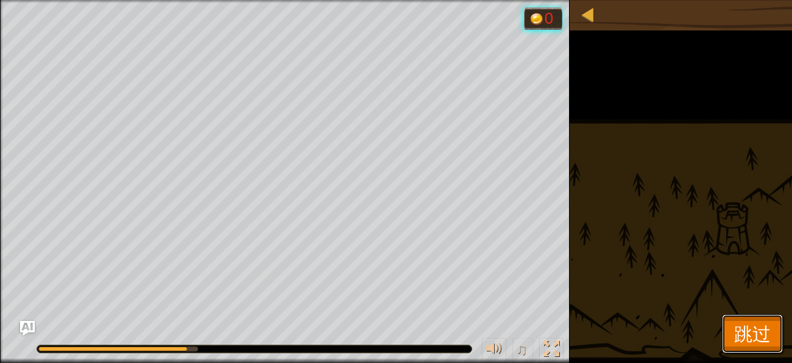
click at [750, 327] on span "跳过" at bounding box center [752, 333] width 37 height 25
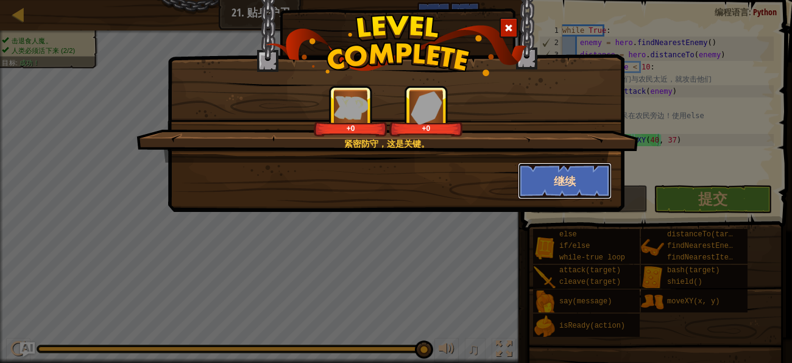
click at [537, 187] on button "继续" at bounding box center [565, 181] width 94 height 37
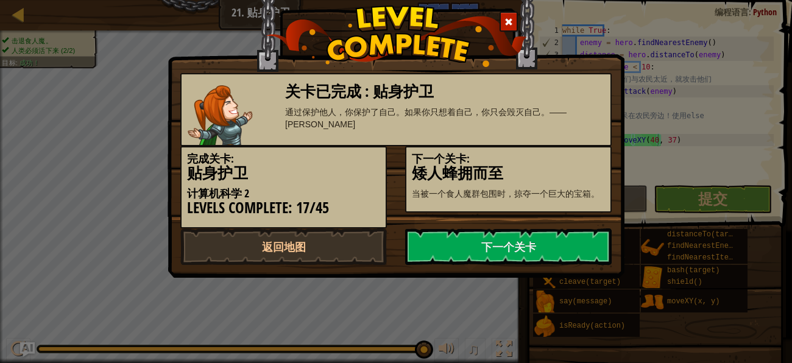
click at [537, 188] on p "当被一个食人魔群包围时，掠夺一个巨大的宝箱。" at bounding box center [508, 194] width 193 height 12
click at [517, 249] on link "下一个关卡" at bounding box center [508, 247] width 207 height 37
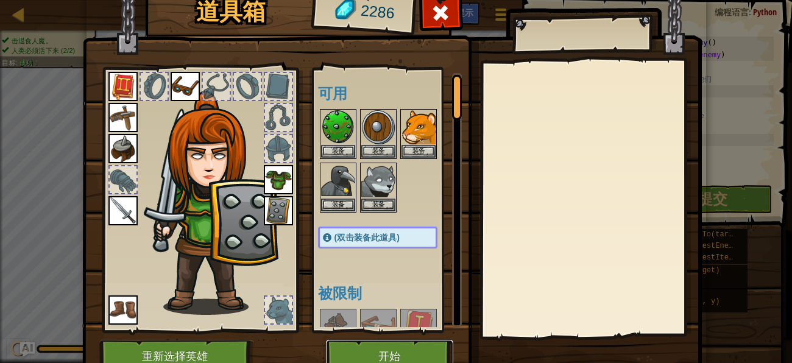
click at [423, 350] on button "开始" at bounding box center [389, 357] width 127 height 34
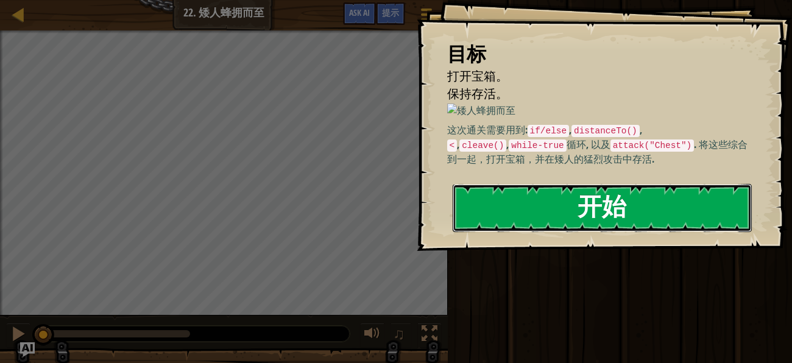
click at [608, 208] on button "开始" at bounding box center [602, 208] width 299 height 48
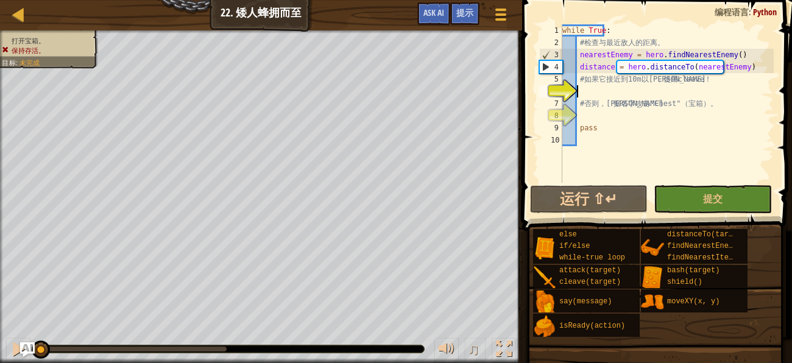
type textarea "d"
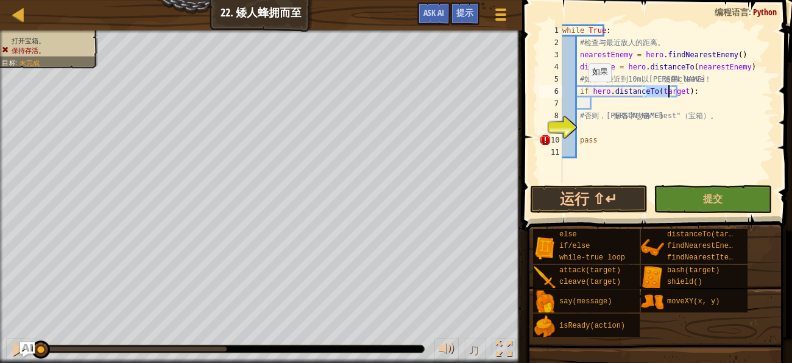
scroll to position [5, 7]
type textarea "if hero.distanceTo(<10):"
click at [596, 103] on div "while True : # 检 查 与 最 近 敌 人 的 距 离 。 nearestEnemy = hero . findNearestEnemy ( )…" at bounding box center [667, 115] width 214 height 183
click at [645, 91] on div "while True : # 检 查 与 最 近 敌 人 的 距 离 。 nearestEnemy = hero . findNearestEnemy ( )…" at bounding box center [667, 115] width 214 height 183
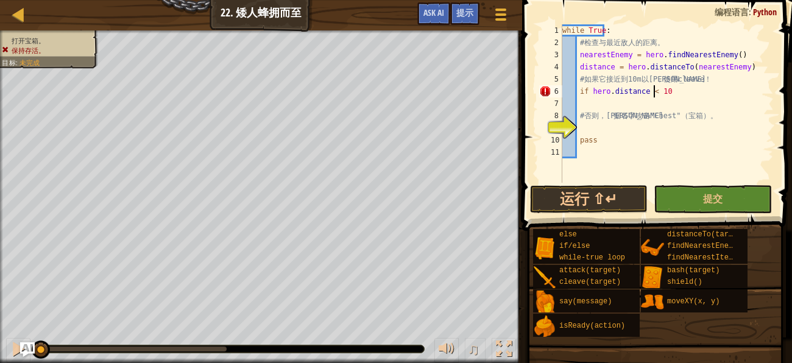
type textarea "if hero.distance < 10:"
click at [619, 104] on div "while True : # 检 查 与 最 近 敌 人 的 距 离 。 nearestEnemy = hero . findNearestEnemy ( )…" at bounding box center [667, 115] width 214 height 183
click at [597, 135] on div "while True : # 检 查 与 最 近 敌 人 的 距 离 。 nearestEnemy = hero . findNearestEnemy ( )…" at bounding box center [667, 115] width 214 height 183
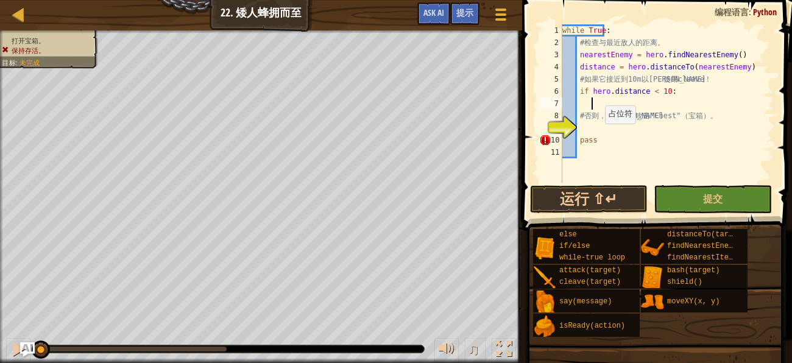
type textarea "pass"
click at [603, 103] on div "while True : # 检 查 与 最 近 敌 人 的 距 离 。 nearestEnemy = hero . findNearestEnemy ( )…" at bounding box center [667, 115] width 214 height 183
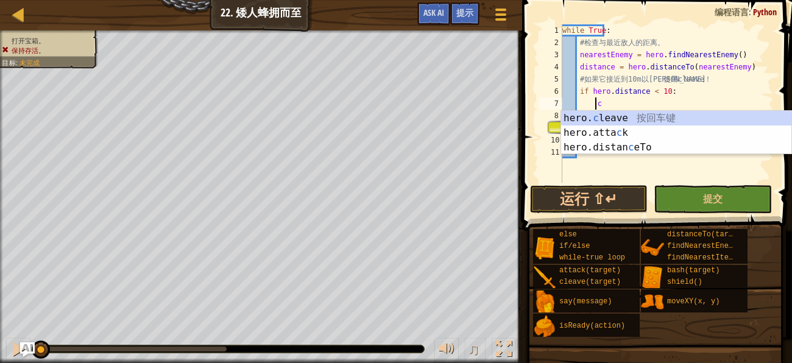
type textarea "hero.cleave(enemy)"
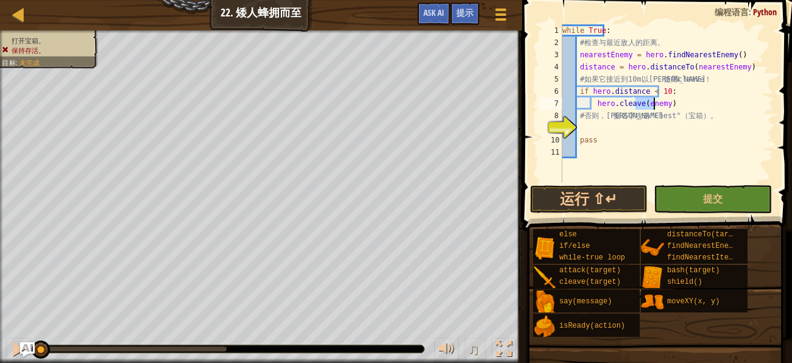
click at [600, 123] on div "while True : # 检 查 与 最 近 敌 人 的 距 离 。 nearestEnemy = hero . findNearestEnemy ( )…" at bounding box center [667, 115] width 214 height 183
type textarea "e"
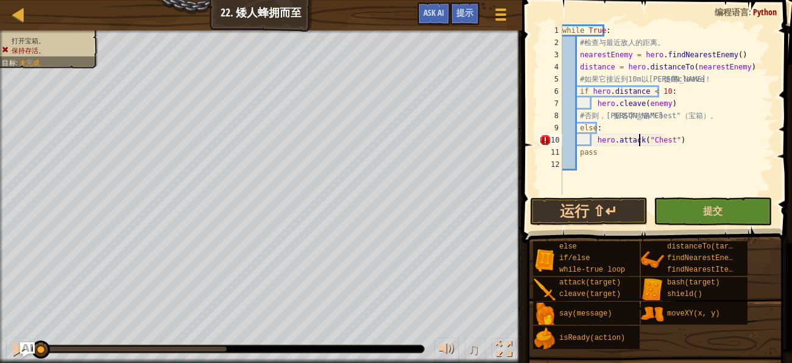
scroll to position [5, 6]
click at [715, 204] on span "提交" at bounding box center [713, 210] width 20 height 13
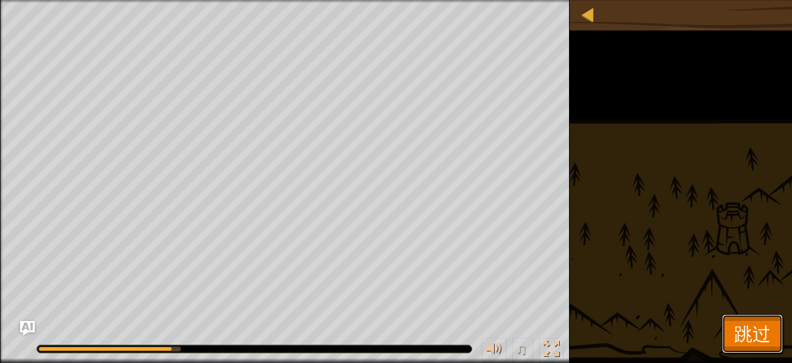
click at [745, 322] on span "跳过" at bounding box center [752, 333] width 37 height 25
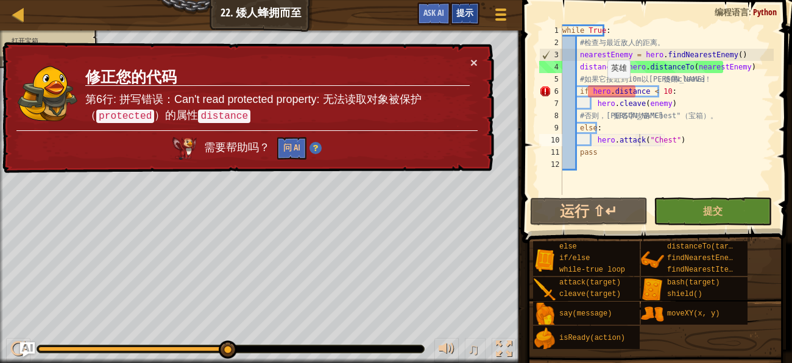
click at [465, 15] on span "提示" at bounding box center [464, 13] width 17 height 12
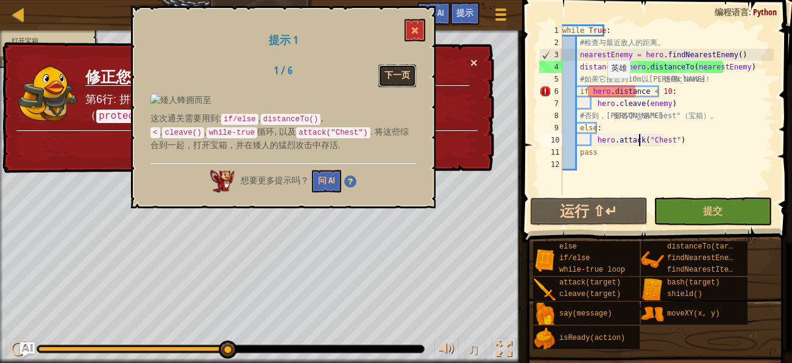
click at [397, 76] on button "下一页" at bounding box center [397, 76] width 38 height 23
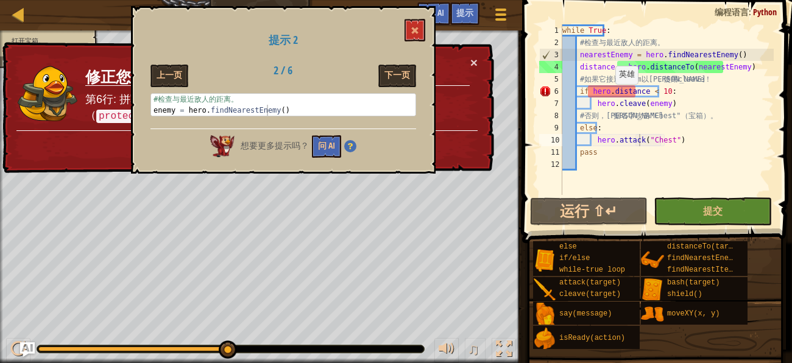
click at [608, 96] on div "while True : # 检 查 与 最 近 敌 人 的 距 离 。 nearestEnemy = hero . findNearestEnemy ( )…" at bounding box center [667, 121] width 214 height 195
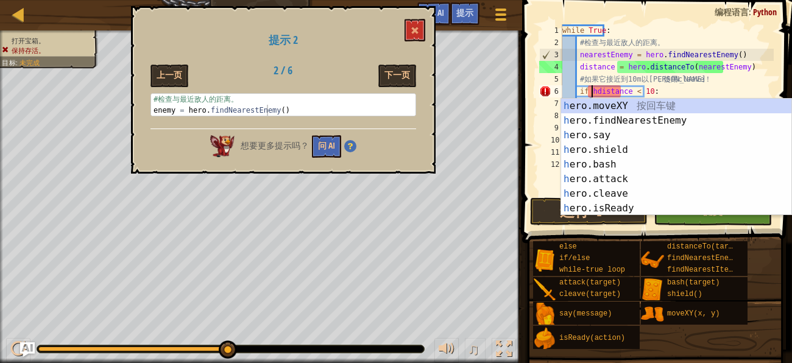
scroll to position [5, 5]
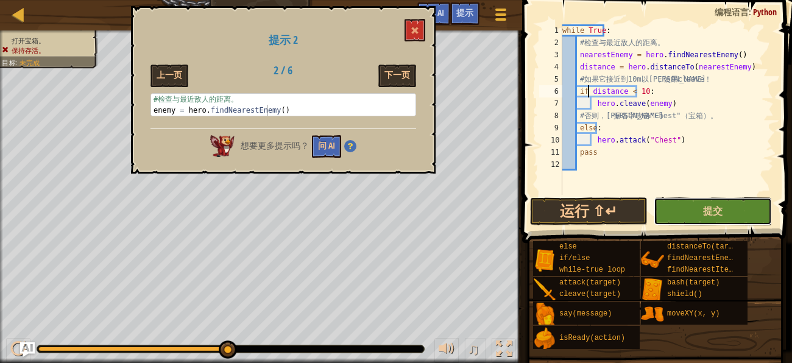
click at [684, 210] on button "提交" at bounding box center [713, 211] width 118 height 28
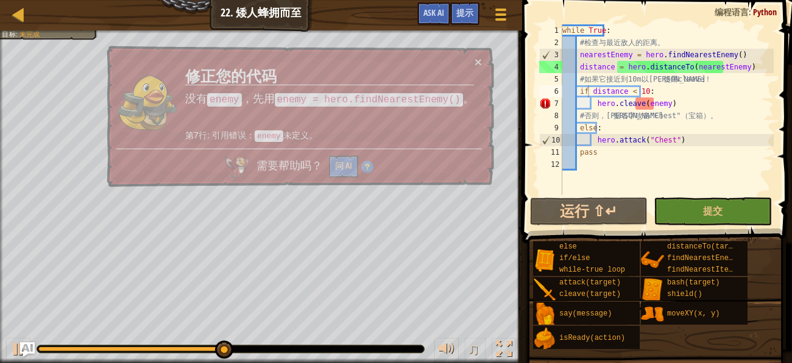
click at [750, 346] on div "else if/else while-true loop attack(target) cleave(target) say(message) isReady…" at bounding box center [658, 295] width 251 height 109
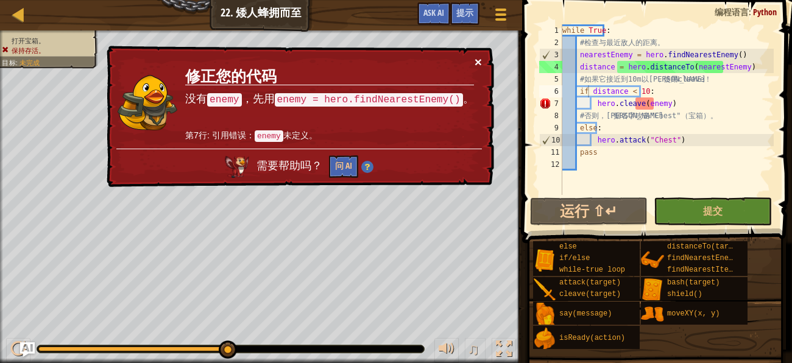
click at [475, 66] on button "×" at bounding box center [479, 64] width 8 height 13
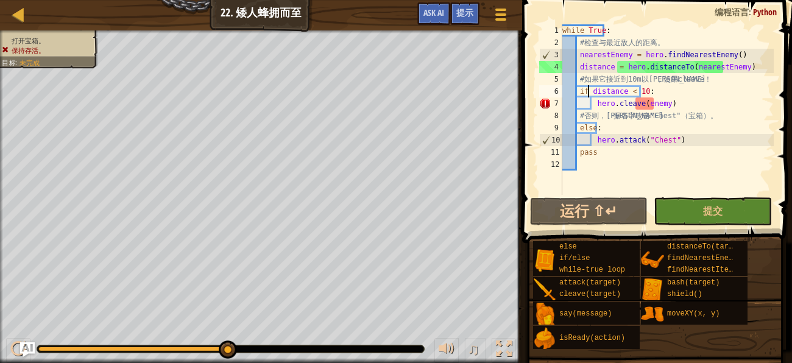
click at [583, 54] on div "while True : # 检 查 与 最 近 敌 人 的 距 离 。 nearestEnemy = hero . findNearestEnemy ( )…" at bounding box center [667, 121] width 214 height 195
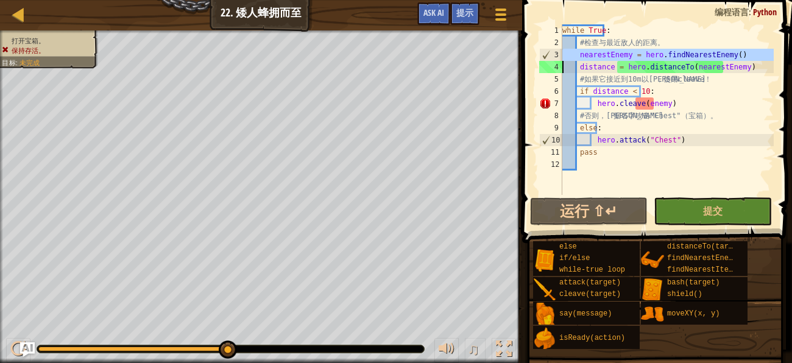
click at [583, 54] on div "while True : # 检 查 与 最 近 敌 人 的 距 离 。 nearestEnemy = hero . findNearestEnemy ( )…" at bounding box center [667, 109] width 214 height 171
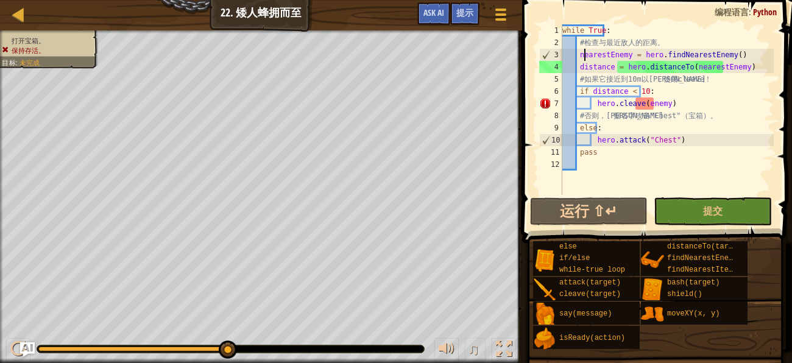
click at [583, 54] on div "while True : # 检 查 与 最 近 敌 人 的 距 离 。 nearestEnemy = hero . findNearestEnemy ( )…" at bounding box center [667, 121] width 214 height 195
click at [646, 107] on div "while True : # 检 查 与 最 近 敌 人 的 距 离 。 nearestEnemy = hero . findNearestEnemy ( )…" at bounding box center [667, 121] width 214 height 195
paste textarea "nearestE"
type textarea "hero.cleave(nearestEnemy)"
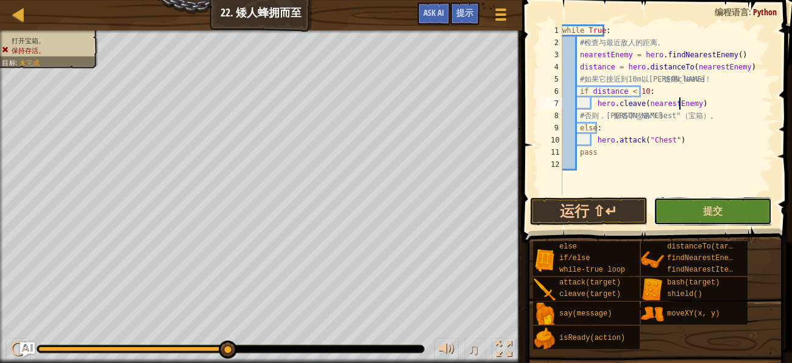
click at [670, 203] on button "提交" at bounding box center [713, 211] width 118 height 28
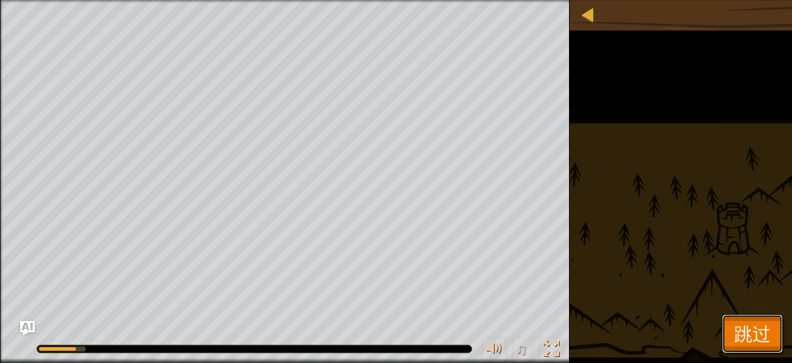
click at [760, 334] on span "跳过" at bounding box center [752, 333] width 37 height 25
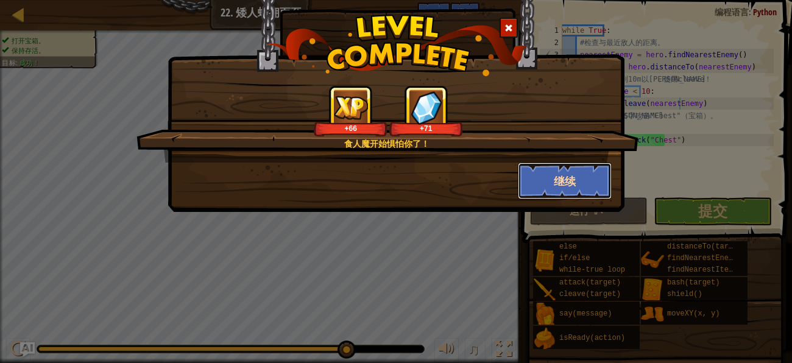
click at [578, 193] on button "继续" at bounding box center [565, 181] width 94 height 37
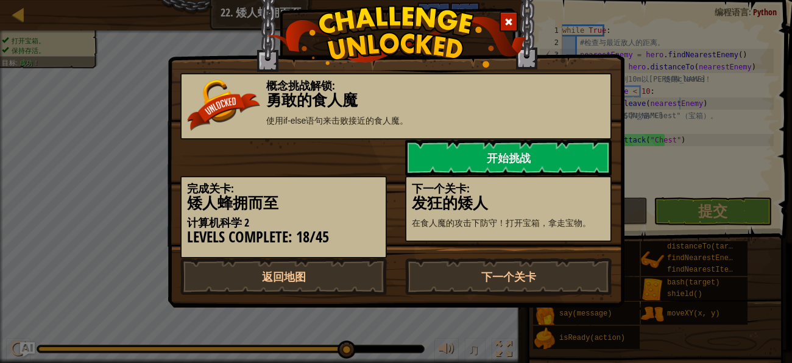
click at [566, 188] on h5 "下一个关卡:" at bounding box center [508, 189] width 193 height 12
click at [508, 285] on link "下一个关卡" at bounding box center [508, 276] width 207 height 37
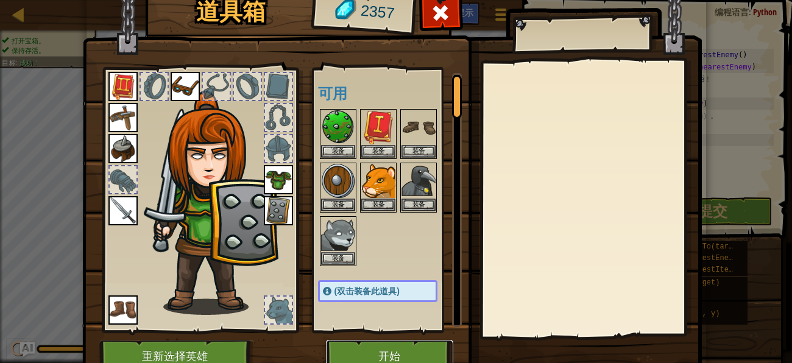
click at [394, 350] on button "开始" at bounding box center [389, 357] width 127 height 34
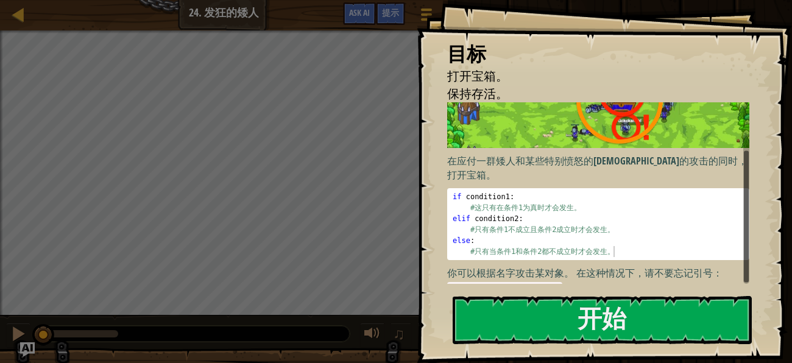
scroll to position [65, 0]
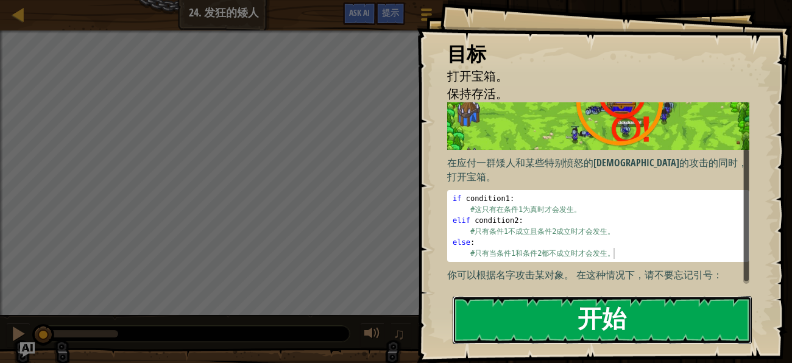
click at [582, 311] on button "开始" at bounding box center [602, 320] width 299 height 48
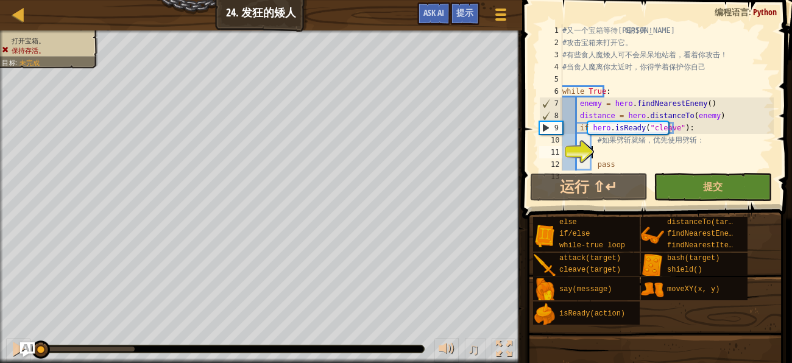
scroll to position [48, 0]
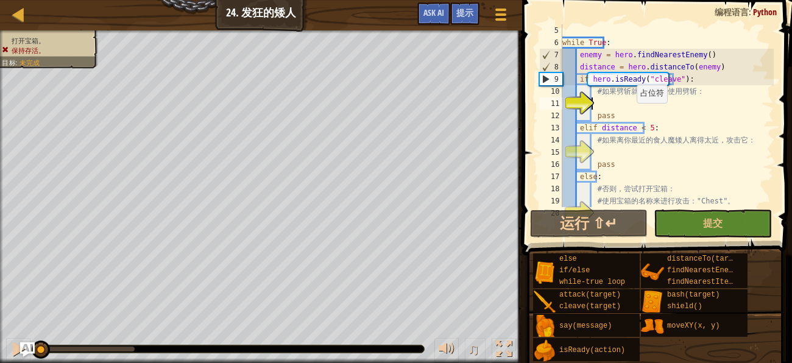
type textarea "a"
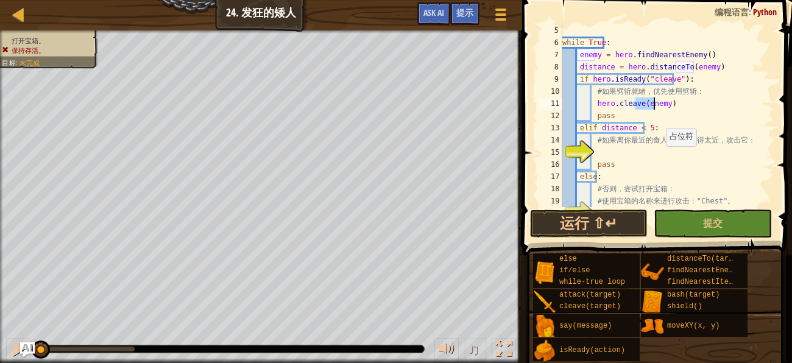
click at [658, 158] on div "while True : enemy = hero . findNearestEnemy ( ) distance = hero . distanceTo (…" at bounding box center [667, 127] width 214 height 207
type textarea "pass"
click at [656, 154] on div "while True : enemy = hero . findNearestEnemy ( ) distance = hero . distanceTo (…" at bounding box center [667, 127] width 214 height 207
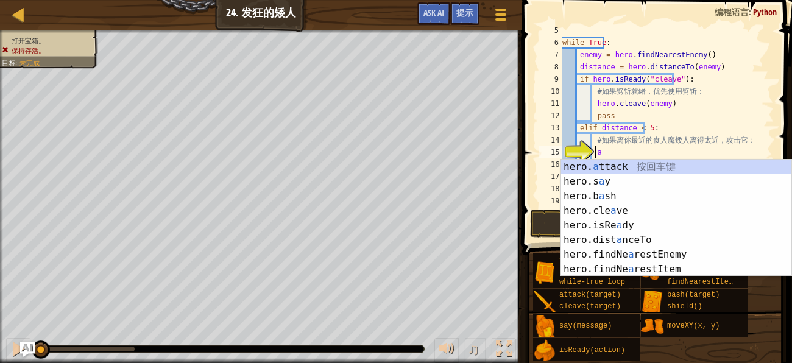
type textarea "hero.attack(enemy)"
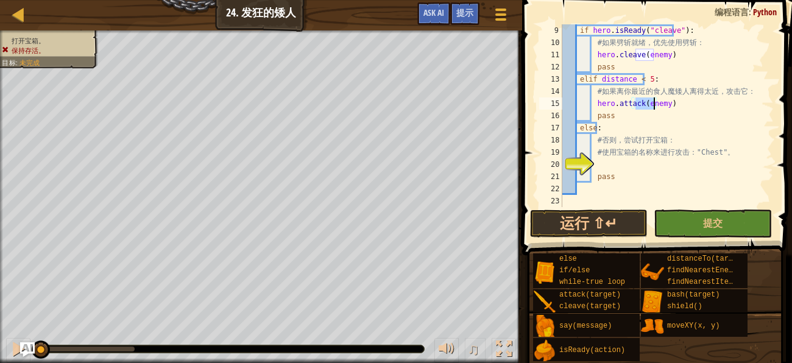
scroll to position [97, 0]
click at [659, 159] on div "if hero . isReady ( "cleave" ) : # 如 果 劈 斩 就 绪 ， 优 先 使 用 劈 斩 ： hero . cleave ( …" at bounding box center [667, 127] width 214 height 207
type textarea "hero.attack("Chest")"
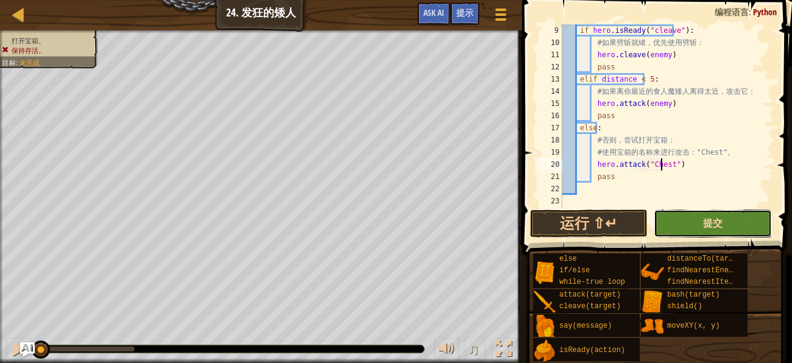
click at [708, 217] on span "提交" at bounding box center [713, 222] width 20 height 13
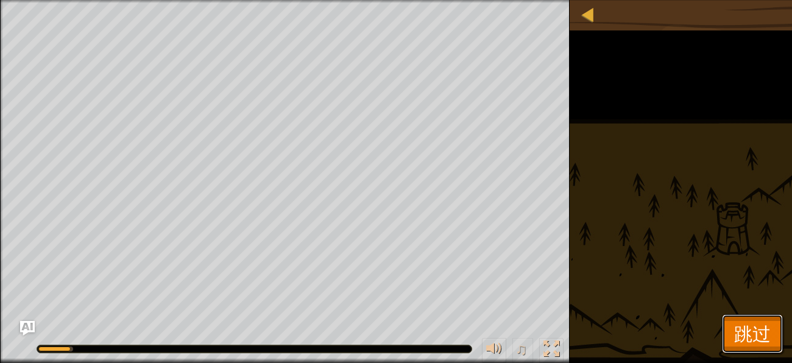
click at [766, 331] on span "跳过" at bounding box center [752, 333] width 37 height 25
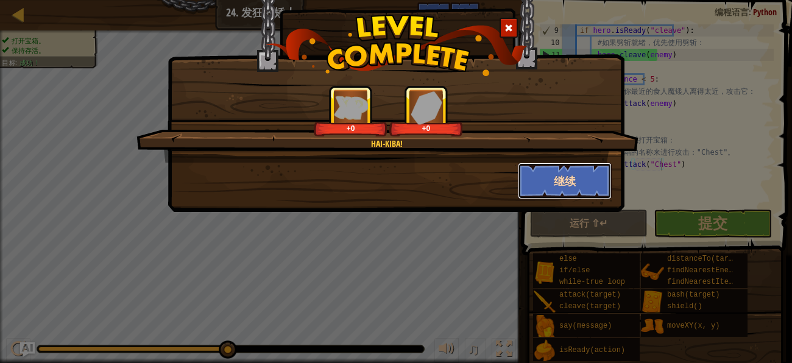
click at [559, 193] on button "继续" at bounding box center [565, 181] width 94 height 37
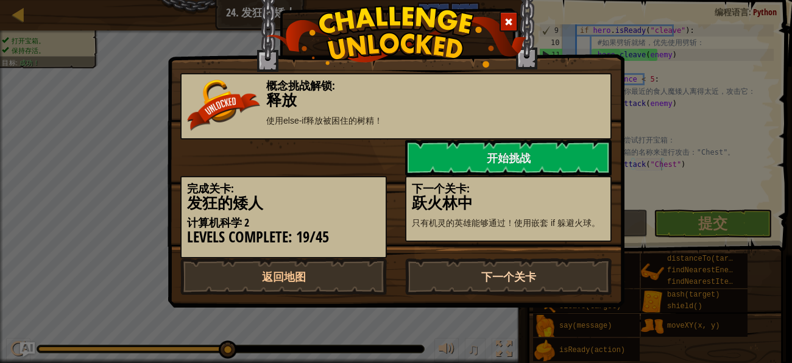
click at [471, 269] on link "下一个关卡" at bounding box center [508, 276] width 207 height 37
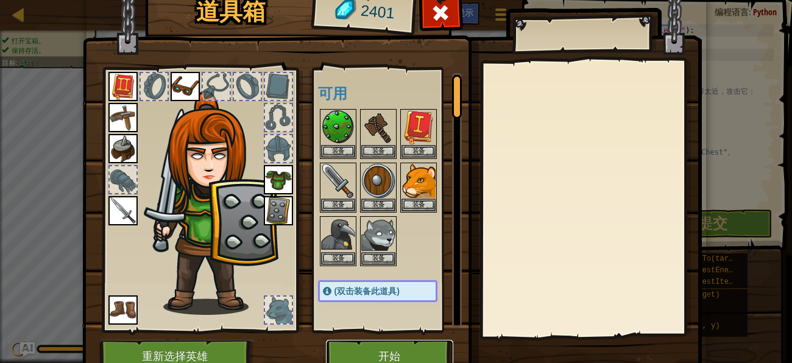
click at [383, 345] on button "开始" at bounding box center [389, 357] width 127 height 34
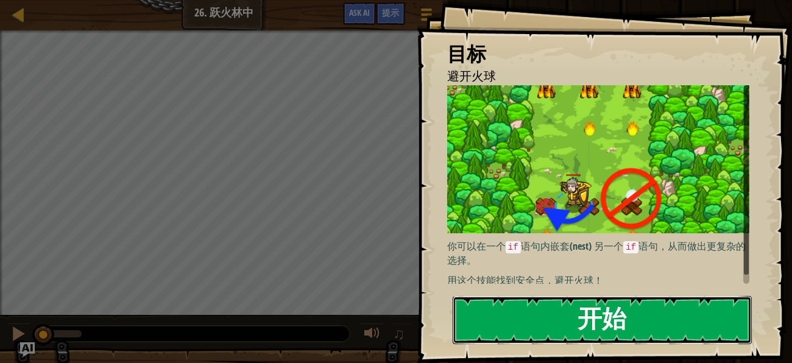
click at [556, 322] on button "开始" at bounding box center [602, 320] width 299 height 48
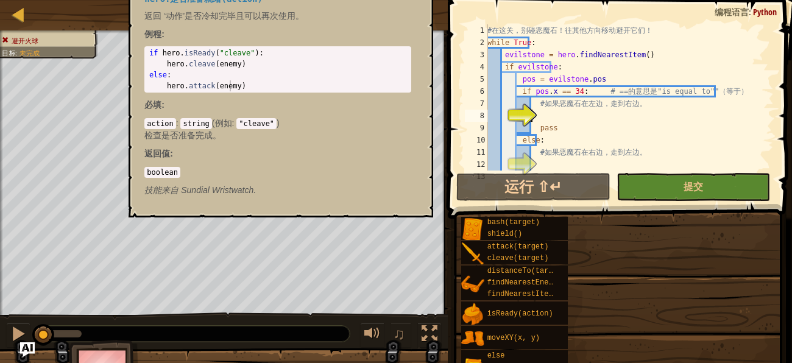
click at [556, 322] on div "isReady(action)" at bounding box center [523, 313] width 79 height 23
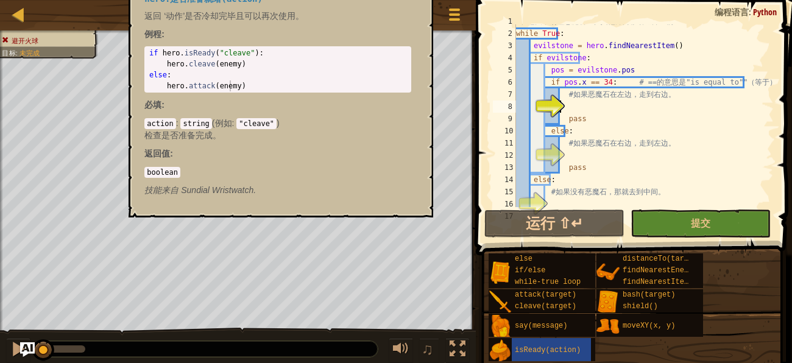
scroll to position [12, 0]
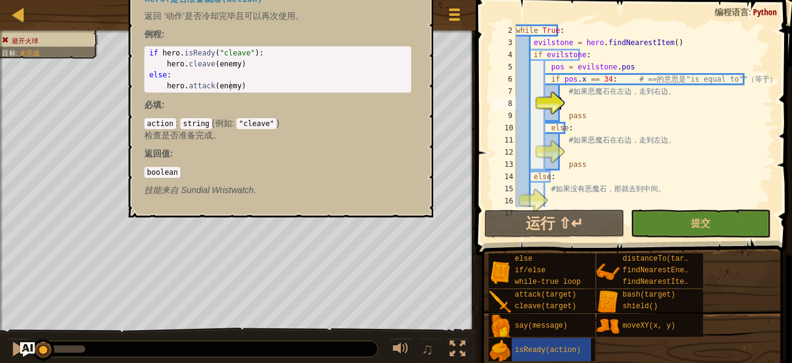
click at [372, 169] on div "boolean" at bounding box center [277, 172] width 267 height 12
click at [381, 176] on div "boolean" at bounding box center [277, 172] width 267 height 12
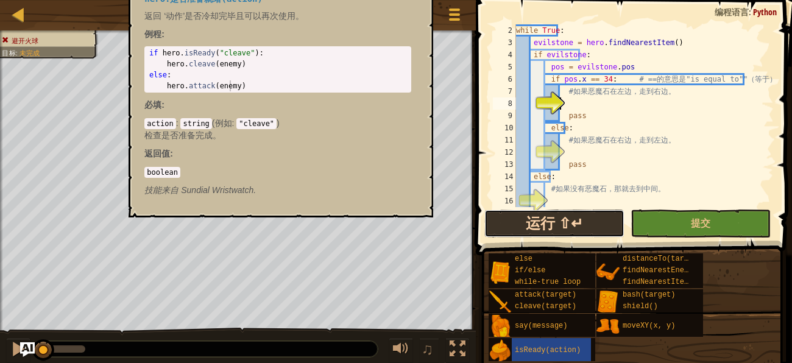
click at [525, 232] on button "运行 ⇧↵" at bounding box center [554, 224] width 140 height 28
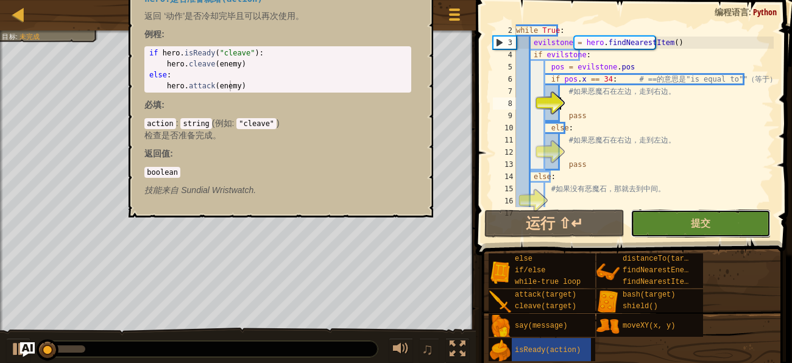
click at [645, 229] on button "提交" at bounding box center [701, 224] width 140 height 28
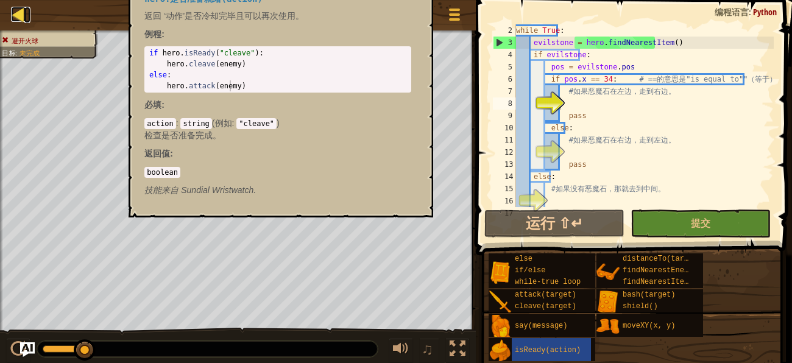
click at [24, 14] on div at bounding box center [18, 14] width 15 height 15
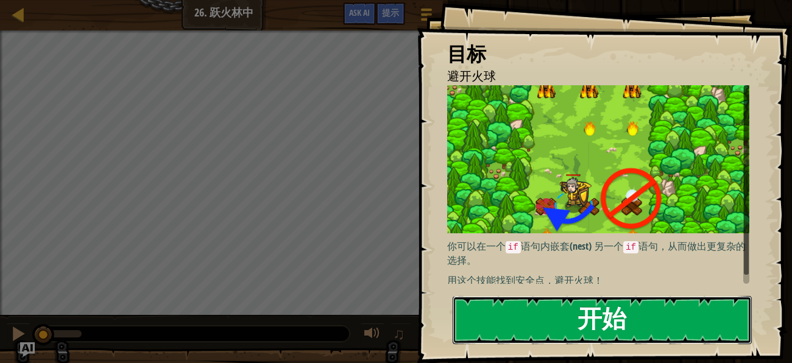
click at [575, 323] on button "开始" at bounding box center [602, 320] width 299 height 48
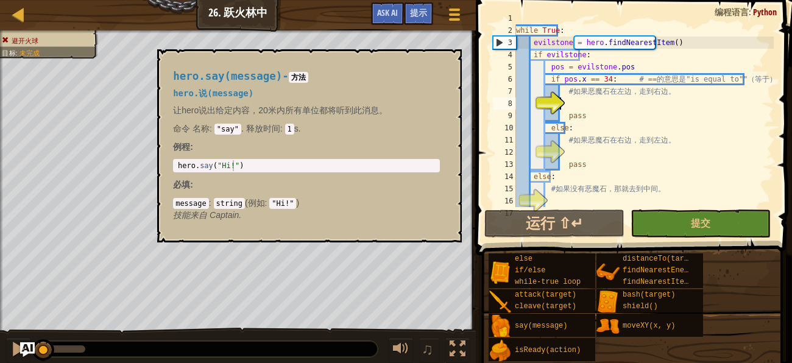
scroll to position [12, 0]
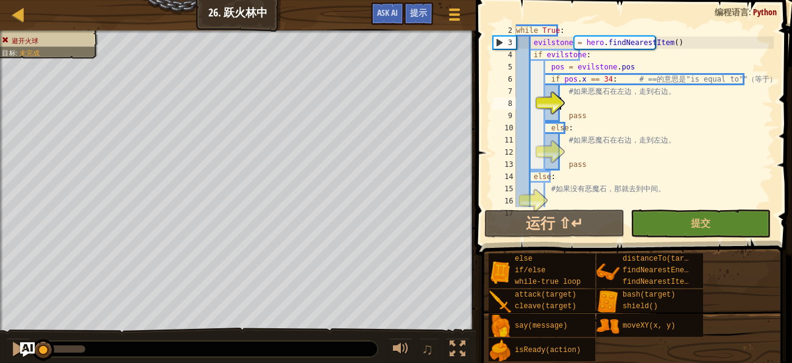
click at [612, 105] on div "while True : evilstone = hero . findNearestItem ( ) if evilstone : pos = evilst…" at bounding box center [644, 127] width 260 height 207
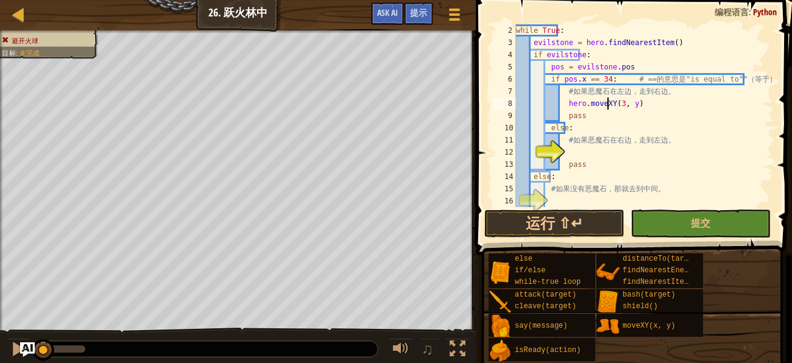
scroll to position [5, 7]
type textarea "hero.moveXY(34, 23)"
click at [603, 150] on div "while True : evilstone = hero . findNearestItem ( ) if evilstone : pos = evilst…" at bounding box center [644, 127] width 260 height 207
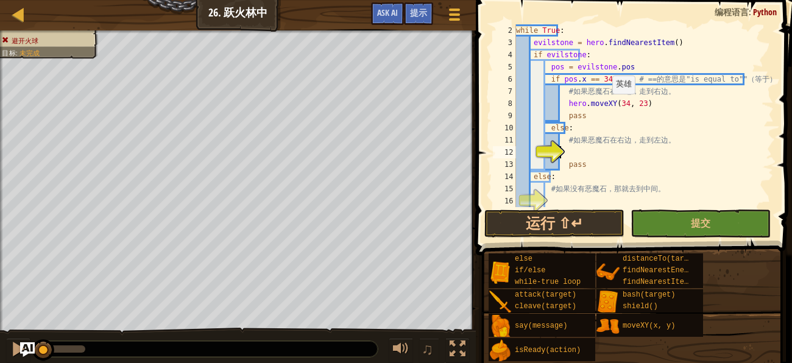
click at [605, 106] on div "while True : evilstone = hero . findNearestItem ( ) if evilstone : pos = evilst…" at bounding box center [644, 127] width 260 height 207
type textarea "hero.moveXY(34, 23) pass"
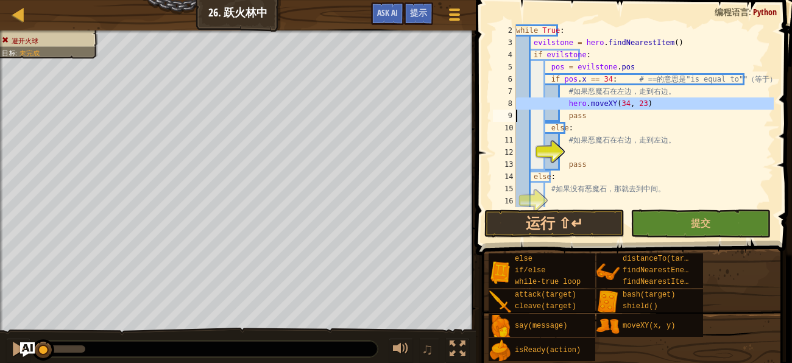
click at [600, 155] on div "while True : evilstone = hero . findNearestItem ( ) if evilstone : pos = evilst…" at bounding box center [644, 127] width 260 height 207
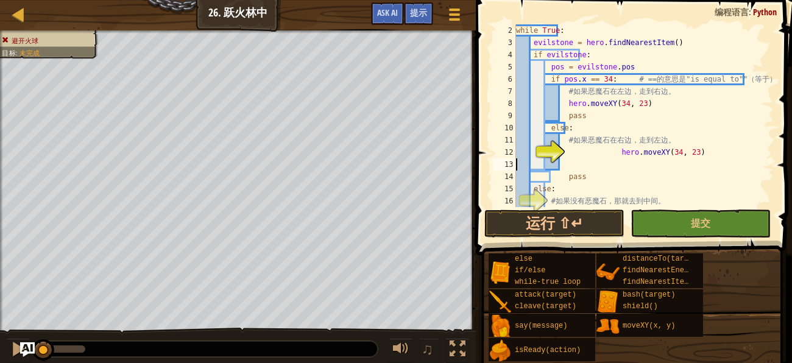
scroll to position [5, 0]
click at [602, 147] on div "while True : evilstone = hero . findNearestItem ( ) if evilstone : pos = evilst…" at bounding box center [644, 127] width 260 height 207
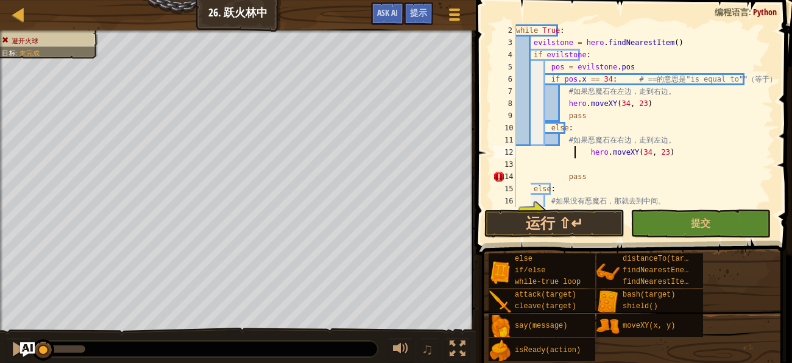
type textarea "hero.moveXY(34, 23)"
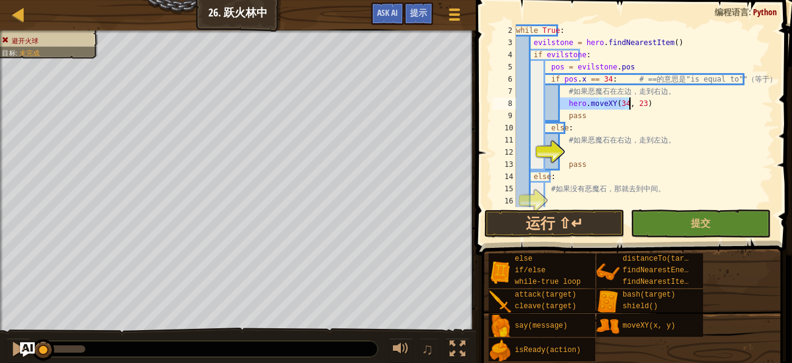
drag, startPoint x: 562, startPoint y: 106, endPoint x: 634, endPoint y: 107, distance: 72.5
click at [634, 107] on div "while True : evilstone = hero . findNearestItem ( ) if evilstone : pos = evilst…" at bounding box center [644, 127] width 260 height 207
type textarea "hero.moveXY(34, 23)"
click at [592, 152] on div "while True : evilstone = hero . findNearestItem ( ) if evilstone : pos = evilst…" at bounding box center [644, 127] width 260 height 207
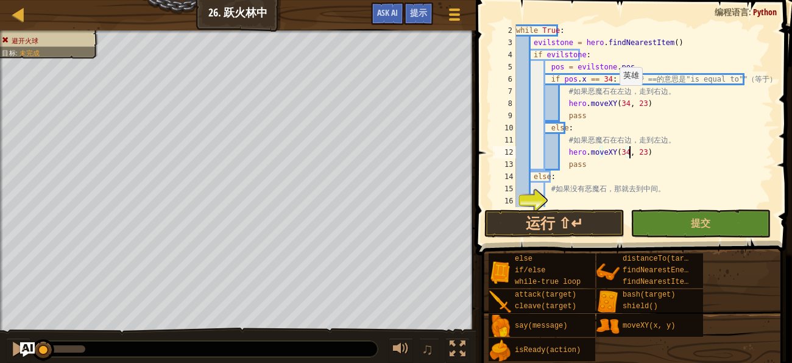
click at [612, 98] on div "while True : evilstone = hero . findNearestItem ( ) if evilstone : pos = evilst…" at bounding box center [644, 127] width 260 height 207
click at [626, 105] on div "while True : evilstone = hero . findNearestItem ( ) if evilstone : pos = evilst…" at bounding box center [644, 127] width 260 height 207
type textarea "hero.moveXY(46, 23)"
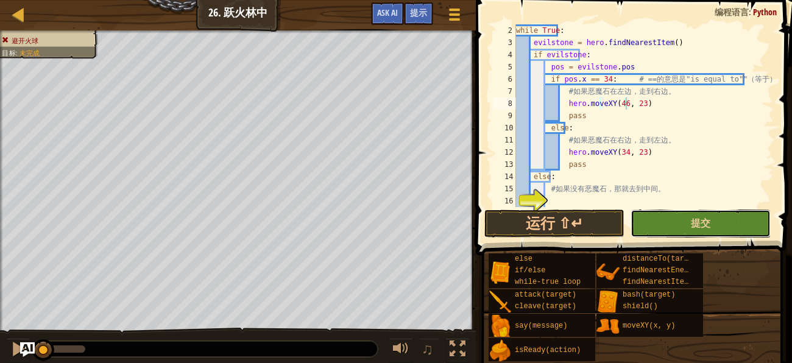
click at [672, 221] on button "提交" at bounding box center [701, 224] width 140 height 28
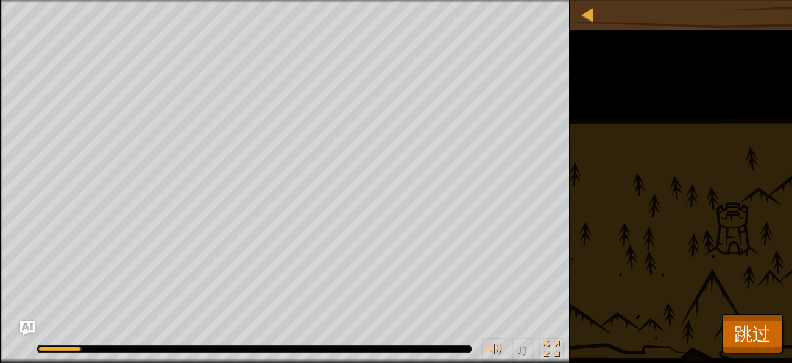
click at [758, 358] on div "避开火球 目标 : 运行中... ♫ 安雅公主 207 x: 40 y: 22 No target" at bounding box center [396, 181] width 792 height 363
click at [754, 333] on span "跳过" at bounding box center [752, 333] width 37 height 25
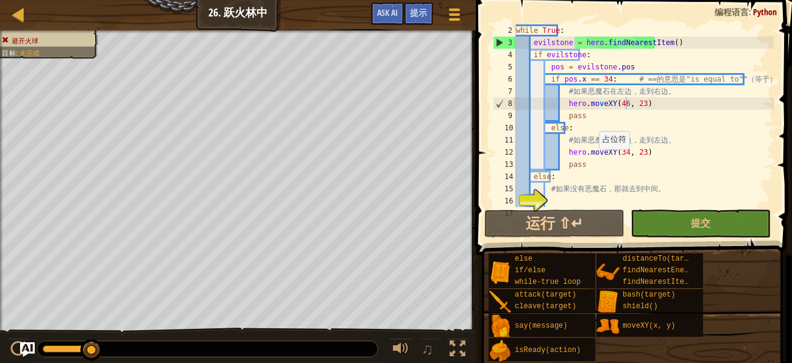
scroll to position [36, 0]
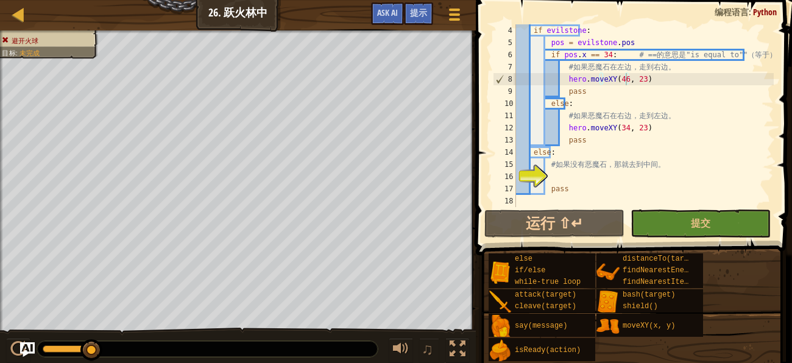
click at [570, 180] on div "if evilstone : pos = evilstone . pos if pos . x == 34 : # == 的 意 思 是 "is equal …" at bounding box center [644, 127] width 260 height 207
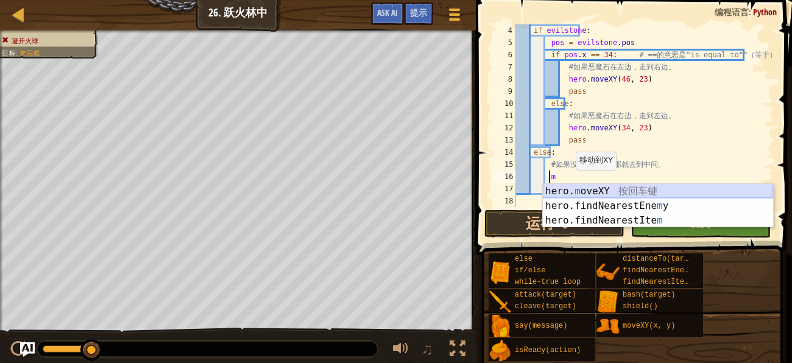
click at [641, 187] on div "hero. m oveXY 按 回 车 键 hero.findNearestEne m y 按 回 车 键 hero.findNearestIte m 按 回…" at bounding box center [658, 220] width 230 height 73
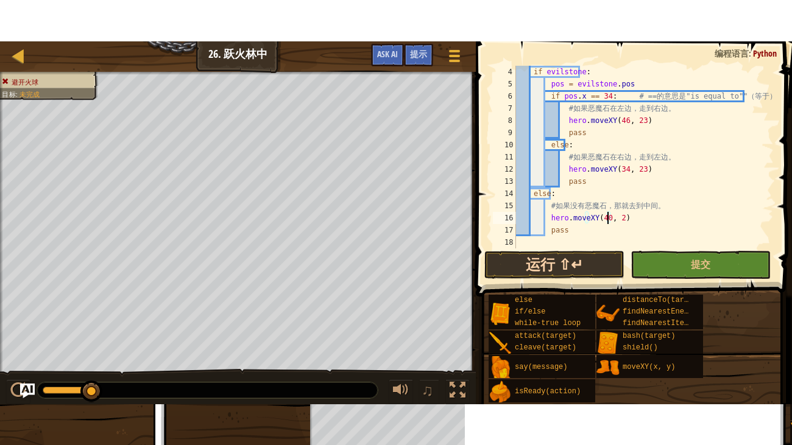
scroll to position [5, 7]
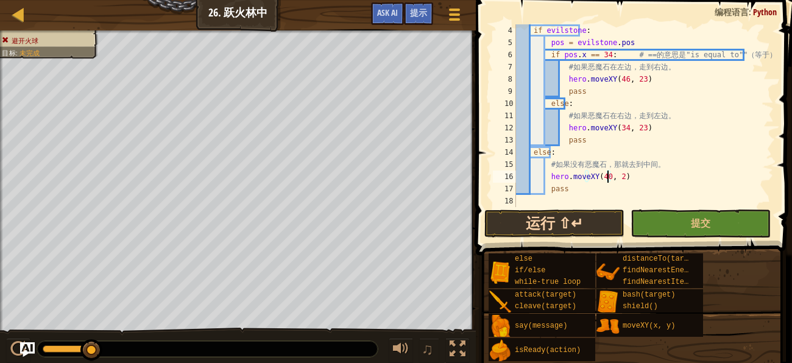
type textarea "hero.moveXY(40, 22)"
click at [686, 230] on button "提交" at bounding box center [701, 224] width 140 height 28
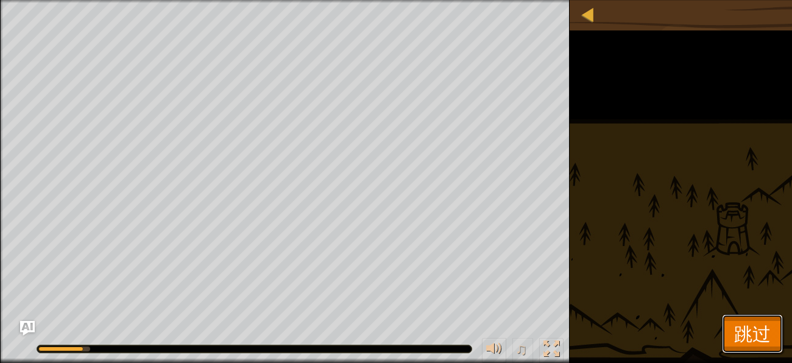
click at [754, 326] on span "跳过" at bounding box center [752, 333] width 37 height 25
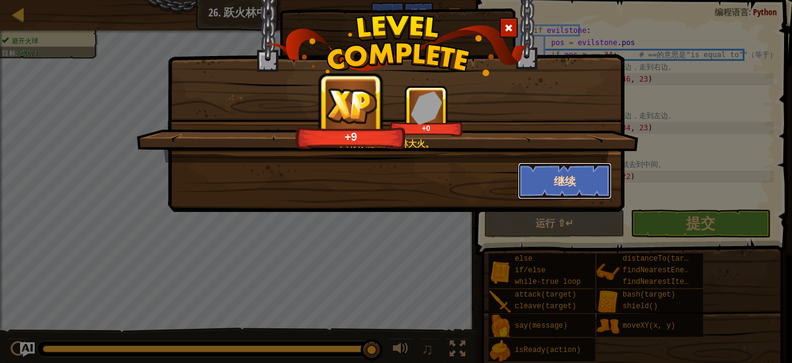
click at [552, 194] on button "继续" at bounding box center [565, 181] width 94 height 37
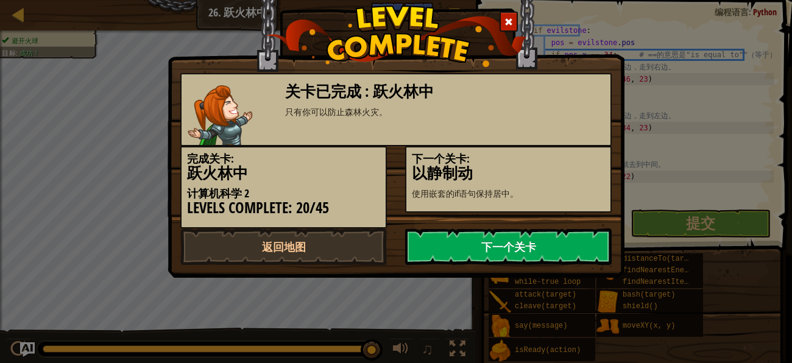
click at [539, 240] on link "下一个关卡" at bounding box center [508, 247] width 207 height 37
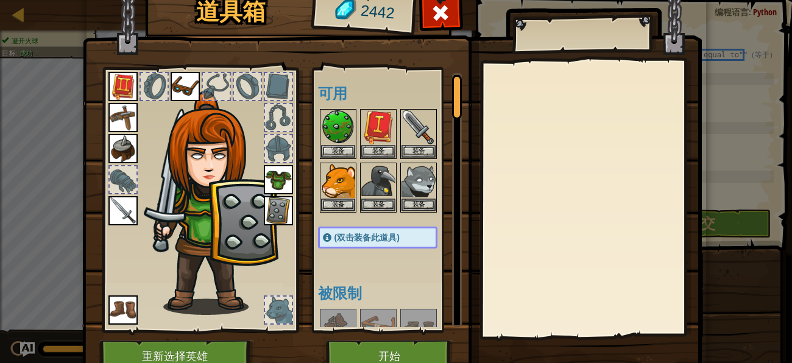
click at [0, 7] on div "道具箱 2442 可用 装备 装备 装备 装备 装备 装备 装备 装备 装备 装备 装备 装备 装备 装备 (双击装备此道具) 被限制 需解锁 装备 脱下 订…" at bounding box center [396, 181] width 792 height 363
click at [389, 358] on button "开始" at bounding box center [389, 357] width 127 height 34
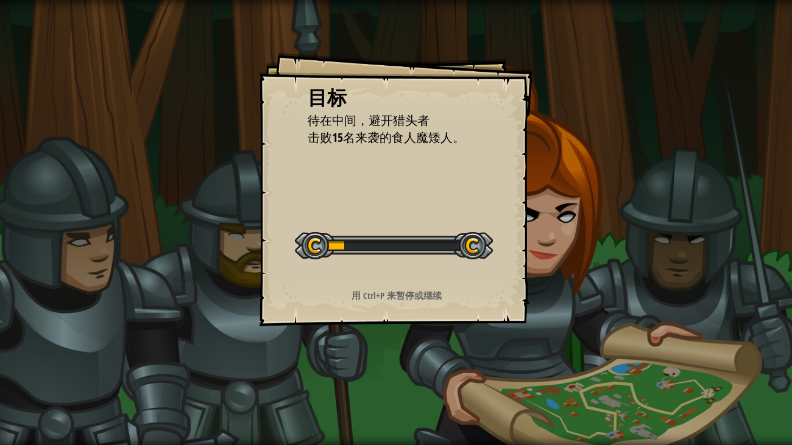
click at [426, 295] on strong "用 Ctrl+P 来暂停或继续" at bounding box center [397, 295] width 90 height 13
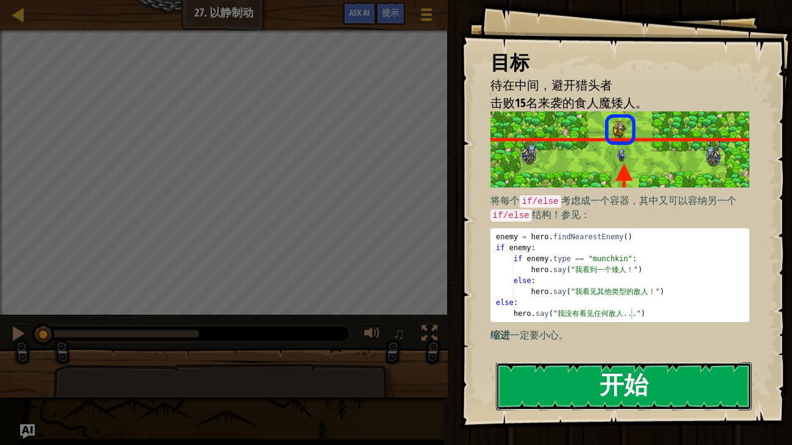
click at [545, 363] on button "开始" at bounding box center [624, 387] width 257 height 48
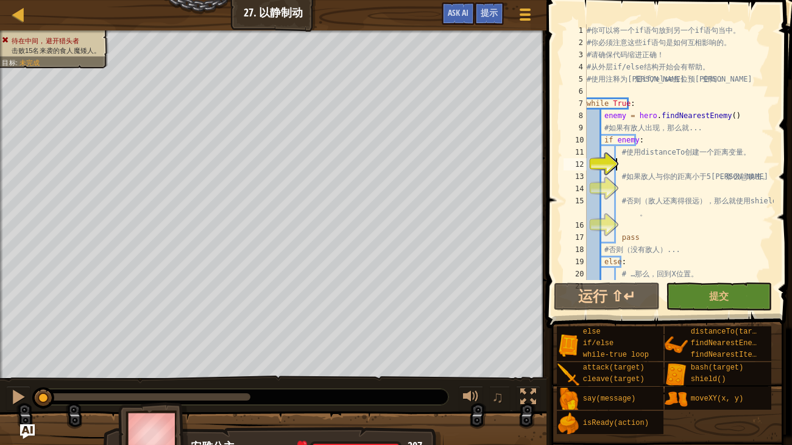
scroll to position [24, 0]
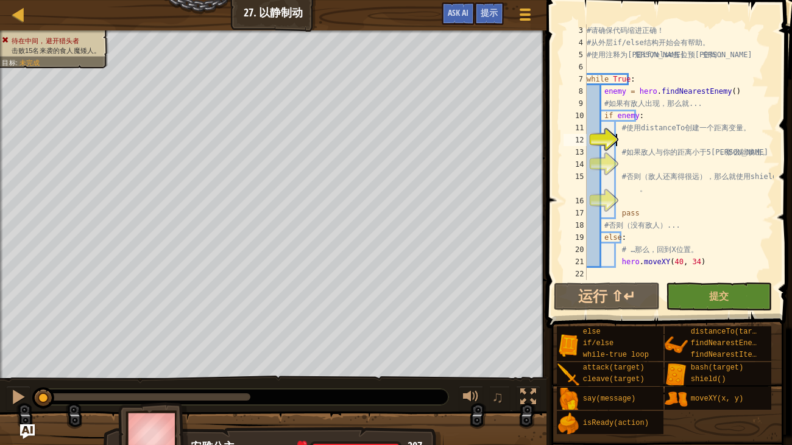
click at [637, 138] on div "# 请 确 保 代 码 缩 进 正 确 ！ # 从 外 层 if/else 结 构 开 始 会 有 帮 助 。 # 使 用 注 释 为 内 层 if/else…" at bounding box center [679, 164] width 190 height 280
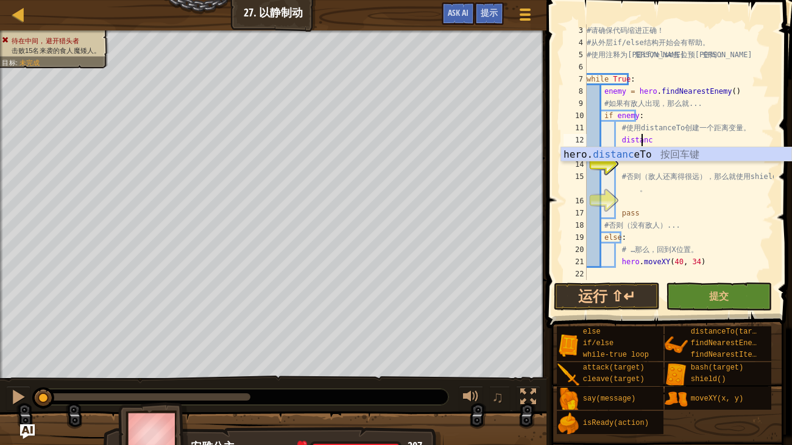
scroll to position [5, 4]
type textarea "distance"
click at [478, 21] on div "提示" at bounding box center [489, 13] width 29 height 23
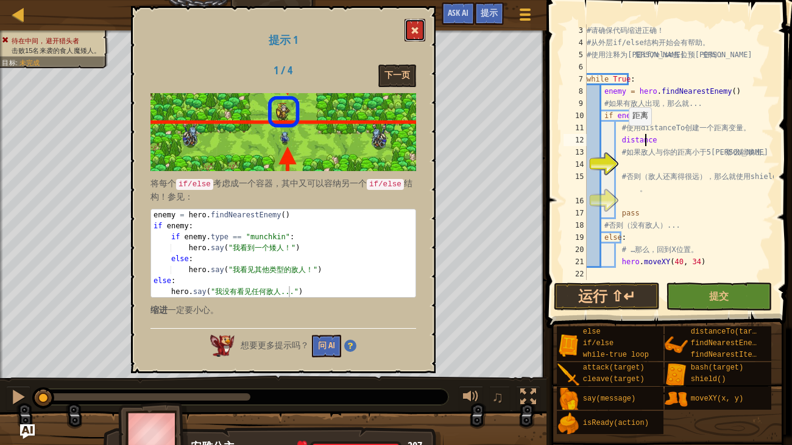
click at [412, 23] on button at bounding box center [415, 30] width 21 height 23
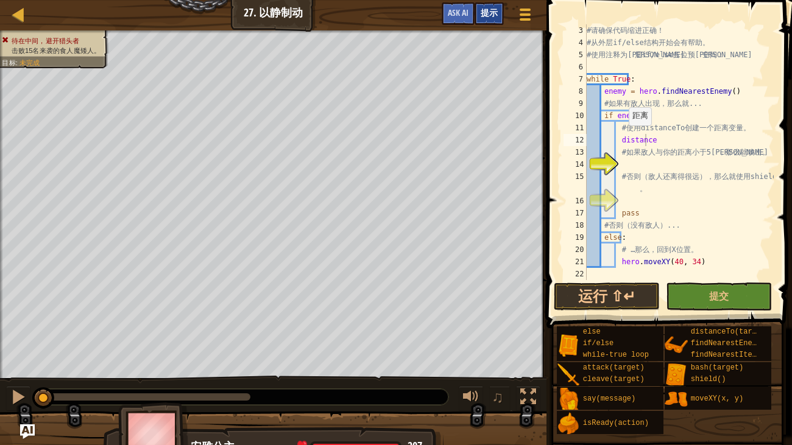
click at [496, 16] on span "提示" at bounding box center [489, 13] width 17 height 12
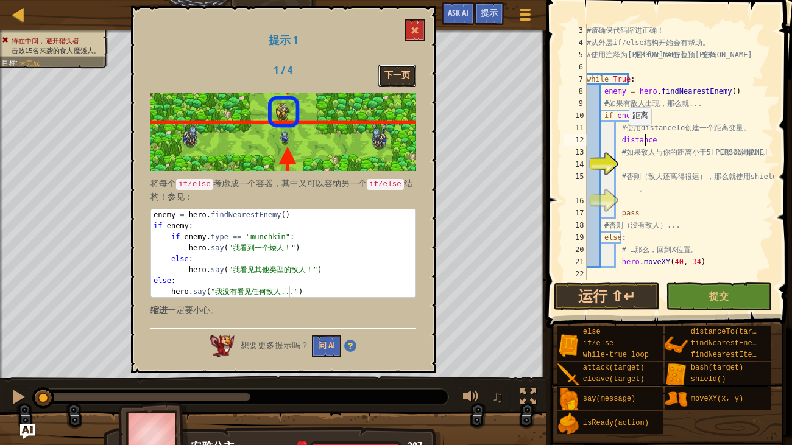
click at [396, 74] on button "下一页" at bounding box center [397, 76] width 38 height 23
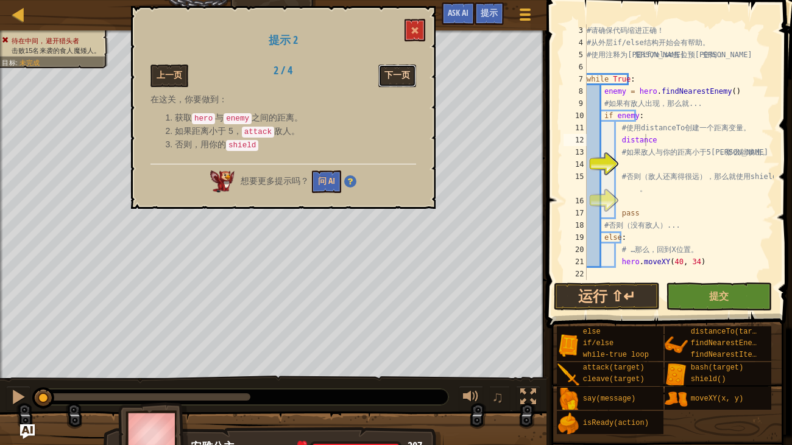
click at [381, 68] on button "下一页" at bounding box center [397, 76] width 38 height 23
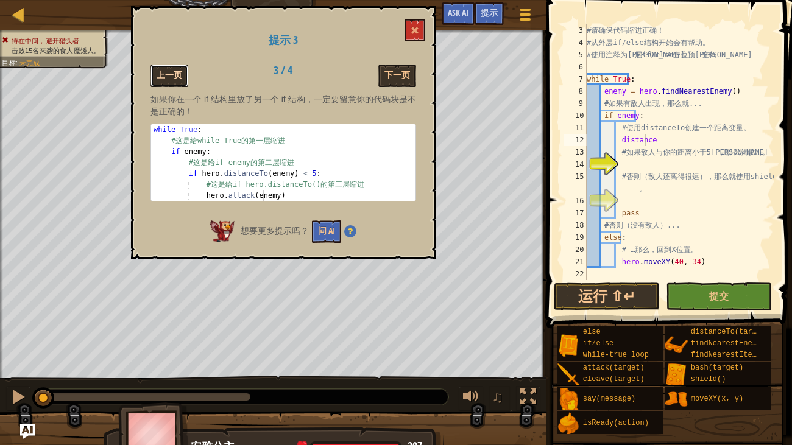
click at [181, 75] on button "上一页" at bounding box center [170, 76] width 38 height 23
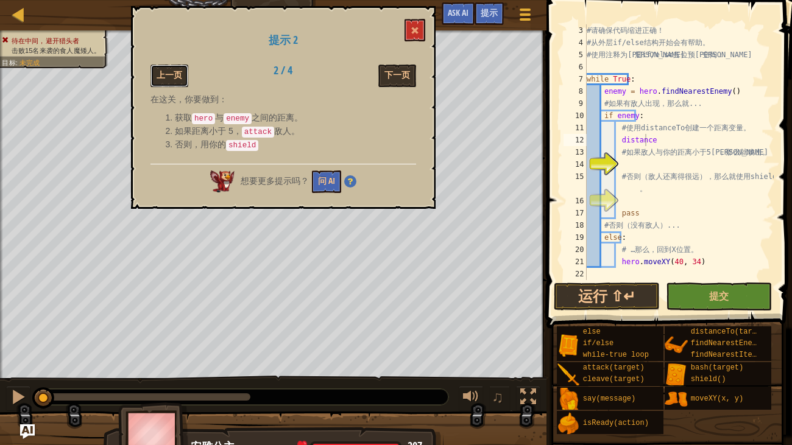
click at [181, 75] on button "上一页" at bounding box center [170, 76] width 38 height 23
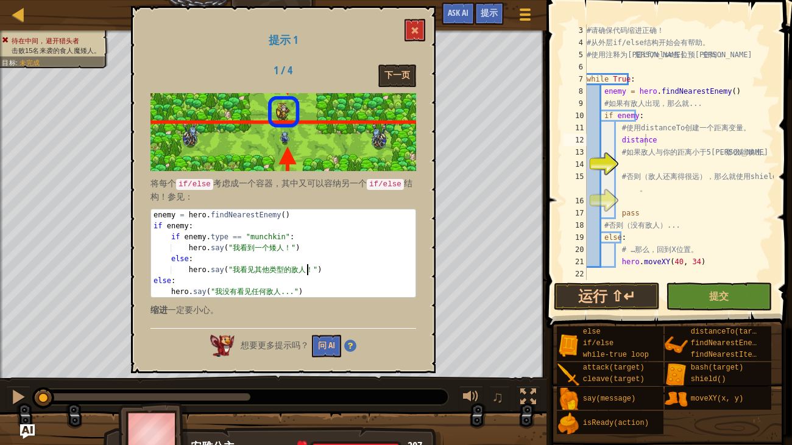
drag, startPoint x: 153, startPoint y: 213, endPoint x: 312, endPoint y: 264, distance: 167.1
click at [312, 264] on div "enemy = hero . findNearestEnemy ( ) if enemy : if enemy . type == "munchkin" : …" at bounding box center [283, 265] width 265 height 110
click at [312, 264] on div "enemy = hero . findNearestEnemy ( ) if enemy : if enemy . type == "munchkin" : …" at bounding box center [283, 254] width 264 height 88
click at [312, 264] on div "enemy = hero . findNearestEnemy ( ) if enemy : if enemy . type == "munchkin" : …" at bounding box center [283, 265] width 265 height 110
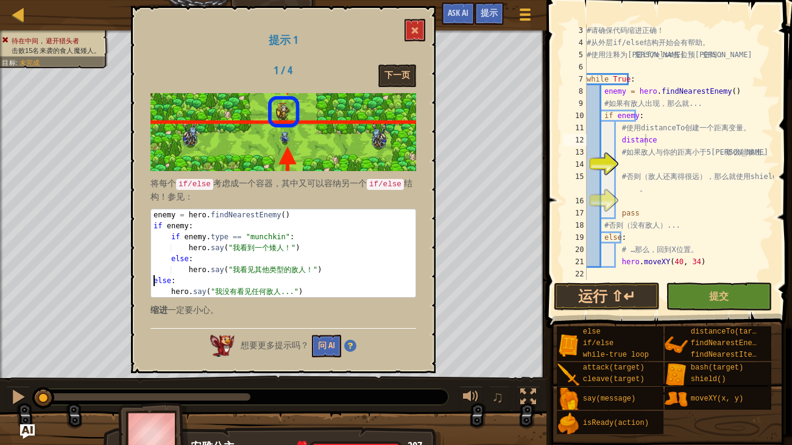
click at [216, 246] on div "enemy = hero . findNearestEnemy ( ) if enemy : if enemy . type == "munchkin" : …" at bounding box center [283, 265] width 265 height 110
type textarea "hero.say("我看到一个[DEMOGRAPHIC_DATA]！")"
click at [216, 246] on div "enemy = hero . findNearestEnemy ( ) if enemy : if enemy . type == "munchkin" : …" at bounding box center [283, 265] width 265 height 110
click at [688, 193] on div "# 请 确 保 代 码 缩 进 正 确 ！ # 从 外 层 if/else 结 构 开 始 会 有 帮 助 。 # 使 用 注 释 为 内 层 if/else…" at bounding box center [679, 164] width 190 height 280
click at [401, 78] on button "下一页" at bounding box center [397, 76] width 38 height 23
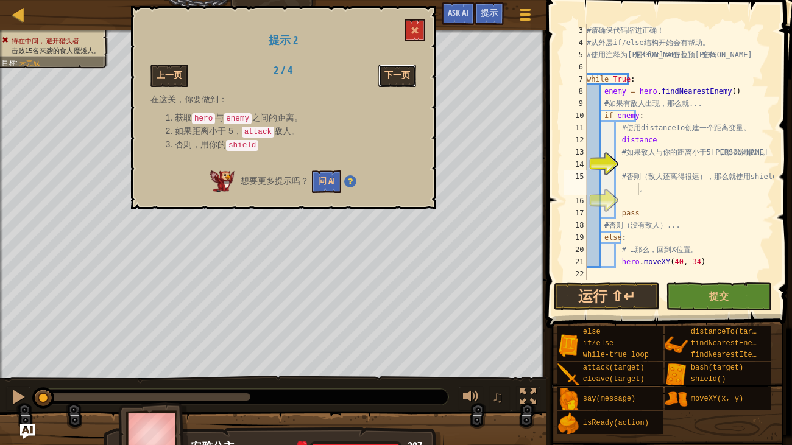
click at [401, 78] on button "下一页" at bounding box center [397, 76] width 38 height 23
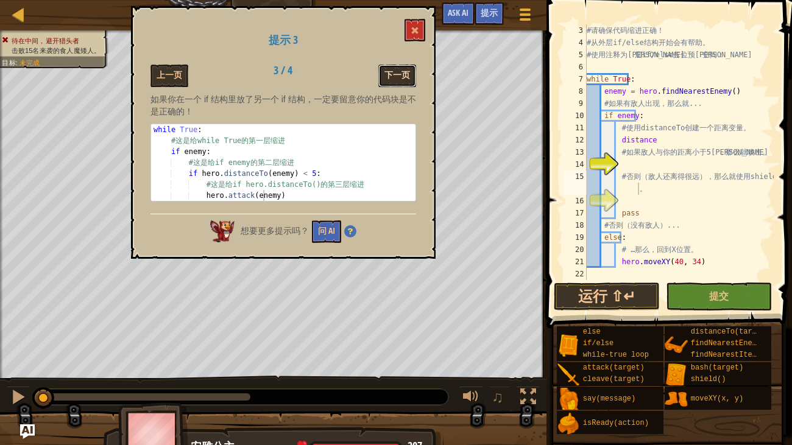
click at [397, 77] on button "下一页" at bounding box center [397, 76] width 38 height 23
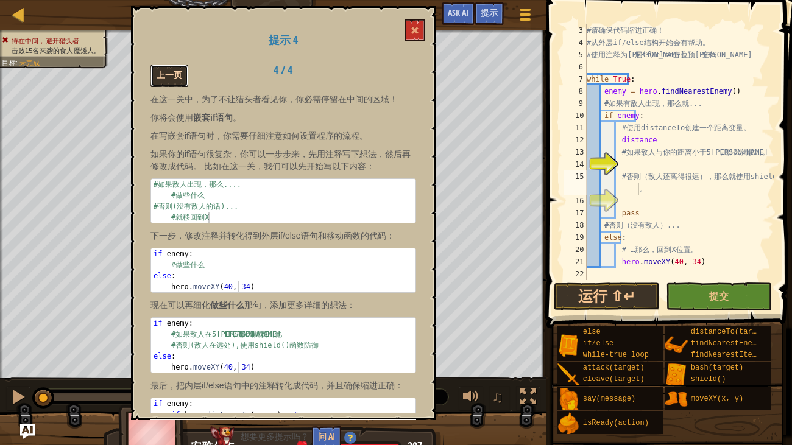
click at [176, 71] on button "上一页" at bounding box center [170, 76] width 38 height 23
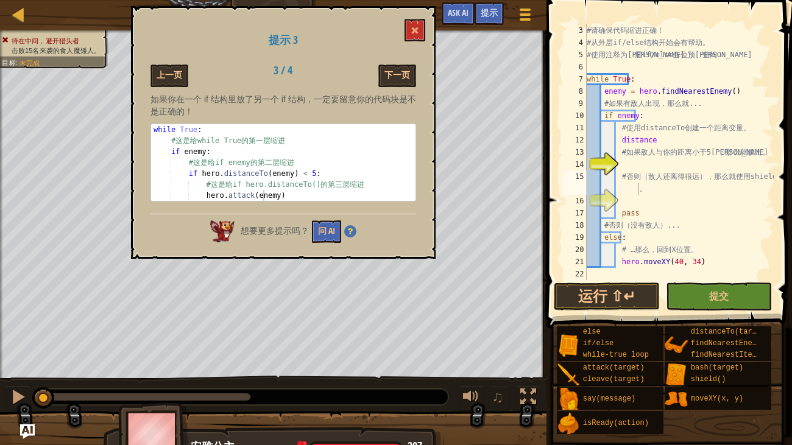
click at [727, 171] on div "# 请 确 保 代 码 缩 进 正 确 ！ # 从 外 层 if/else 结 构 开 始 会 有 帮 助 。 # 使 用 注 释 为 内 层 if/else…" at bounding box center [679, 164] width 190 height 280
click at [424, 32] on button at bounding box center [415, 30] width 21 height 23
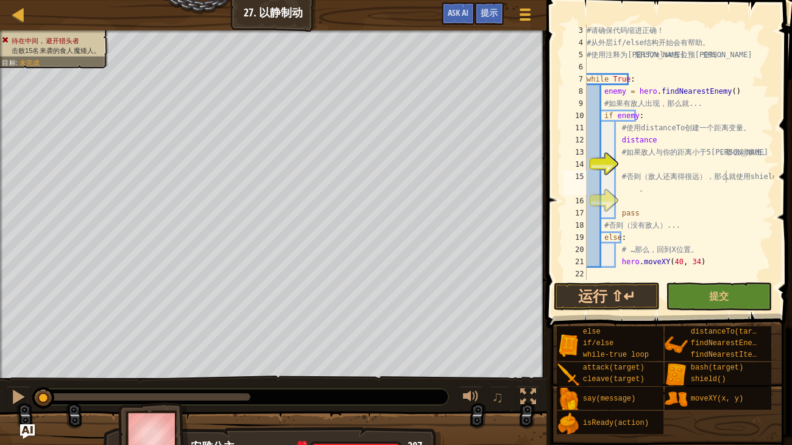
click at [659, 152] on div "# 请 确 保 代 码 缩 进 正 确 ！ # 从 外 层 if/else 结 构 开 始 会 有 帮 助 。 # 使 用 注 释 为 内 层 if/else…" at bounding box center [679, 164] width 190 height 280
click at [655, 137] on div "# 请 确 保 代 码 缩 进 正 确 ！ # 从 外 层 if/else 结 构 开 始 会 有 帮 助 。 # 使 用 注 释 为 内 层 if/else…" at bounding box center [679, 164] width 190 height 280
type textarea "distance"
click at [655, 137] on div "# 请 确 保 代 码 缩 进 正 确 ！ # 从 外 层 if/else 结 构 开 始 会 有 帮 助 。 # 使 用 注 释 为 内 层 if/else…" at bounding box center [679, 164] width 190 height 280
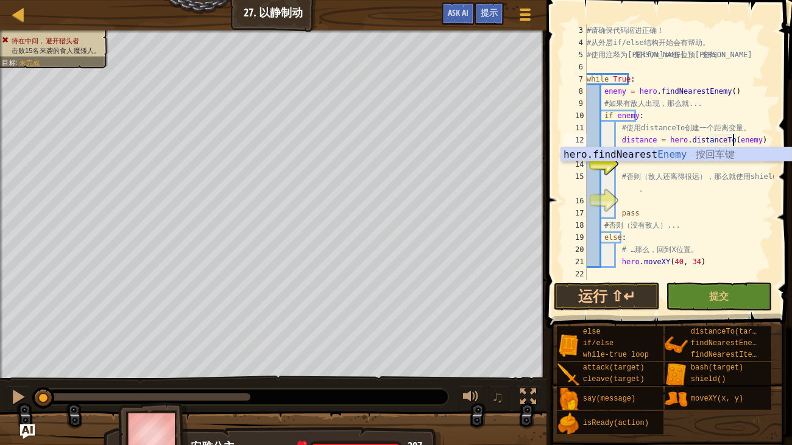
scroll to position [5, 12]
click at [667, 175] on div "# 请 确 保 代 码 缩 进 正 确 ！ # 从 外 层 if/else 结 构 开 始 会 有 帮 助 。 # 使 用 注 释 为 内 层 if/else…" at bounding box center [679, 164] width 190 height 280
type textarea "# 否则（敌人还离得很远），那么就使用shield。"
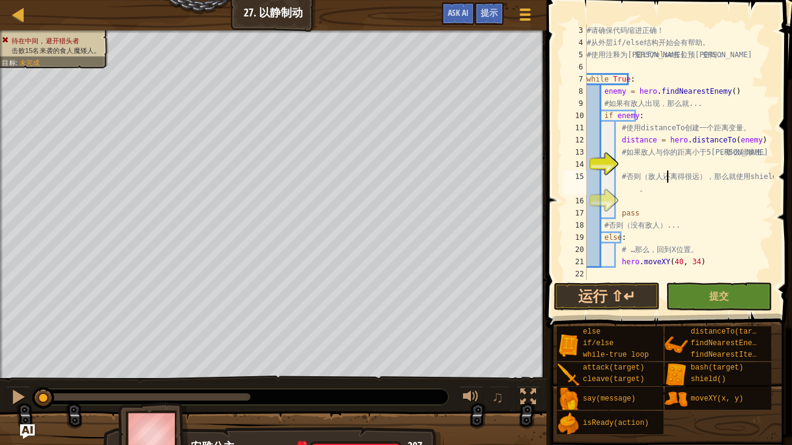
click at [661, 167] on div "# 请 确 保 代 码 缩 进 正 确 ！ # 从 外 层 if/else 结 构 开 始 会 有 帮 助 。 # 使 用 注 释 为 内 层 if/else…" at bounding box center [679, 164] width 190 height 280
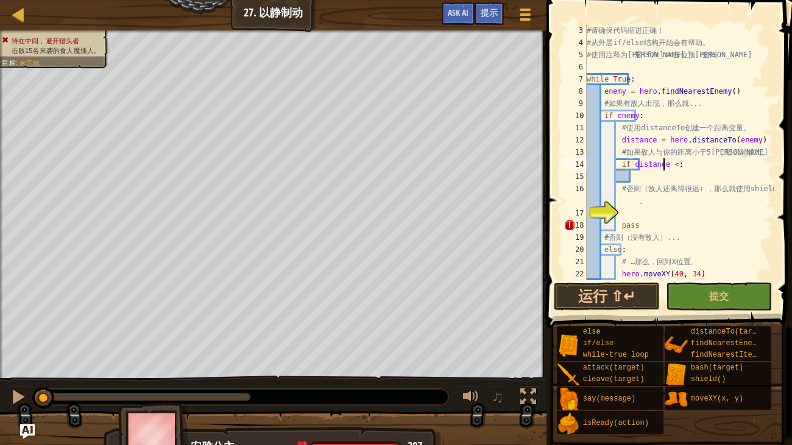
scroll to position [5, 5]
type textarea "if distance < 5:"
click at [649, 178] on div "# 请 确 保 代 码 缩 进 正 确 ！ # 从 外 层 if/else 结 构 开 始 会 有 帮 助 。 # 使 用 注 释 为 内 层 if/else…" at bounding box center [679, 164] width 190 height 280
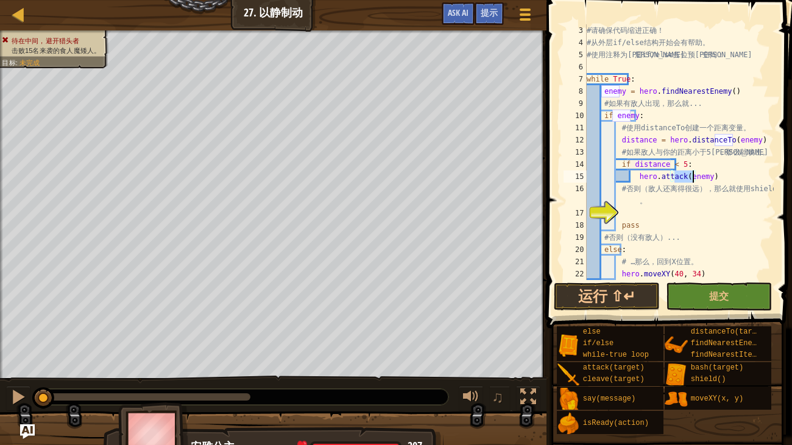
click at [668, 203] on div "# 请 确 保 代 码 缩 进 正 确 ！ # 从 外 层 if/else 结 构 开 始 会 有 帮 助 。 # 使 用 注 释 为 内 层 if/else…" at bounding box center [679, 164] width 190 height 280
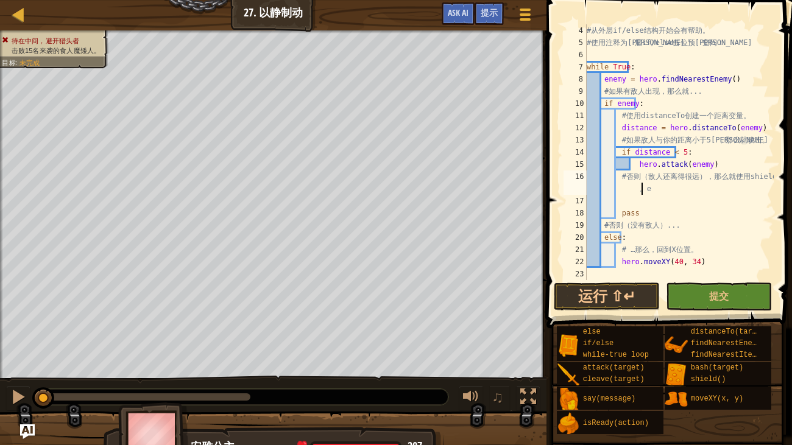
type textarea "# 否则（敌人还离得很远），那么就使用shield。"
click at [642, 202] on div "# 从 外 层 if/else 结 构 开 始 会 有 帮 助 。 # 使 用 注 释 为 内 层 if/else 占 位 预 留 空 间 ： while T…" at bounding box center [679, 164] width 190 height 280
type textarea "e"
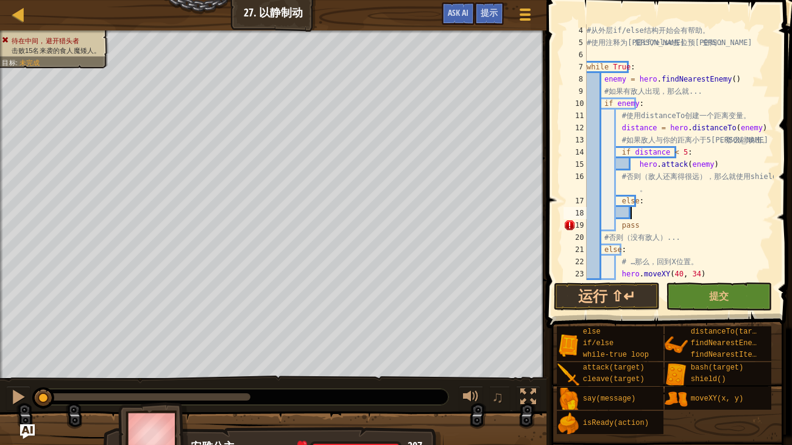
click at [674, 185] on div "# 从 外 层 if/else 结 构 开 始 会 有 帮 助 。 # 使 用 注 释 为 内 层 if/else 占 位 预 留 空 间 ： while T…" at bounding box center [679, 164] width 190 height 280
click at [660, 201] on div "# 从 外 层 if/else 结 构 开 始 会 有 帮 助 。 # 使 用 注 释 为 内 层 if/else 占 位 预 留 空 间 ： while T…" at bounding box center [679, 164] width 190 height 280
type textarea "else:"
click at [656, 210] on div "# 从 外 层 if/else 结 构 开 始 会 有 帮 助 。 # 使 用 注 释 为 内 层 if/else 占 位 预 留 空 间 ： while T…" at bounding box center [679, 164] width 190 height 280
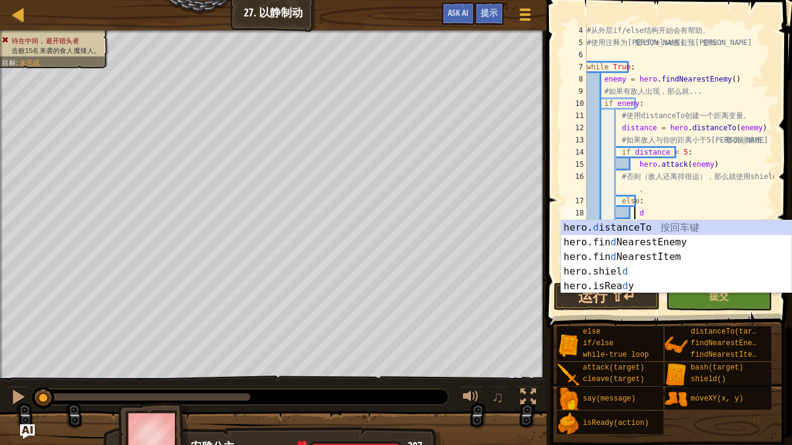
scroll to position [5, 3]
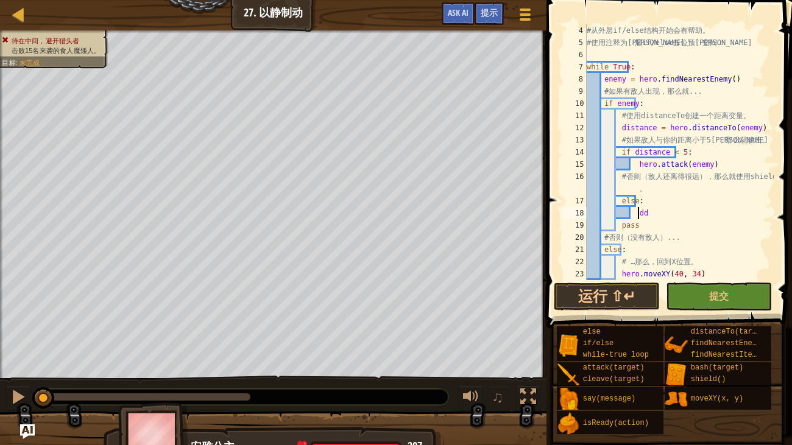
type textarea "d"
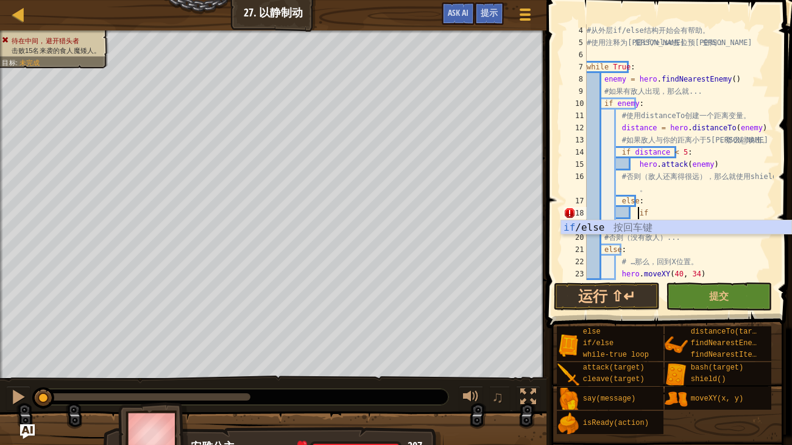
type textarea "i"
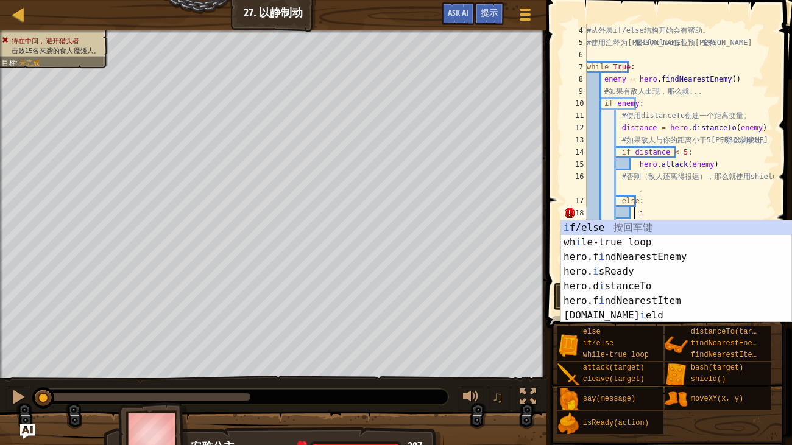
scroll to position [5, 2]
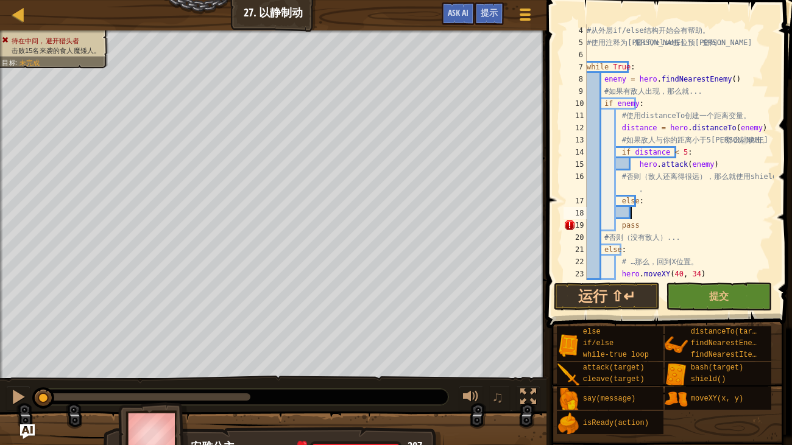
type textarea "s"
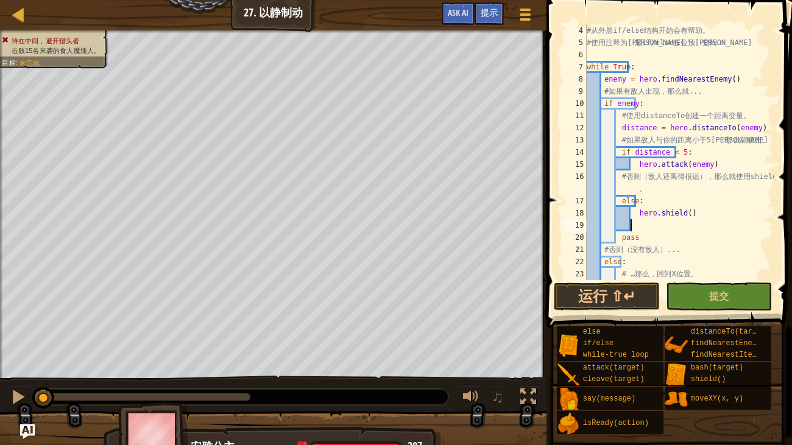
click at [624, 265] on div "# 从 外 层 if/else 结 构 开 始 会 有 帮 助 。 # 使 用 注 释 为 内 层 if/else 占 位 预 留 空 间 ： while T…" at bounding box center [679, 164] width 190 height 280
type textarea "else:"
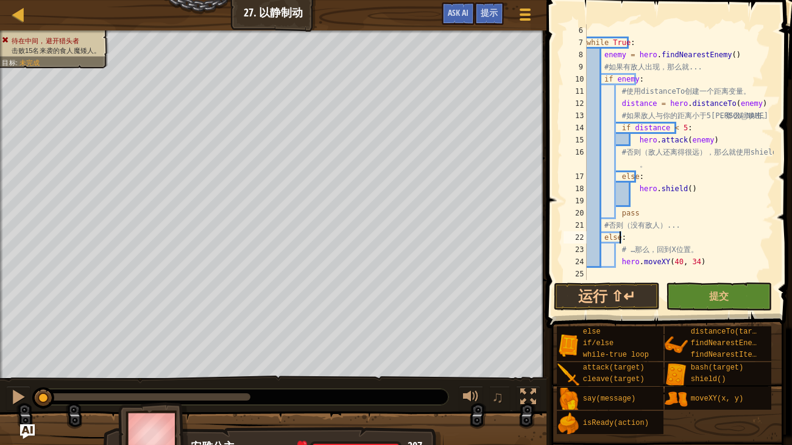
scroll to position [60, 0]
click at [702, 298] on button "提交" at bounding box center [719, 297] width 106 height 28
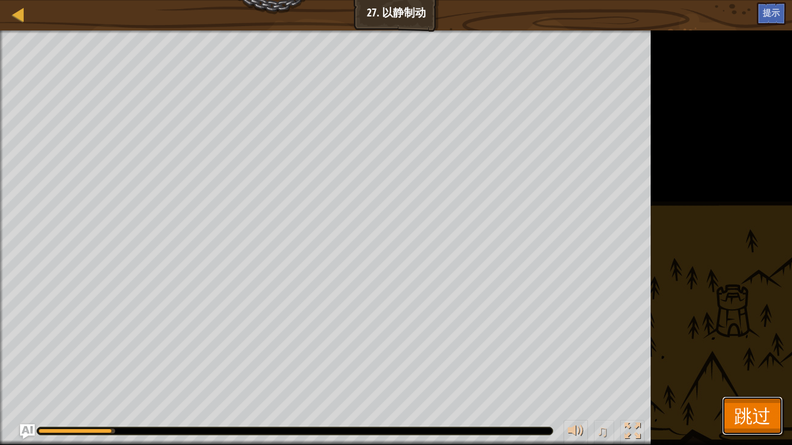
click at [748, 363] on span "跳过" at bounding box center [752, 415] width 37 height 25
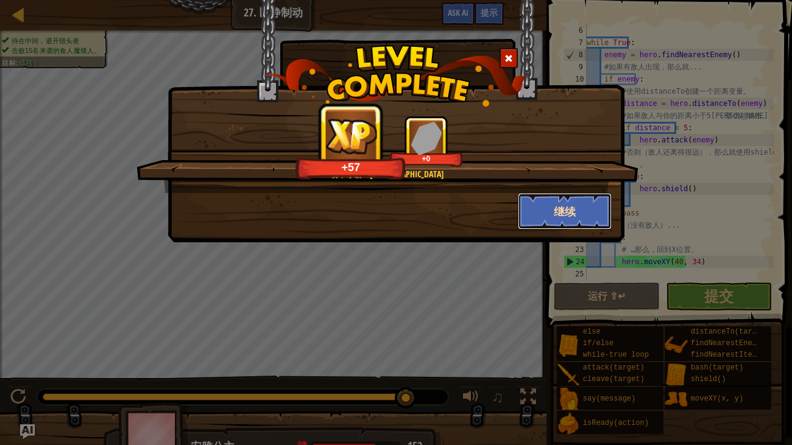
click at [562, 227] on button "继续" at bounding box center [565, 211] width 94 height 37
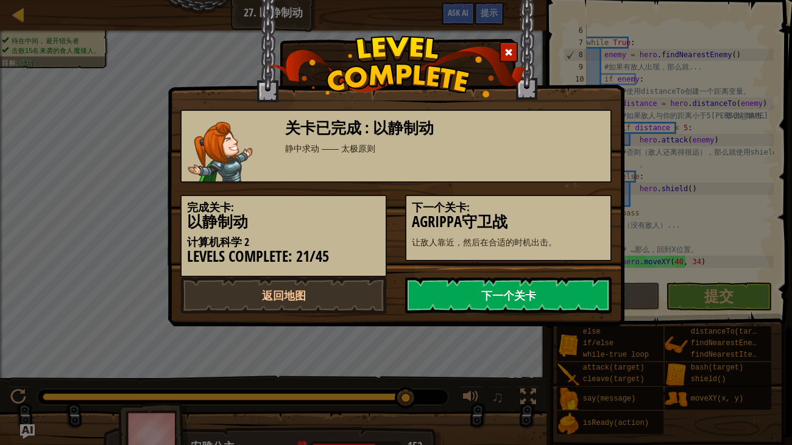
click at [521, 296] on link "下一个关卡" at bounding box center [508, 295] width 207 height 37
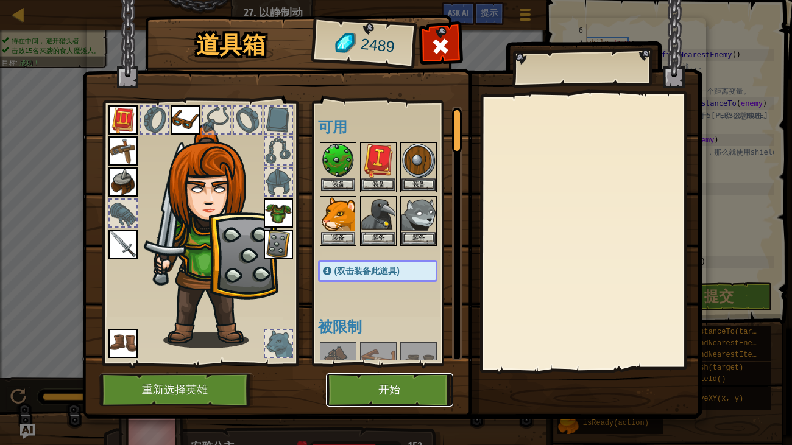
click at [410, 363] on button "开始" at bounding box center [389, 391] width 127 height 34
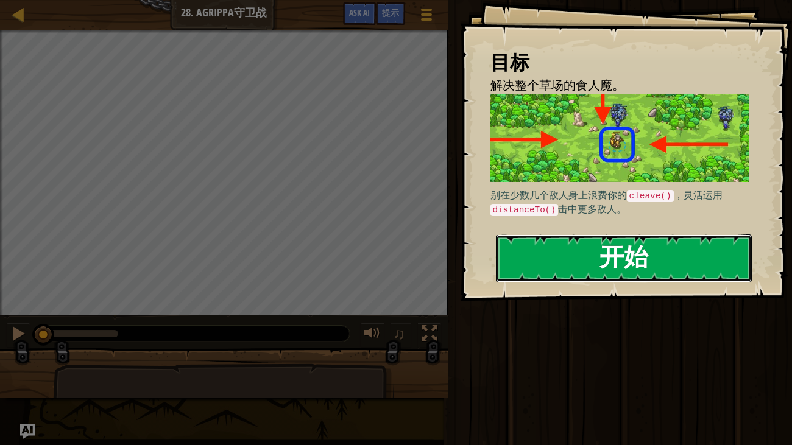
click at [569, 249] on button "开始" at bounding box center [624, 259] width 257 height 48
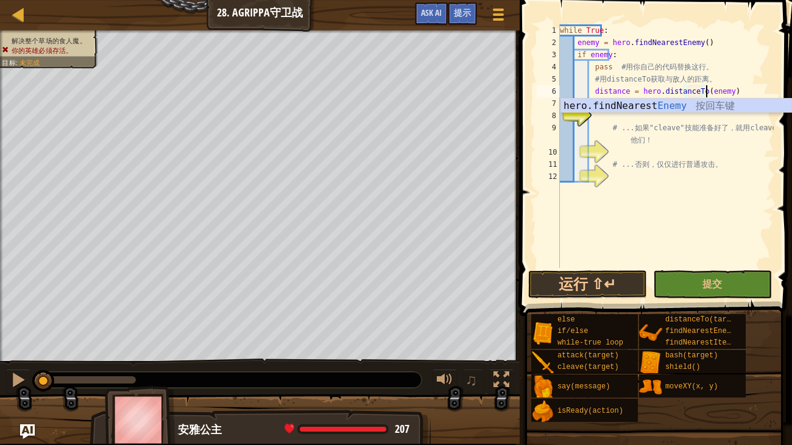
scroll to position [5, 12]
click at [603, 130] on div "while True : enemy = hero . findNearestEnemy ( ) if enemy : pass # 用 你 自 己 的 代 …" at bounding box center [666, 158] width 216 height 268
type textarea "# ...如果"cleave"技能准备好了，就用cleave干掉他们！"
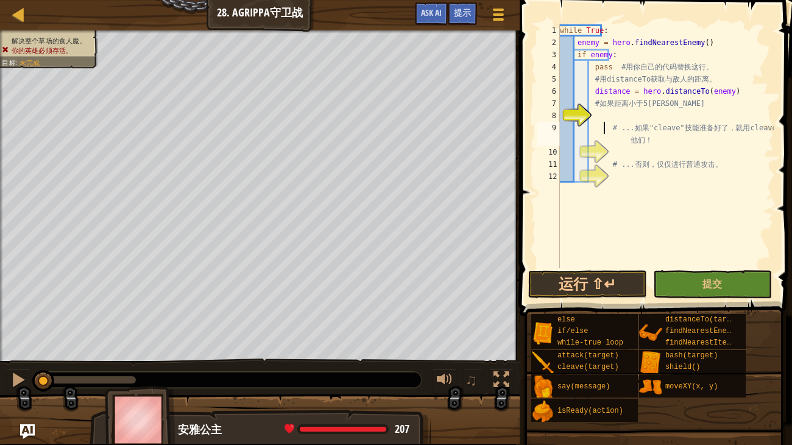
click at [617, 113] on div "while True : enemy = hero . findNearestEnemy ( ) if enemy : pass # 用 你 自 己 的 代 …" at bounding box center [666, 158] width 216 height 268
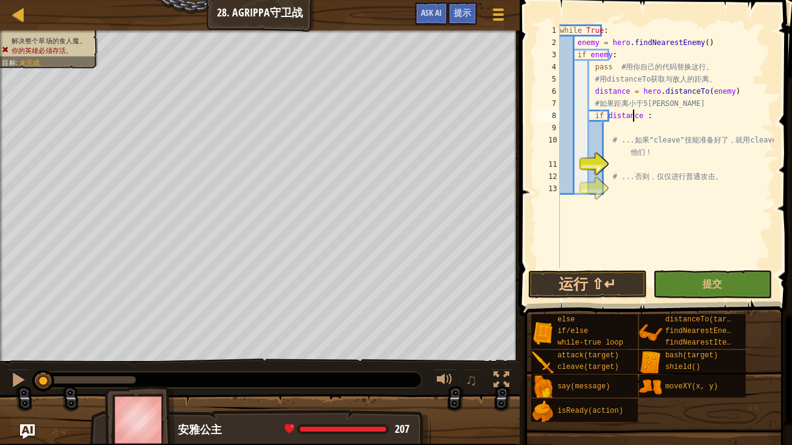
scroll to position [5, 6]
type textarea "if distance < 5:"
click at [617, 133] on div "while True : enemy = hero . findNearestEnemy ( ) if enemy : pass # 用 你 自 己 的 代 …" at bounding box center [666, 158] width 216 height 268
click at [612, 163] on div "while True : enemy = hero . findNearestEnemy ( ) if enemy : pass # 用 你 自 己 的 代 …" at bounding box center [666, 158] width 216 height 268
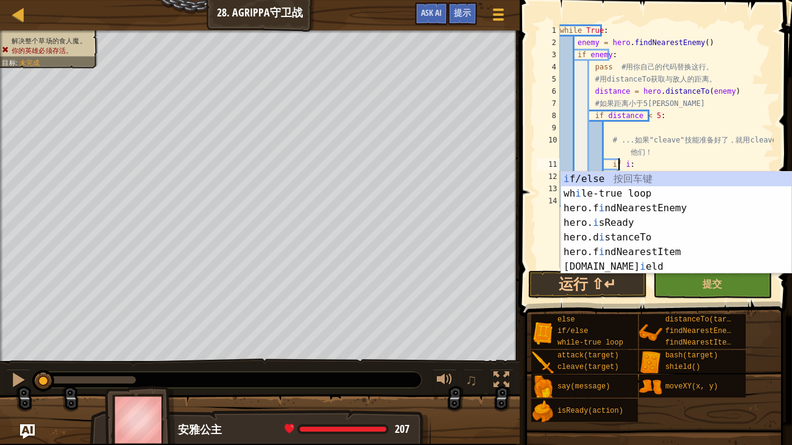
scroll to position [5, 4]
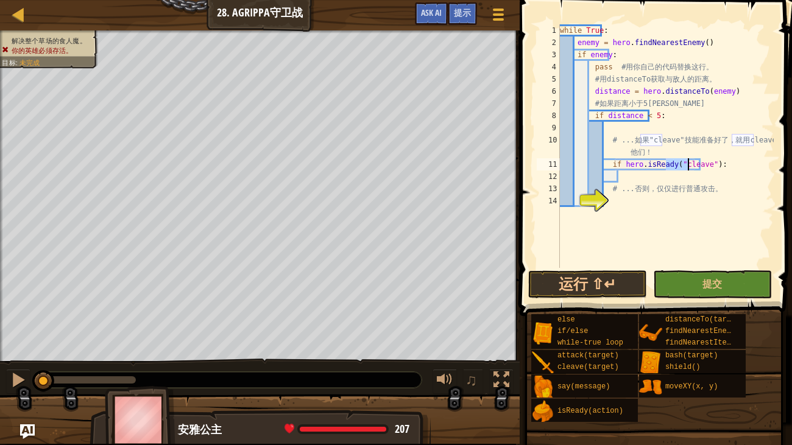
click at [630, 184] on div "while True : enemy = hero . findNearestEnemy ( ) if enemy : pass # 用 你 自 己 的 代 …" at bounding box center [666, 158] width 216 height 268
type textarea "# ...否则，仅仅进行普通攻击。"
click at [629, 181] on div "while True : enemy = hero . findNearestEnemy ( ) if enemy : pass # 用 你 自 己 的 代 …" at bounding box center [666, 158] width 216 height 268
type textarea "t"
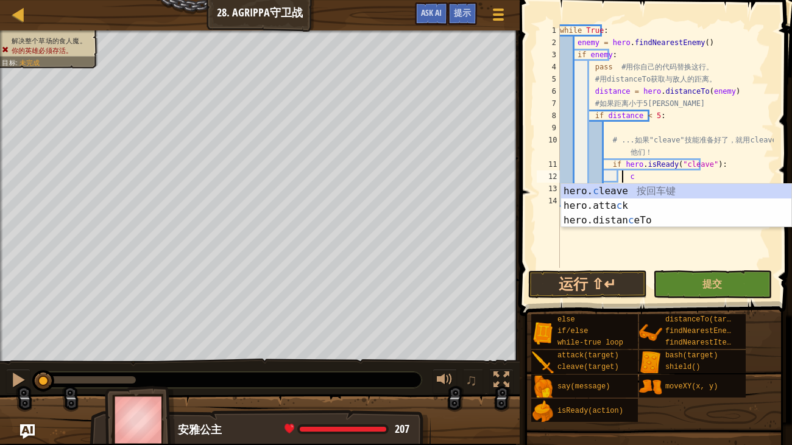
type textarea "hero.cleave(enemy)"
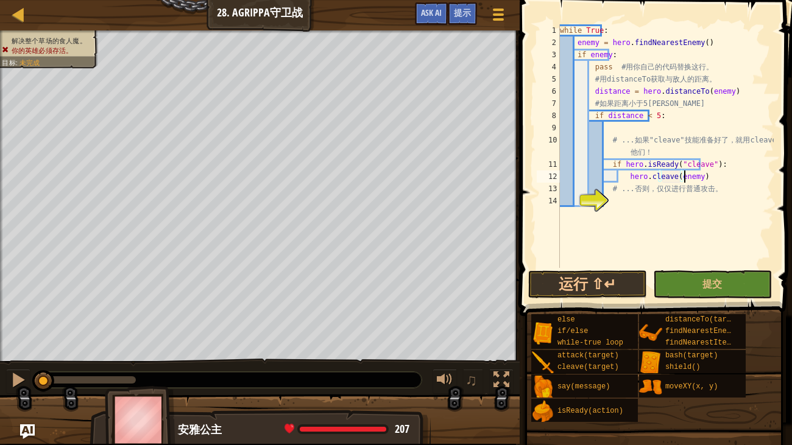
click at [632, 203] on div "while True : enemy = hero . findNearestEnemy ( ) if enemy : pass # 用 你 自 己 的 代 …" at bounding box center [666, 158] width 216 height 268
type textarea "e"
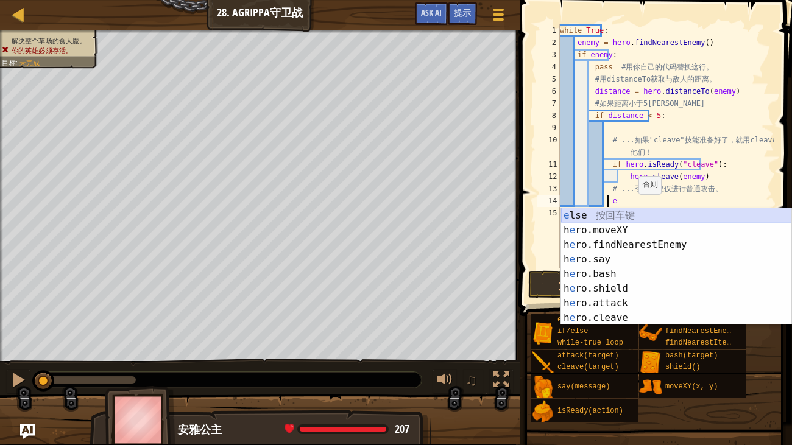
click at [622, 213] on div "e lse 按 回 车 键 h e ro.moveXY 按 回 车 键 h e ro.findNearestEnemy 按 回 车 键 h e ro.say …" at bounding box center [676, 281] width 230 height 146
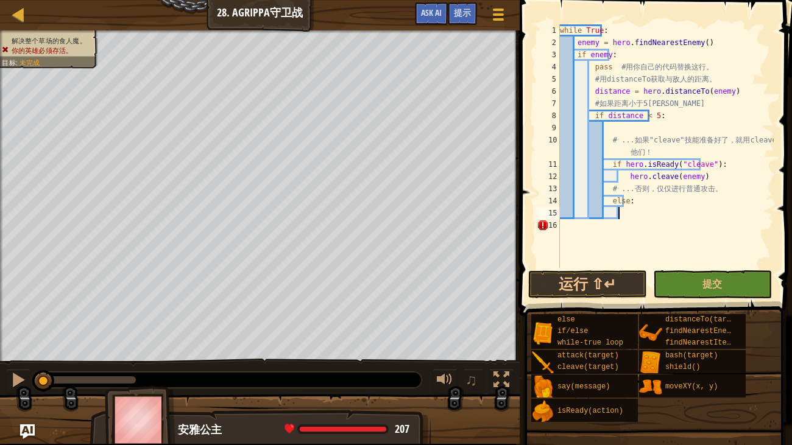
scroll to position [5, 4]
type textarea "hero.attack(enemy)"
click at [665, 286] on button "提交" at bounding box center [712, 285] width 119 height 28
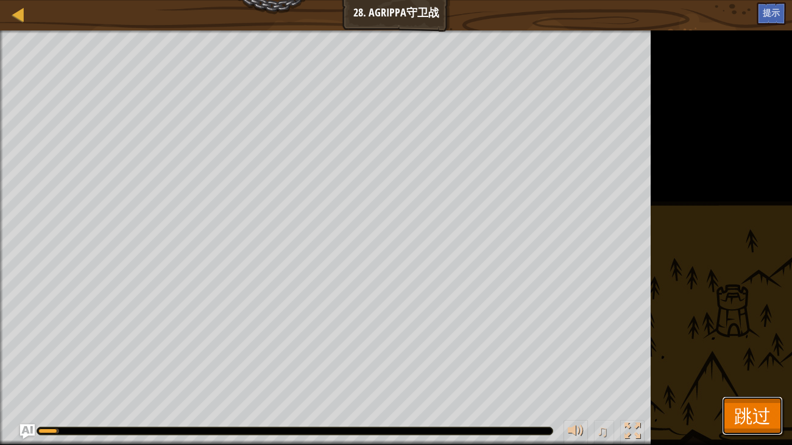
click at [730, 363] on button "跳过" at bounding box center [752, 416] width 61 height 39
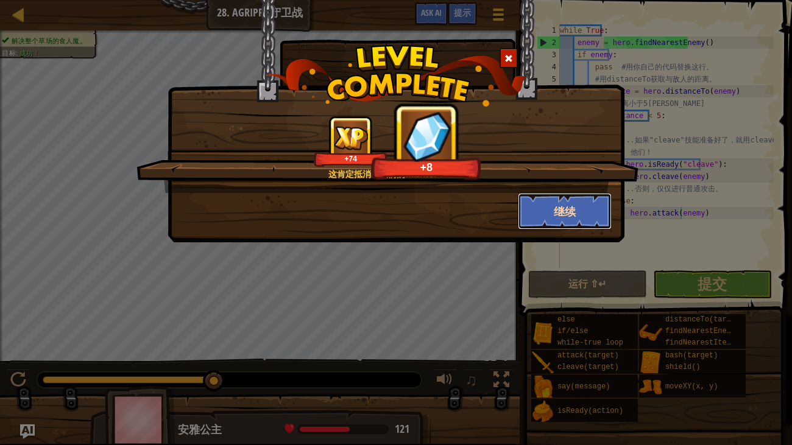
click at [536, 218] on button "继续" at bounding box center [565, 211] width 94 height 37
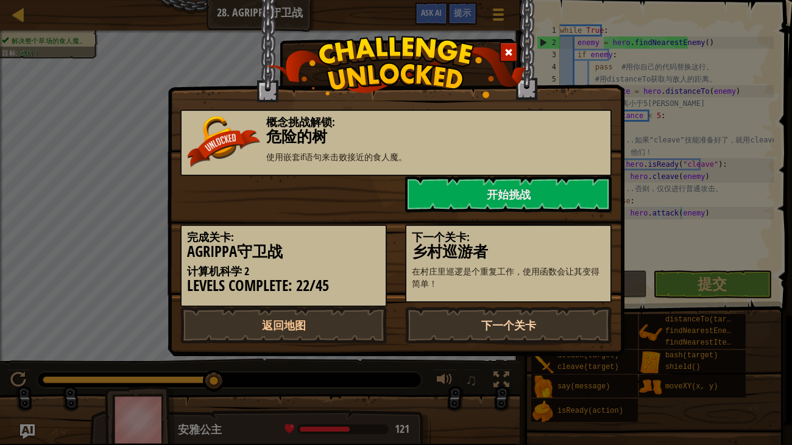
click at [481, 321] on link "下一个关卡" at bounding box center [508, 325] width 207 height 37
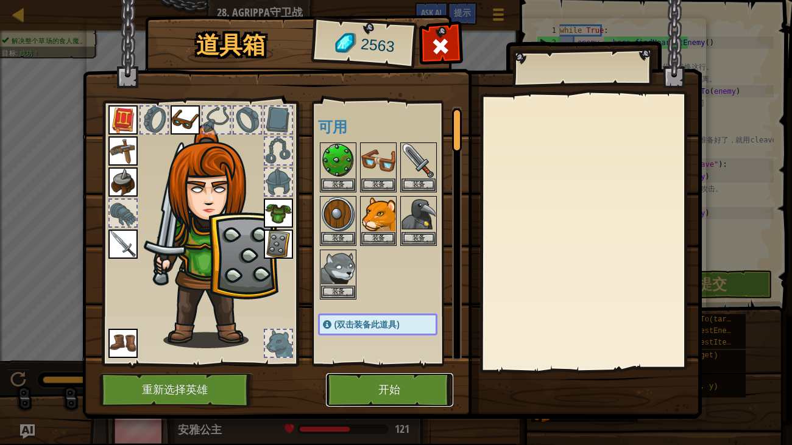
click at [377, 363] on button "开始" at bounding box center [389, 391] width 127 height 34
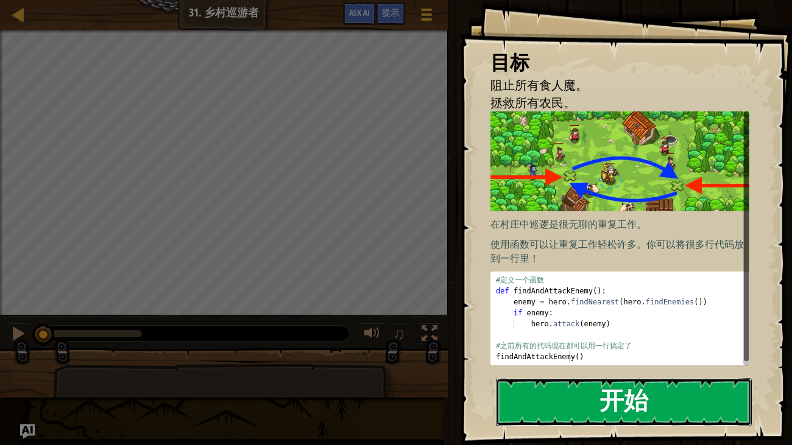
click at [533, 363] on button "开始" at bounding box center [624, 402] width 257 height 48
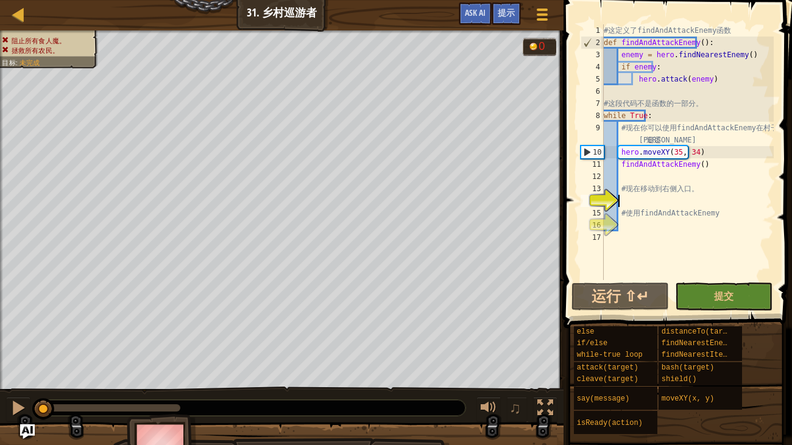
click at [647, 200] on div "# 这 定 义 了 findAndAttackEnemy 函 数 def findAndAttackEnemy ( ) : enemy = hero . fi…" at bounding box center [688, 164] width 172 height 280
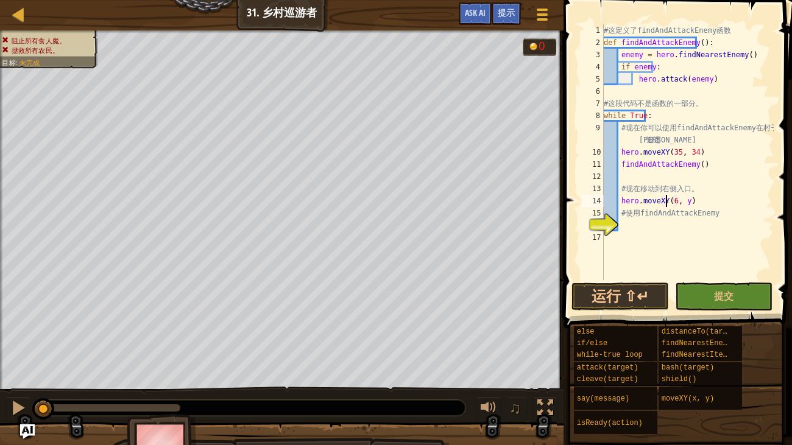
scroll to position [5, 5]
type textarea "hero.moveXY(60, 31)"
click at [663, 230] on div "# 这 定 义 了 findAndAttackEnemy 函 数 def findAndAttackEnemy ( ) : enemy = hero . fi…" at bounding box center [688, 164] width 172 height 280
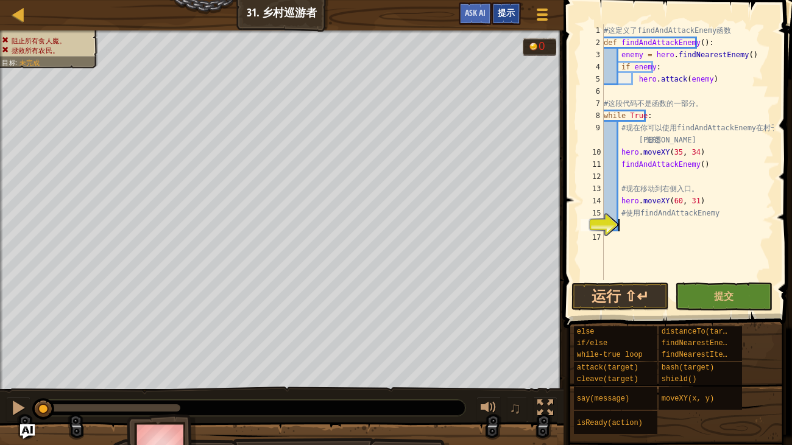
click at [500, 2] on div "提示" at bounding box center [506, 13] width 29 height 23
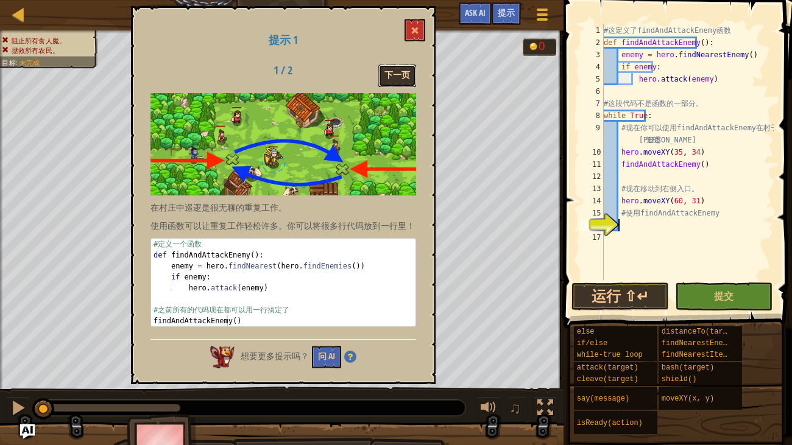
click at [391, 65] on button "下一页" at bounding box center [397, 76] width 38 height 23
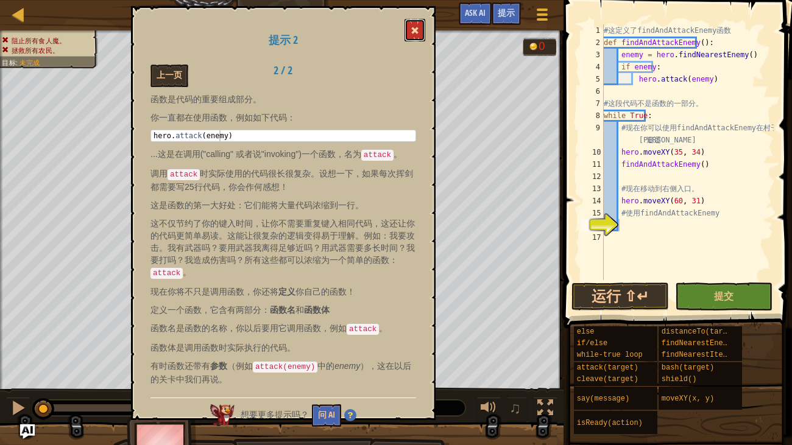
click at [417, 20] on button at bounding box center [415, 30] width 21 height 23
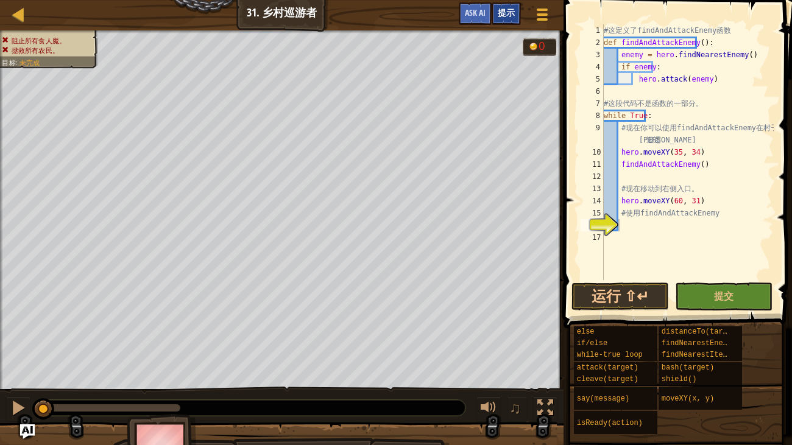
click at [495, 12] on div "提示" at bounding box center [506, 13] width 29 height 23
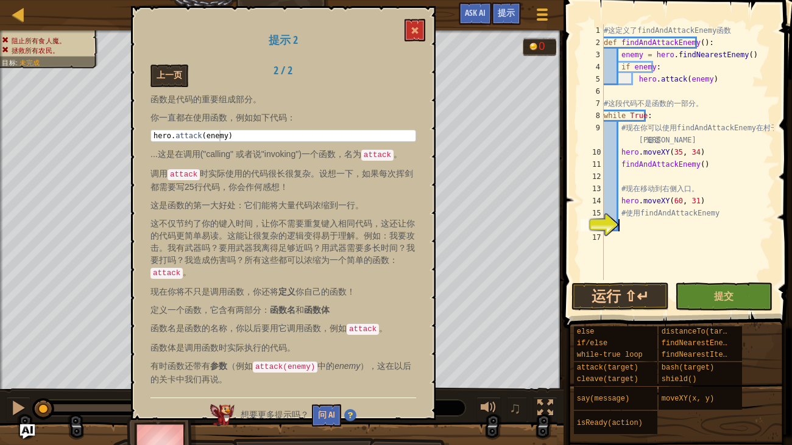
click at [661, 233] on div "# 这 定 义 了 findAndAttackEnemy 函 数 def findAndAttackEnemy ( ) : enemy = hero . fi…" at bounding box center [688, 164] width 172 height 280
click at [676, 162] on div "# 这 定 义 了 findAndAttackEnemy 函 数 def findAndAttackEnemy ( ) : enemy = hero . fi…" at bounding box center [688, 164] width 172 height 280
type textarea "findAndAttackEnemy()"
click at [676, 162] on div "# 这 定 义 了 findAndAttackEnemy 函 数 def findAndAttackEnemy ( ) : enemy = hero . fi…" at bounding box center [688, 164] width 172 height 280
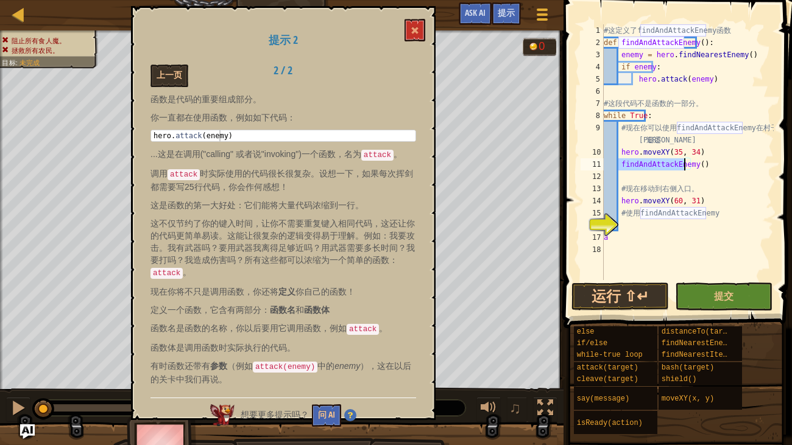
click at [657, 228] on div "# 这 定 义 了 findAndAttackEnemy 函 数 def findAndAttackEnemy ( ) : enemy = hero . fi…" at bounding box center [688, 164] width 172 height 280
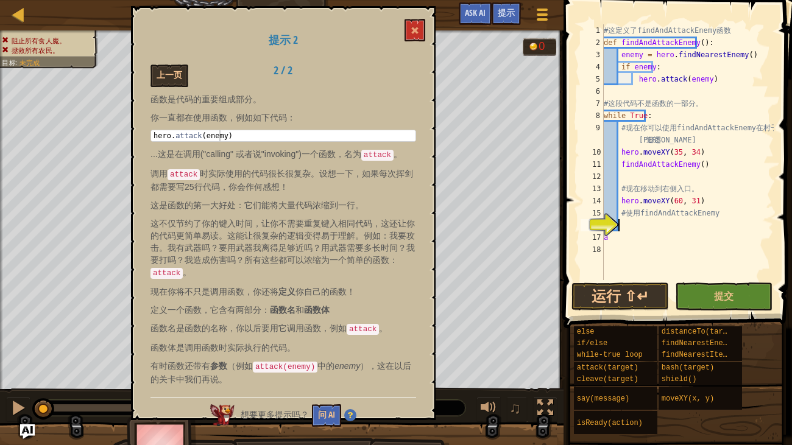
paste textarea "findAndAttackEnemy"
type textarea "findAndAttackEnemy()"
click at [725, 283] on button "提交" at bounding box center [724, 297] width 98 height 28
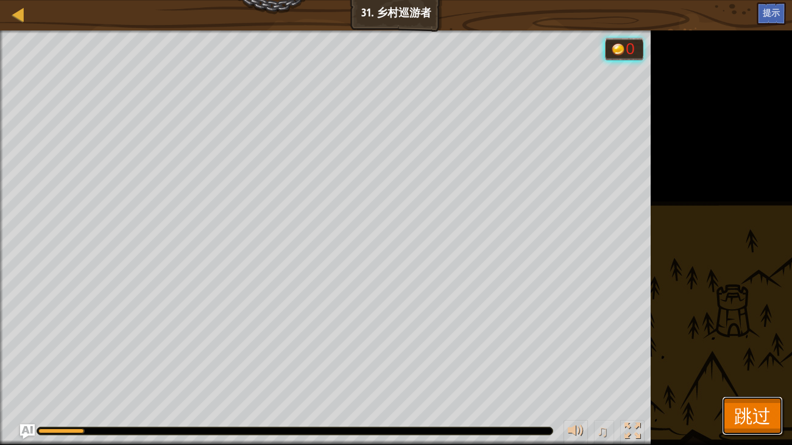
click at [761, 363] on span "跳过" at bounding box center [752, 415] width 37 height 25
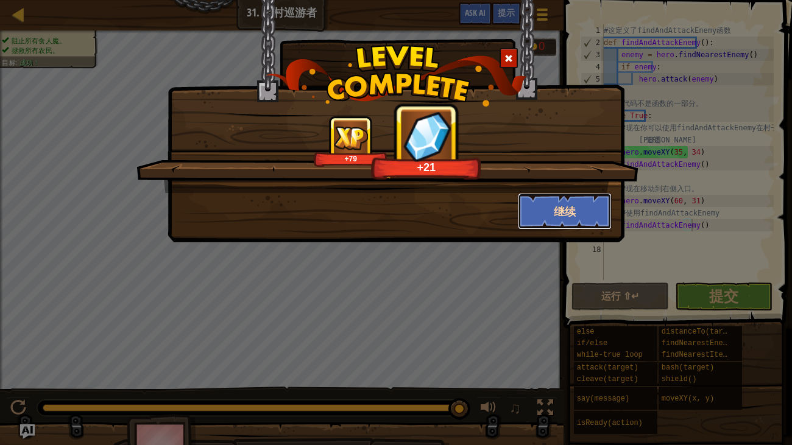
click at [570, 207] on button "继续" at bounding box center [565, 211] width 94 height 37
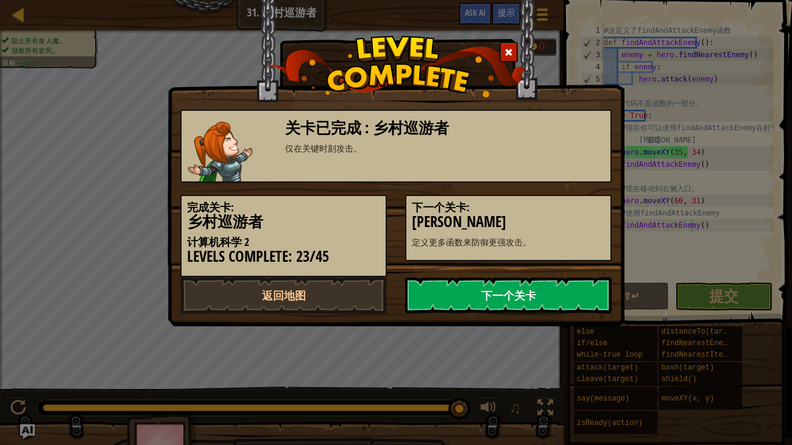
click at [566, 297] on link "下一个关卡" at bounding box center [508, 295] width 207 height 37
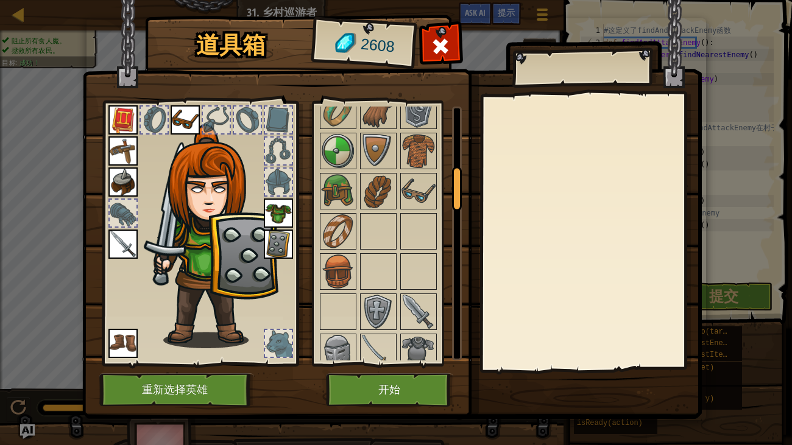
scroll to position [432, 0]
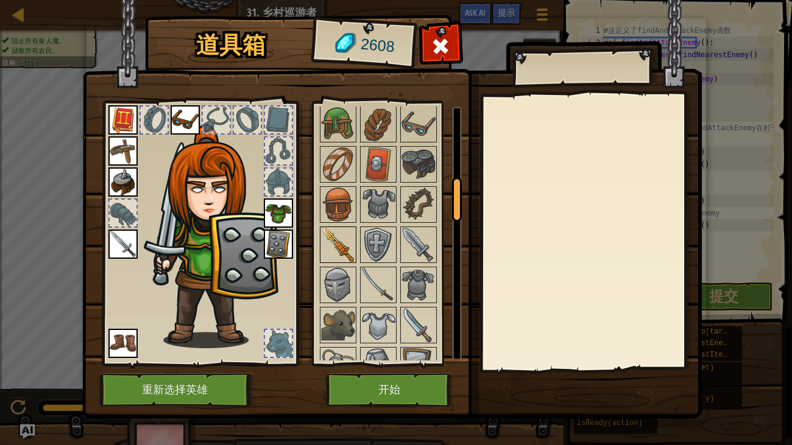
click at [347, 238] on img at bounding box center [338, 245] width 34 height 34
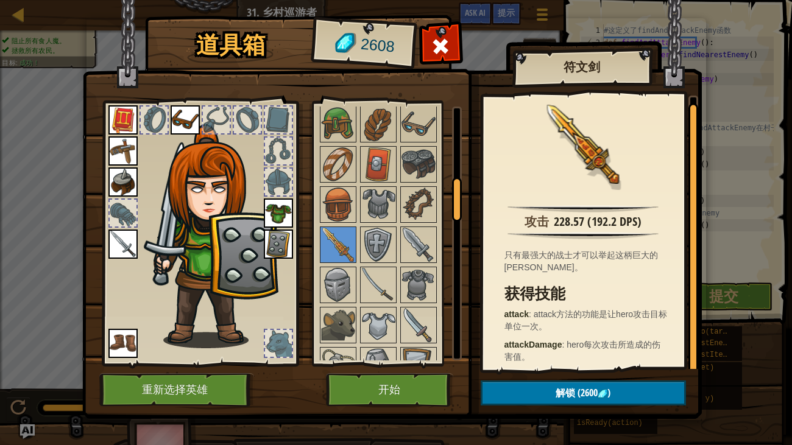
scroll to position [5, 0]
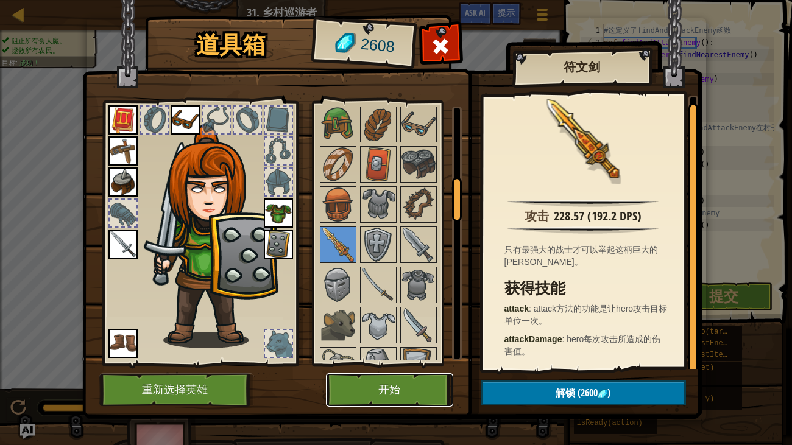
click at [413, 363] on button "开始" at bounding box center [389, 391] width 127 height 34
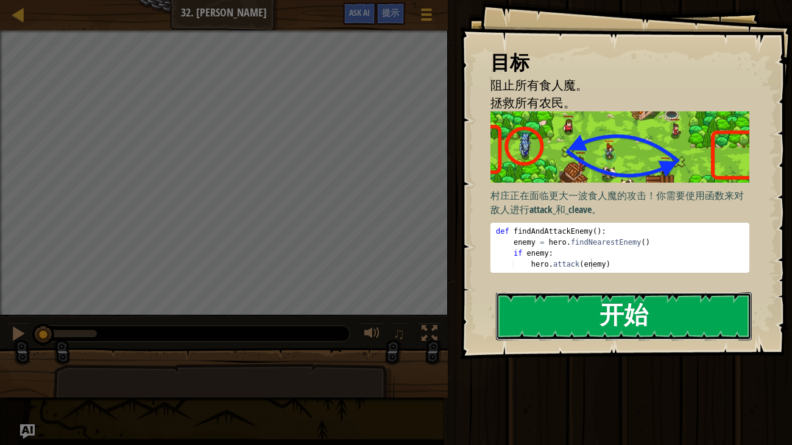
click at [537, 320] on button "开始" at bounding box center [624, 317] width 257 height 48
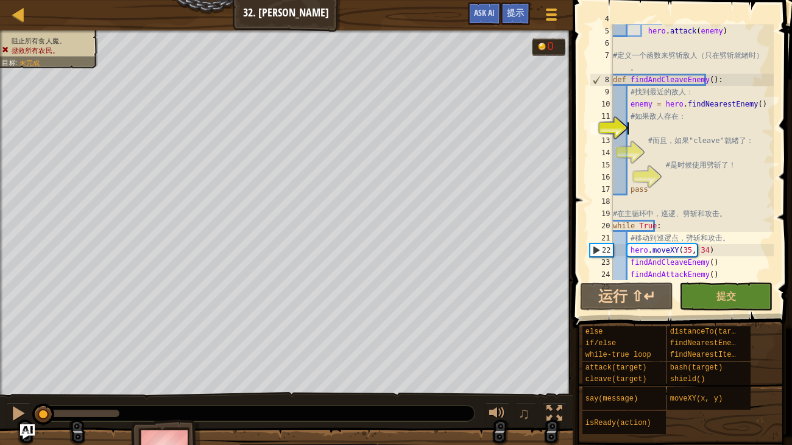
scroll to position [5, 1]
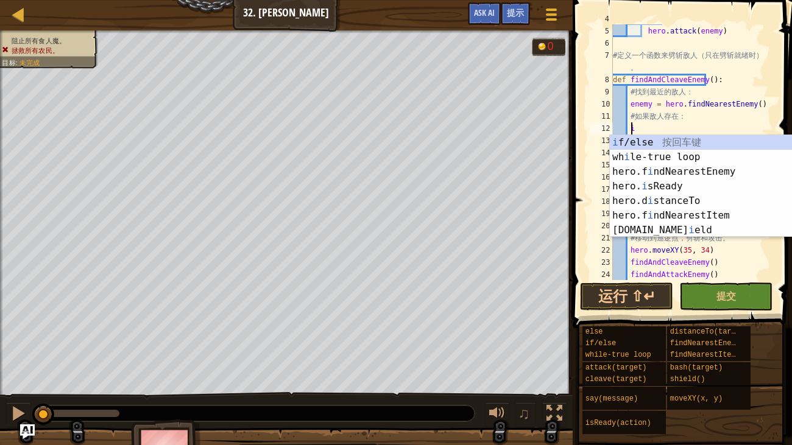
type textarea "if enemy:"
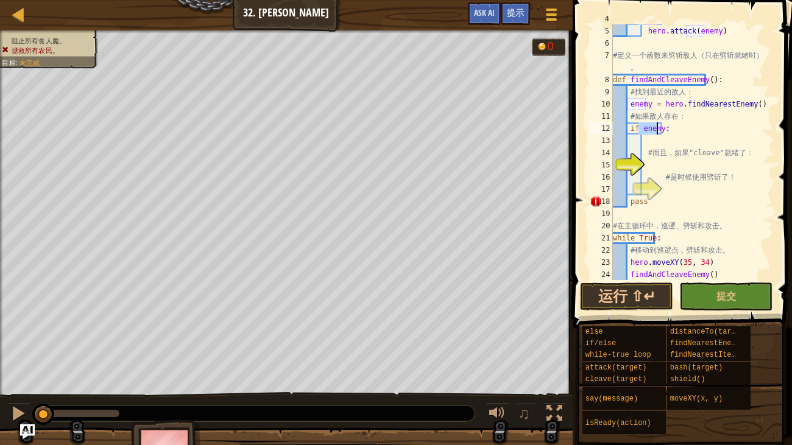
click at [652, 145] on div "if enemy : hero . attack ( enemy ) # 定 义 一 个 函 数 来 劈 斩 敌 人 （ 只 在 劈 斩 就 绪 时 ） 。 …" at bounding box center [692, 153] width 163 height 280
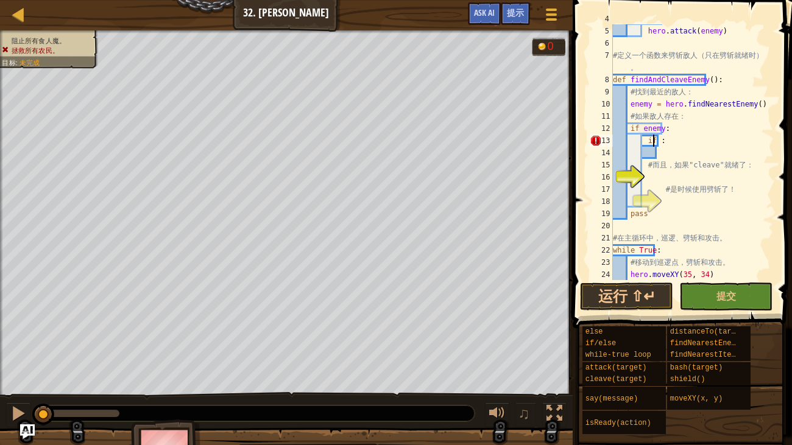
scroll to position [5, 3]
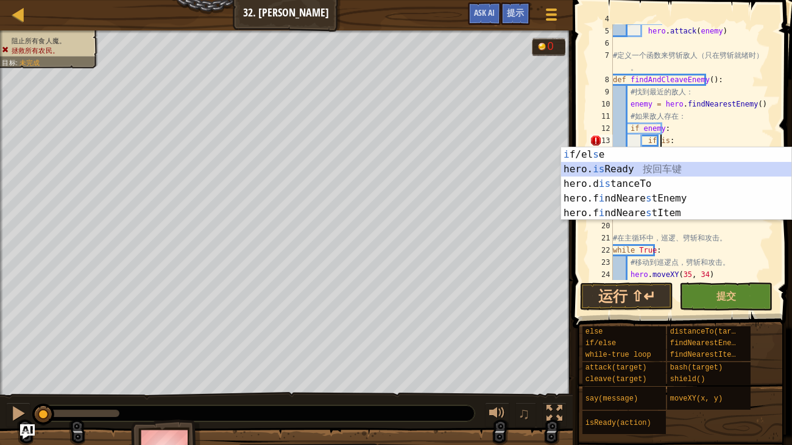
type textarea "if hero.isReady("cleave"):"
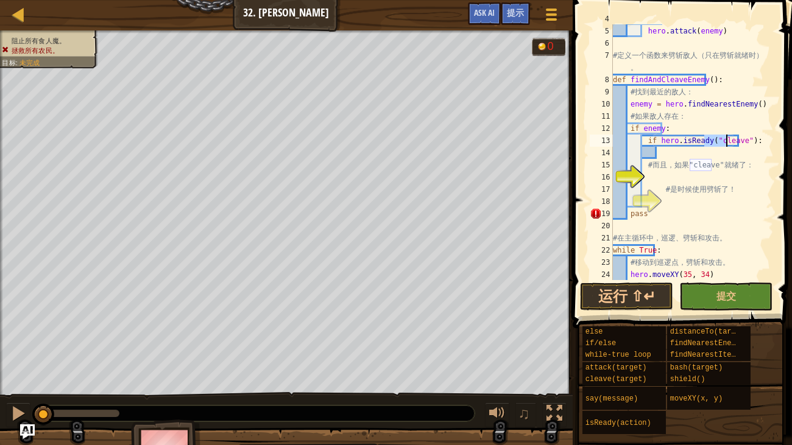
click at [660, 155] on div "if enemy : hero . attack ( enemy ) # 定 义 一 个 函 数 来 劈 斩 敌 人 （ 只 在 劈 斩 就 绪 时 ） 。 …" at bounding box center [692, 153] width 163 height 280
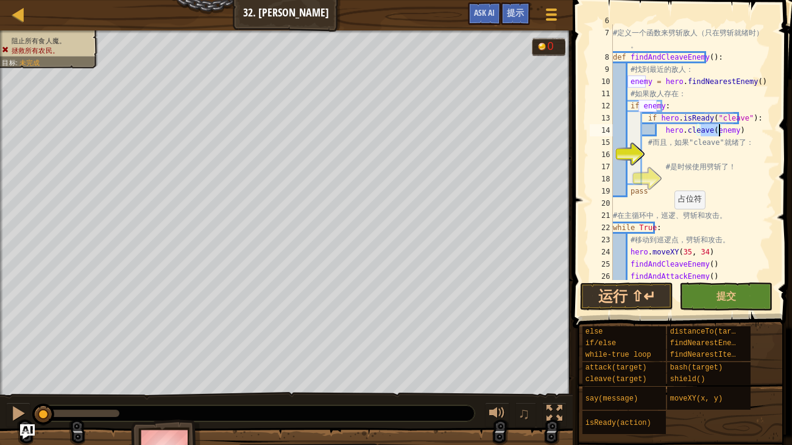
scroll to position [71, 0]
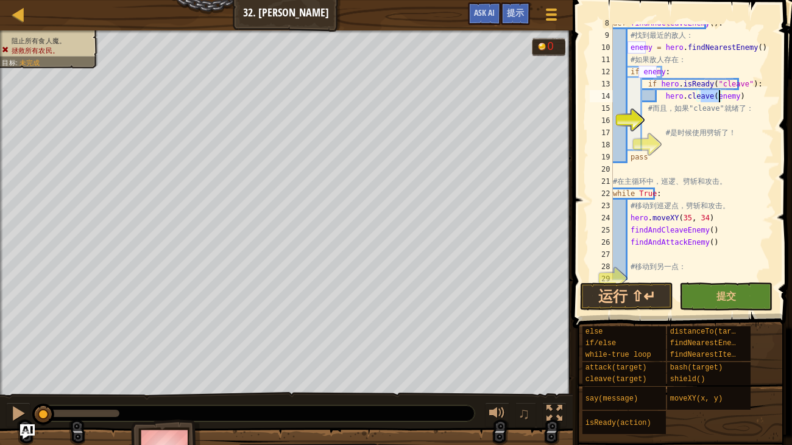
click at [665, 179] on div "def findAndCleaveEnemy ( ) : # 找 到 最 近 的 敌 人 ： enemy = hero . findNearestEnemy …" at bounding box center [692, 157] width 163 height 280
type textarea "# 在主循环中，巡逻、劈斩和攻击。"
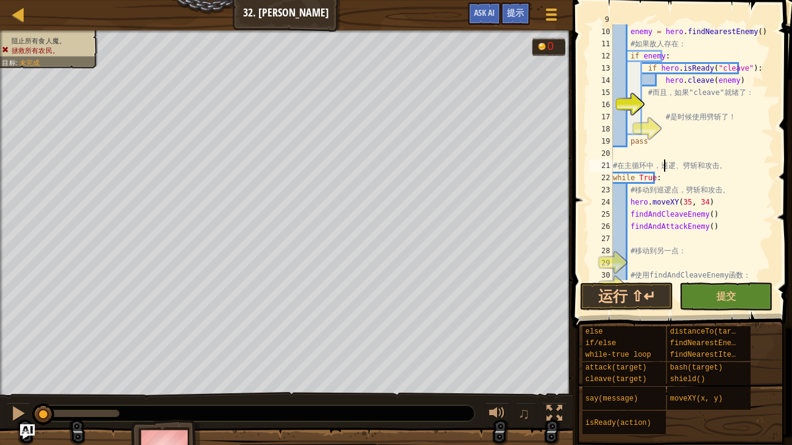
scroll to position [160, 0]
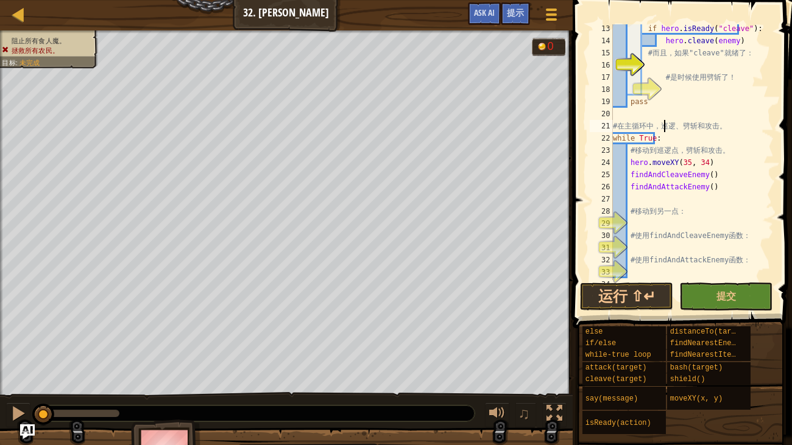
click at [653, 225] on div "if hero . isReady ( "cleave" ) : hero . cleave ( enemy ) # 而 且 ， 如 果 "cleave" 就…" at bounding box center [692, 163] width 163 height 280
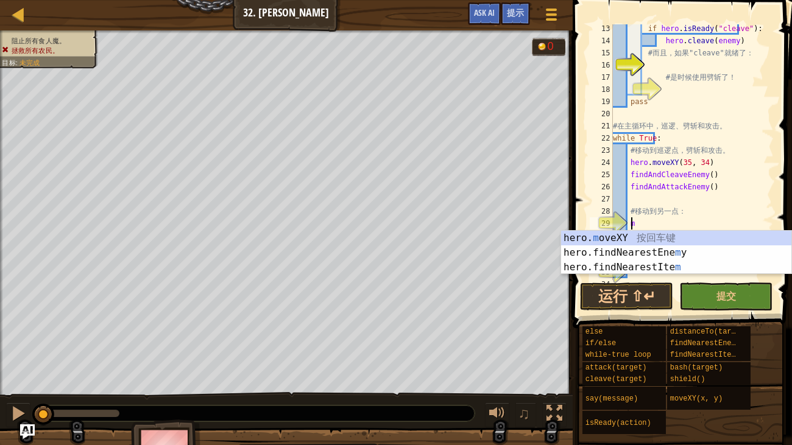
scroll to position [5, 1]
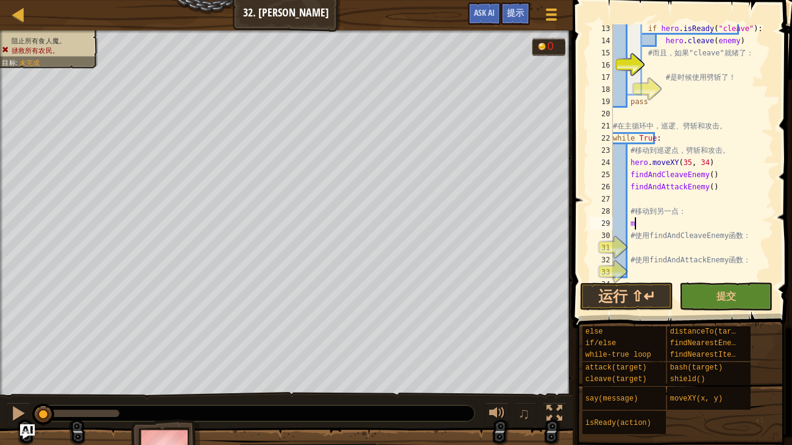
type textarea "m"
type textarea "hero.moveXY(60, 31)"
click at [669, 250] on div "if hero . isReady ( "cleave" ) : hero . cleave ( enemy ) # 而 且 ， 如 果 "cleave" 就…" at bounding box center [692, 163] width 163 height 280
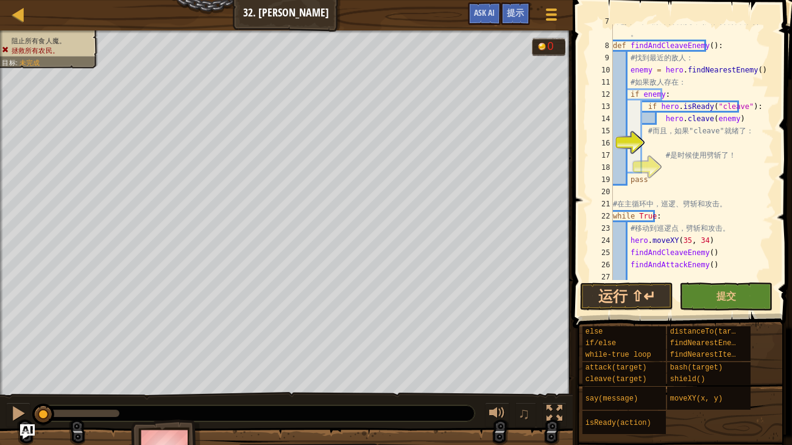
scroll to position [82, 0]
drag, startPoint x: 627, startPoint y: 47, endPoint x: 701, endPoint y: 49, distance: 74.4
click at [701, 49] on div "# 定 义 一 个 函 数 来 劈 斩 敌 人 （ 只 在 劈 斩 就 绪 时 ） 。 def findAndCleaveEnemy ( ) : # 找 到 …" at bounding box center [692, 161] width 163 height 293
type textarea "def findAndCleaveEnemy():"
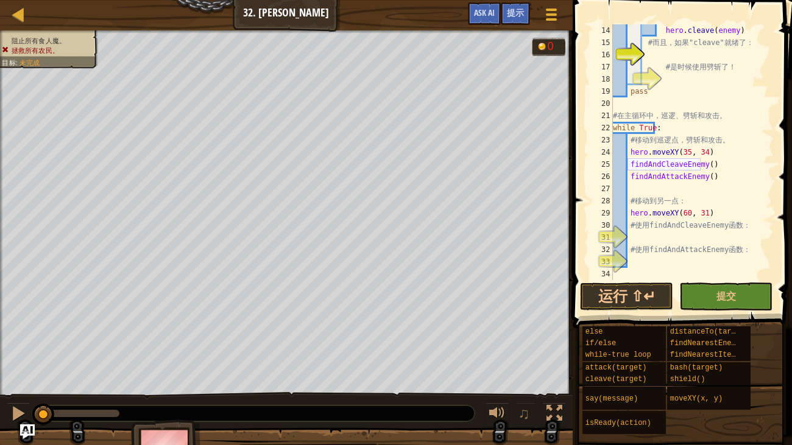
scroll to position [168, 0]
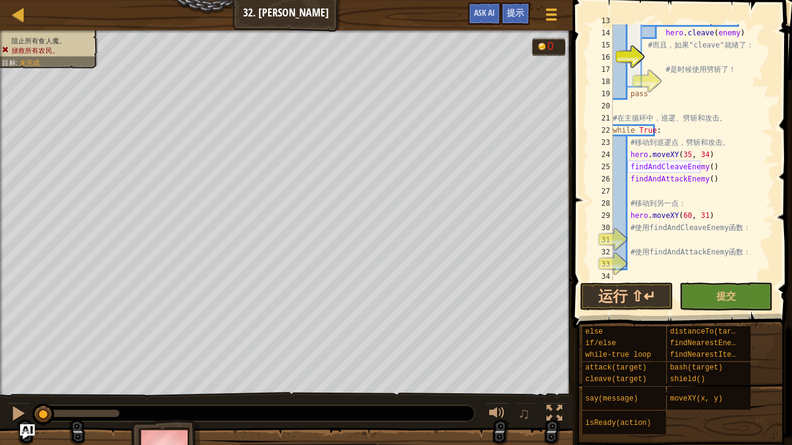
click at [676, 234] on div "if hero . isReady ( "cleave" ) : hero . cleave ( enemy ) # 而 且 ， 如 果 "cleave" 就…" at bounding box center [692, 155] width 163 height 280
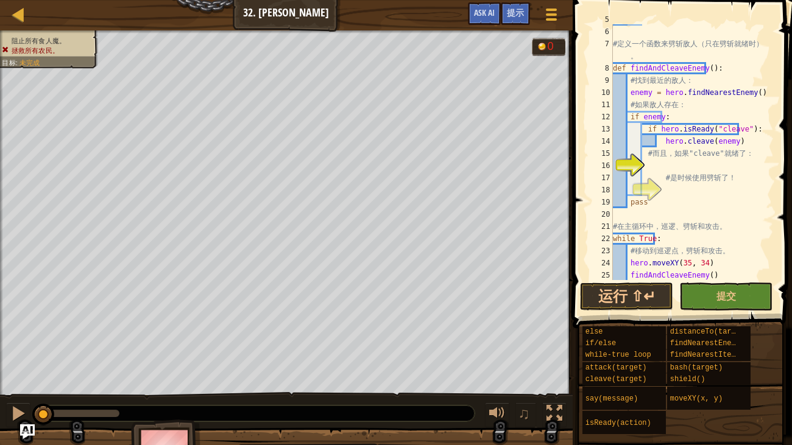
scroll to position [0, 0]
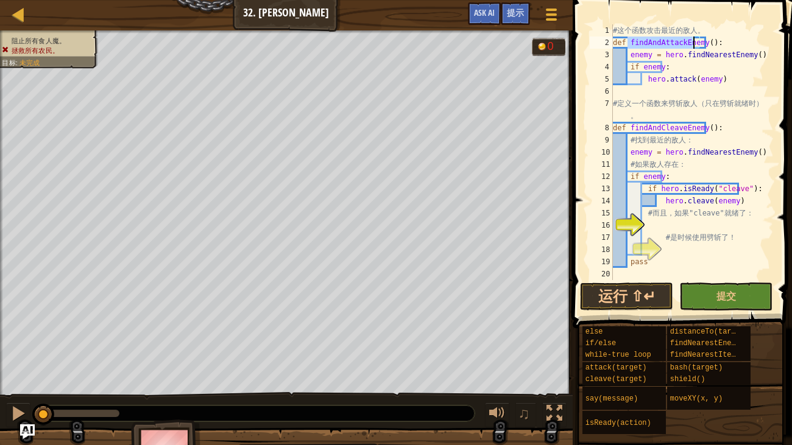
drag, startPoint x: 627, startPoint y: 43, endPoint x: 692, endPoint y: 46, distance: 64.7
click at [692, 46] on div "# 这 个 函 数 攻 击 最 近 的 敌 人 。 def findAndAttackEnemy ( ) : enemy = hero . findNeare…" at bounding box center [692, 164] width 163 height 280
type textarea "def findAndAttackEnemy():"
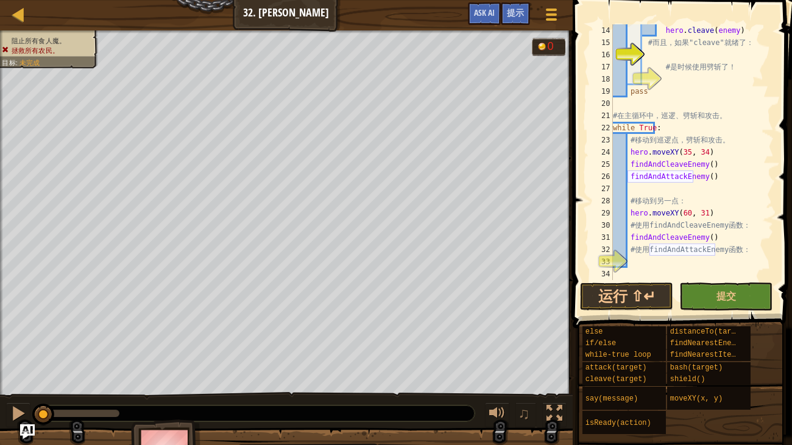
scroll to position [170, 0]
click at [676, 260] on div "hero . cleave ( enemy ) # 而 且 ， 如 果 "cleave" 就 绪 了 ： # 是 时 候 使 用 劈 斩 了 ！ pass #…" at bounding box center [692, 164] width 163 height 280
type textarea "findAndAttackEnemy()"
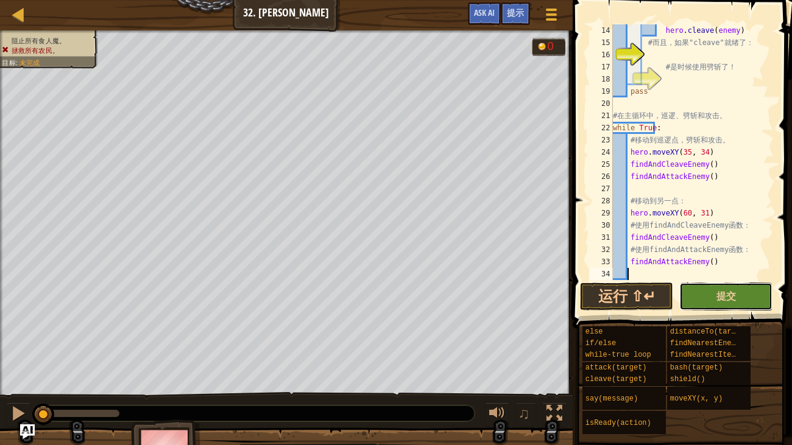
click at [746, 303] on button "提交" at bounding box center [726, 297] width 93 height 28
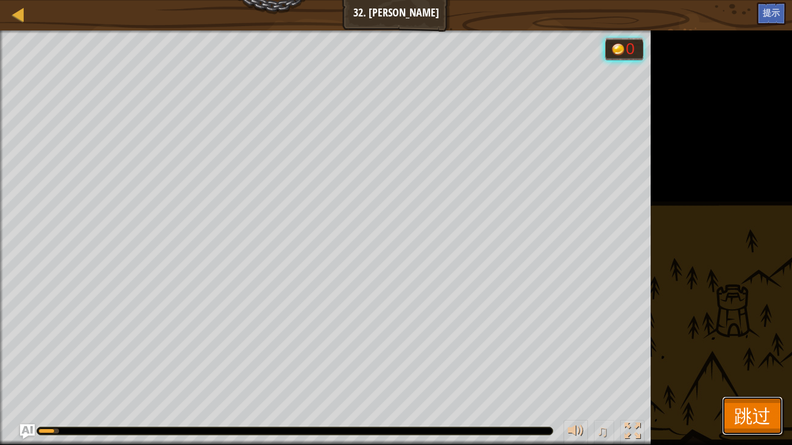
click at [753, 363] on span "跳过" at bounding box center [752, 415] width 37 height 25
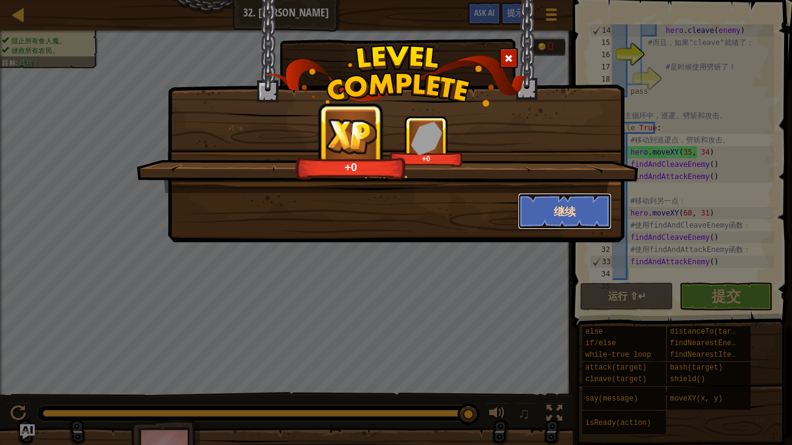
click at [541, 206] on button "继续" at bounding box center [565, 211] width 94 height 37
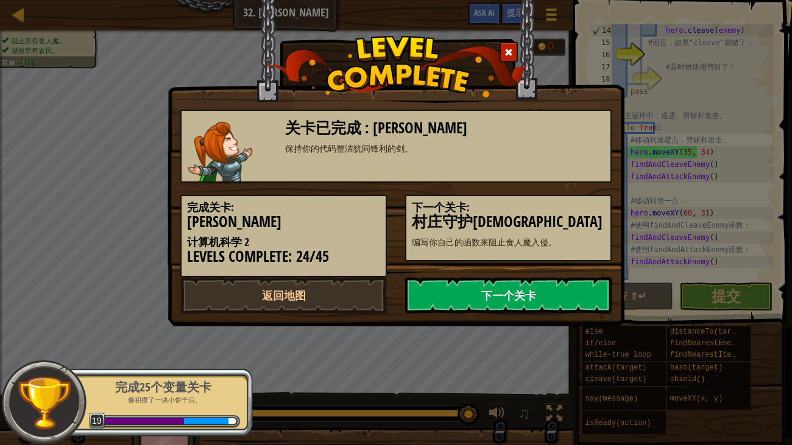
click at [514, 304] on link "下一个关卡" at bounding box center [508, 295] width 207 height 37
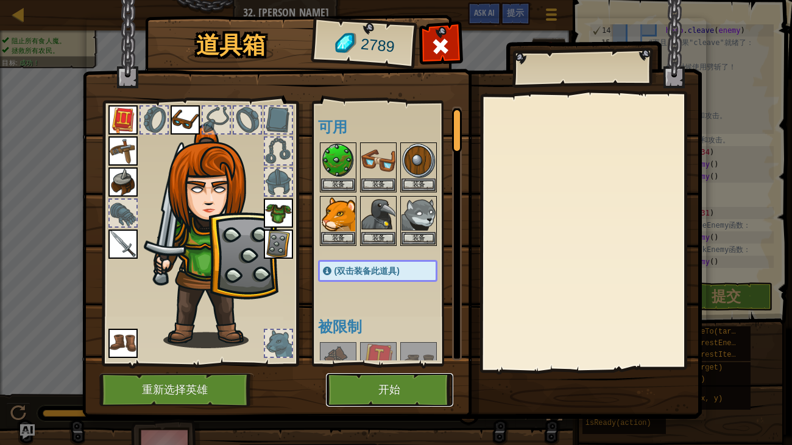
click at [397, 363] on button "开始" at bounding box center [389, 391] width 127 height 34
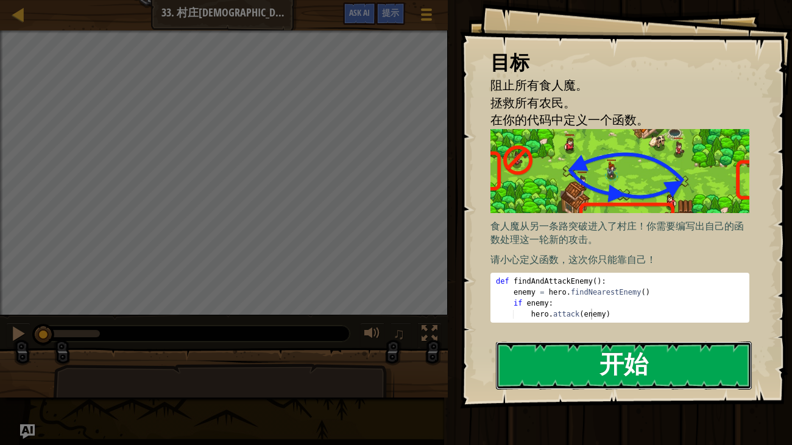
click at [541, 361] on button "开始" at bounding box center [624, 366] width 257 height 48
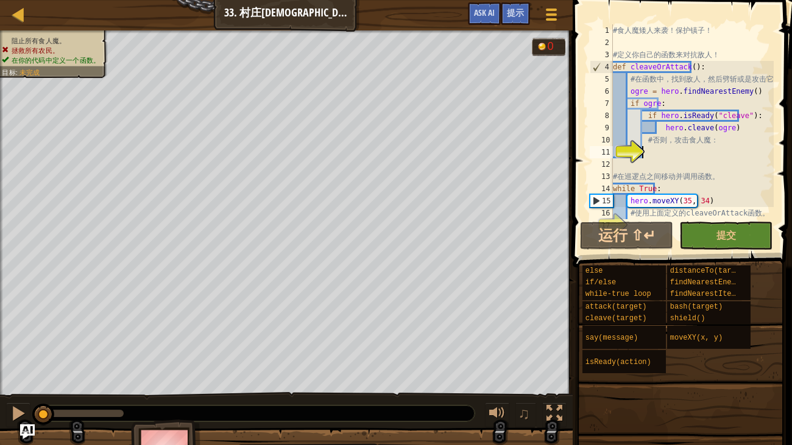
scroll to position [36, 0]
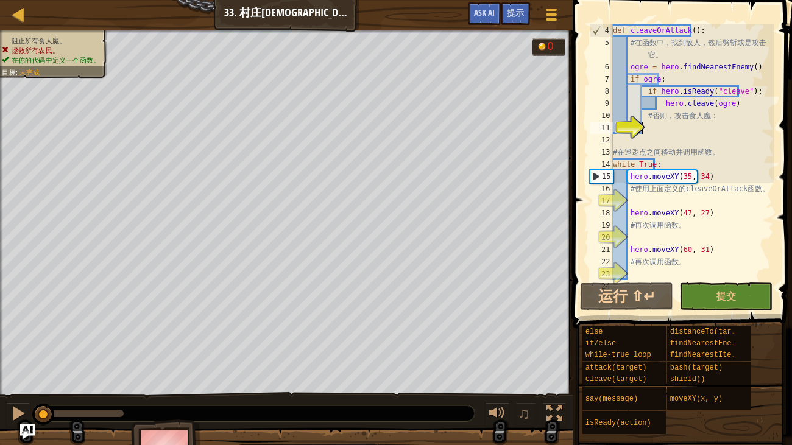
type textarea "e"
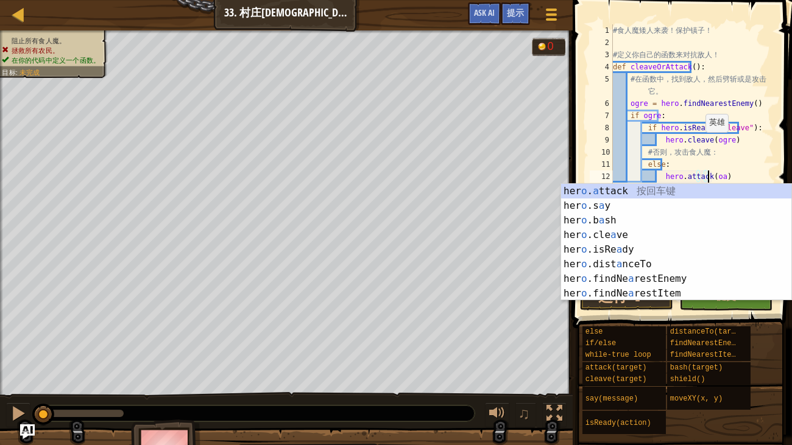
scroll to position [5, 7]
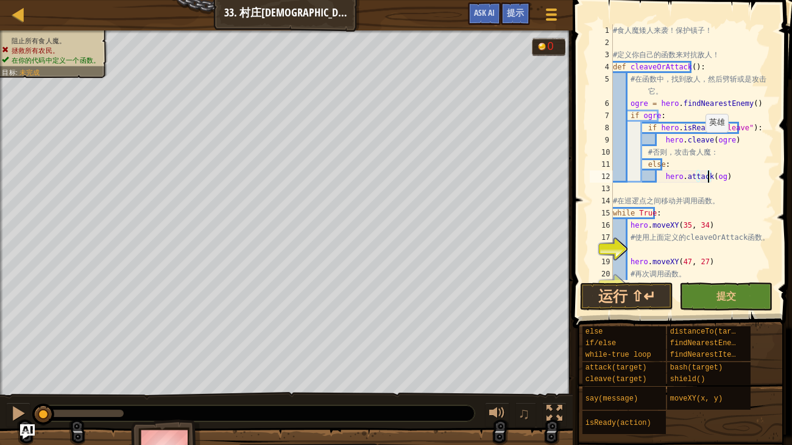
type textarea "hero.attack(ogre)"
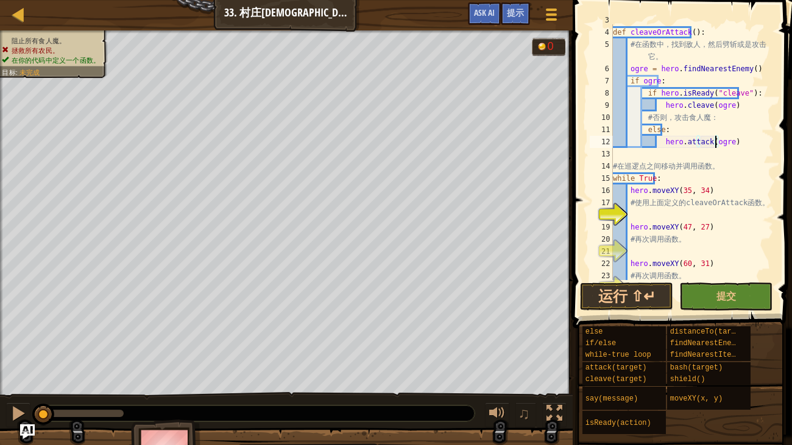
scroll to position [35, 0]
click at [670, 211] on div "# 定 义 你 自 己 的 函 数 来 对 抗 敌 人 ！ def cleaveOrAttack ( ) : # 在 函 数 中 ， 找 到 敌 人 ， 然 …" at bounding box center [692, 154] width 163 height 280
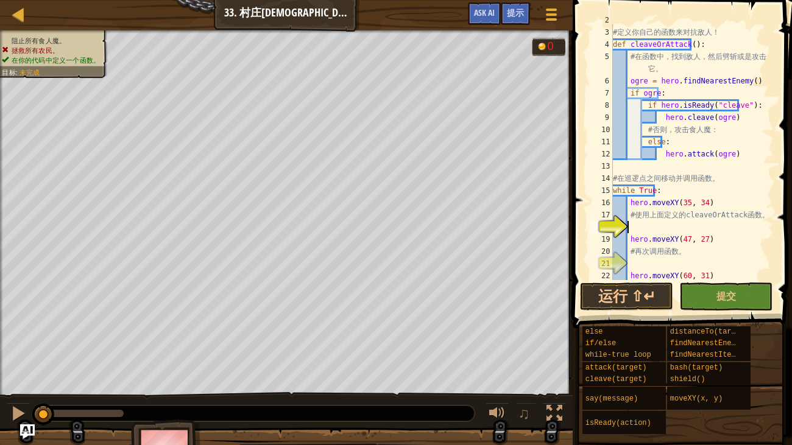
scroll to position [0, 0]
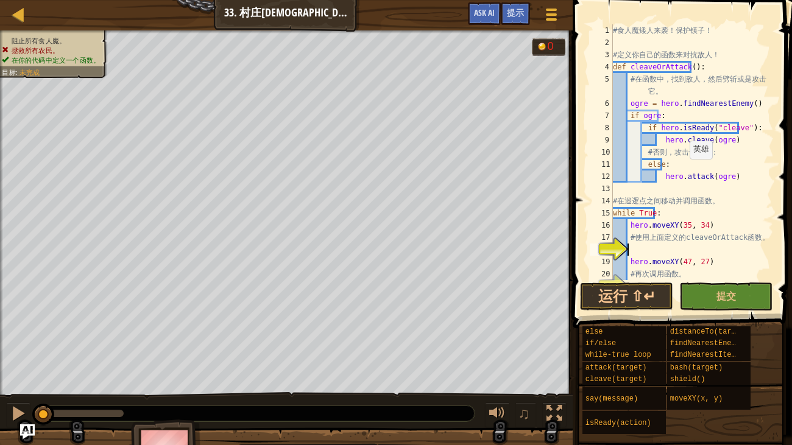
click at [682, 171] on div "# 食 人 魔 矮 人 来 袭 ！ 保 护 镇 子 ！ # 定 义 你 自 己 的 函 数 来 对 抗 敌 人 ！ def cleaveOrAttack ( …" at bounding box center [692, 164] width 163 height 280
type textarea "hero.attack(ogre)"
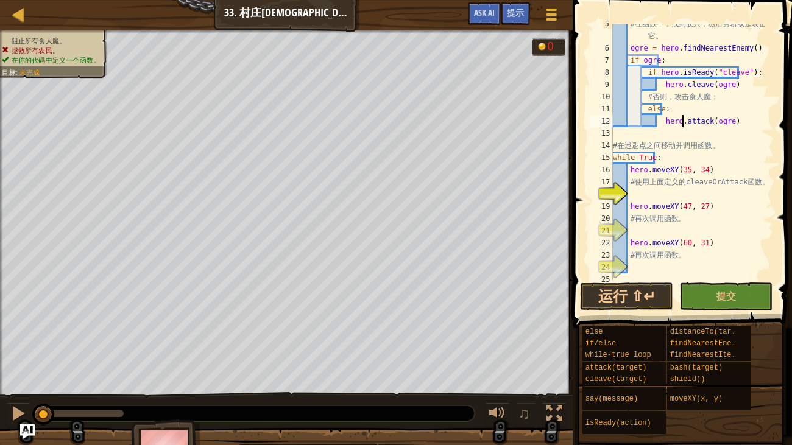
click at [679, 199] on div "# 在 函 数 中 ， 找 到 敌 人 ， 然 后 劈 斩 或 是 攻 击 它 。 ogre = hero . findNearestEnemy ( ) if…" at bounding box center [692, 164] width 163 height 293
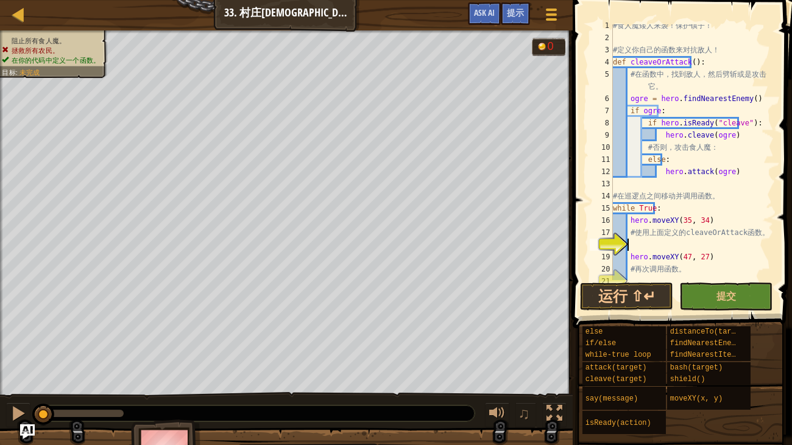
scroll to position [0, 0]
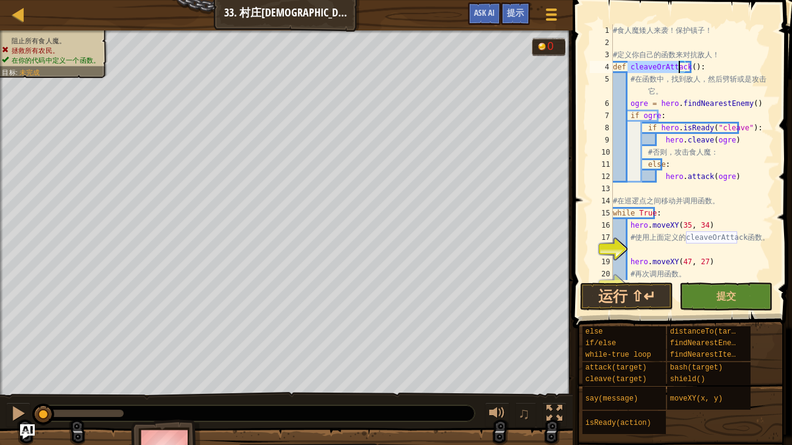
drag, startPoint x: 626, startPoint y: 71, endPoint x: 677, endPoint y: 72, distance: 50.6
click at [677, 72] on div "# 食 人 魔 矮 人 来 袭 ！ 保 护 镇 子 ！ # 定 义 你 自 己 的 函 数 来 对 抗 敌 人 ！ def cleaveOrAttack ( …" at bounding box center [692, 164] width 163 height 280
type textarea "def cleaveOrAttack():"
click at [639, 253] on div "# 食 人 魔 矮 人 来 袭 ！ 保 护 镇 子 ！ # 定 义 你 自 己 的 函 数 来 对 抗 敌 人 ！ def cleaveOrAttack ( …" at bounding box center [692, 164] width 163 height 280
type textarea "cleaveOrAttack"
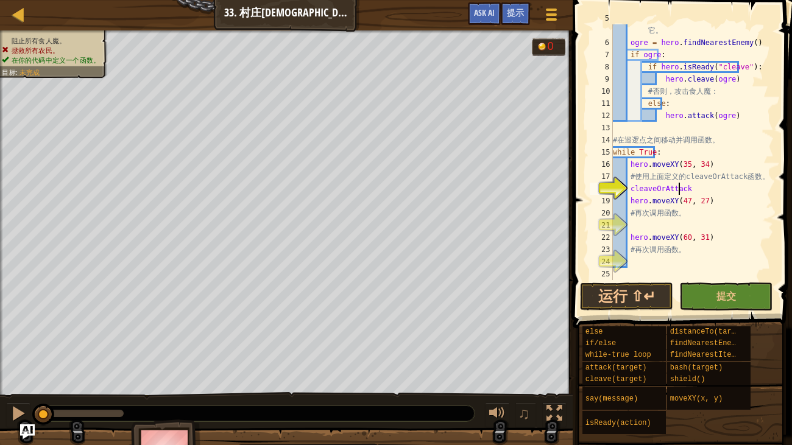
scroll to position [60, 0]
click at [651, 222] on div "# 在 函 数 中 ， 找 到 敌 人 ， 然 后 劈 斩 或 是 攻 击 它 。 ogre = hero . findNearestEnemy ( ) if…" at bounding box center [692, 158] width 163 height 293
type textarea "cleaveOrAttack"
click at [644, 260] on div "# 在 函 数 中 ， 找 到 敌 人 ， 然 后 劈 斩 或 是 攻 击 它 。 ogre = hero . findNearestEnemy ( ) if…" at bounding box center [692, 158] width 163 height 293
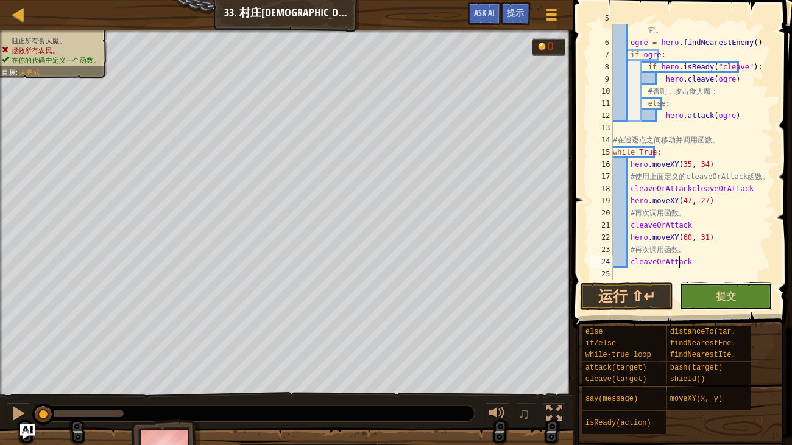
click at [714, 288] on button "提交" at bounding box center [726, 297] width 93 height 28
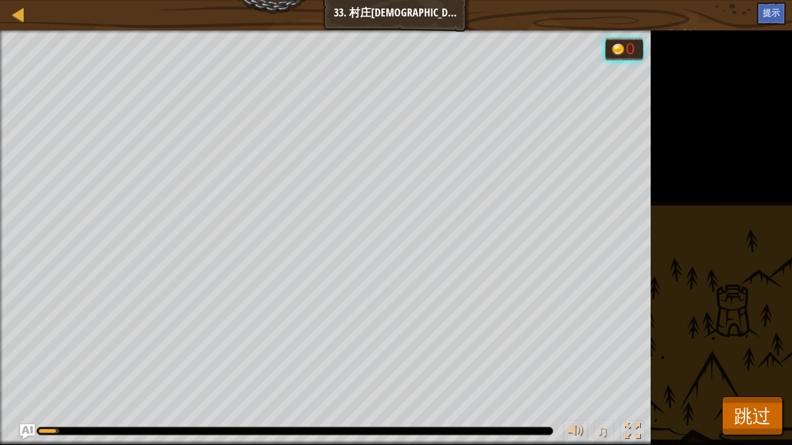
click at [733, 363] on div "阻止所有食人魔。 拯救所有农民。 在你的代码中定义一个函数。 目标 : 运行中... 0 ♫ 安雅公主 207 x: 43 y: 33 x: 35 y: 34" at bounding box center [396, 237] width 792 height 415
click at [745, 363] on span "跳过" at bounding box center [752, 415] width 37 height 25
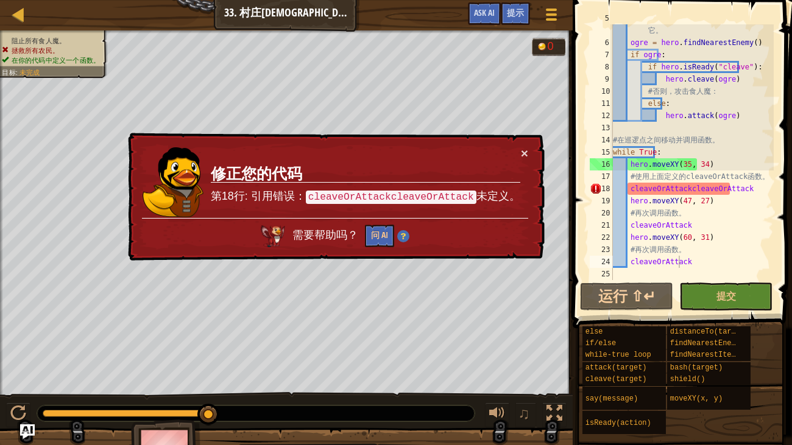
click at [729, 191] on div "# 在 函 数 中 ， 找 到 敌 人 ， 然 后 劈 斩 或 是 攻 击 它 。 ogre = hero . findNearestEnemy ( ) if…" at bounding box center [692, 158] width 163 height 293
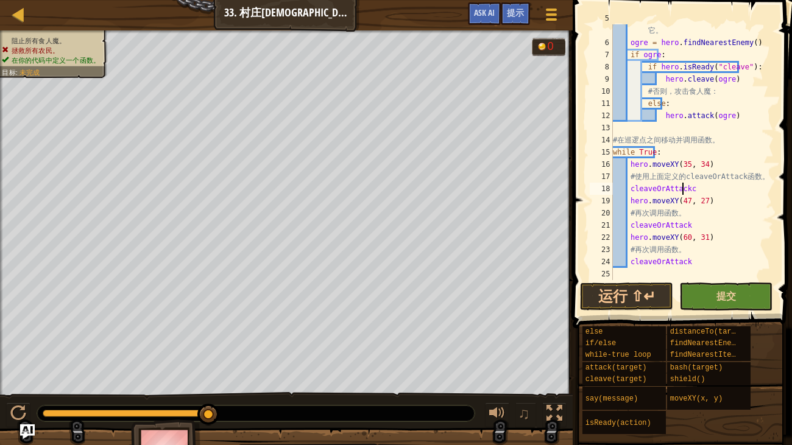
scroll to position [5, 4]
click at [719, 296] on span "提交" at bounding box center [727, 295] width 20 height 13
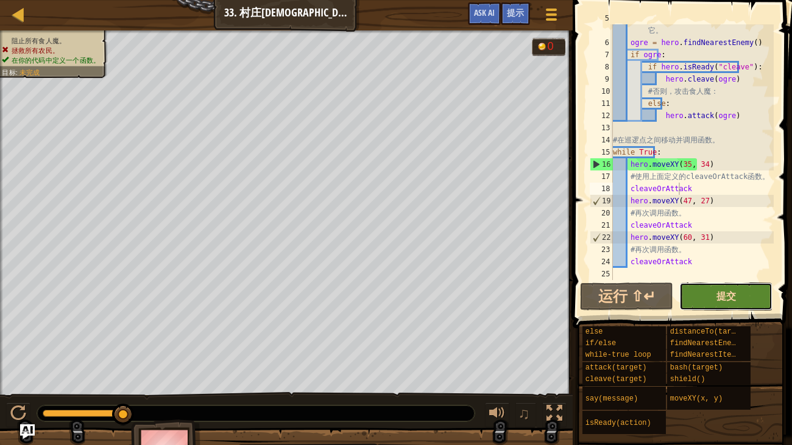
click at [719, 296] on span "提交" at bounding box center [727, 295] width 20 height 13
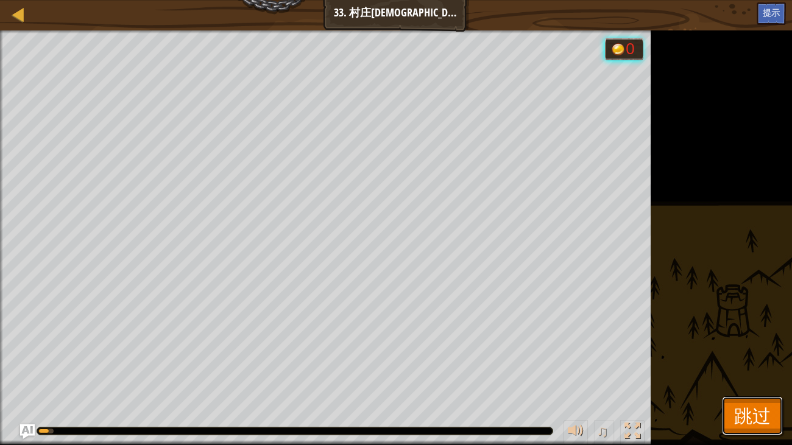
click at [732, 363] on button "跳过" at bounding box center [752, 416] width 61 height 39
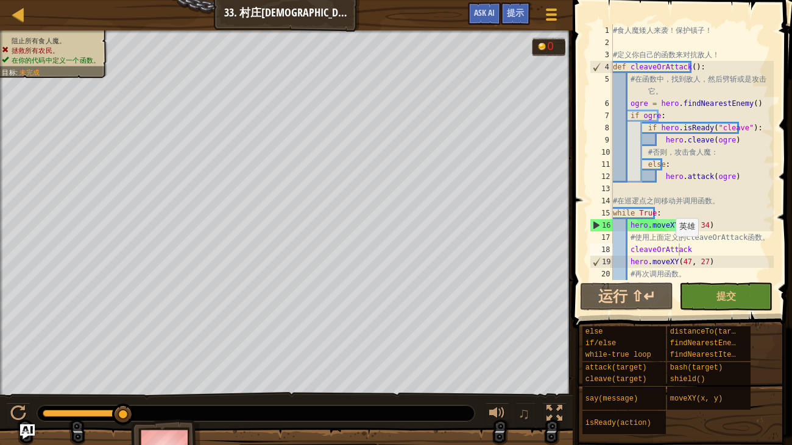
scroll to position [0, 0]
click at [703, 303] on button "提交" at bounding box center [726, 297] width 93 height 28
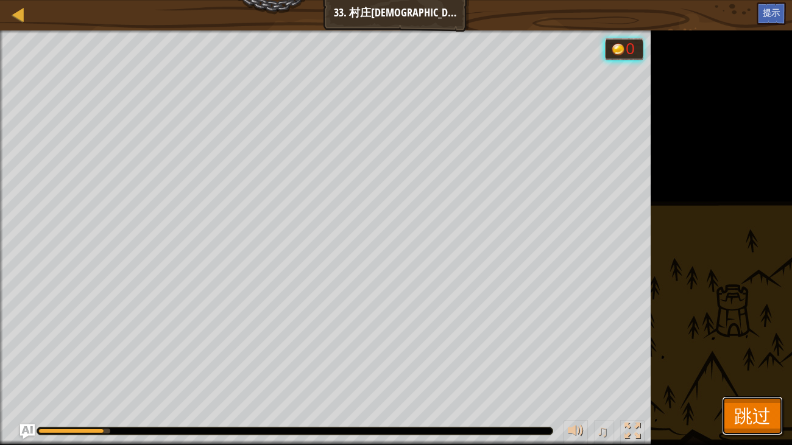
click at [745, 363] on span "跳过" at bounding box center [752, 415] width 37 height 25
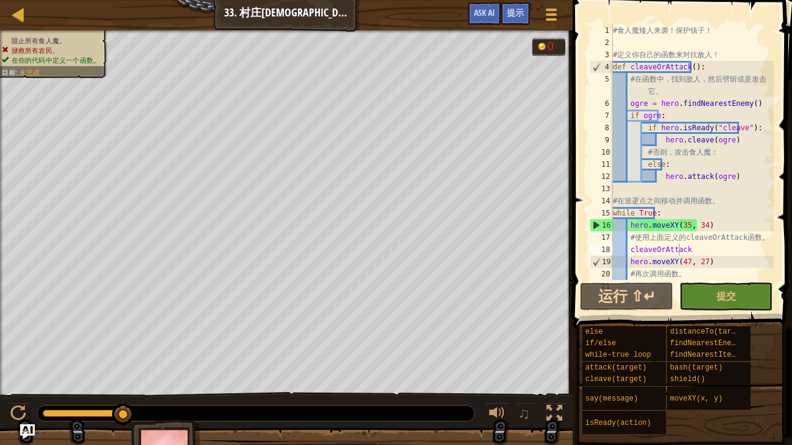
click at [694, 93] on div "# 食 人 魔 矮 人 来 袭 ！ 保 护 镇 子 ！ # 定 义 你 自 己 的 函 数 来 对 抗 敌 人 ！ def cleaveOrAttack ( …" at bounding box center [692, 164] width 163 height 280
click at [690, 116] on div "# 食 人 魔 矮 人 来 袭 ！ 保 护 镇 子 ！ # 定 义 你 自 己 的 函 数 来 对 抗 敌 人 ！ def cleaveOrAttack ( …" at bounding box center [692, 164] width 163 height 280
click at [681, 163] on div "# 食 人 魔 矮 人 来 袭 ！ 保 护 镇 子 ！ # 定 义 你 自 己 的 函 数 来 对 抗 敌 人 ！ def cleaveOrAttack ( …" at bounding box center [692, 164] width 163 height 280
click at [687, 213] on div "# 食 人 魔 矮 人 来 袭 ！ 保 护 镇 子 ！ # 定 义 你 自 己 的 函 数 来 对 抗 敌 人 ！ def cleaveOrAttack ( …" at bounding box center [692, 164] width 163 height 280
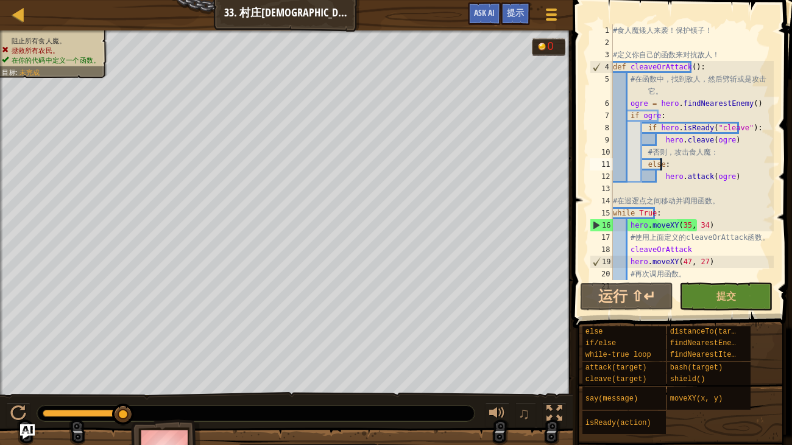
type textarea "while True:"
click at [497, 17] on button "Ask AI" at bounding box center [484, 13] width 33 height 23
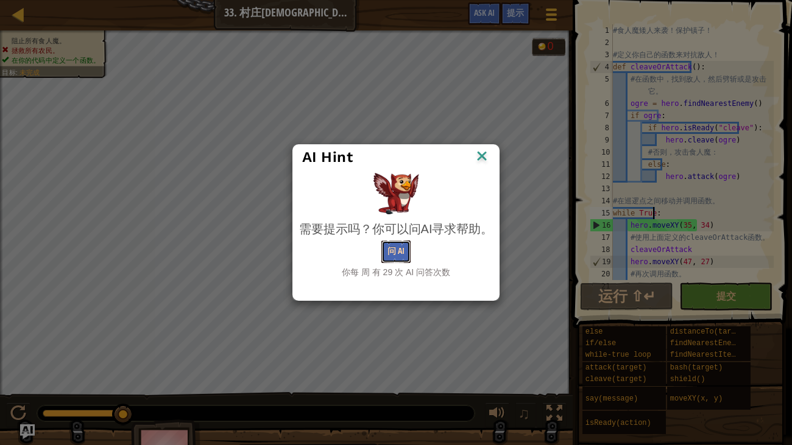
click at [407, 254] on button "问 AI" at bounding box center [395, 252] width 29 height 23
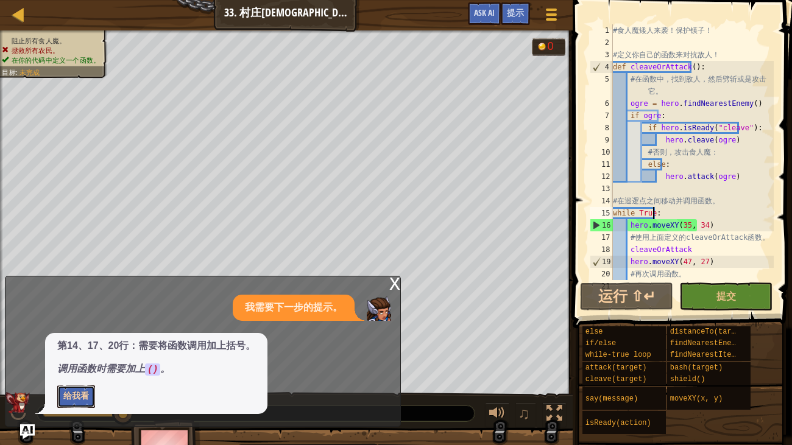
click at [80, 363] on button "给我看" at bounding box center [76, 397] width 38 height 23
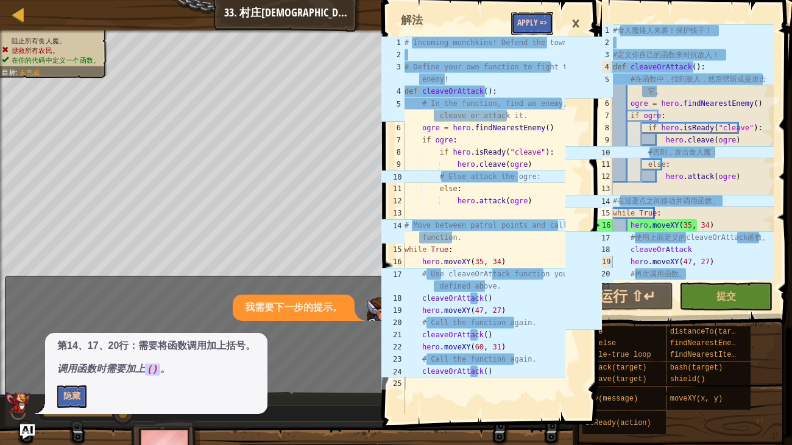
click at [532, 23] on button "Apply =>" at bounding box center [532, 23] width 42 height 23
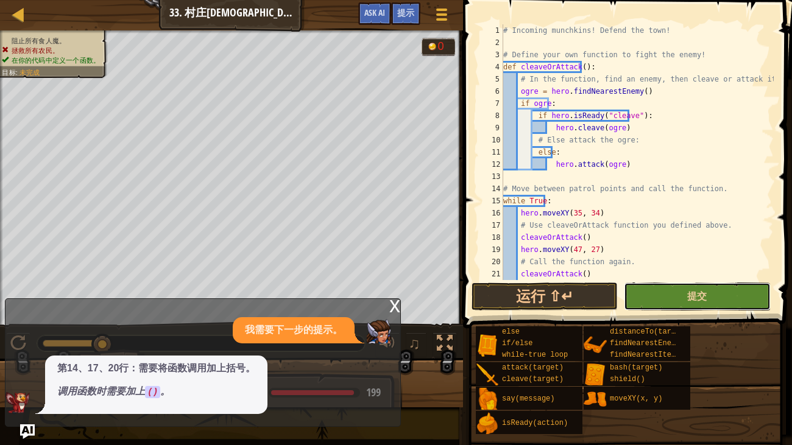
click at [735, 301] on button "提交" at bounding box center [697, 297] width 146 height 28
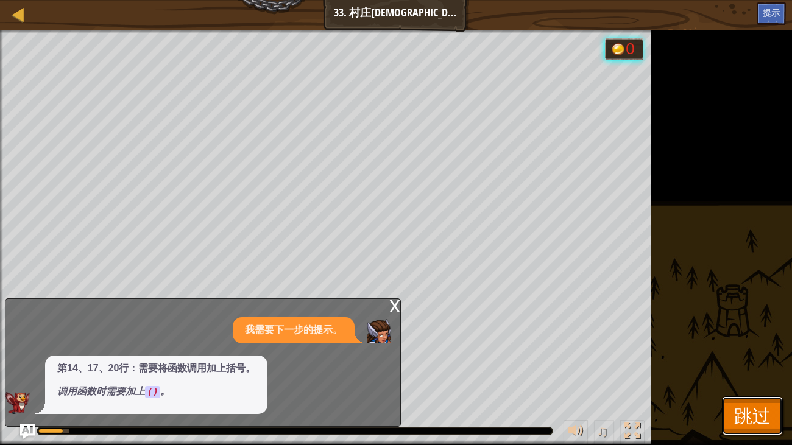
click at [760, 363] on span "跳过" at bounding box center [752, 415] width 37 height 25
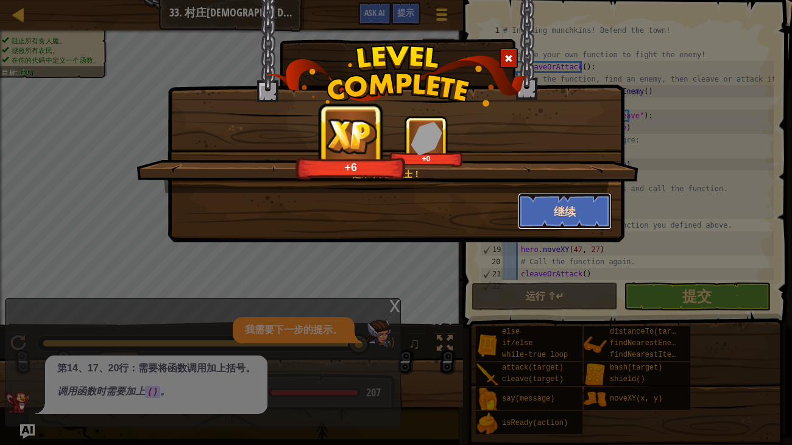
click at [580, 215] on button "继续" at bounding box center [565, 211] width 94 height 37
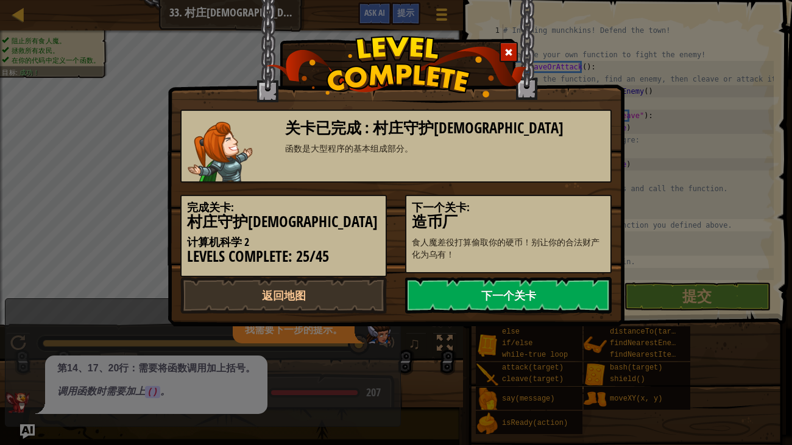
click at [534, 297] on link "下一个关卡" at bounding box center [508, 295] width 207 height 37
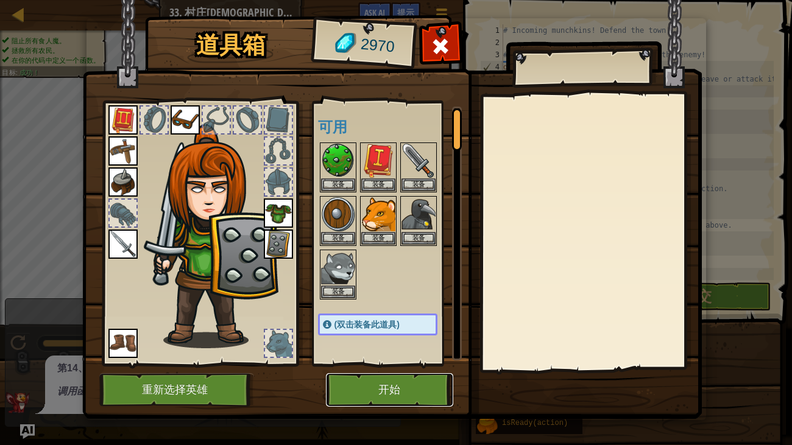
click at [383, 363] on button "开始" at bounding box center [389, 391] width 127 height 34
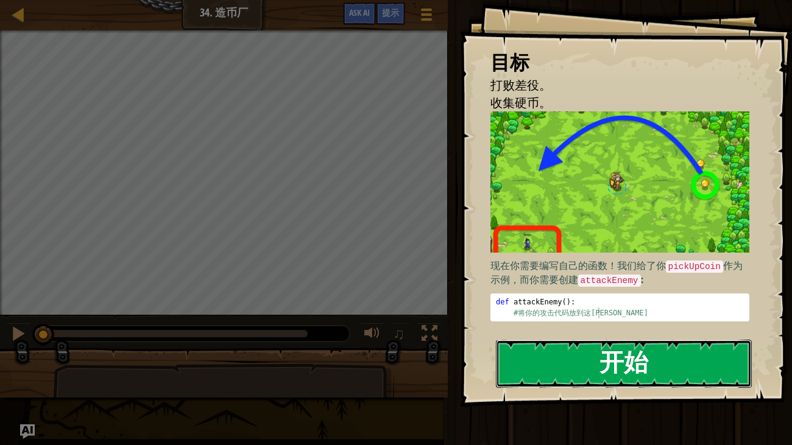
click at [585, 350] on button "开始" at bounding box center [624, 364] width 257 height 48
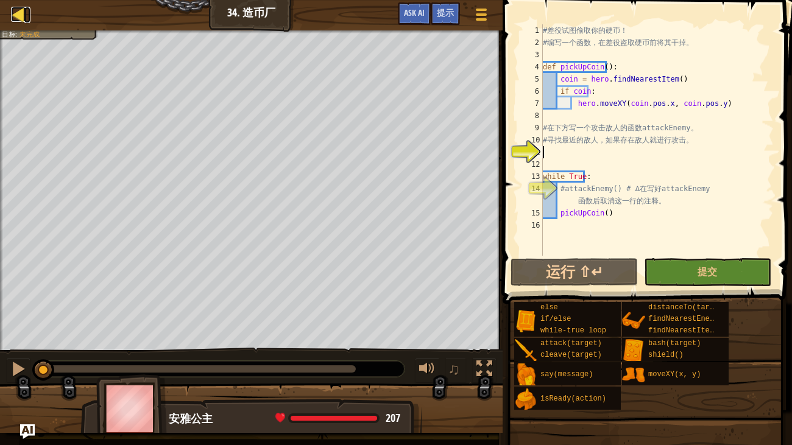
click at [13, 16] on div at bounding box center [18, 14] width 15 height 15
select select "zh-HANS"
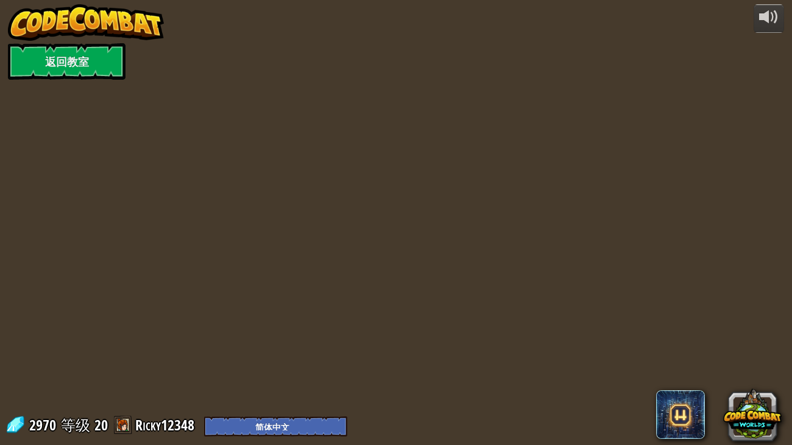
select select "zh-HANS"
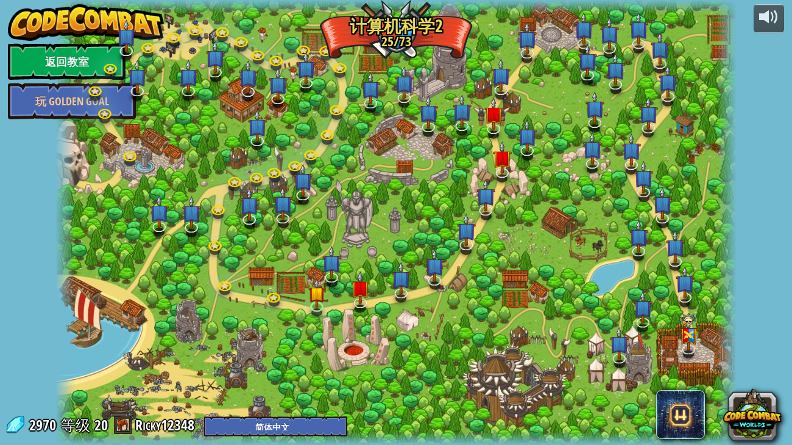
select select "zh-HANS"
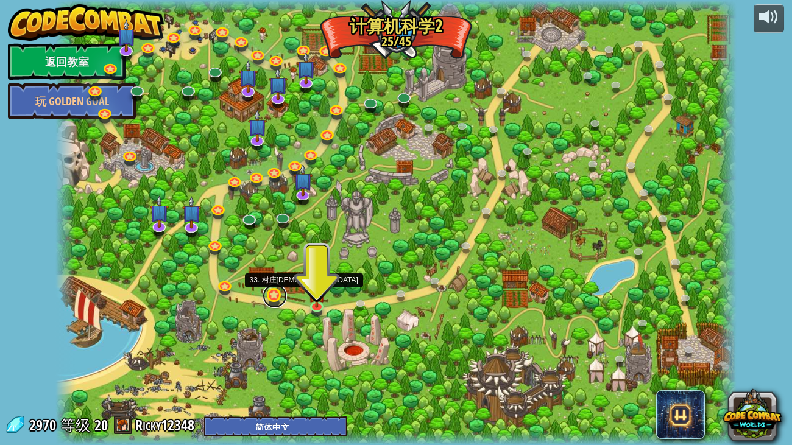
click at [272, 294] on link at bounding box center [275, 296] width 24 height 24
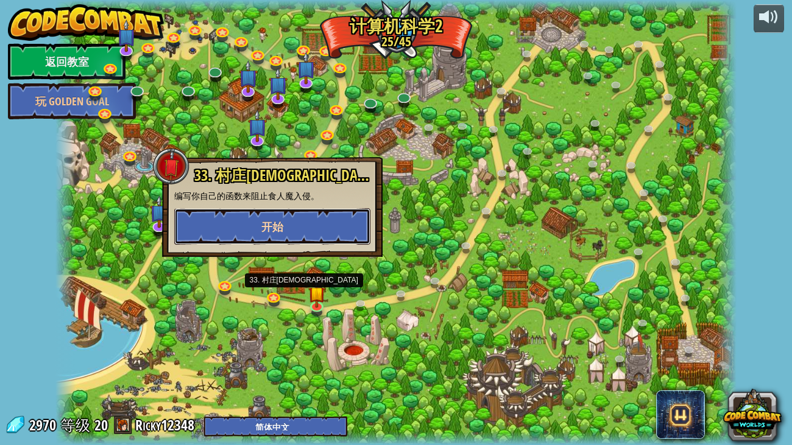
click at [280, 237] on button "开始" at bounding box center [272, 226] width 196 height 37
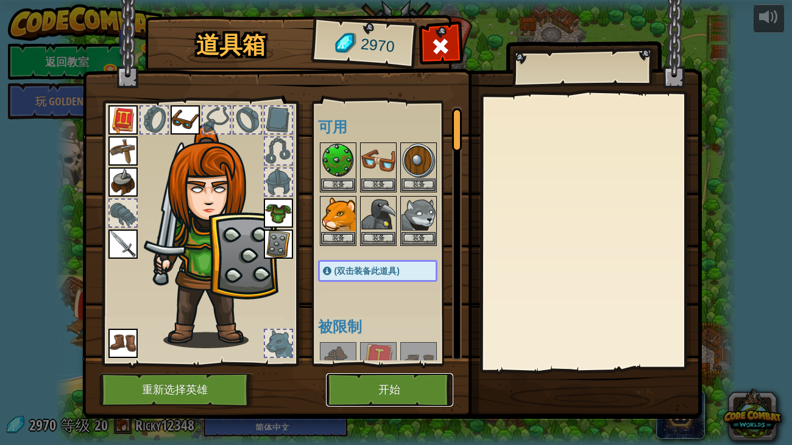
click at [369, 363] on button "开始" at bounding box center [389, 391] width 127 height 34
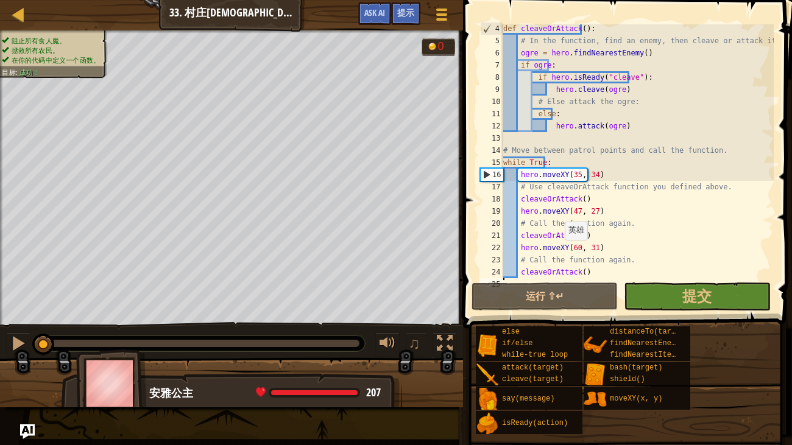
scroll to position [38, 0]
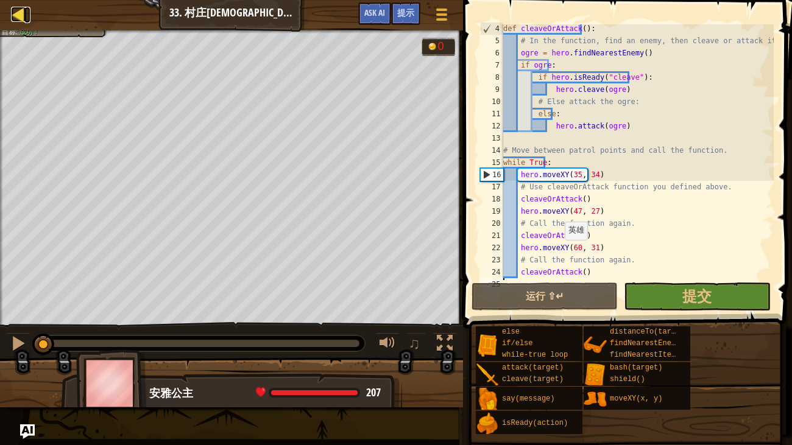
click at [17, 14] on div at bounding box center [18, 14] width 15 height 15
select select "zh-HANS"
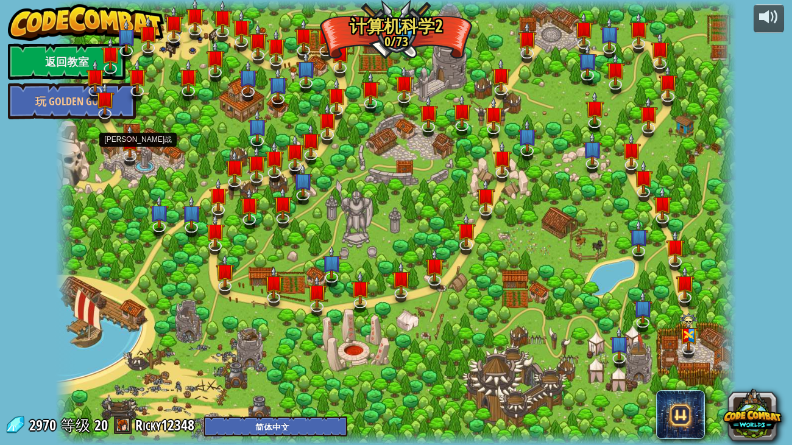
select select "zh-HANS"
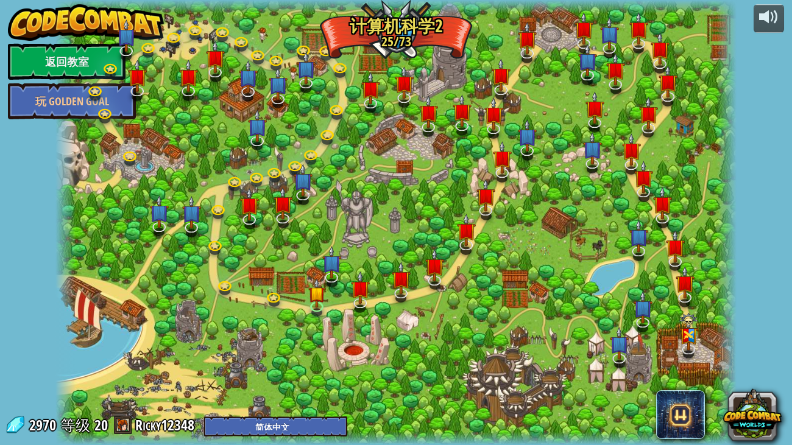
select select "zh-HANS"
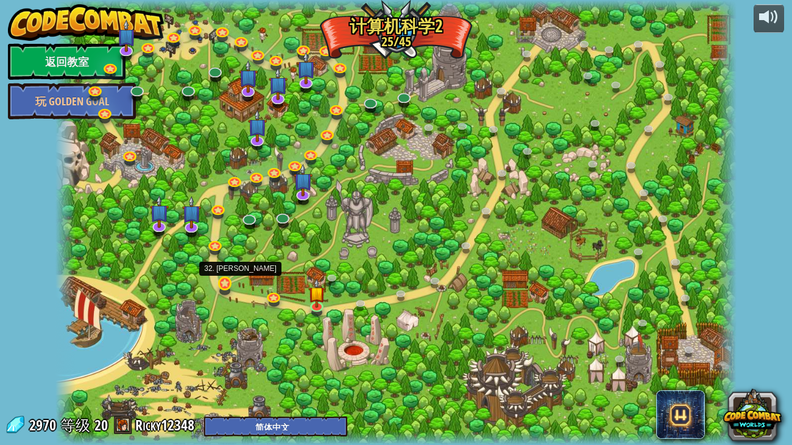
select select "zh-HANS"
click at [216, 288] on link at bounding box center [226, 284] width 24 height 24
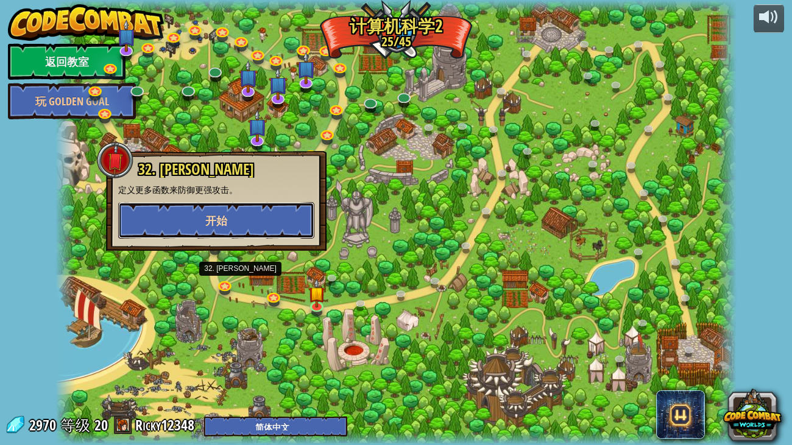
click at [199, 205] on button "开始" at bounding box center [216, 220] width 196 height 37
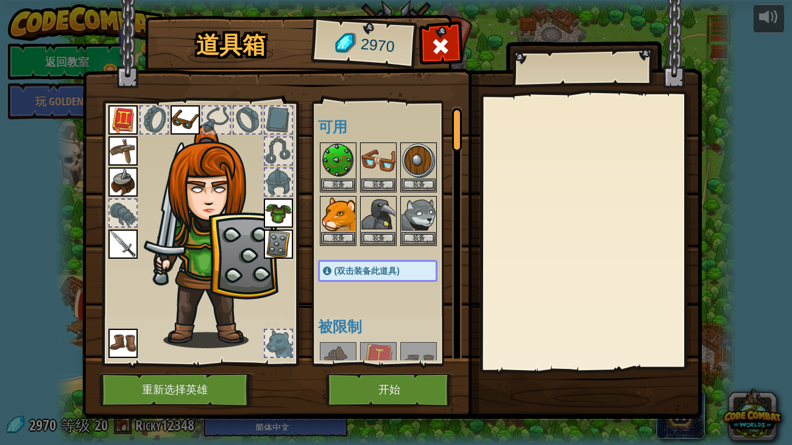
click at [379, 363] on div "道具箱 2970 可用 装备 装备 装备 装备 装备 装备 装备 装备 装备 装备 装备 装备 装备 装备 (双击装备此道具) 被限制 需解锁 装备 脱下 订…" at bounding box center [396, 222] width 792 height 445
click at [368, 363] on button "开始" at bounding box center [389, 391] width 127 height 34
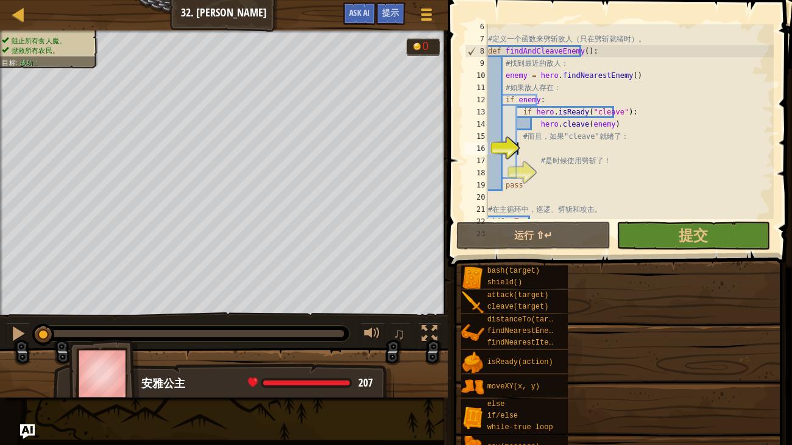
scroll to position [85, 0]
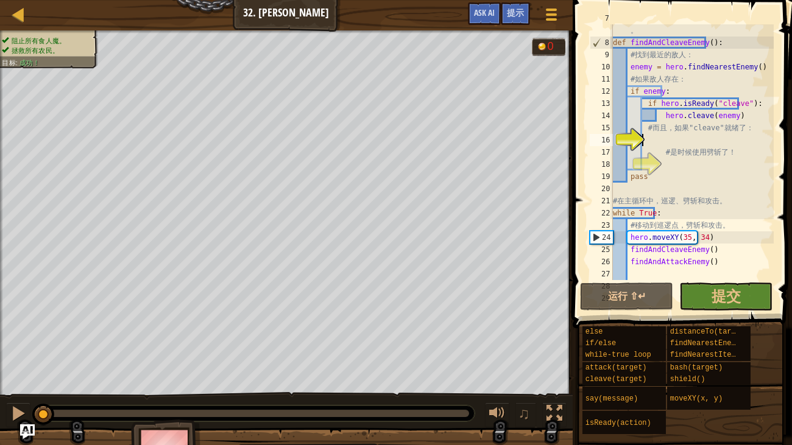
click at [678, 211] on div "# 定 义 一 个 函 数 来 劈 斩 敌 人 （ 只 在 劈 斩 就 绪 时 ） 。 def findAndCleaveEnemy ( ) : # 找 到 …" at bounding box center [692, 158] width 163 height 293
type textarea "while True:"
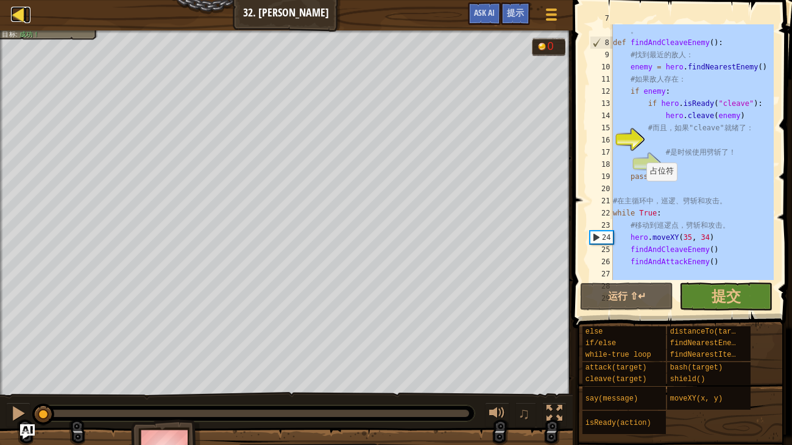
click at [16, 7] on div at bounding box center [18, 14] width 15 height 15
select select "zh-HANS"
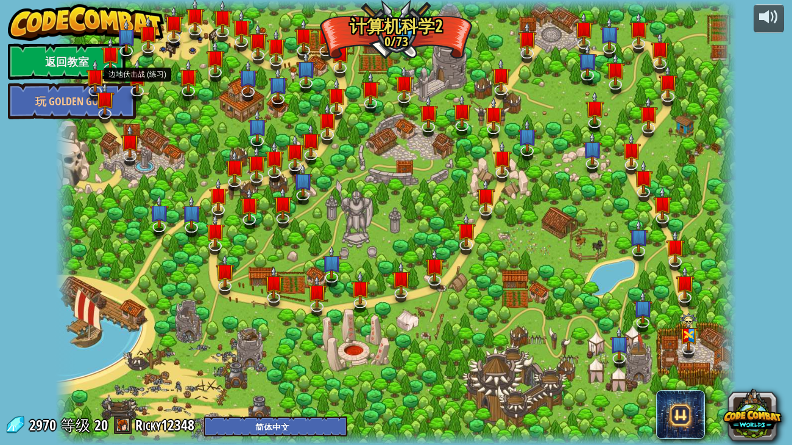
select select "zh-HANS"
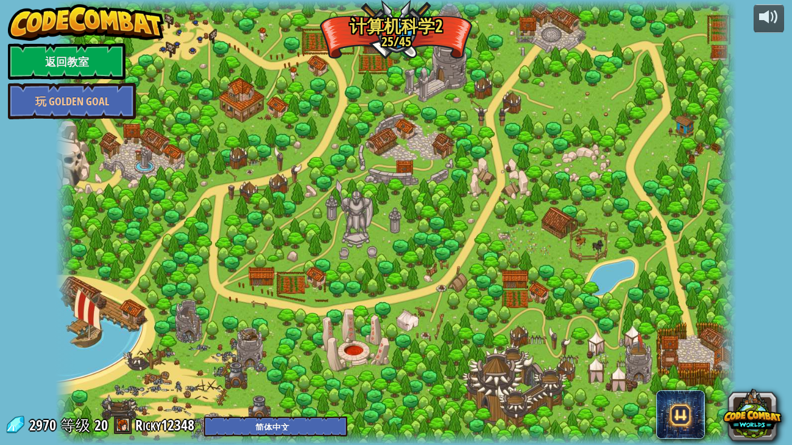
select select "zh-HANS"
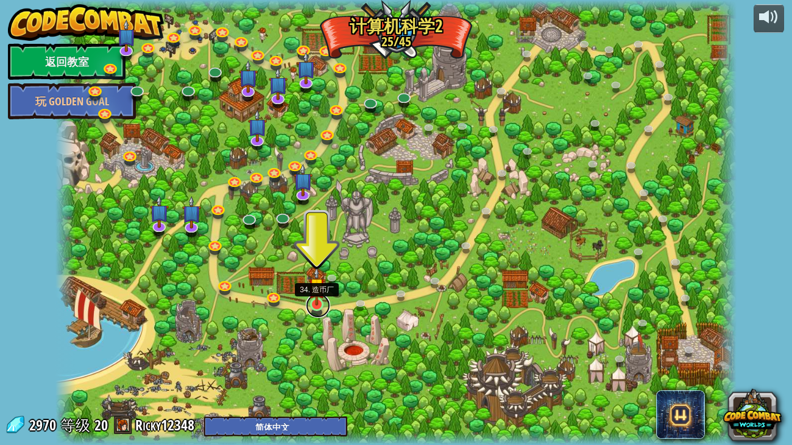
click at [318, 311] on link at bounding box center [318, 306] width 24 height 24
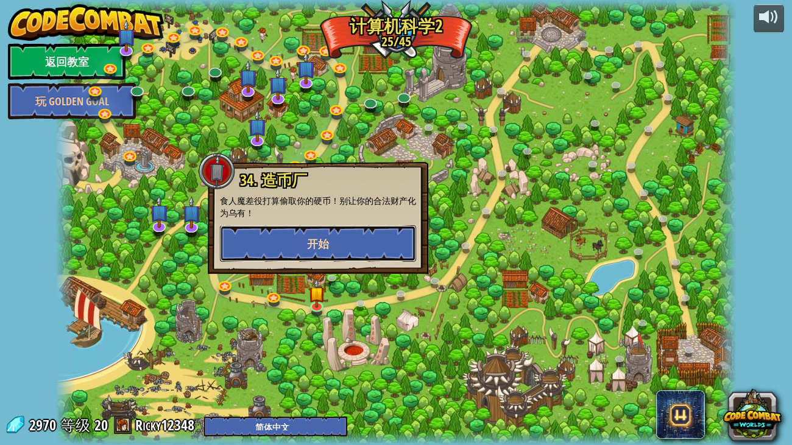
click at [268, 241] on button "开始" at bounding box center [318, 243] width 196 height 37
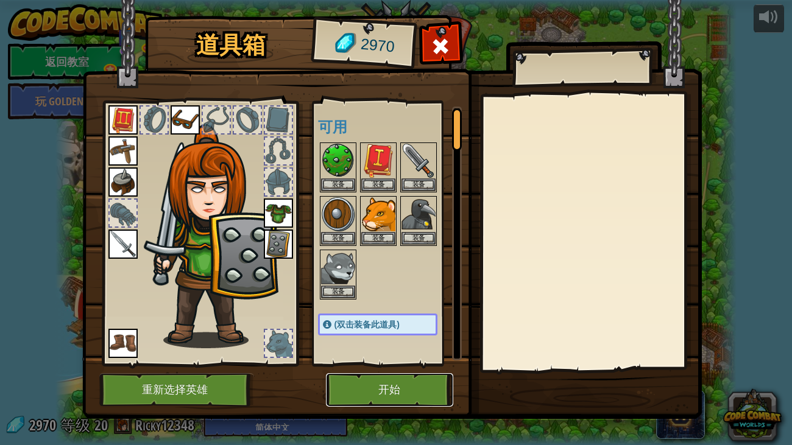
click at [351, 363] on button "开始" at bounding box center [389, 391] width 127 height 34
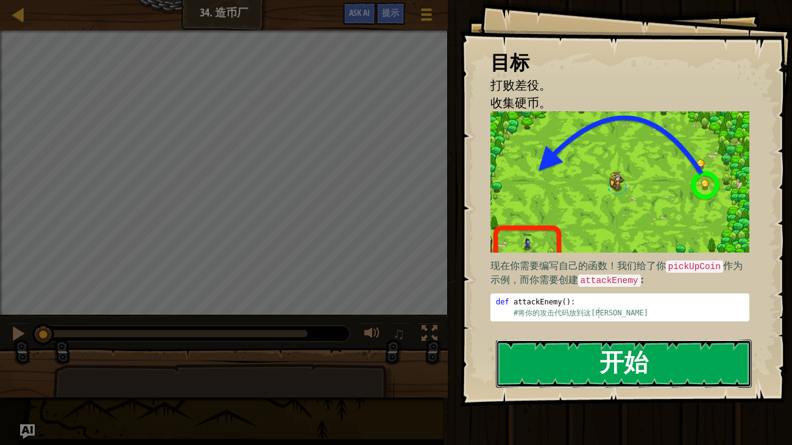
click at [686, 363] on button "开始" at bounding box center [624, 364] width 257 height 48
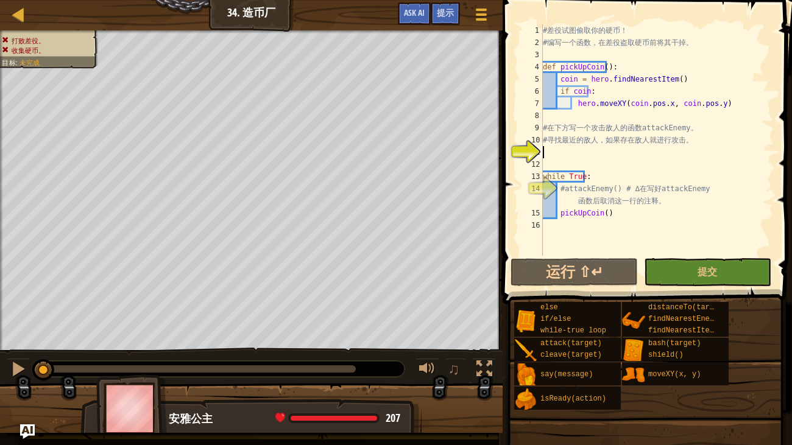
click at [604, 187] on div "# 差 役 试 图 偷 取 你 的 硬 币 ！ # 编 写 一 个 函 数 ， 在 差 役 盗 取 硬 币 前 将 其 干 掉 。 def pickUpCoi…" at bounding box center [657, 152] width 233 height 256
type textarea "#attackEnemy() # ∆ 在写好 attackEnemy 函数后取消这一行的注释。"
click at [577, 163] on div "# 差 役 试 图 偷 取 你 的 硬 币 ！ # 编 写 一 个 函 数 ， 在 差 役 盗 取 硬 币 前 将 其 干 掉 。 def pickUpCoi…" at bounding box center [657, 152] width 233 height 256
click at [572, 153] on div "# 差 役 试 图 偷 取 你 的 硬 币 ！ # 编 写 一 个 函 数 ， 在 差 役 盗 取 硬 币 前 将 其 干 掉 。 def pickUpCoi…" at bounding box center [657, 152] width 233 height 256
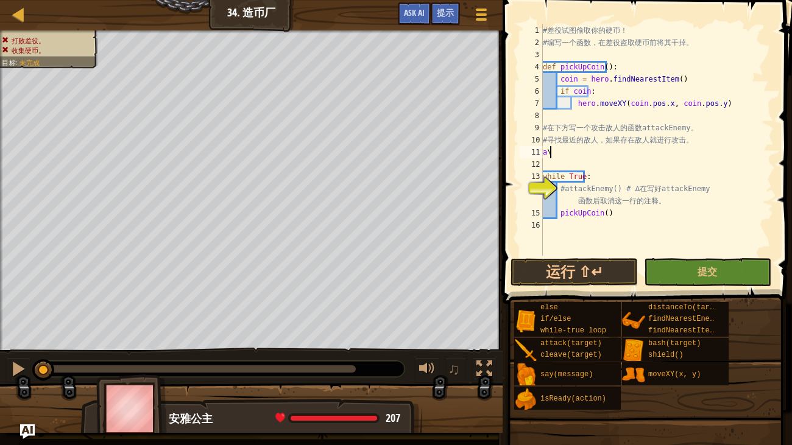
type textarea "a"
click at [578, 68] on div "# 差 役 试 图 偷 取 你 的 硬 币 ！ # 编 写 一 个 函 数 ， 在 差 役 盗 取 硬 币 前 将 其 干 掉 。 def pickUpCoi…" at bounding box center [657, 152] width 233 height 256
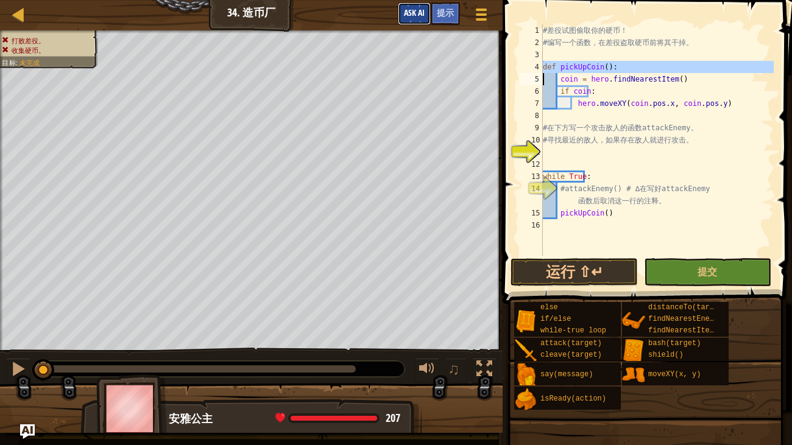
click at [428, 9] on button "Ask AI" at bounding box center [414, 13] width 33 height 23
type textarea "coin = hero.findNearestItem()"
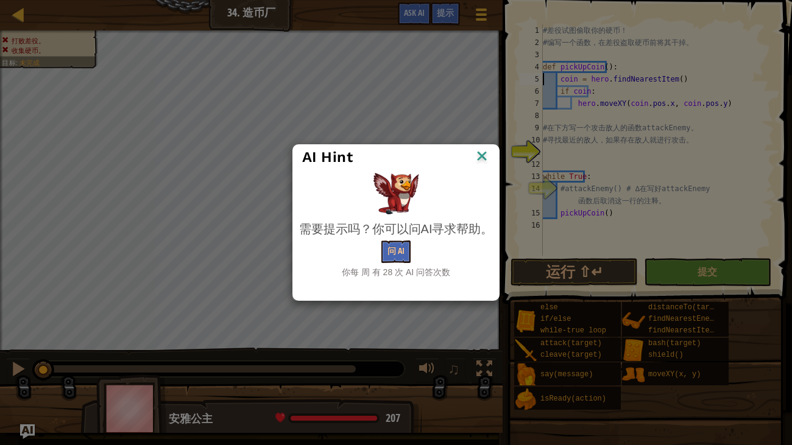
click at [479, 163] on img at bounding box center [482, 157] width 16 height 18
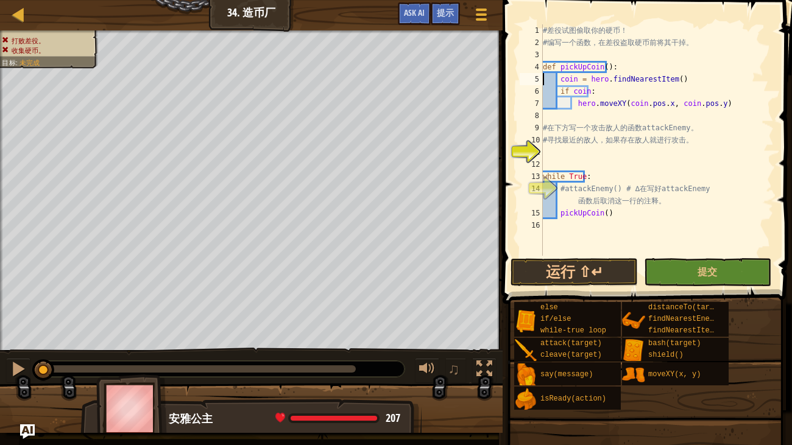
click at [561, 152] on div "# 差 役 试 图 偷 取 你 的 硬 币 ！ # 编 写 一 个 函 数 ， 在 差 役 盗 取 硬 币 前 将 其 干 掉 。 def pickUpCoi…" at bounding box center [657, 152] width 233 height 256
drag, startPoint x: 552, startPoint y: 139, endPoint x: 648, endPoint y: 137, distance: 95.7
click at [648, 137] on div "# 差 役 试 图 偷 取 你 的 硬 币 ！ # 编 写 一 个 函 数 ， 在 差 役 盗 取 硬 币 前 将 其 干 掉 。 def pickUpCoi…" at bounding box center [657, 152] width 233 height 256
type textarea "# 寻找最近的敌人，如果存在敌人就进行攻击。"
click at [648, 137] on div "# 差 役 试 图 偷 取 你 的 硬 币 ！ # 编 写 一 个 函 数 ， 在 差 役 盗 取 硬 币 前 将 其 干 掉 。 def pickUpCoi…" at bounding box center [657, 140] width 233 height 232
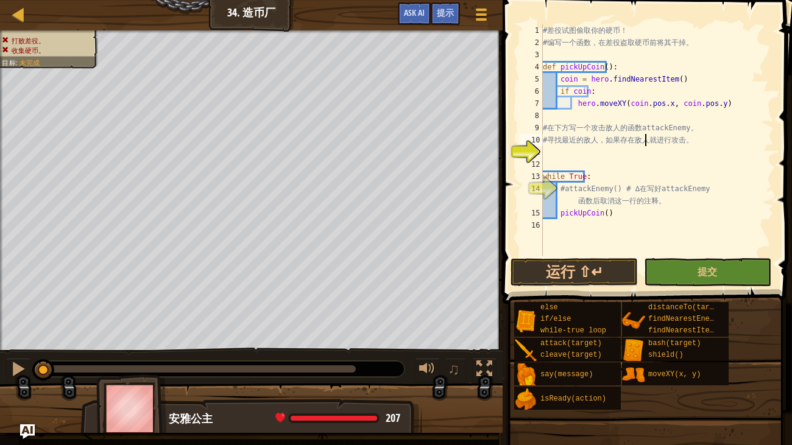
click at [559, 162] on div "# 差 役 试 图 偷 取 你 的 硬 币 ！ # 编 写 一 个 函 数 ， 在 差 役 盗 取 硬 币 前 将 其 干 掉 。 def pickUpCoi…" at bounding box center [657, 152] width 233 height 256
click at [573, 153] on div "# 差 役 试 图 偷 取 你 的 硬 币 ！ # 编 写 一 个 函 数 ， 在 差 役 盗 取 硬 币 前 将 其 干 掉 。 def pickUpCoi…" at bounding box center [657, 152] width 233 height 256
click at [565, 160] on div "# 差 役 试 图 偷 取 你 的 硬 币 ！ # 编 写 一 个 函 数 ， 在 差 役 盗 取 硬 币 前 将 其 干 掉 。 def pickUpCoi…" at bounding box center [657, 152] width 233 height 256
click at [558, 151] on div "# 差 役 试 图 偷 取 你 的 硬 币 ！ # 编 写 一 个 函 数 ， 在 差 役 盗 取 硬 币 前 将 其 干 掉 。 def pickUpCoi…" at bounding box center [657, 152] width 233 height 256
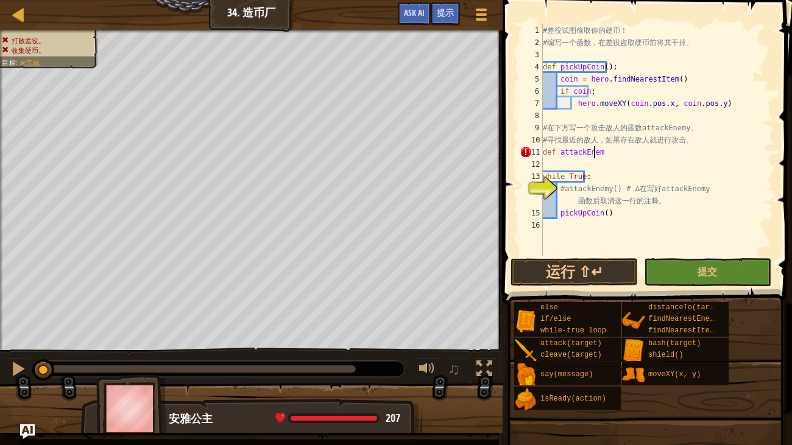
type textarea "def attackEnemy"
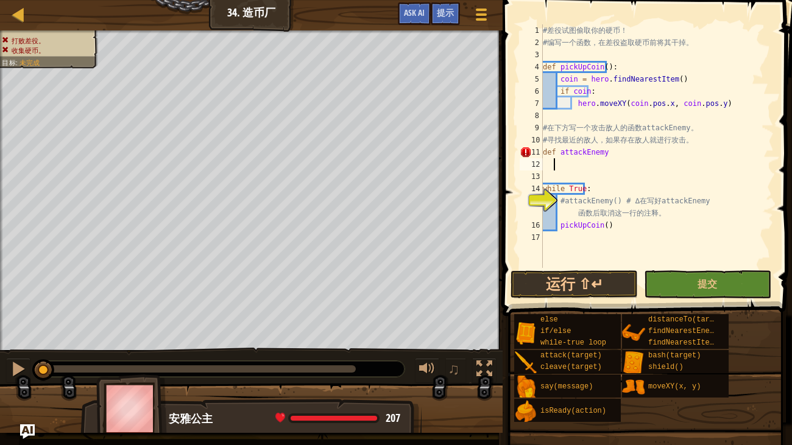
click at [599, 154] on div "# 差 役 试 图 偷 取 你 的 硬 币 ！ # 编 写 一 个 函 数 ， 在 差 役 盗 取 硬 币 前 将 其 干 掉 。 def pickUpCoi…" at bounding box center [657, 158] width 233 height 268
type textarea "def attackEnemy():"
click at [568, 165] on div "# 差 役 试 图 偷 取 你 的 硬 币 ！ # 编 写 一 个 函 数 ， 在 差 役 盗 取 硬 币 前 将 其 干 掉 。 def pickUpCoi…" at bounding box center [657, 158] width 233 height 268
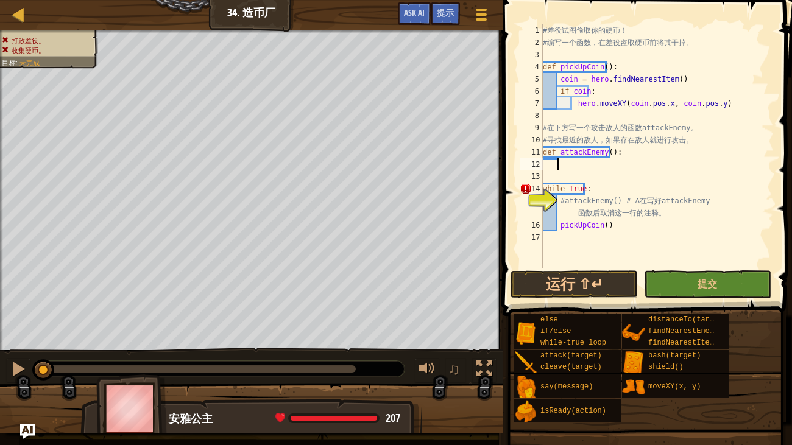
click at [649, 164] on div "# 差 役 试 图 偷 取 你 的 硬 币 ！ # 编 写 一 个 函 数 ， 在 差 役 盗 取 硬 币 前 将 其 干 掉 。 def pickUpCoi…" at bounding box center [657, 158] width 233 height 268
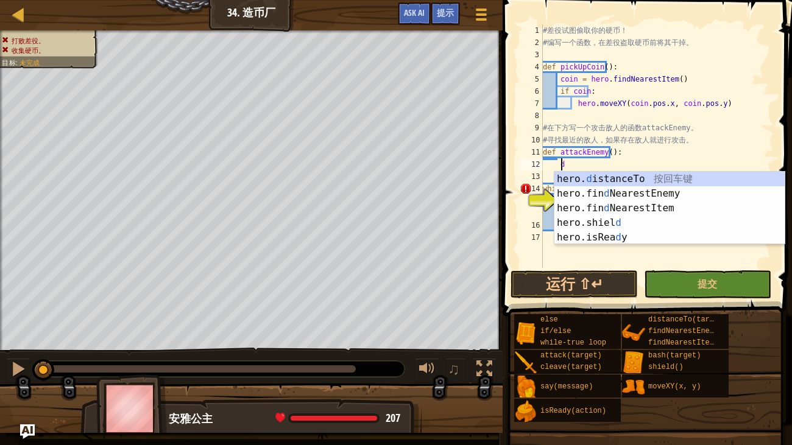
scroll to position [5, 1]
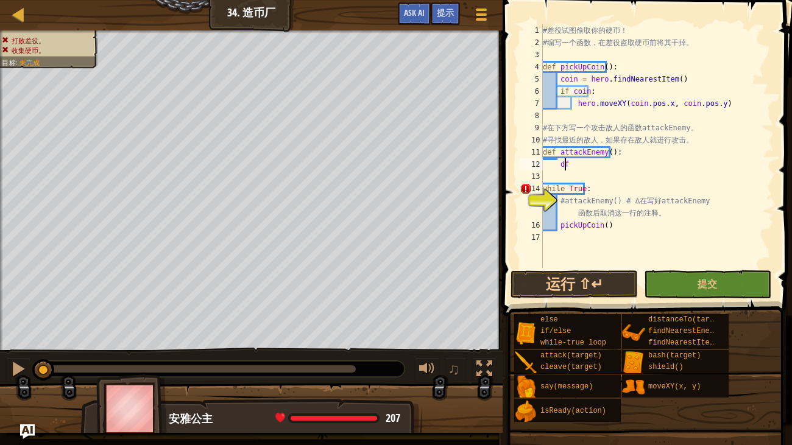
type textarea "d"
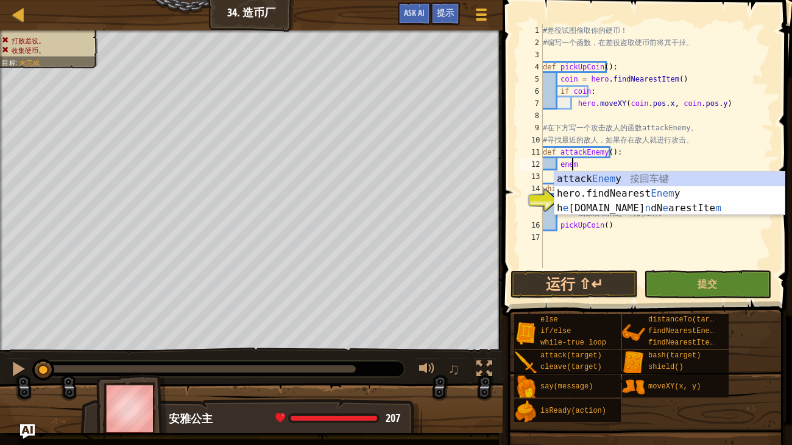
scroll to position [5, 2]
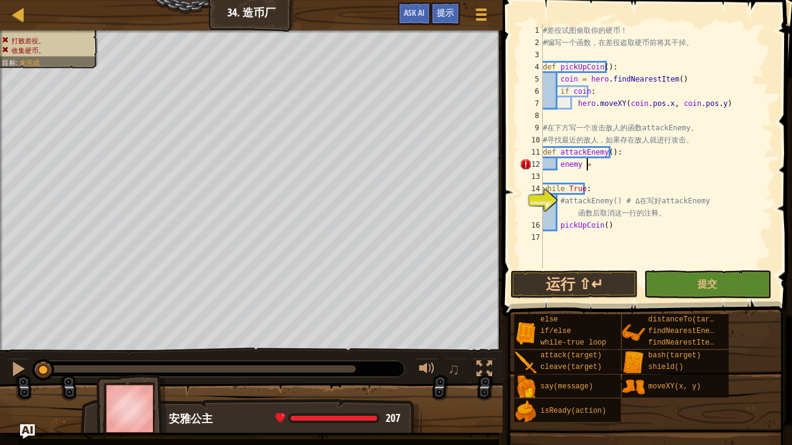
type textarea "enemy = f"
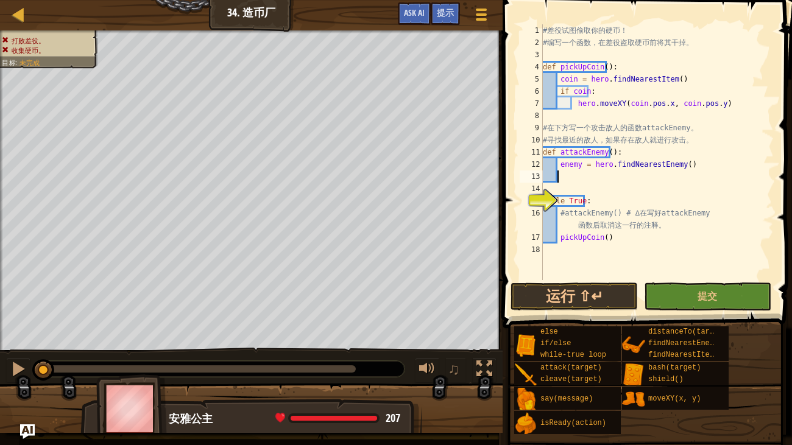
scroll to position [5, 0]
type textarea "a"
click at [589, 179] on div "# 差 役 试 图 偷 取 你 的 硬 币 ！ # 编 写 一 个 函 数 ， 在 差 役 盗 取 硬 币 前 将 其 干 掉 。 def pickUpCoi…" at bounding box center [657, 152] width 233 height 256
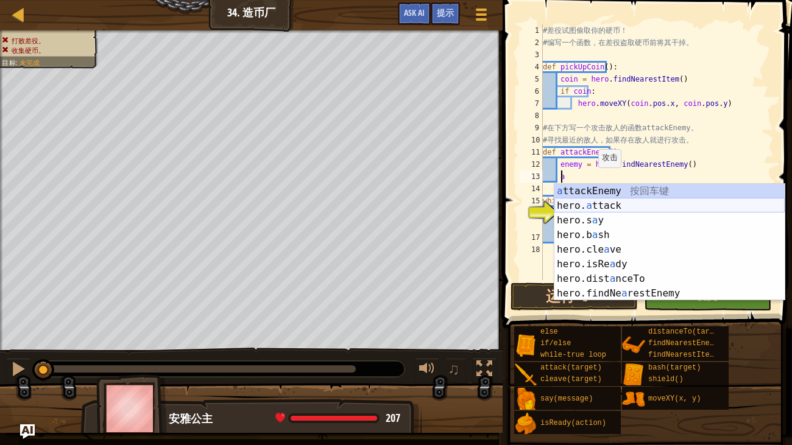
click at [612, 206] on div "a ttackEnemy 按 回 车 键 hero. a ttack 按 回 车 键 hero.s a y 按 回 车 键 hero.b a sh 按 回 车…" at bounding box center [670, 257] width 230 height 146
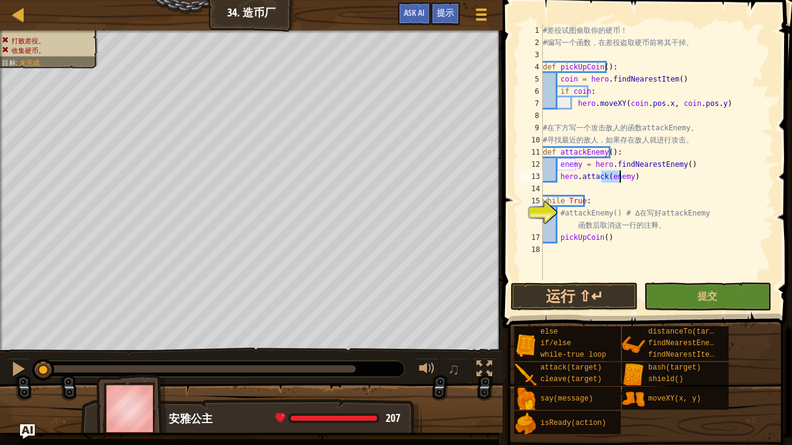
click at [614, 201] on div "# 差 役 试 图 偷 取 你 的 硬 币 ！ # 编 写 一 个 函 数 ， 在 差 役 盗 取 硬 币 前 将 其 干 掉 。 def pickUpCoi…" at bounding box center [657, 164] width 233 height 280
click at [668, 227] on div "# 差 役 试 图 偷 取 你 的 硬 币 ！ # 编 写 一 个 函 数 ， 在 差 役 盗 取 硬 币 前 将 其 干 掉 。 def pickUpCoi…" at bounding box center [657, 164] width 233 height 280
click at [668, 227] on div "# 差 役 试 图 偷 取 你 的 硬 币 ！ # 编 写 一 个 函 数 ， 在 差 役 盗 取 硬 币 前 将 其 干 掉 。 def pickUpCoi…" at bounding box center [657, 152] width 233 height 256
click at [668, 227] on div "# 差 役 试 图 偷 取 你 的 硬 币 ！ # 编 写 一 个 函 数 ， 在 差 役 盗 取 硬 币 前 将 其 干 掉 。 def pickUpCoi…" at bounding box center [657, 164] width 233 height 280
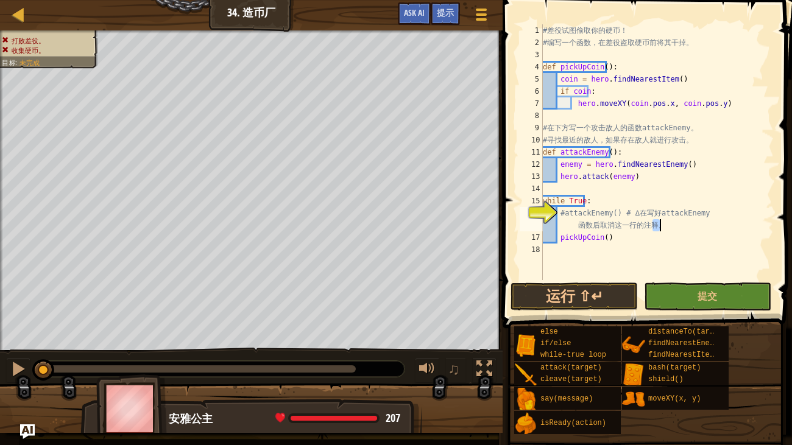
click at [668, 227] on div "# 差 役 试 图 偷 取 你 的 硬 币 ！ # 编 写 一 个 函 数 ， 在 差 役 盗 取 硬 币 前 将 其 干 掉 。 def pickUpCoi…" at bounding box center [657, 164] width 233 height 280
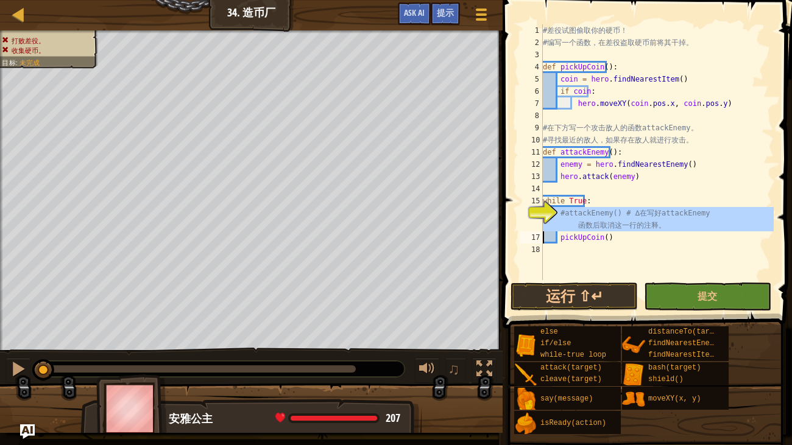
click at [630, 199] on div "# 差 役 试 图 偷 取 你 的 硬 币 ！ # 编 写 一 个 函 数 ， 在 差 役 盗 取 硬 币 前 将 其 干 掉 。 def pickUpCoi…" at bounding box center [657, 164] width 233 height 280
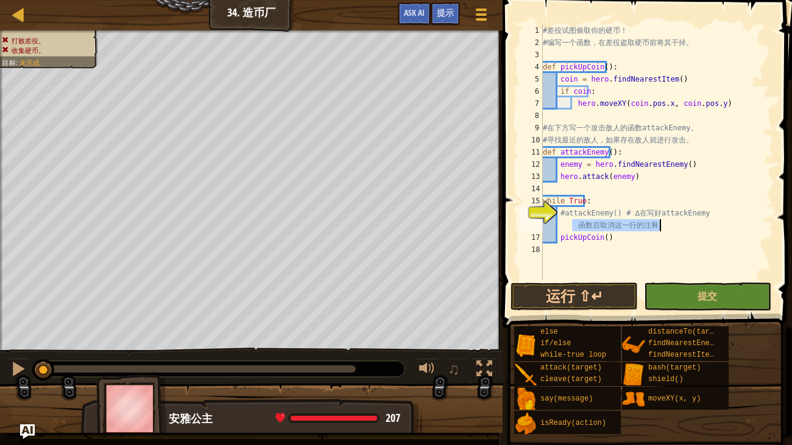
drag, startPoint x: 569, startPoint y: 224, endPoint x: 665, endPoint y: 222, distance: 96.3
click at [665, 222] on div "# 差 役 试 图 偷 取 你 的 硬 币 ！ # 编 写 一 个 函 数 ， 在 差 役 盗 取 硬 币 前 将 其 干 掉 。 def pickUpCoi…" at bounding box center [657, 164] width 233 height 280
type textarea "#attackEnemy() # ∆ 在写好 attackEnemy"
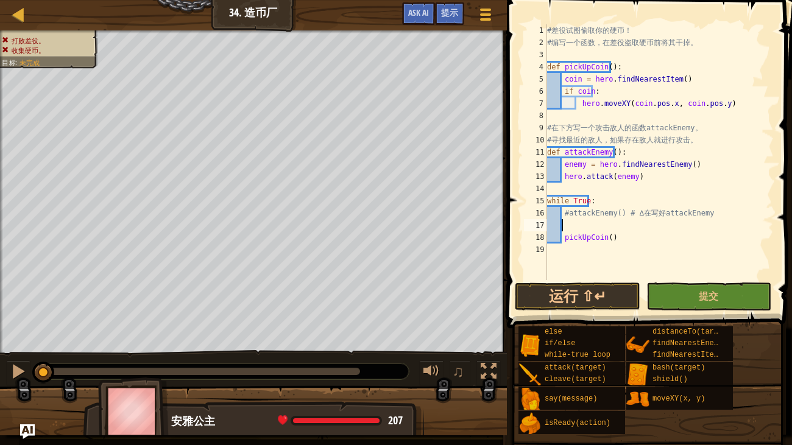
type textarea "a"
click at [684, 304] on button "提交" at bounding box center [709, 297] width 125 height 28
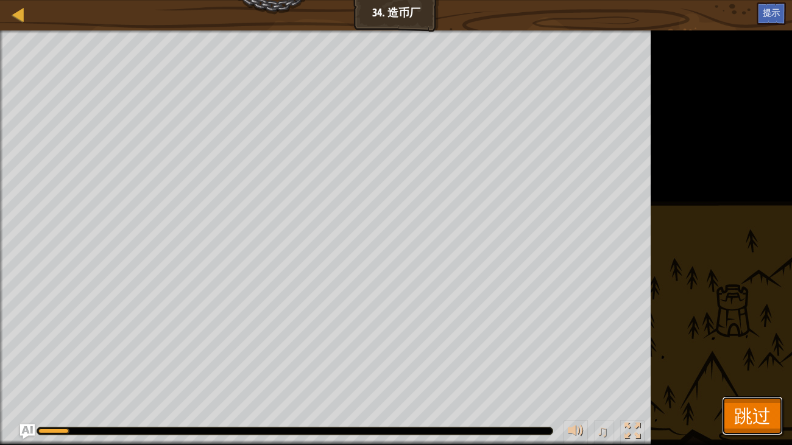
click at [740, 363] on span "跳过" at bounding box center [752, 415] width 37 height 25
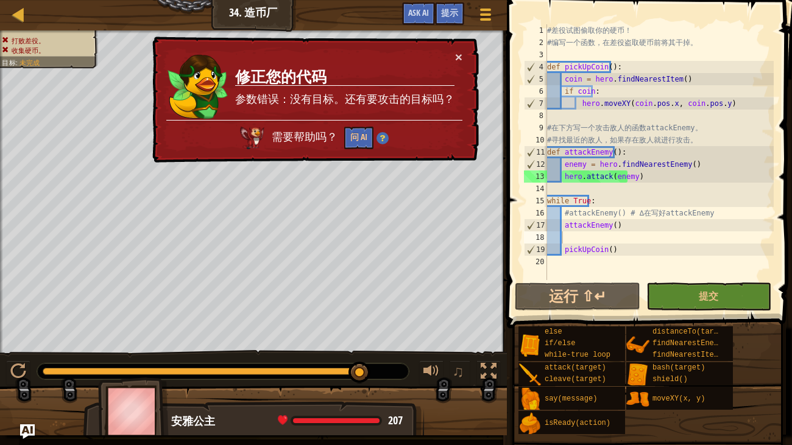
click at [628, 246] on div "# 差 役 试 图 偷 取 你 的 硬 币 ！ # 编 写 一 个 函 数 ， 在 差 役 盗 取 硬 币 前 将 其 干 掉 。 def pickUpCoi…" at bounding box center [659, 164] width 229 height 280
type textarea "pickUpCoin()"
click at [628, 234] on div "# 差 役 试 图 偷 取 你 的 硬 币 ！ # 编 写 一 个 函 数 ， 在 差 役 盗 取 硬 币 前 将 其 干 掉 。 def pickUpCoi…" at bounding box center [659, 164] width 229 height 280
click at [650, 179] on div "# 差 役 试 图 偷 取 你 的 硬 币 ！ # 编 写 一 个 函 数 ， 在 差 役 盗 取 硬 币 前 将 其 干 掉 。 def pickUpCoi…" at bounding box center [659, 164] width 229 height 280
type textarea "hero.attack(enemy)"
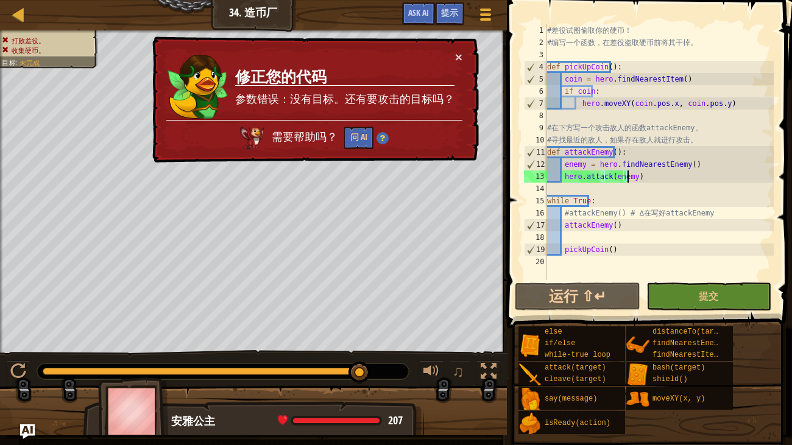
click at [647, 174] on div "# 差 役 试 图 偷 取 你 的 硬 币 ！ # 编 写 一 个 函 数 ， 在 差 役 盗 取 硬 币 前 将 其 干 掉 。 def pickUpCoi…" at bounding box center [659, 164] width 229 height 280
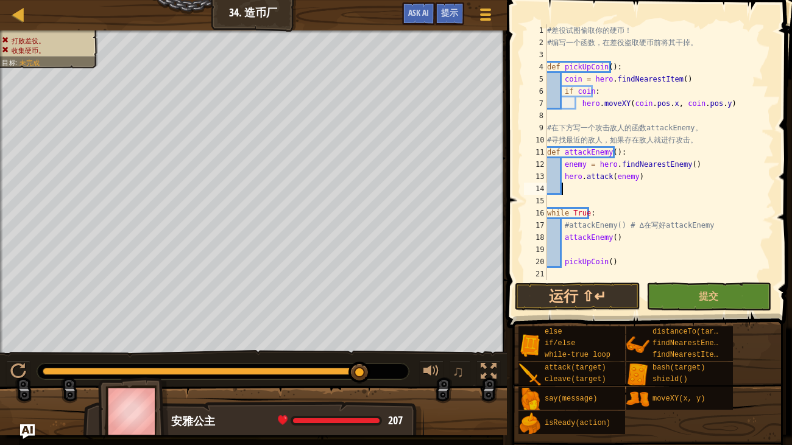
type textarea "e"
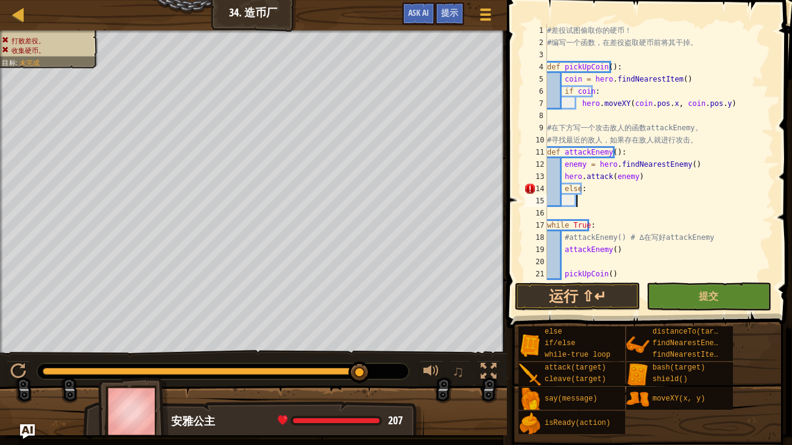
type textarea "p"
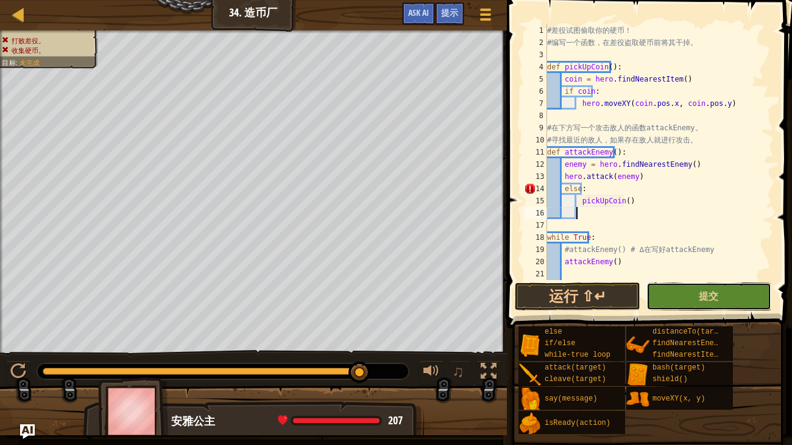
click at [683, 303] on button "提交" at bounding box center [709, 297] width 125 height 28
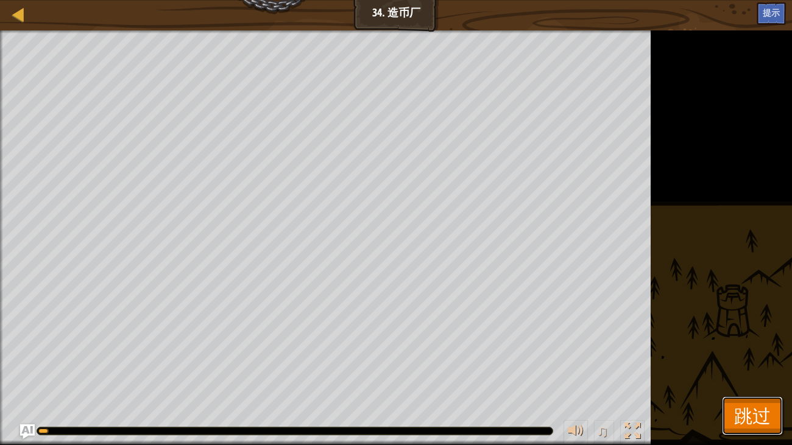
click at [752, 363] on span "跳过" at bounding box center [752, 415] width 37 height 25
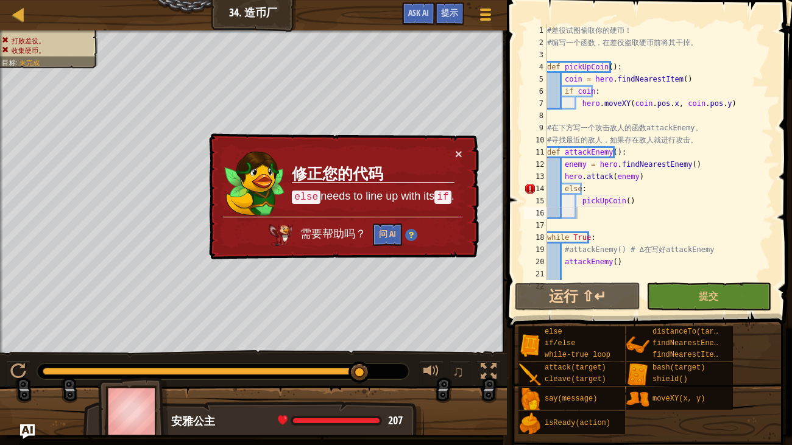
click at [563, 188] on div "# 差 役 试 图 偷 取 你 的 硬 币 ！ # 编 写 一 个 函 数 ， 在 差 役 盗 取 硬 币 前 将 其 干 掉 。 def pickUpCoi…" at bounding box center [659, 164] width 229 height 280
click at [595, 192] on div "# 差 役 试 图 偷 取 你 的 硬 币 ！ # 编 写 一 个 函 数 ， 在 差 役 盗 取 硬 币 前 将 其 干 掉 。 def pickUpCoi…" at bounding box center [659, 164] width 229 height 280
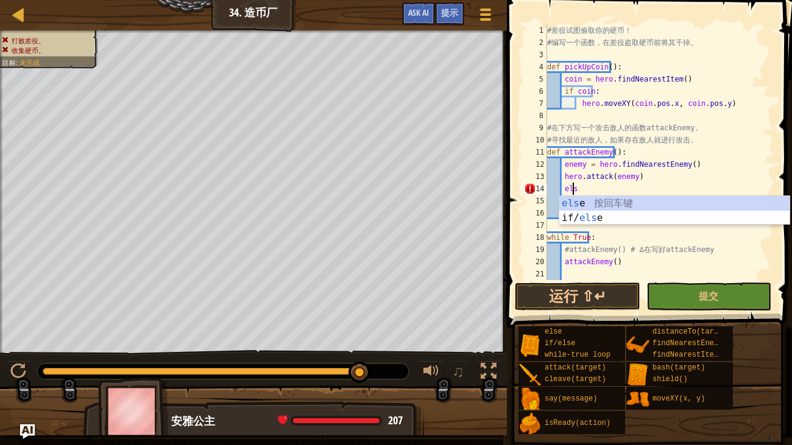
scroll to position [5, 1]
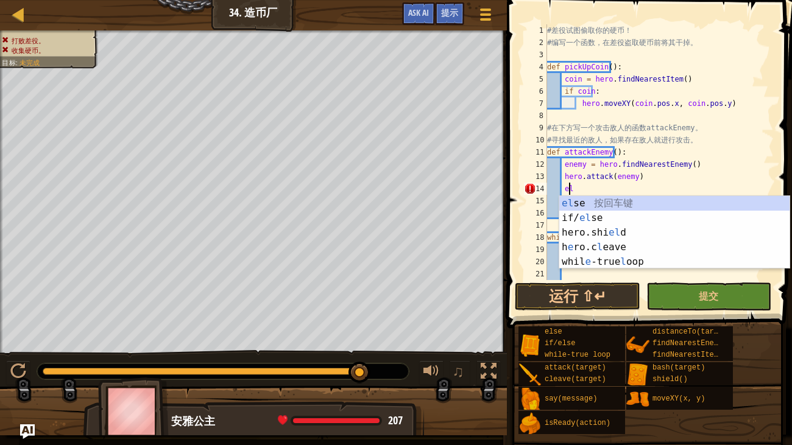
type textarea "e"
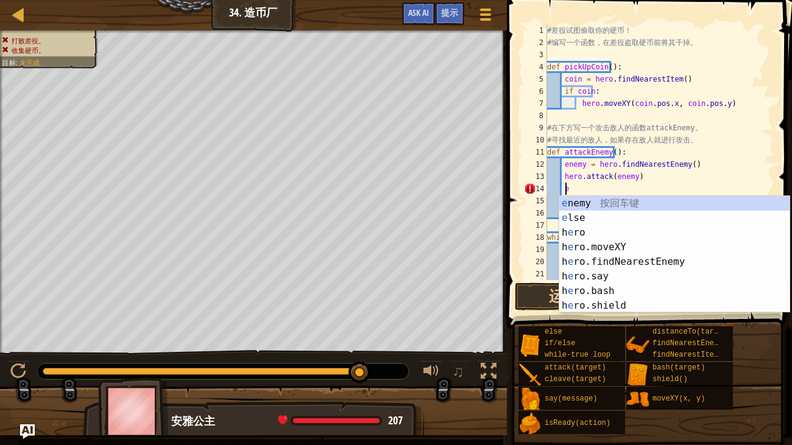
scroll to position [5, 0]
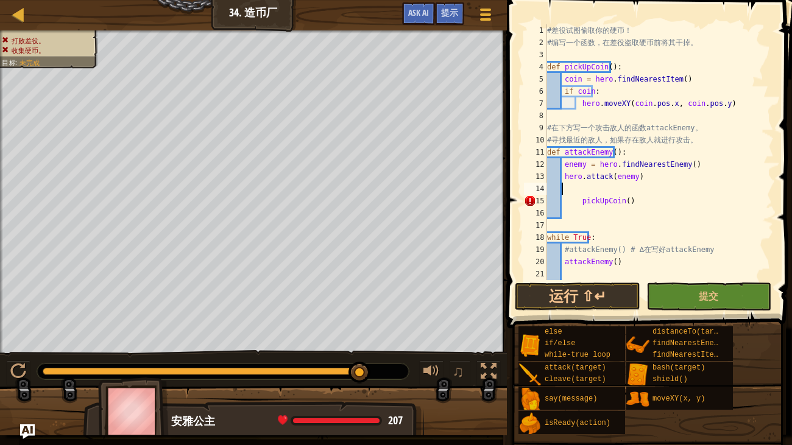
click at [612, 202] on div "# 差 役 试 图 偷 取 你 的 硬 币 ！ # 编 写 一 个 函 数 ， 在 差 役 盗 取 硬 币 前 将 其 干 掉 。 def pickUpCoi…" at bounding box center [659, 164] width 229 height 280
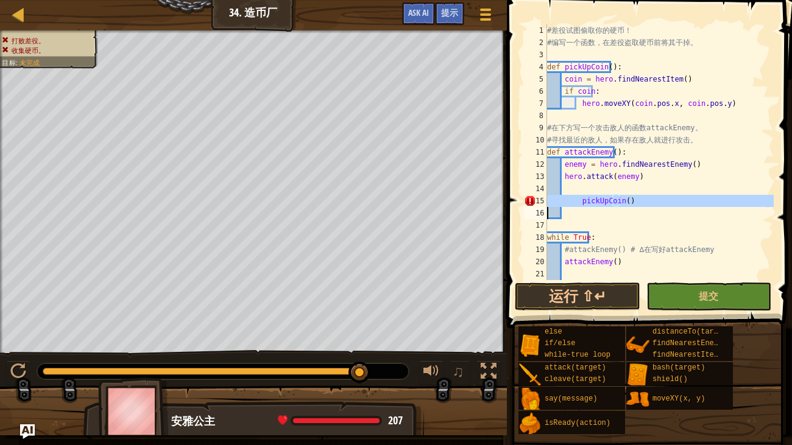
click at [612, 202] on div "# 差 役 试 图 偷 取 你 的 硬 币 ！ # 编 写 一 个 函 数 ， 在 差 役 盗 取 硬 币 前 将 其 干 掉 。 def pickUpCoi…" at bounding box center [659, 152] width 229 height 256
click at [612, 202] on div "# 差 役 试 图 偷 取 你 的 硬 币 ！ # 编 写 一 个 函 数 ， 在 差 役 盗 取 硬 币 前 将 其 干 掉 。 def pickUpCoi…" at bounding box center [659, 164] width 229 height 280
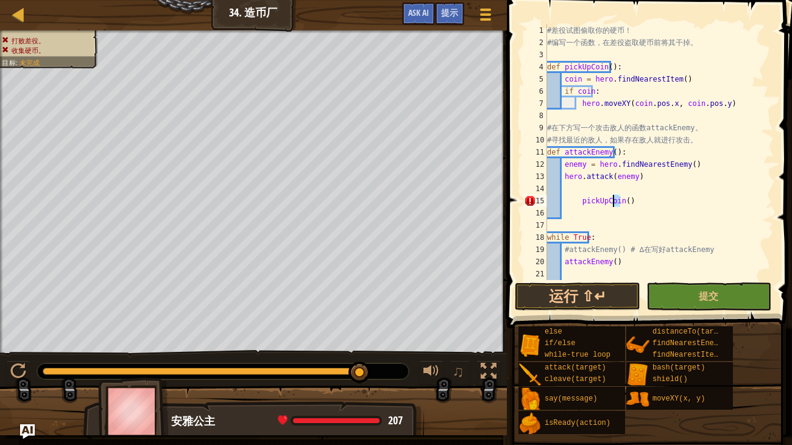
click at [612, 202] on div "# 差 役 试 图 偷 取 你 的 硬 币 ！ # 编 写 一 个 函 数 ， 在 差 役 盗 取 硬 币 前 将 其 干 掉 。 def pickUpCoi…" at bounding box center [659, 152] width 229 height 256
click at [612, 202] on div "# 差 役 试 图 偷 取 你 的 硬 币 ！ # 编 写 一 个 函 数 ， 在 差 役 盗 取 硬 币 前 将 其 干 掉 。 def pickUpCoi…" at bounding box center [659, 164] width 229 height 280
click at [612, 202] on div "# 差 役 试 图 偷 取 你 的 硬 币 ！ # 编 写 一 个 函 数 ， 在 差 役 盗 取 硬 币 前 将 其 干 掉 。 def pickUpCoi…" at bounding box center [659, 152] width 229 height 256
click at [612, 202] on div "# 差 役 试 图 偷 取 你 的 硬 币 ！ # 编 写 一 个 函 数 ， 在 差 役 盗 取 硬 币 前 将 其 干 掉 。 def pickUpCoi…" at bounding box center [659, 164] width 229 height 280
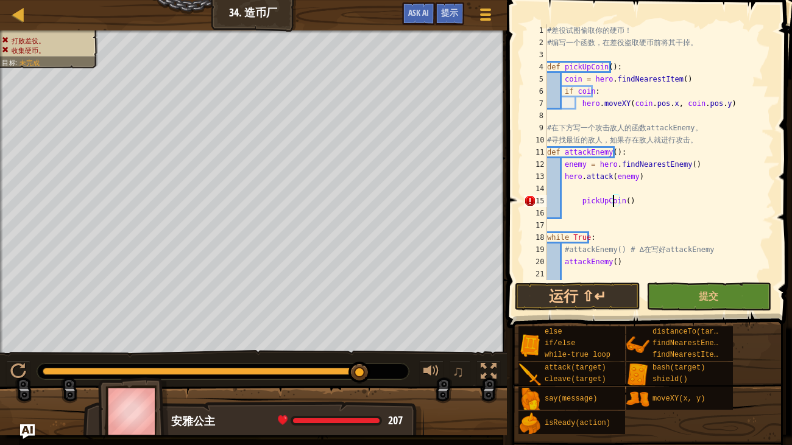
click at [612, 202] on div "# 差 役 试 图 偷 取 你 的 硬 币 ！ # 编 写 一 个 函 数 ， 在 差 役 盗 取 硬 币 前 将 其 干 掉 。 def pickUpCoi…" at bounding box center [659, 164] width 229 height 280
type textarea "pickUpCoin()"
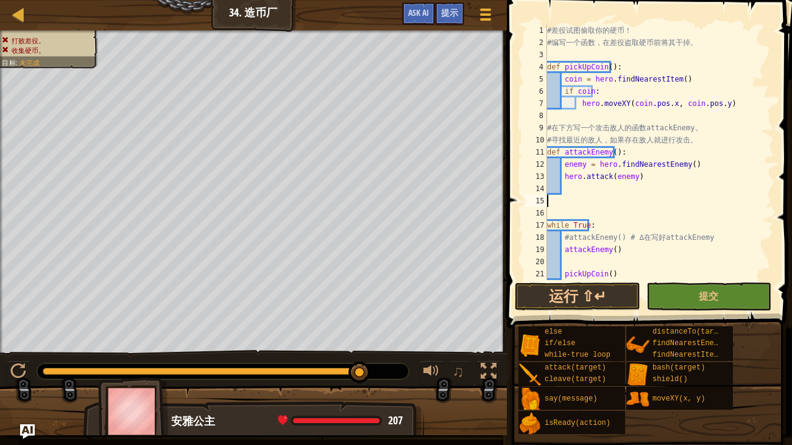
click at [562, 164] on div "# 差 役 试 图 偷 取 你 的 硬 币 ！ # 编 写 一 个 函 数 ， 在 差 役 盗 取 硬 币 前 将 其 干 掉 。 def pickUpCoi…" at bounding box center [659, 164] width 229 height 280
type textarea "enemy = hero.findNearestEnemy()"
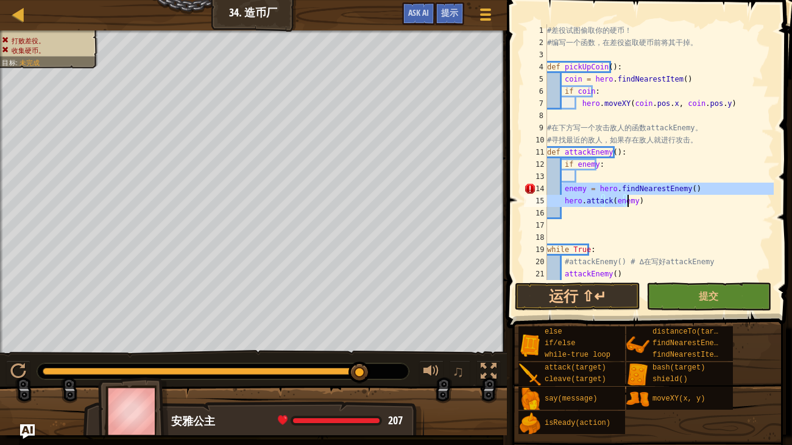
drag, startPoint x: 562, startPoint y: 188, endPoint x: 648, endPoint y: 200, distance: 86.8
click at [648, 200] on div "# 差 役 试 图 偷 取 你 的 硬 币 ！ # 编 写 一 个 函 数 ， 在 差 役 盗 取 硬 币 前 将 其 干 掉 。 def pickUpCoi…" at bounding box center [659, 164] width 229 height 280
type textarea "enemy = hero.findNearestEnemy() hero.attack(enemy)"
click at [601, 174] on div "# 差 役 试 图 偷 取 你 的 硬 币 ！ # 编 写 一 个 函 数 ， 在 差 役 盗 取 硬 币 前 将 其 干 掉 。 def pickUpCoi…" at bounding box center [659, 164] width 229 height 280
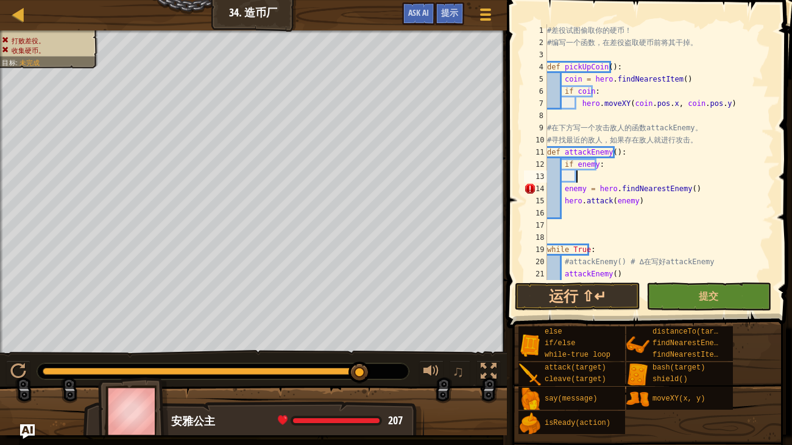
paste textarea "hero.attack(enemy)"
type textarea "hero.attack(enemy)"
click at [587, 186] on div "# 差 役 试 图 偷 取 你 的 硬 币 ！ # 编 写 一 个 函 数 ， 在 差 役 盗 取 硬 币 前 将 其 干 掉 。 def pickUpCoi…" at bounding box center [659, 164] width 229 height 280
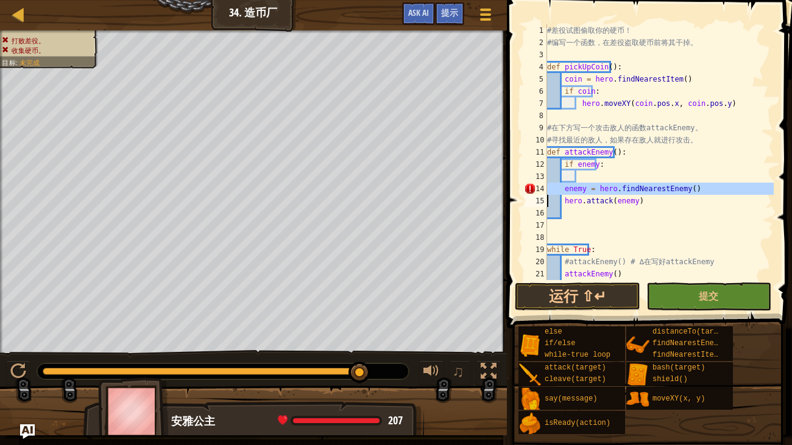
click at [573, 190] on div "# 差 役 试 图 偷 取 你 的 硬 币 ！ # 编 写 一 个 函 数 ， 在 差 役 盗 取 硬 币 前 将 其 干 掉 。 def pickUpCoi…" at bounding box center [659, 152] width 229 height 256
drag, startPoint x: 562, startPoint y: 190, endPoint x: 633, endPoint y: 203, distance: 71.4
click at [633, 203] on div "# 差 役 试 图 偷 取 你 的 硬 币 ！ # 编 写 一 个 函 数 ， 在 差 役 盗 取 硬 币 前 将 其 干 掉 。 def pickUpCoi…" at bounding box center [659, 164] width 229 height 280
type textarea "enemy = hero.findNearestEnemy() hero.attack(enemy)"
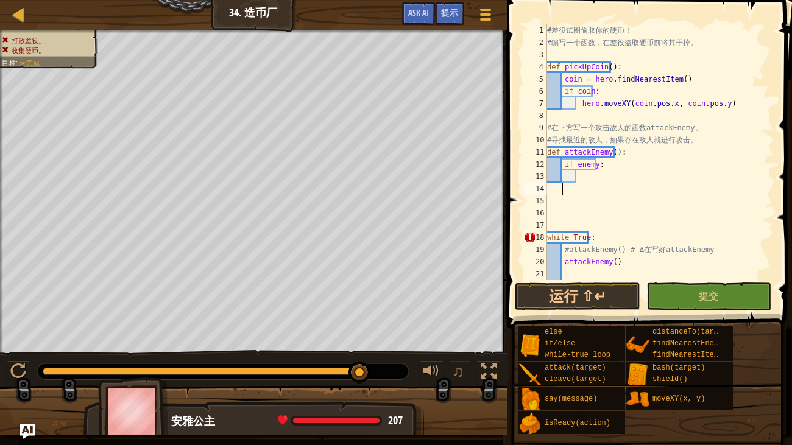
click at [597, 177] on div "# 差 役 试 图 偷 取 你 的 硬 币 ！ # 编 写 一 个 函 数 ， 在 差 役 盗 取 硬 币 前 将 其 干 掉 。 def pickUpCoi…" at bounding box center [659, 164] width 229 height 280
paste textarea "hero.attack(enemy)"
type textarea "hero.attack(enemy)"
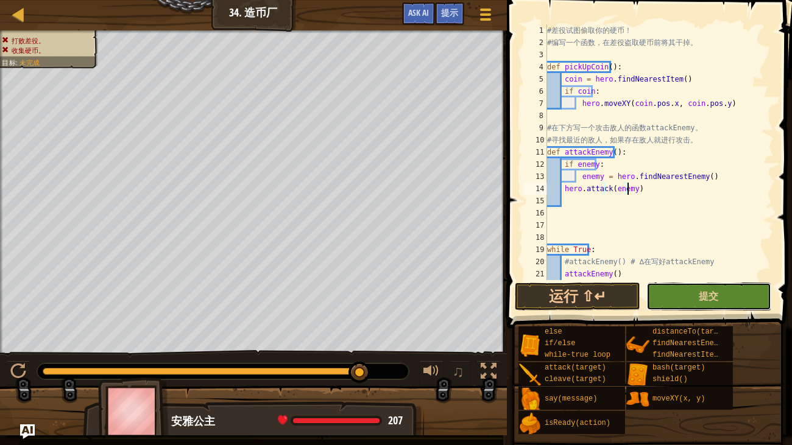
click at [657, 299] on button "提交" at bounding box center [709, 297] width 125 height 28
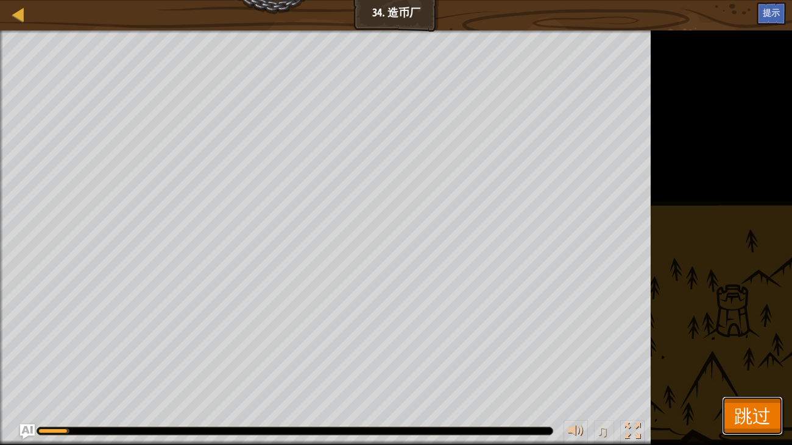
click at [758, 363] on span "跳过" at bounding box center [752, 415] width 37 height 25
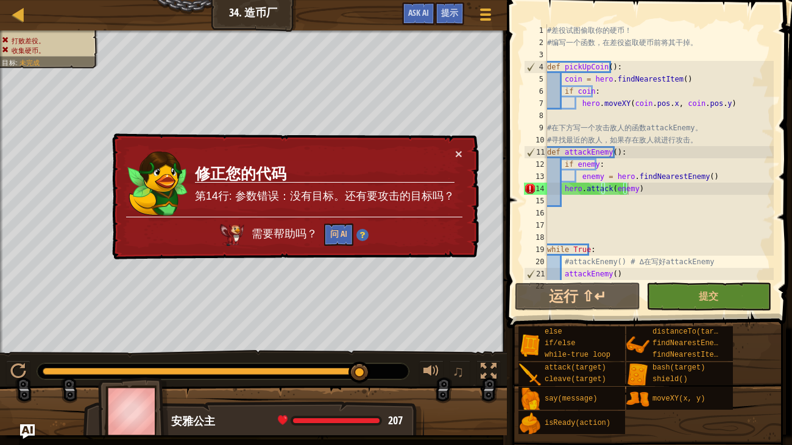
click at [645, 202] on div "# 差 役 试 图 偷 取 你 的 硬 币 ！ # 编 写 一 个 函 数 ， 在 差 役 盗 取 硬 币 前 将 其 干 掉 。 def pickUpCoi…" at bounding box center [659, 164] width 229 height 280
click at [460, 157] on button "×" at bounding box center [458, 153] width 7 height 13
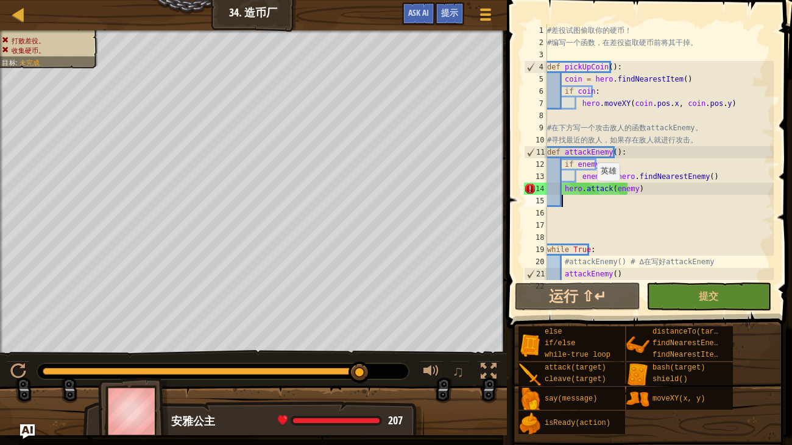
click at [590, 193] on div "# 差 役 试 图 偷 取 你 的 硬 币 ！ # 编 写 一 个 函 数 ， 在 差 役 盗 取 硬 币 前 将 其 干 掉 。 def pickUpCoi…" at bounding box center [659, 164] width 229 height 280
click at [560, 193] on div "# 差 役 试 图 偷 取 你 的 硬 币 ！ # 编 写 一 个 函 数 ， 在 差 役 盗 取 硬 币 前 将 其 干 掉 。 def pickUpCoi…" at bounding box center [659, 164] width 229 height 280
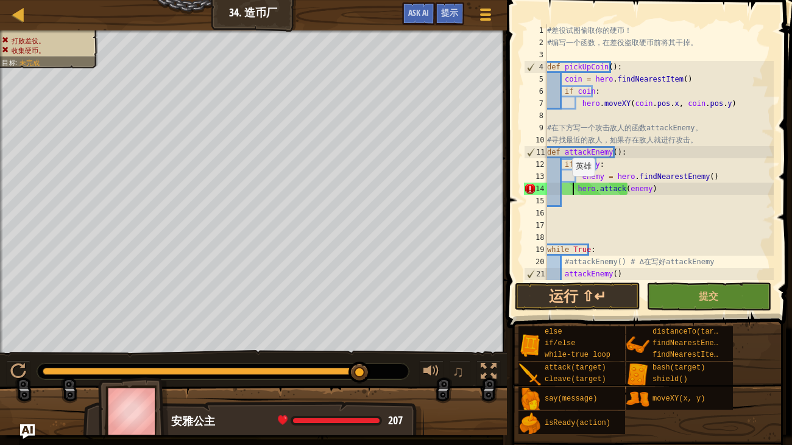
type textarea "hero.attack(enemy)"
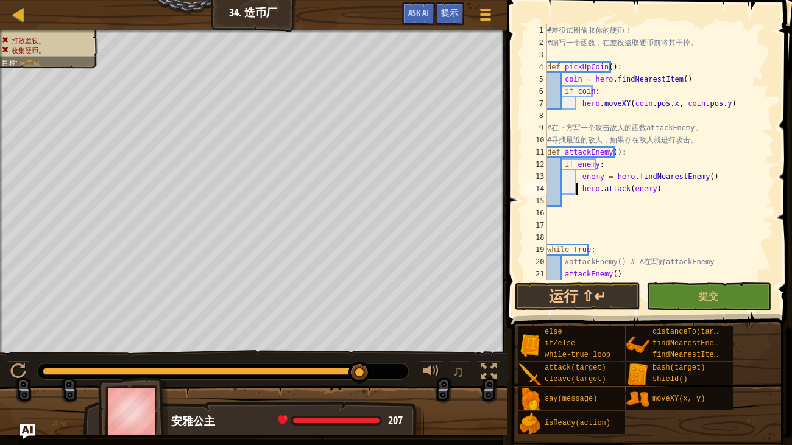
click at [572, 196] on div "# 差 役 试 图 偷 取 你 的 硬 币 ！ # 编 写 一 个 函 数 ， 在 差 役 盗 取 硬 币 前 将 其 干 掉 。 def pickUpCoi…" at bounding box center [659, 164] width 229 height 280
click at [671, 292] on button "提交" at bounding box center [709, 297] width 125 height 28
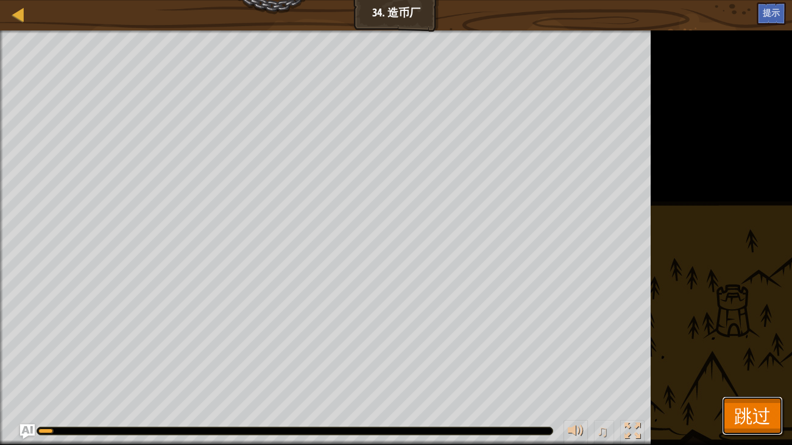
click at [740, 363] on span "跳过" at bounding box center [752, 415] width 37 height 25
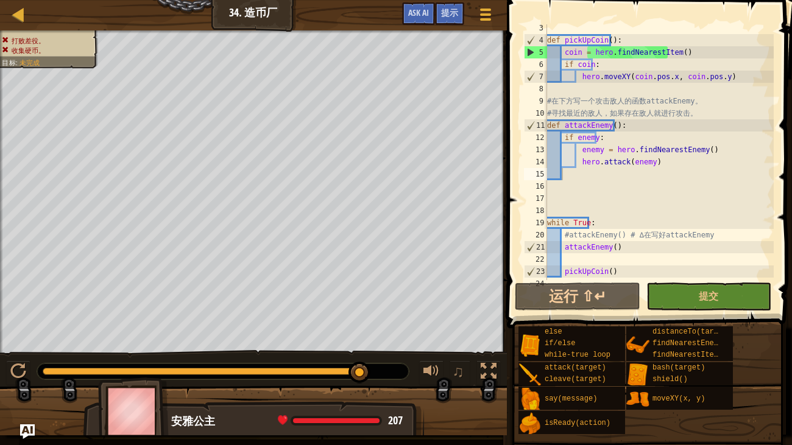
scroll to position [36, 0]
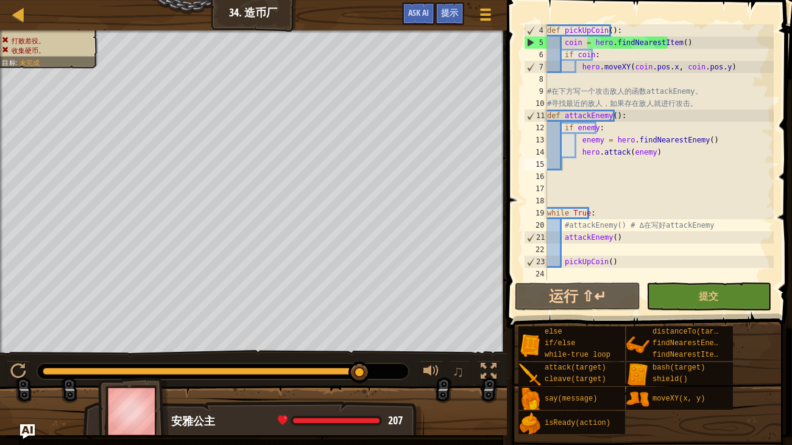
click at [583, 252] on div "def pickUpCoin ( ) : coin = hero . findNearestItem ( ) if coin : hero . moveXY …" at bounding box center [659, 164] width 229 height 280
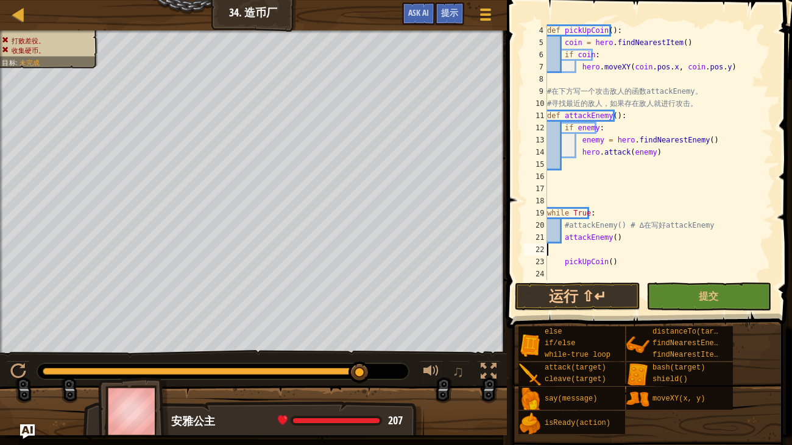
scroll to position [24, 0]
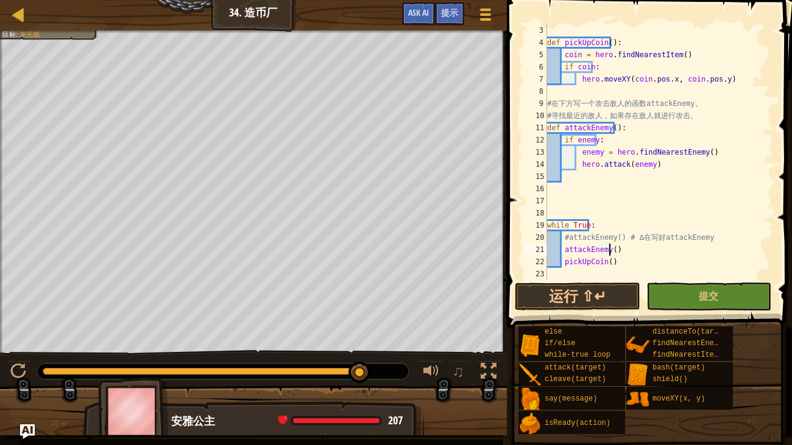
click at [625, 249] on div "def pickUpCoin ( ) : coin = hero . findNearestItem ( ) if coin : hero . moveXY …" at bounding box center [659, 164] width 229 height 280
click at [674, 288] on button "提交" at bounding box center [709, 297] width 125 height 28
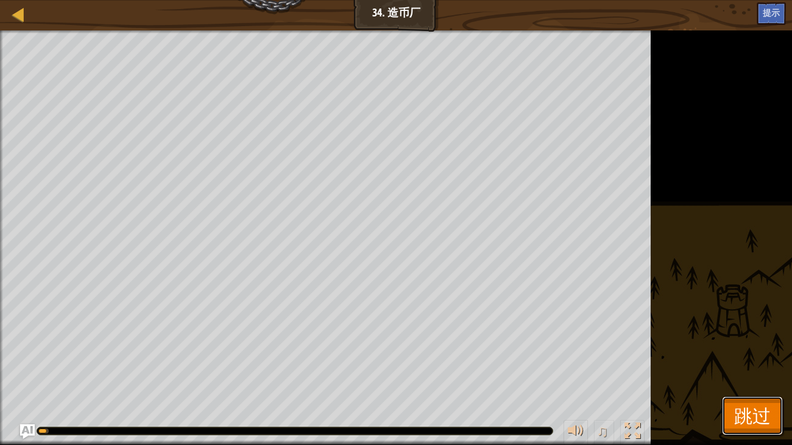
click at [731, 363] on button "跳过" at bounding box center [752, 416] width 61 height 39
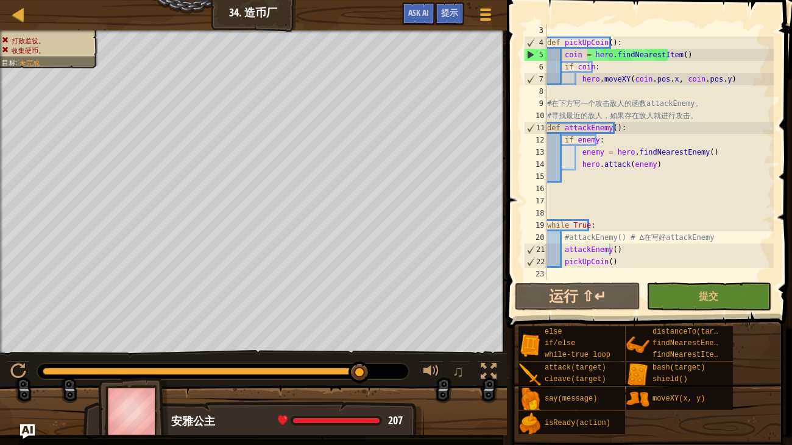
click at [626, 140] on div "def pickUpCoin ( ) : coin = hero . findNearestItem ( ) if coin : hero . moveXY …" at bounding box center [659, 164] width 229 height 280
click at [619, 128] on div "def pickUpCoin ( ) : coin = hero . findNearestItem ( ) if coin : hero . moveXY …" at bounding box center [659, 164] width 229 height 280
type textarea "def attackEnemy():"
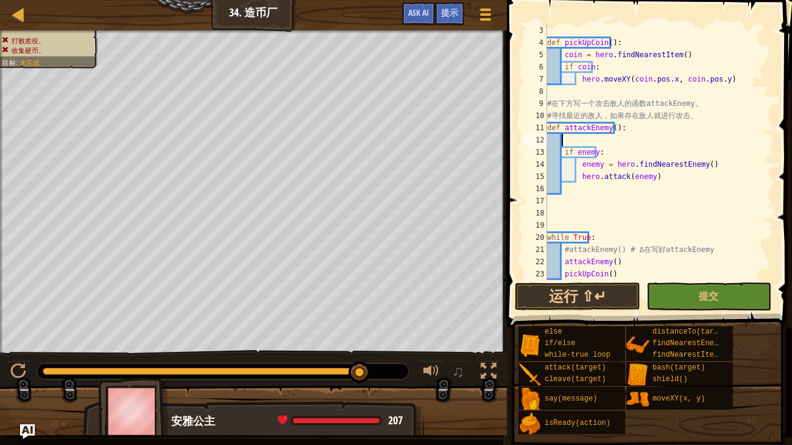
type textarea "s"
type textarea "f"
type textarea "enemy ="
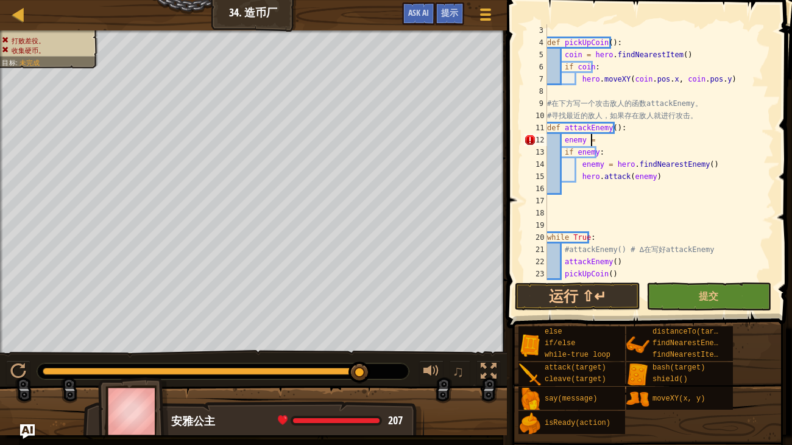
click at [672, 188] on div "def pickUpCoin ( ) : coin = hero . findNearestItem ( ) if coin : hero . moveXY …" at bounding box center [659, 164] width 229 height 280
click at [620, 148] on div "def pickUpCoin ( ) : coin = hero . findNearestItem ( ) if coin : hero . moveXY …" at bounding box center [659, 164] width 229 height 280
click at [616, 144] on div "def pickUpCoin ( ) : coin = hero . findNearestItem ( ) if coin : hero . moveXY …" at bounding box center [659, 164] width 229 height 280
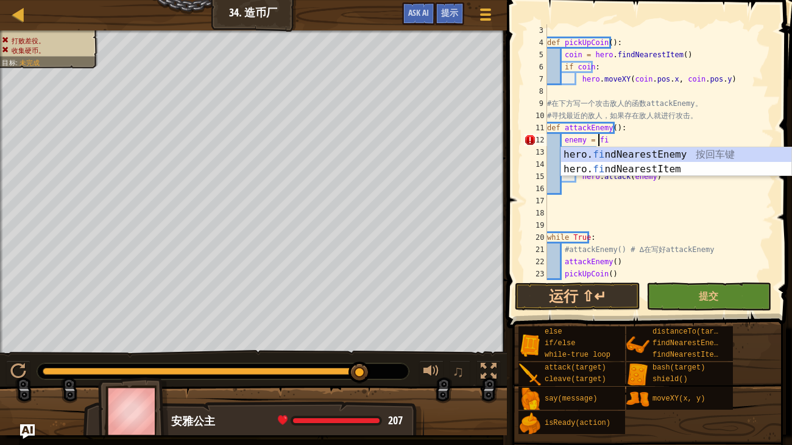
scroll to position [5, 3]
type textarea "enemy = fin"
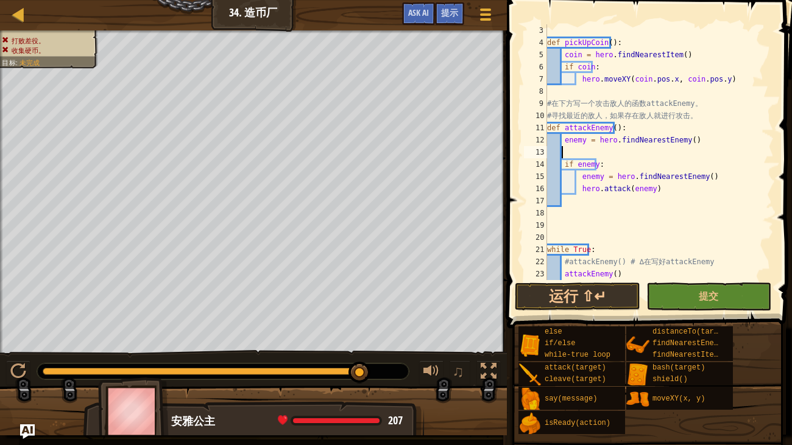
scroll to position [5, 0]
click at [681, 304] on button "提交" at bounding box center [709, 297] width 125 height 28
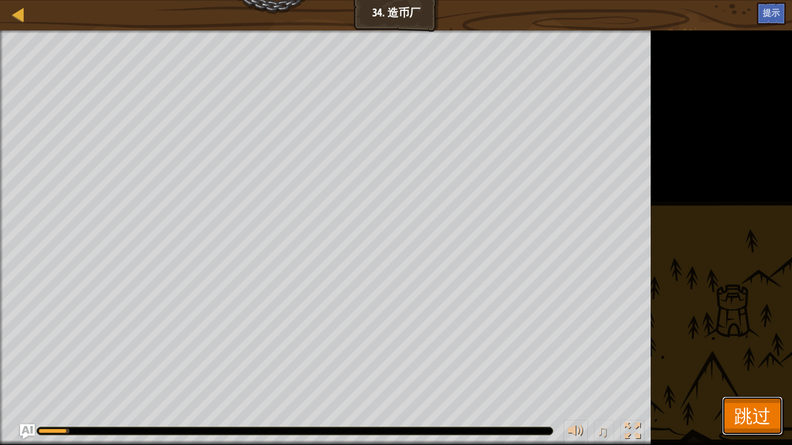
click at [748, 363] on span "跳过" at bounding box center [752, 415] width 37 height 25
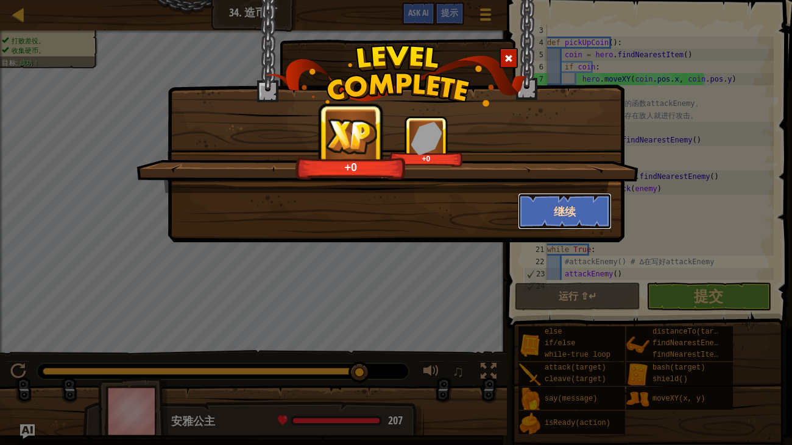
click at [561, 208] on button "继续" at bounding box center [565, 211] width 94 height 37
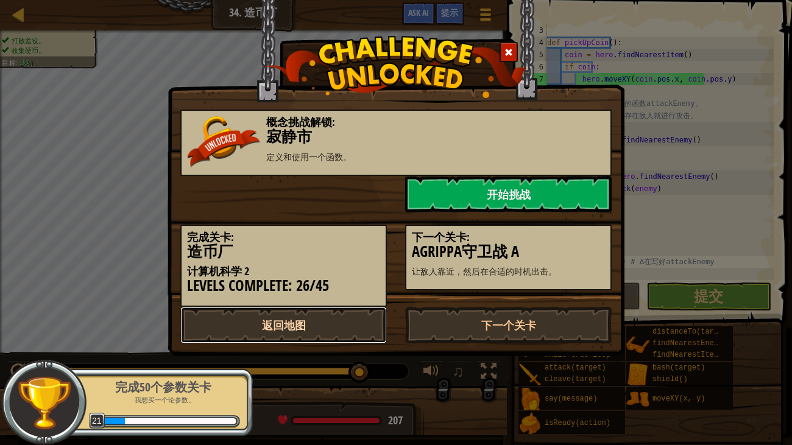
click at [329, 336] on link "返回地图" at bounding box center [283, 325] width 207 height 37
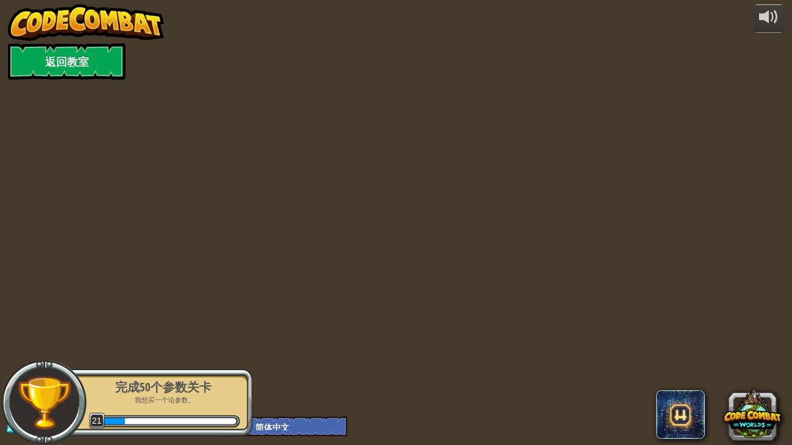
select select "zh-HANS"
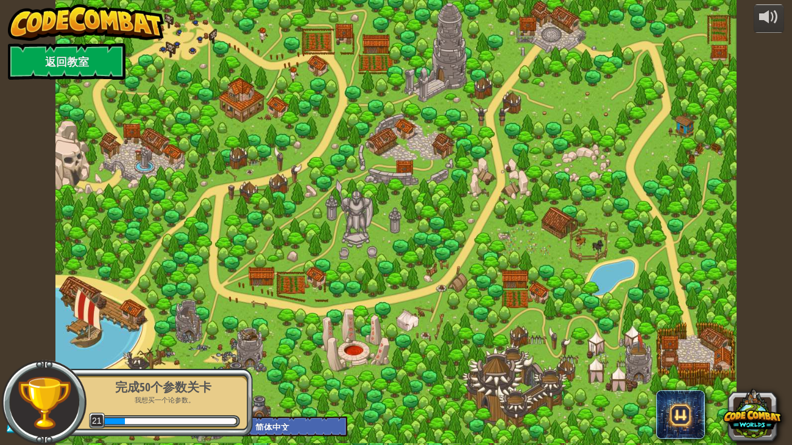
select select "zh-HANS"
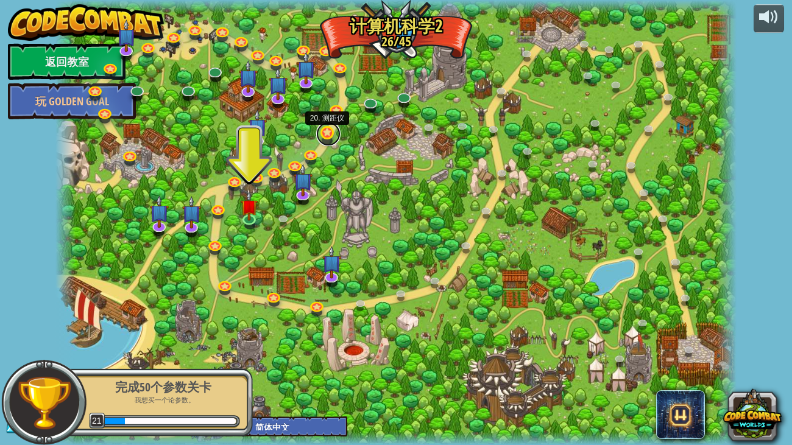
click at [328, 137] on link at bounding box center [328, 134] width 24 height 24
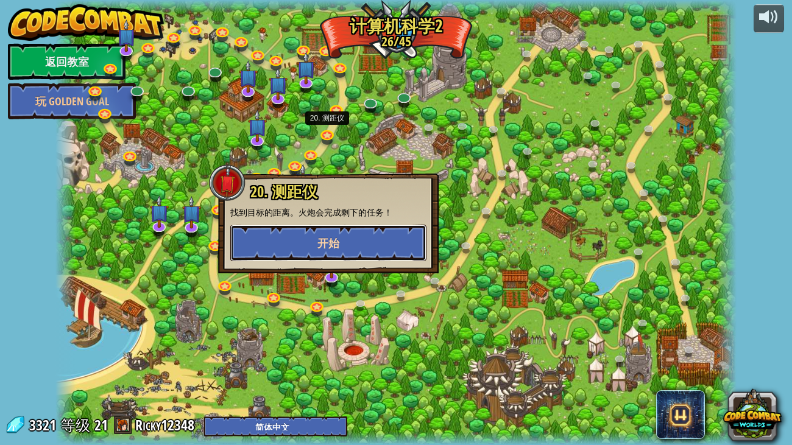
click at [287, 235] on button "开始" at bounding box center [328, 243] width 196 height 37
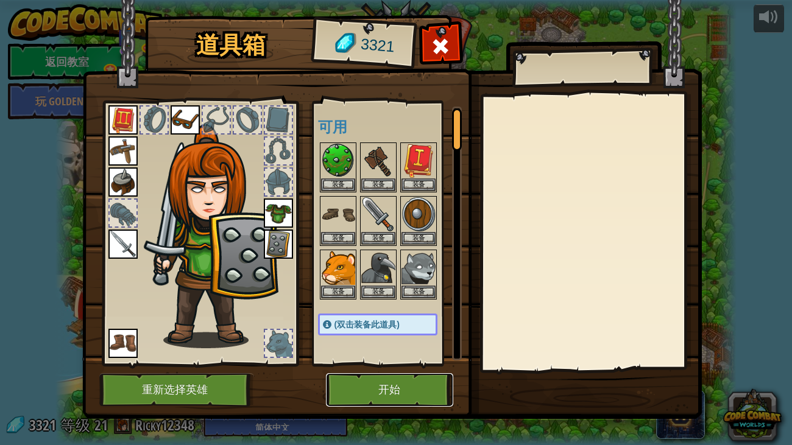
click at [376, 363] on button "开始" at bounding box center [389, 391] width 127 height 34
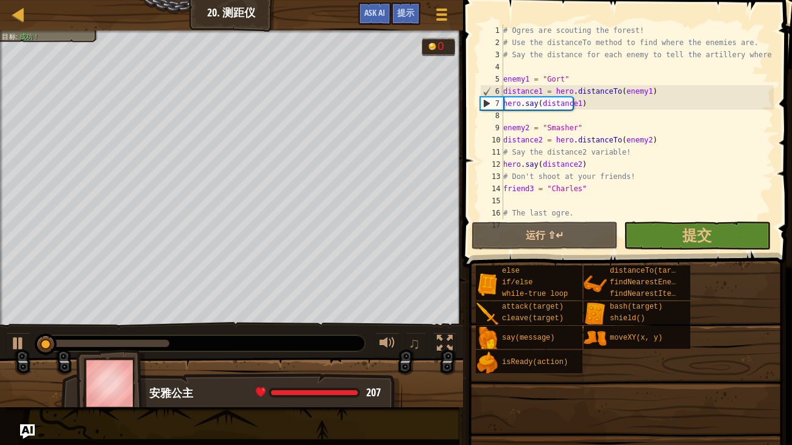
click at [625, 186] on div "# Ogres are scouting the forest! # Use the distanceTo method to find where the …" at bounding box center [645, 133] width 288 height 219
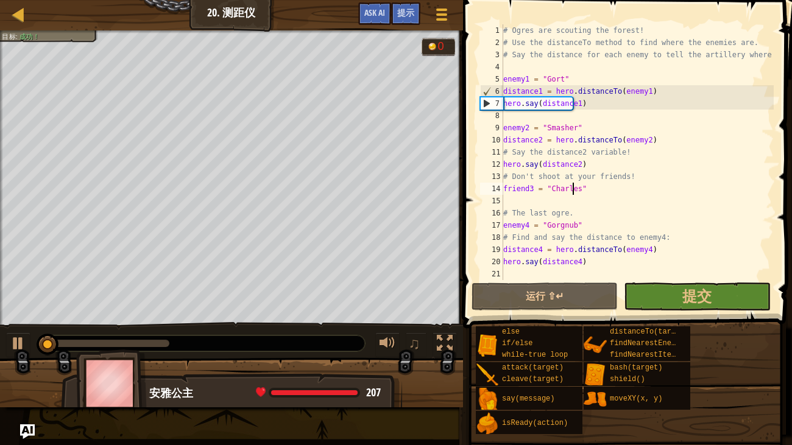
click at [625, 186] on div "# Ogres are scouting the forest! # Use the distanceTo method to find where the …" at bounding box center [637, 164] width 273 height 280
type textarea "hero.say(distance4)"
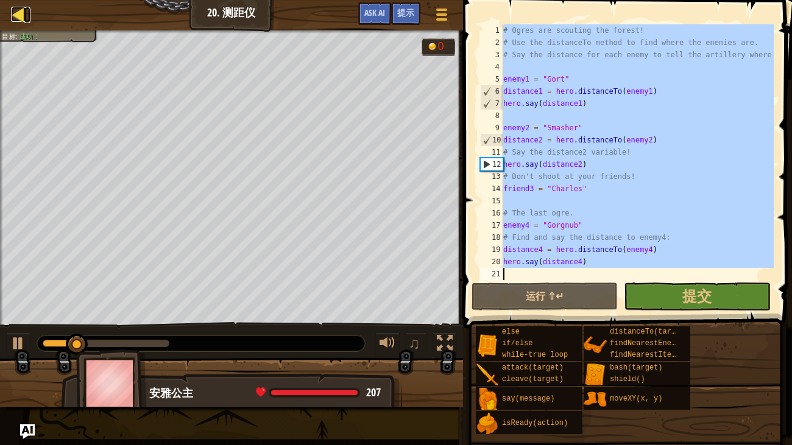
click at [13, 13] on div at bounding box center [18, 14] width 15 height 15
select select "zh-HANS"
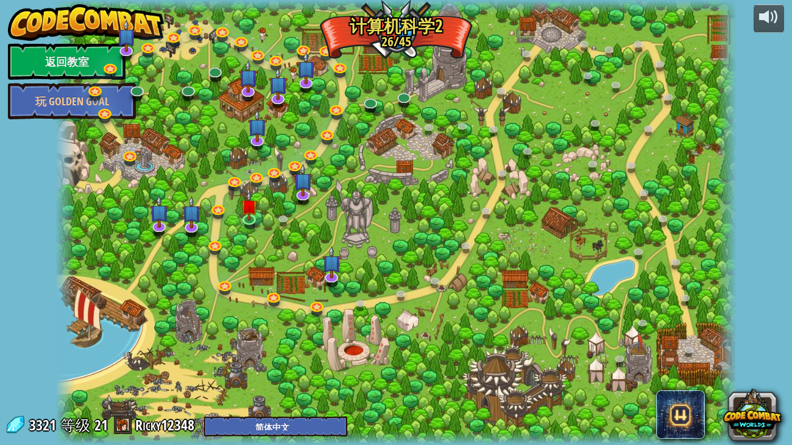
select select "zh-HANS"
click at [317, 310] on link at bounding box center [318, 306] width 24 height 24
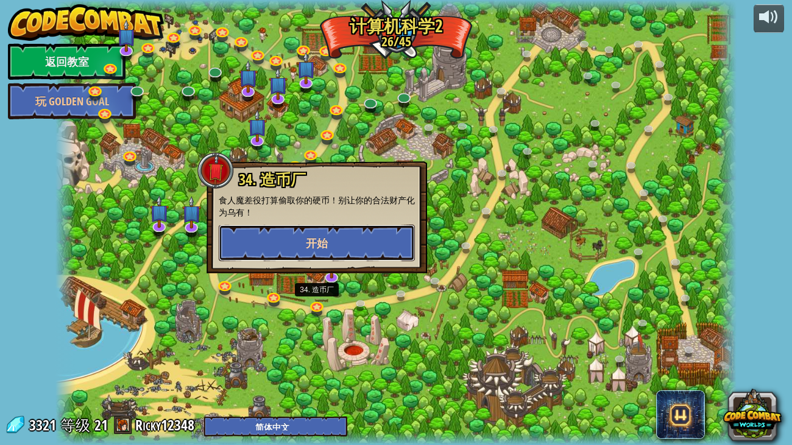
click at [294, 249] on button "开始" at bounding box center [317, 243] width 196 height 37
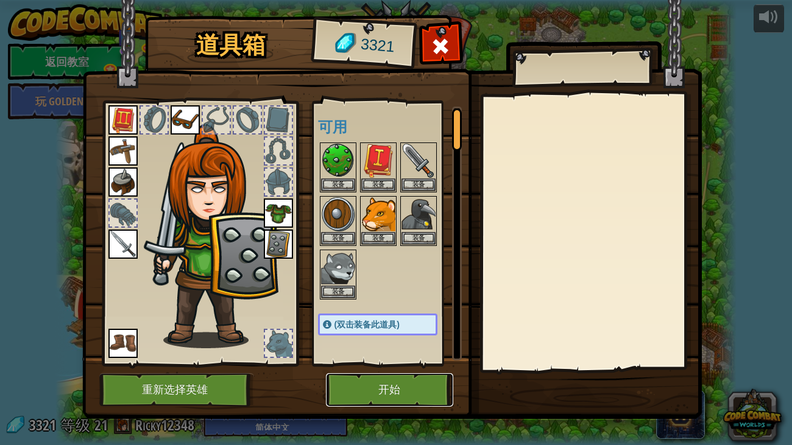
click at [385, 363] on button "开始" at bounding box center [389, 391] width 127 height 34
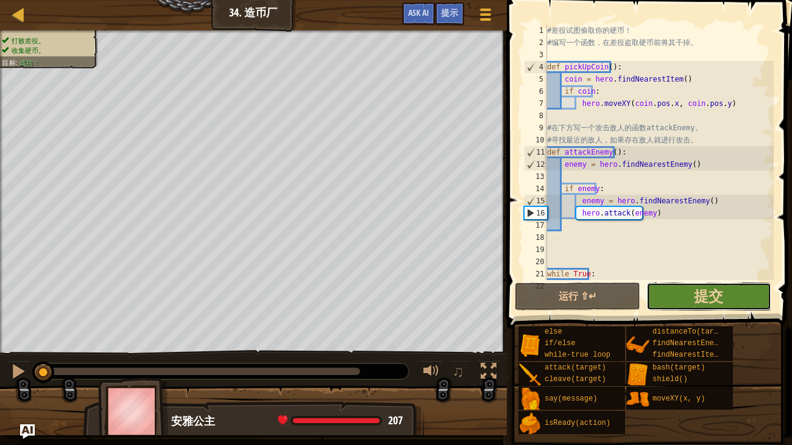
click at [708, 283] on button "提交" at bounding box center [709, 297] width 125 height 28
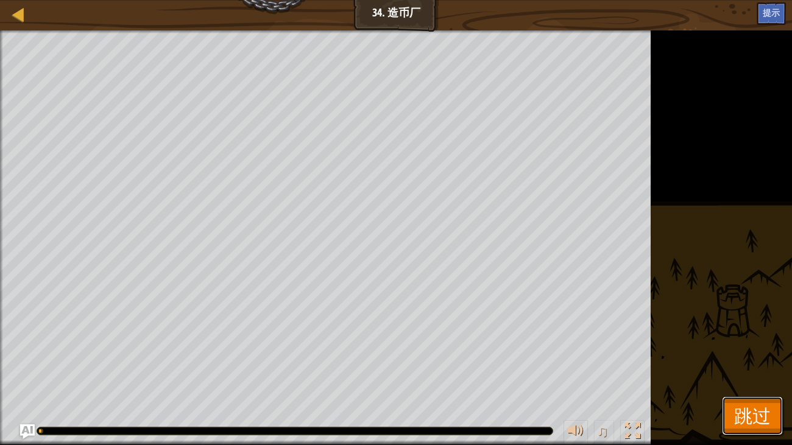
click at [745, 363] on span "跳过" at bounding box center [752, 415] width 37 height 25
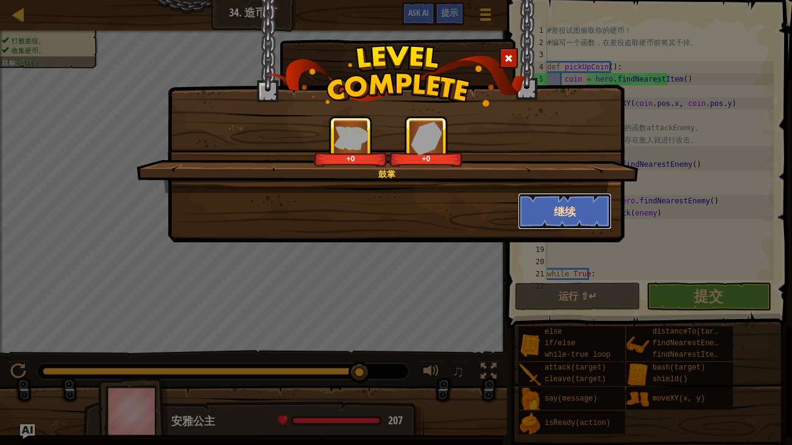
click at [551, 216] on button "继续" at bounding box center [565, 211] width 94 height 37
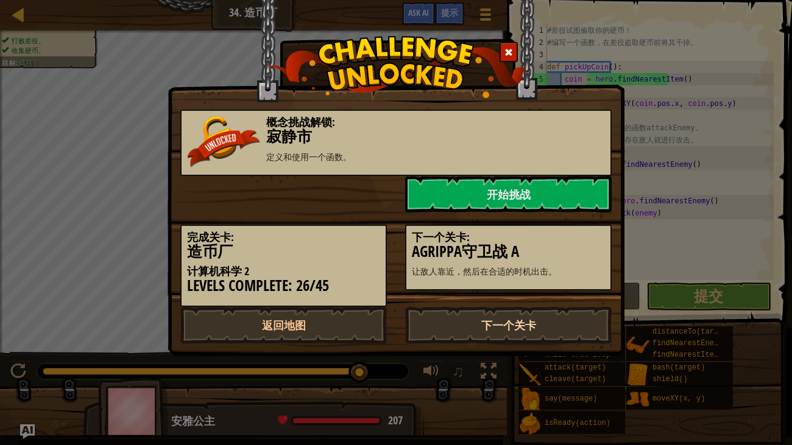
click at [557, 311] on link "下一个关卡" at bounding box center [508, 325] width 207 height 37
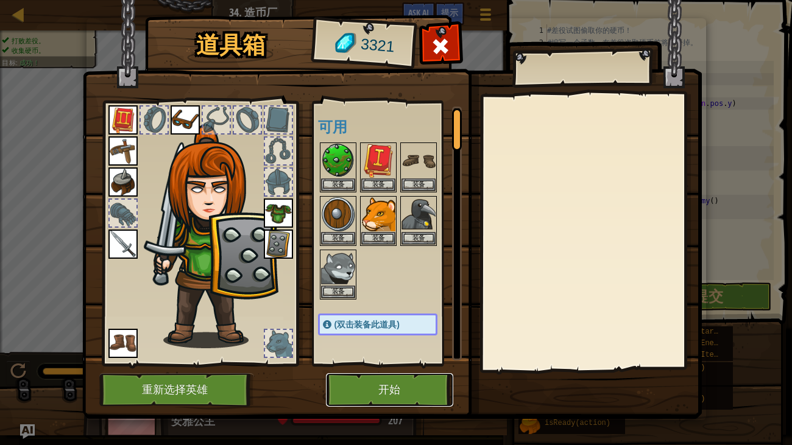
click at [374, 363] on button "开始" at bounding box center [389, 391] width 127 height 34
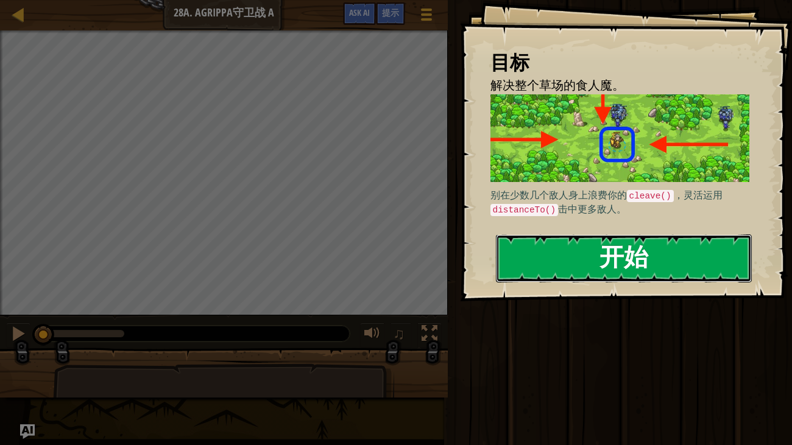
click at [539, 261] on button "开始" at bounding box center [624, 259] width 257 height 48
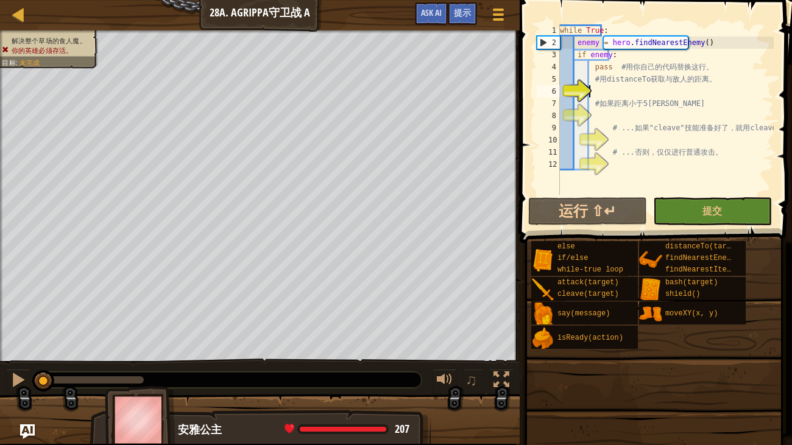
click at [361, 14] on div "地图 计算机科学 2 28a. Agrippa守卫战 A 游戏菜单 完成 提示 Ask AI" at bounding box center [260, 15] width 520 height 30
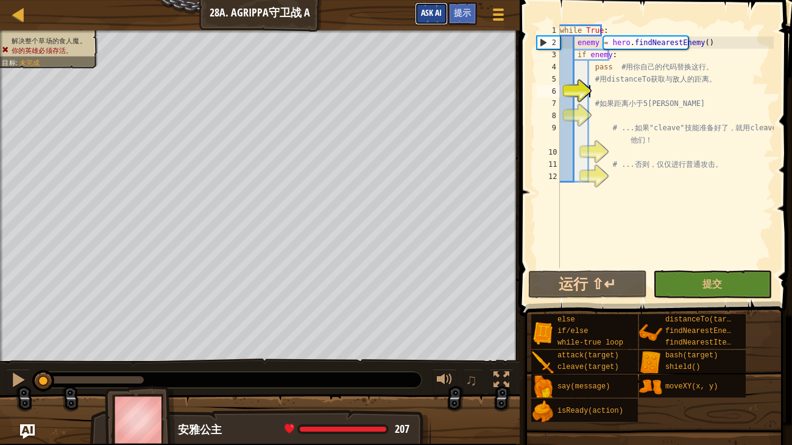
click at [439, 17] on span "Ask AI" at bounding box center [431, 13] width 21 height 12
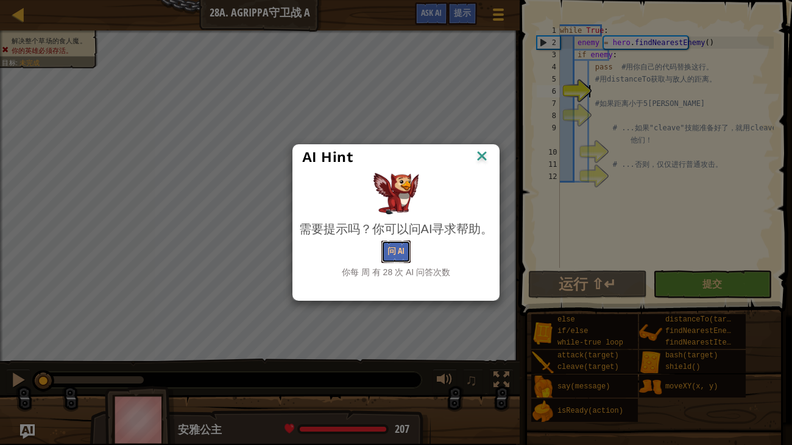
click at [396, 251] on button "问 AI" at bounding box center [395, 252] width 29 height 23
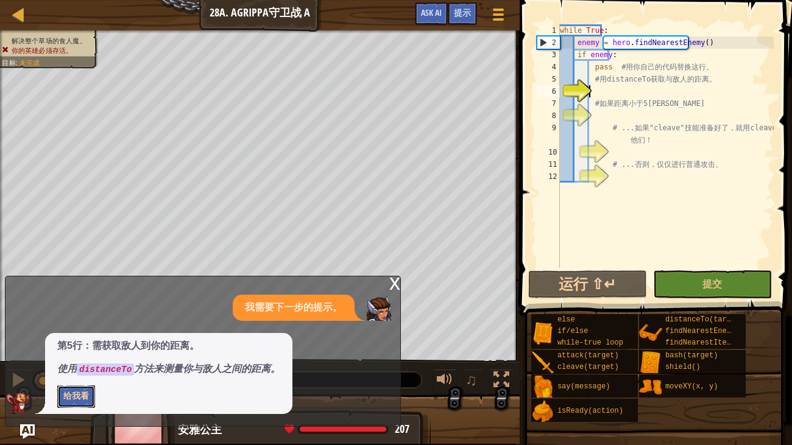
click at [79, 363] on button "给我看" at bounding box center [76, 397] width 38 height 23
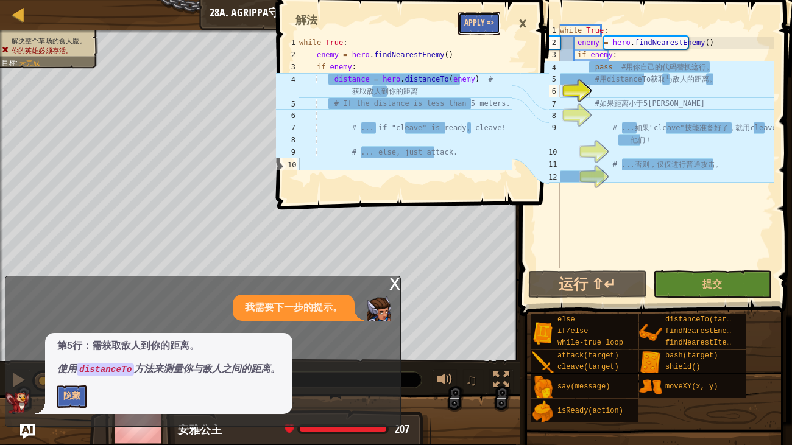
click at [484, 23] on button "Apply =>" at bounding box center [479, 23] width 42 height 23
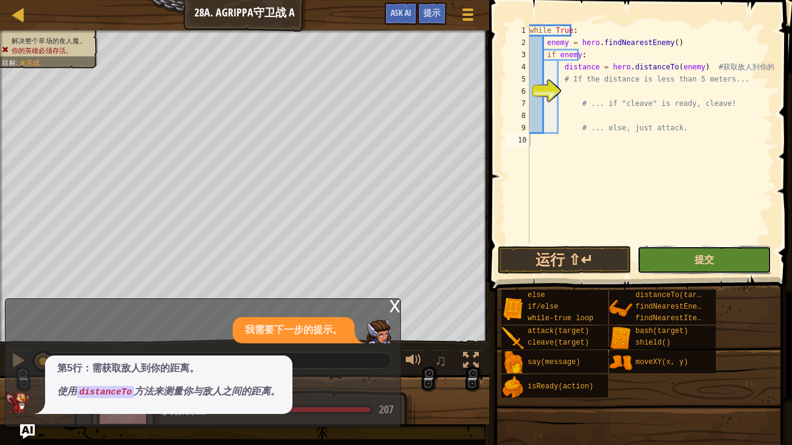
click at [695, 266] on button "提交" at bounding box center [703, 260] width 133 height 28
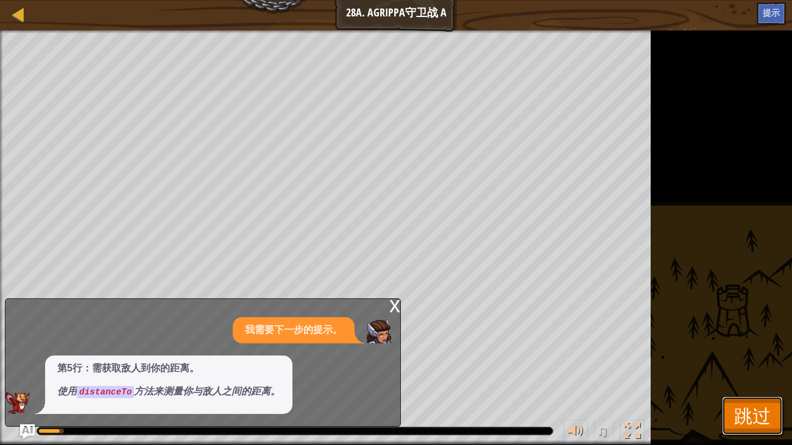
click at [765, 363] on span "跳过" at bounding box center [752, 415] width 37 height 25
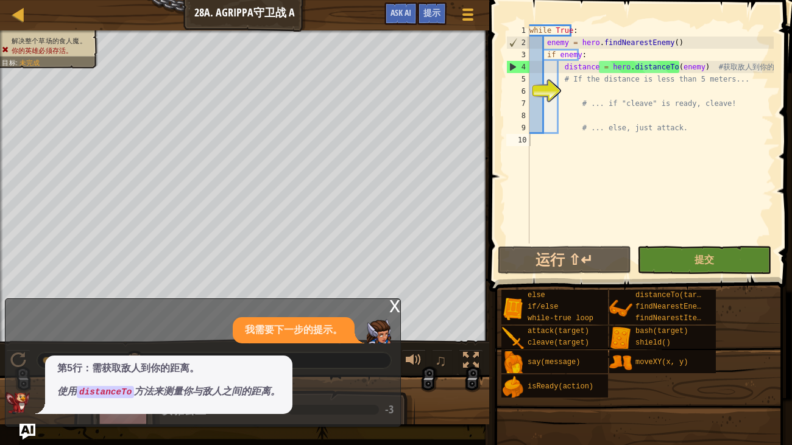
click at [27, 363] on img "Ask AI" at bounding box center [28, 432] width 16 height 16
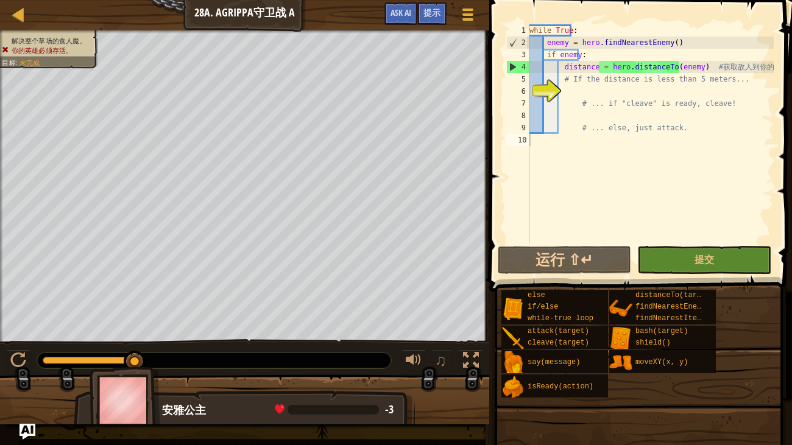
click at [28, 363] on img "Ask AI" at bounding box center [28, 432] width 16 height 16
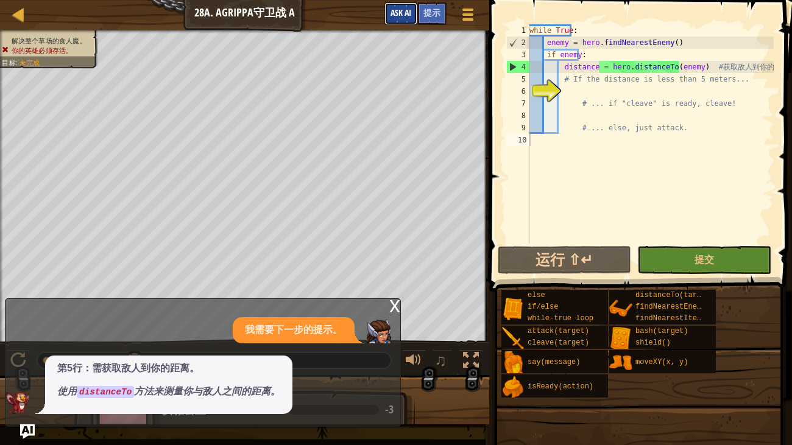
click at [410, 16] on span "Ask AI" at bounding box center [401, 13] width 21 height 12
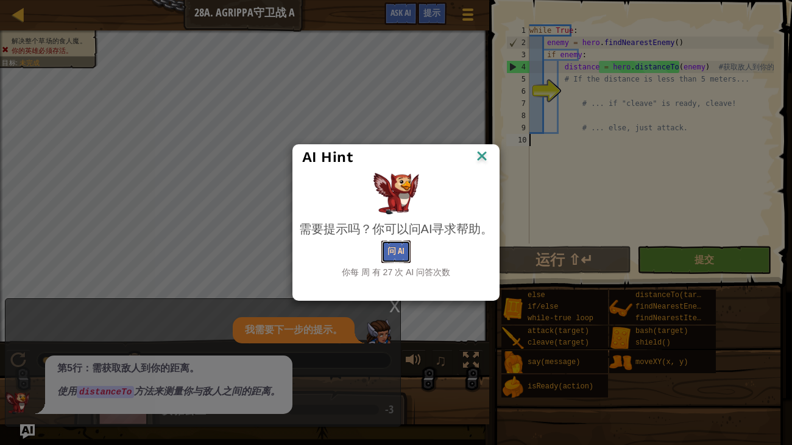
click at [390, 257] on button "问 AI" at bounding box center [395, 252] width 29 height 23
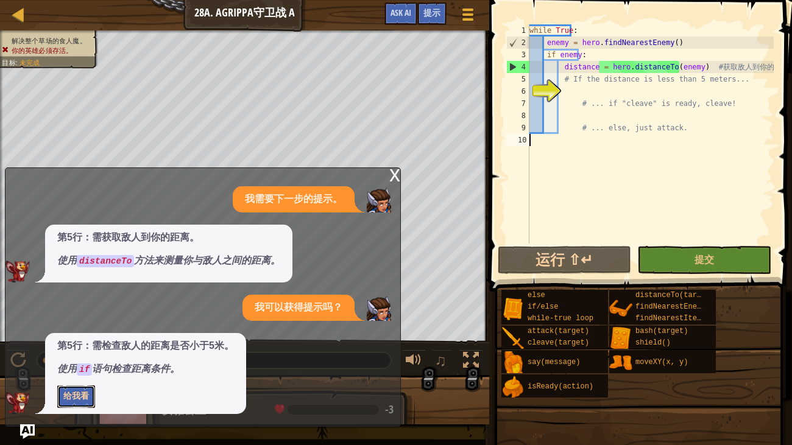
click at [76, 363] on button "给我看" at bounding box center [76, 397] width 38 height 23
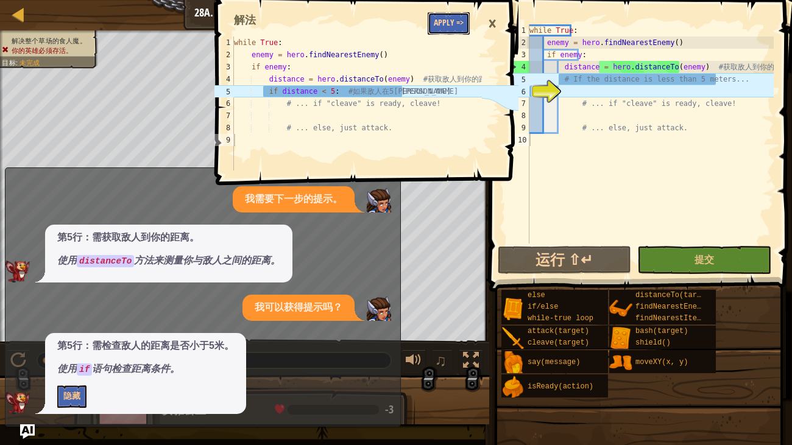
click at [450, 20] on button "Apply =>" at bounding box center [449, 23] width 42 height 23
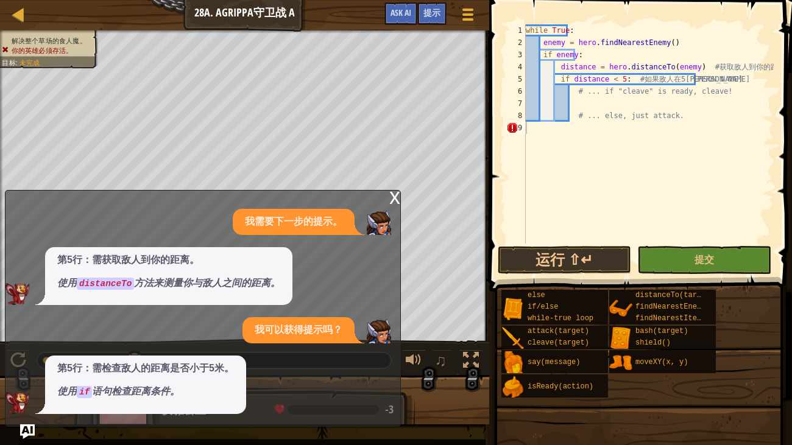
click at [623, 107] on div "while True : enemy = hero . findNearestEnemy ( ) if enemy : distance = hero . d…" at bounding box center [648, 146] width 250 height 244
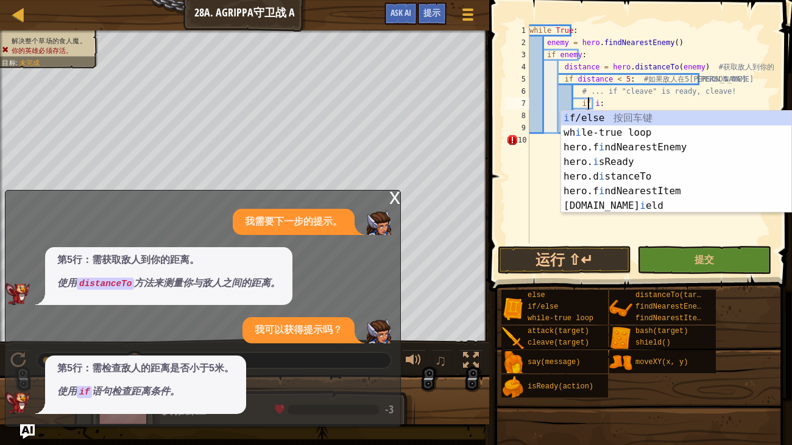
scroll to position [5, 4]
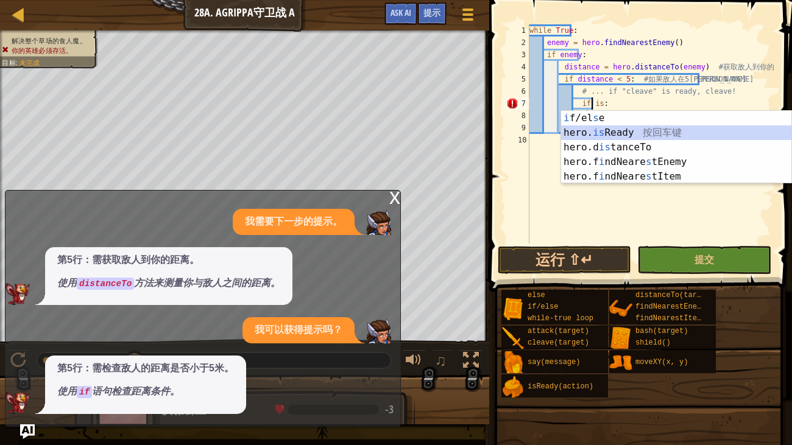
type textarea "if hero.isReady("cleave"):"
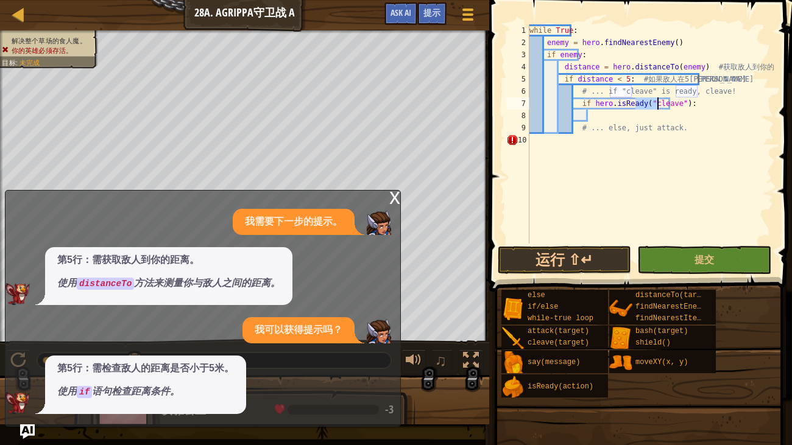
click at [609, 119] on div "while True : enemy = hero . findNearestEnemy ( ) if enemy : distance = hero . d…" at bounding box center [650, 146] width 247 height 244
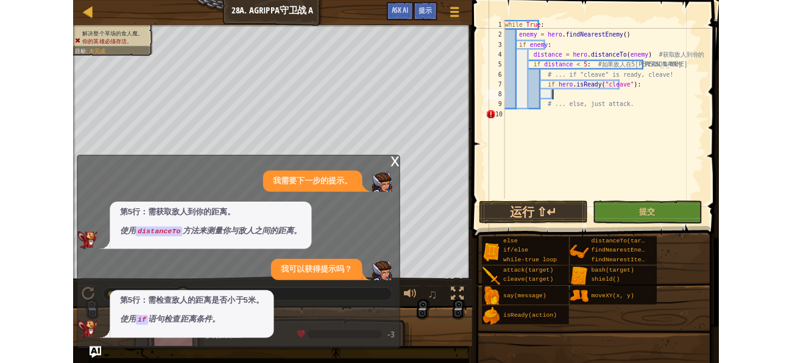
scroll to position [5, 4]
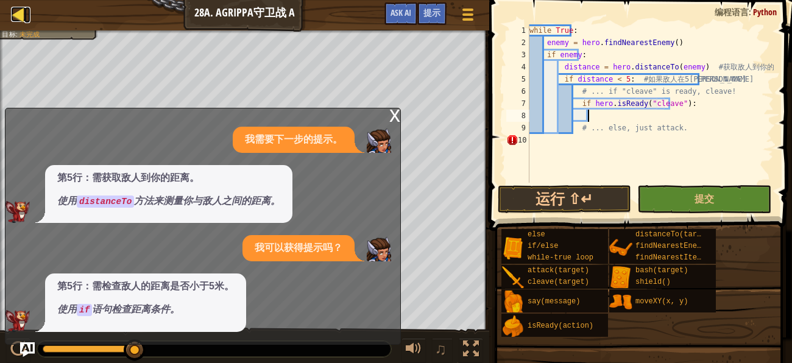
click at [21, 17] on div at bounding box center [18, 14] width 15 height 15
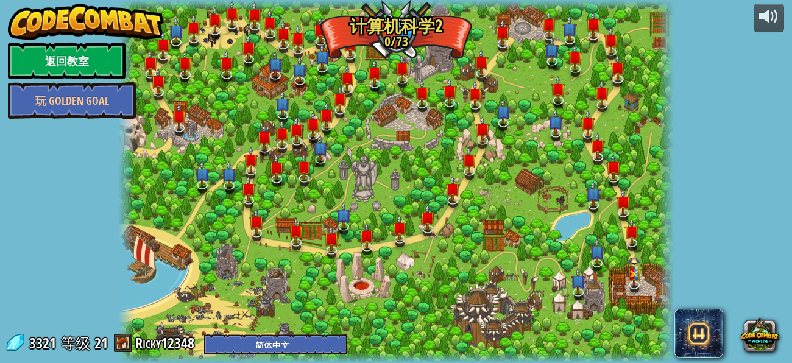
select select "zh-HANS"
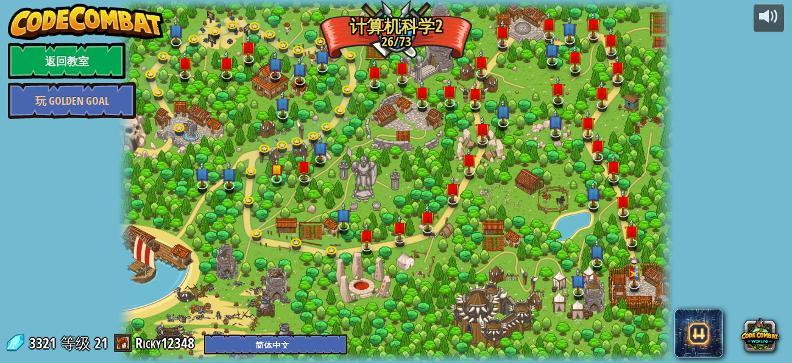
select select "zh-HANS"
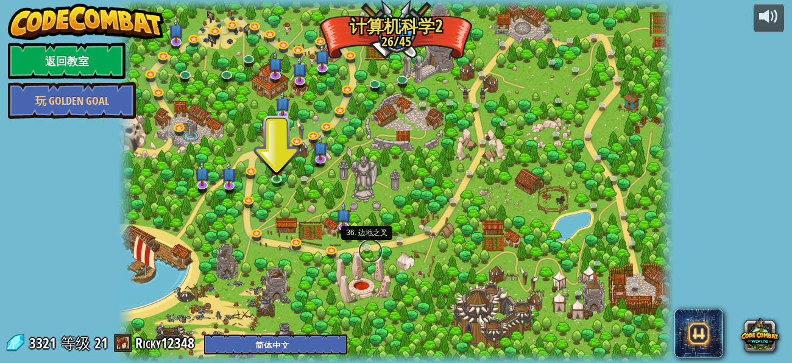
click at [369, 249] on link at bounding box center [370, 251] width 24 height 24
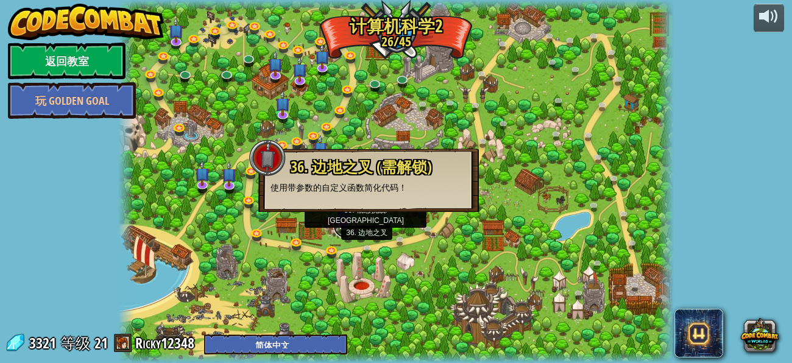
click at [345, 233] on link at bounding box center [345, 226] width 24 height 24
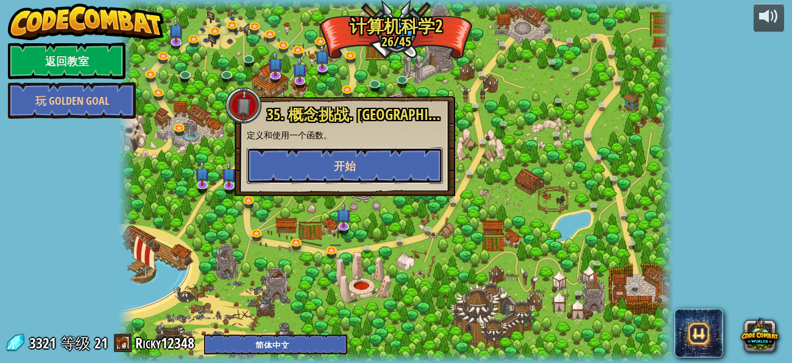
click at [306, 173] on button "开始" at bounding box center [345, 165] width 196 height 37
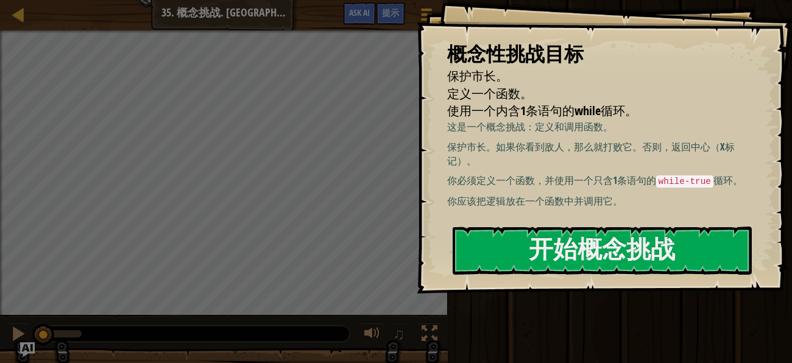
click at [511, 261] on div "概念性挑战目标 保护市长。 定义一个函数。 使用一个内含1条语句的while循环。 这是一个概念挑战：定义和调用函数。 保护市长。如果你看到敌人，那么就打败它…" at bounding box center [604, 147] width 375 height 294
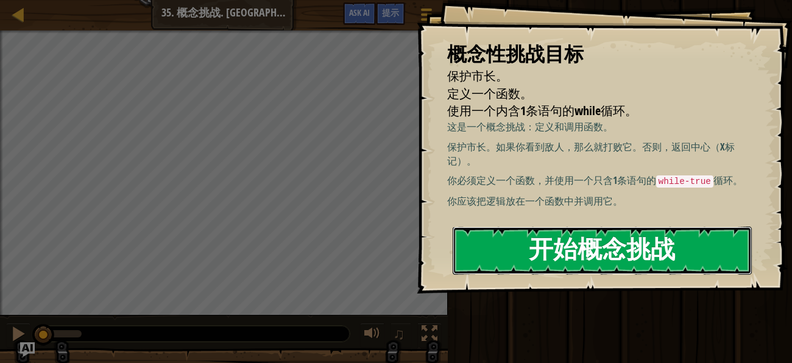
click at [483, 262] on button "开始概念挑战" at bounding box center [602, 251] width 299 height 48
